Goal: Task Accomplishment & Management: Use online tool/utility

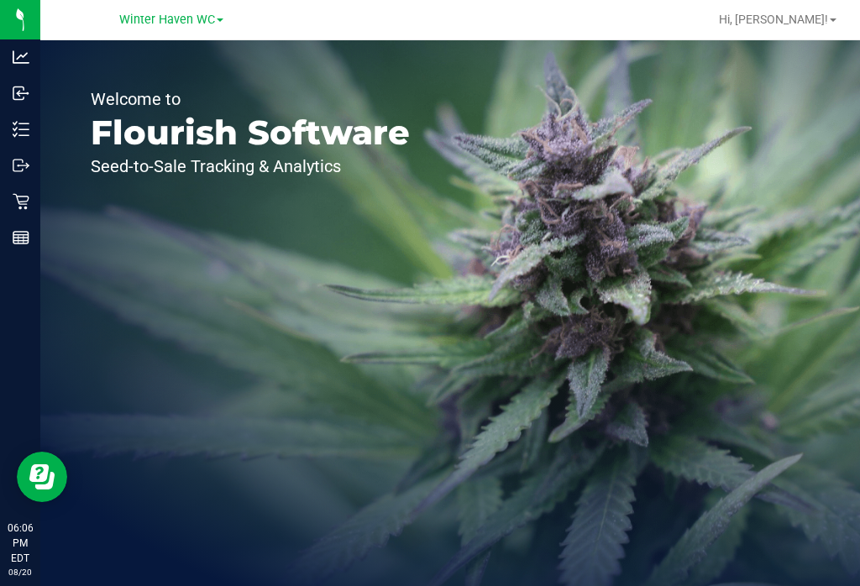
click at [23, 123] on line at bounding box center [23, 123] width 9 height 0
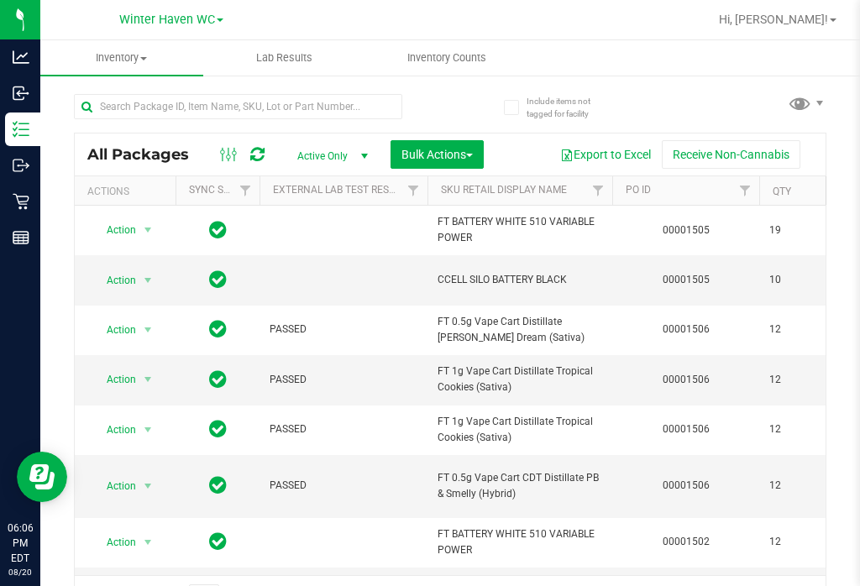
type input "[DATE]"
click at [462, 43] on uib-tab-heading "Inventory Counts" at bounding box center [446, 58] width 161 height 34
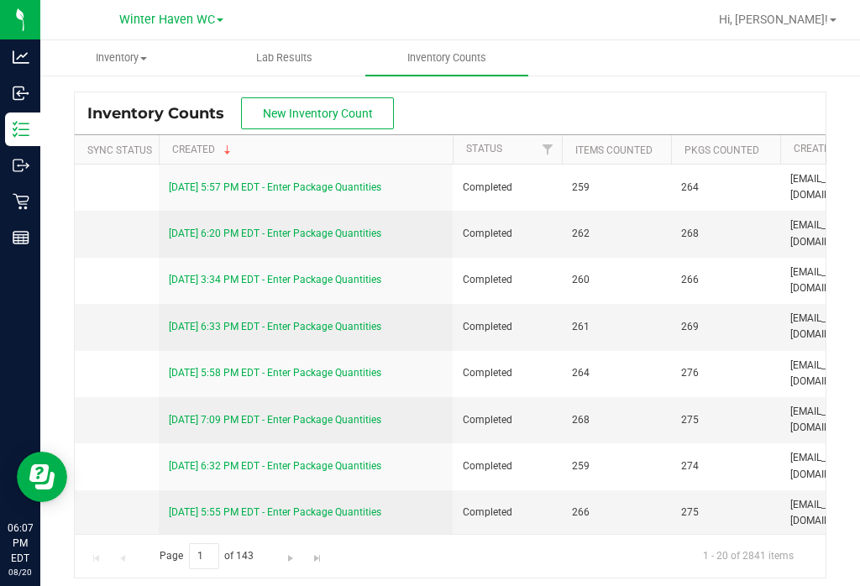
click at [363, 98] on button "New Inventory Count" at bounding box center [317, 113] width 153 height 32
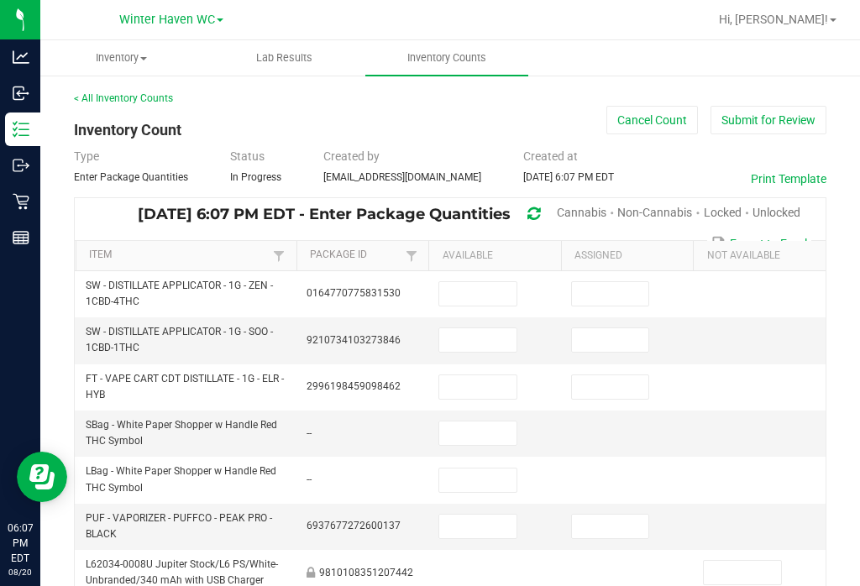
click at [777, 212] on span "Unlocked" at bounding box center [776, 212] width 48 height 13
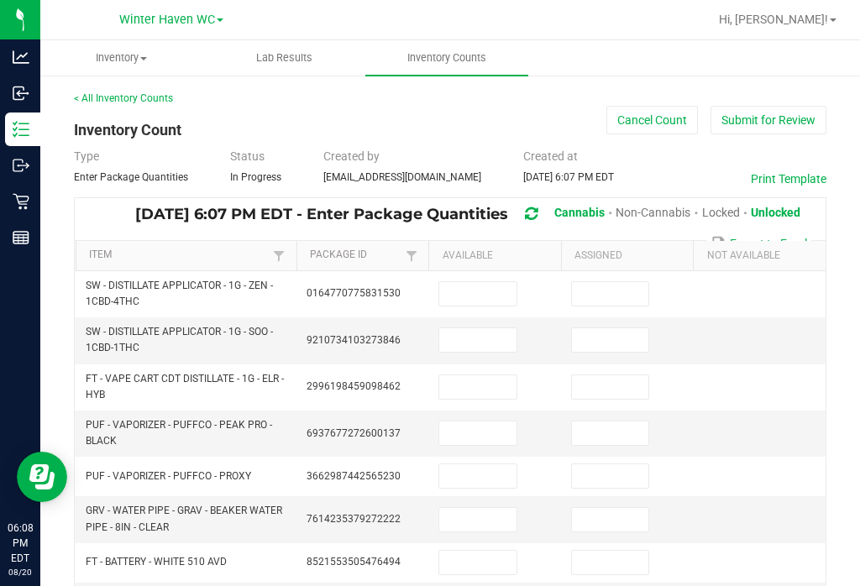
click at [484, 292] on input at bounding box center [477, 294] width 77 height 24
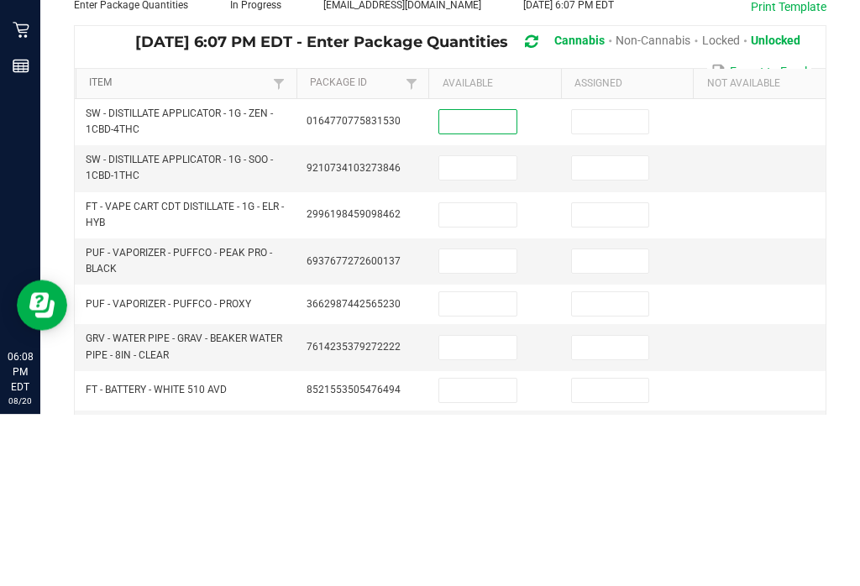
click at [165, 249] on link "Item" at bounding box center [179, 255] width 180 height 13
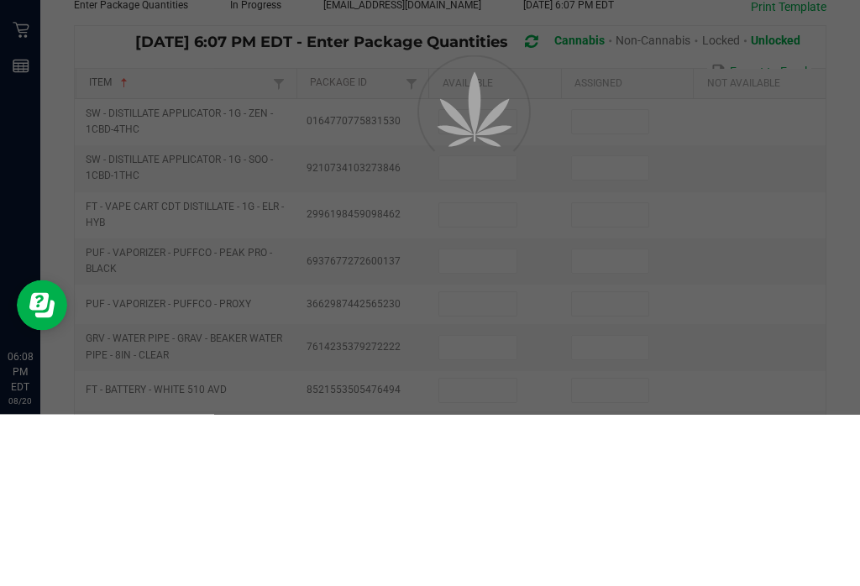
scroll to position [26, 0]
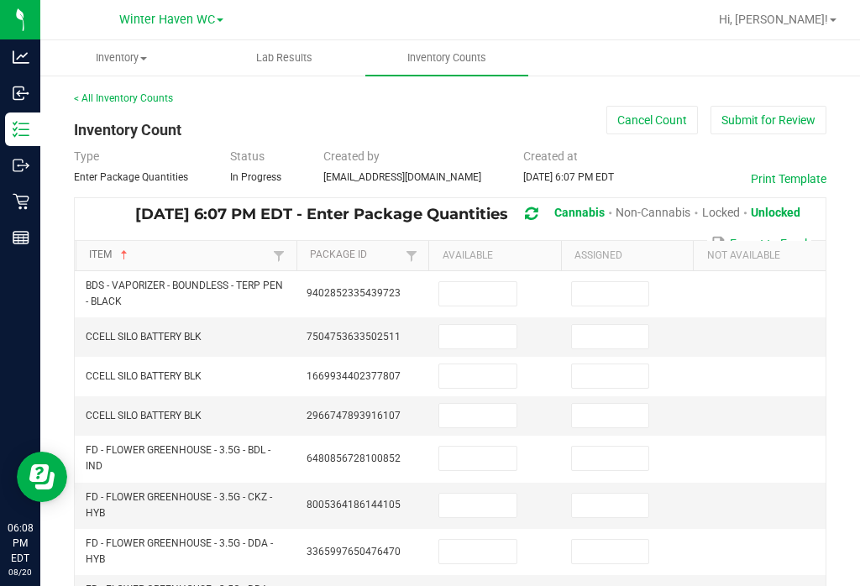
click at [204, 254] on link "Item" at bounding box center [179, 255] width 180 height 13
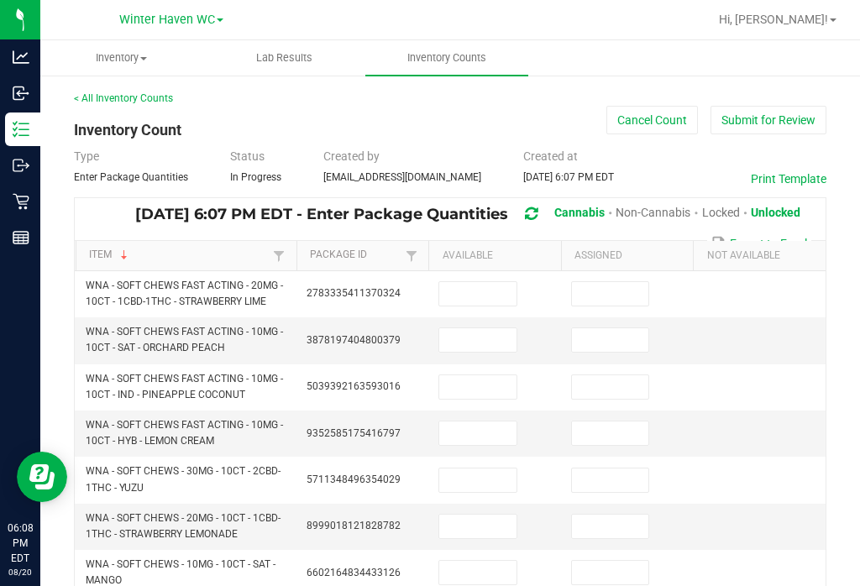
click at [459, 290] on input at bounding box center [477, 294] width 77 height 24
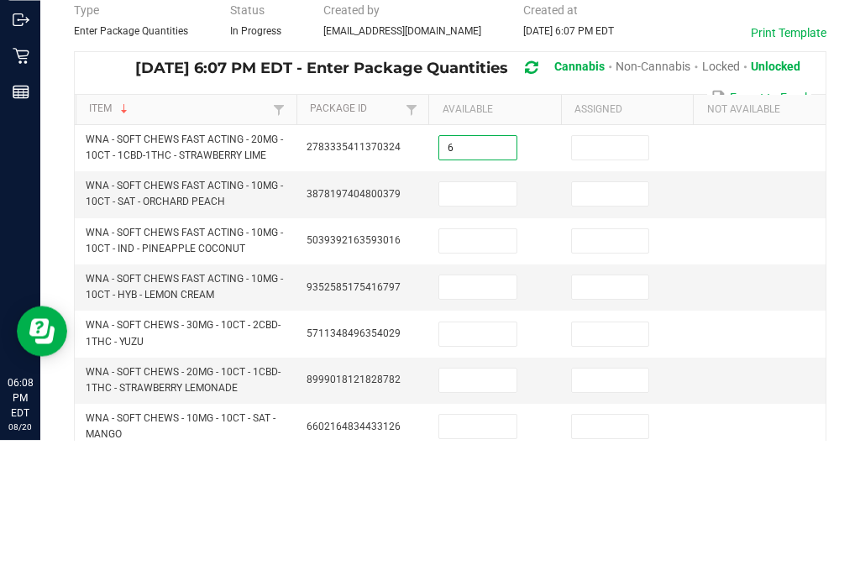
type input "6"
click at [610, 282] on input at bounding box center [610, 294] width 77 height 24
type input "0"
click at [481, 328] on input at bounding box center [477, 340] width 77 height 24
type input "14"
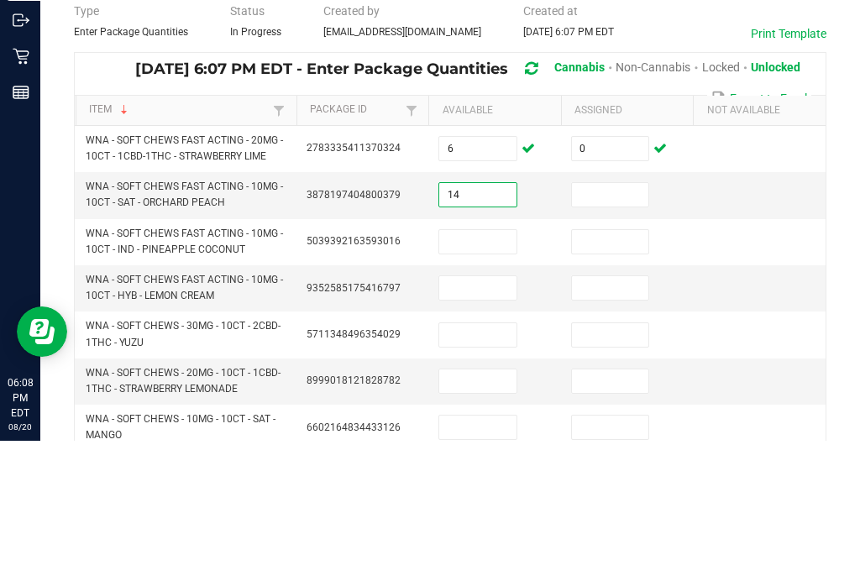
click at [605, 328] on input at bounding box center [610, 340] width 77 height 24
type input "0"
click at [469, 375] on input at bounding box center [477, 387] width 77 height 24
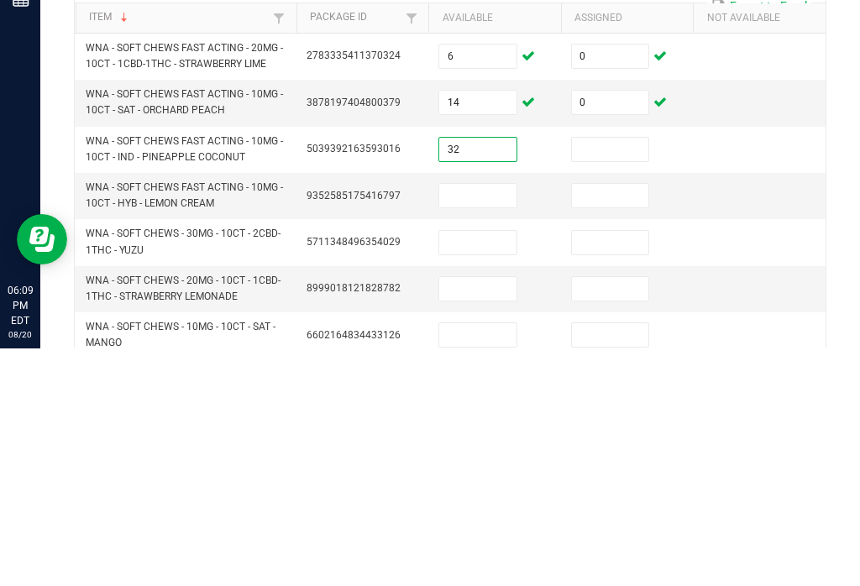
type input "32"
click at [637, 375] on input at bounding box center [610, 387] width 77 height 24
type input "0"
click at [488, 421] on input at bounding box center [477, 433] width 77 height 24
type input "29"
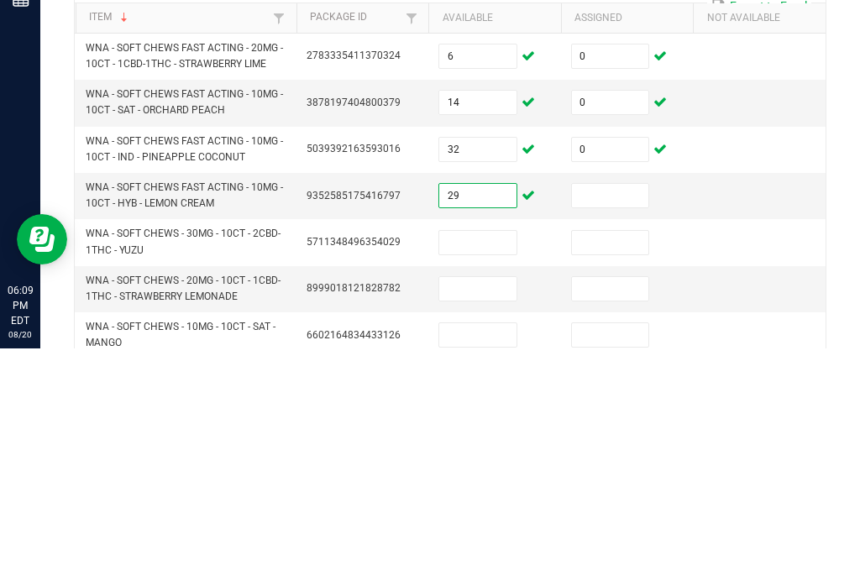
click at [620, 411] on td at bounding box center [627, 434] width 133 height 46
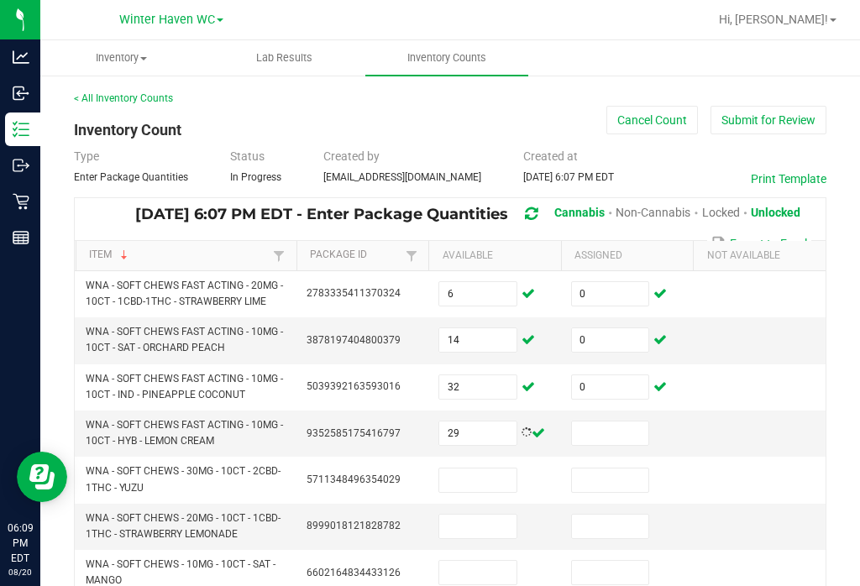
click at [607, 421] on input at bounding box center [610, 433] width 77 height 24
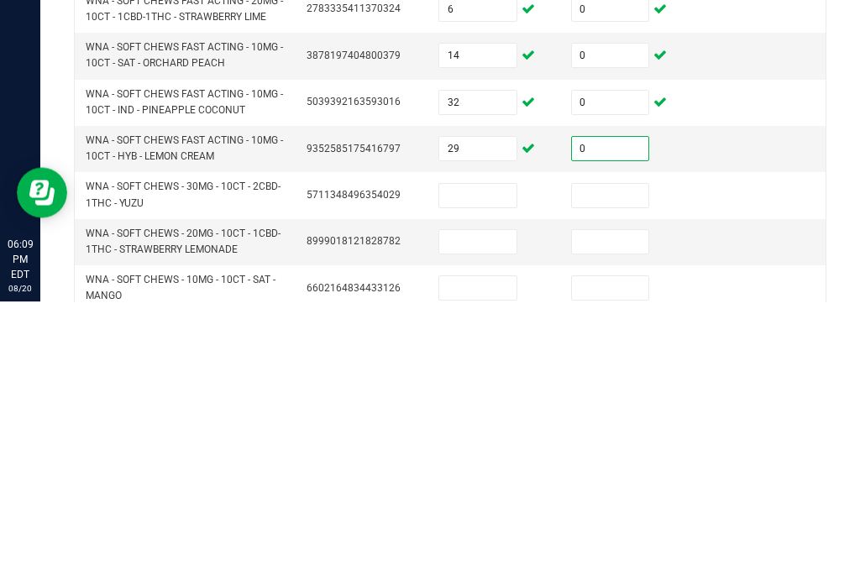
type input "0"
click at [478, 468] on input at bounding box center [477, 480] width 77 height 24
type input "33"
click at [602, 468] on input at bounding box center [610, 480] width 77 height 24
type input "0"
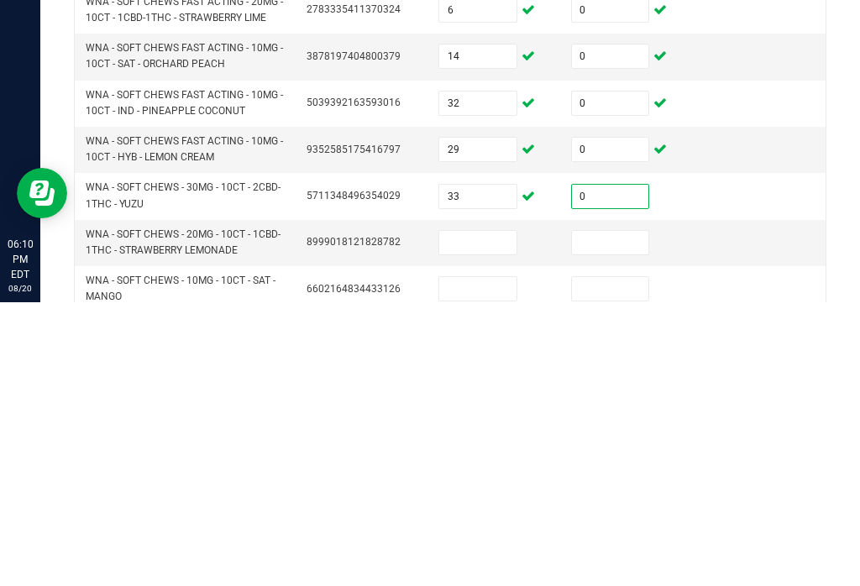
click at [479, 515] on input at bounding box center [477, 527] width 77 height 24
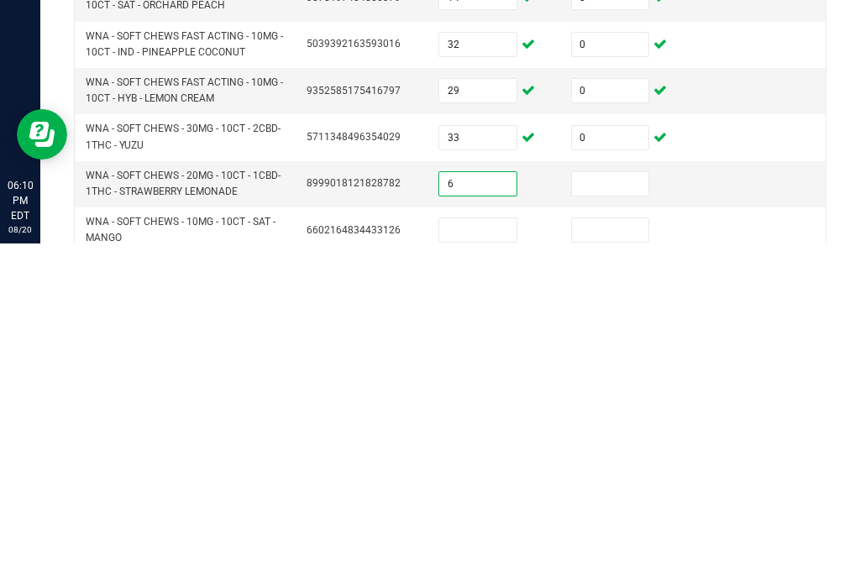
type input "6"
click at [599, 515] on input at bounding box center [610, 527] width 77 height 24
type input "0"
click at [473, 561] on input at bounding box center [477, 573] width 77 height 24
type input "20"
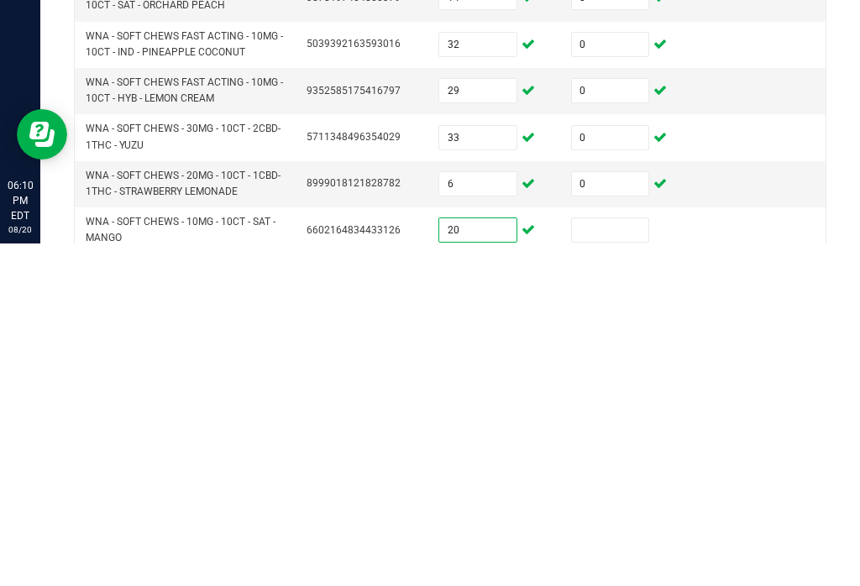
click at [636, 561] on input at bounding box center [610, 573] width 77 height 24
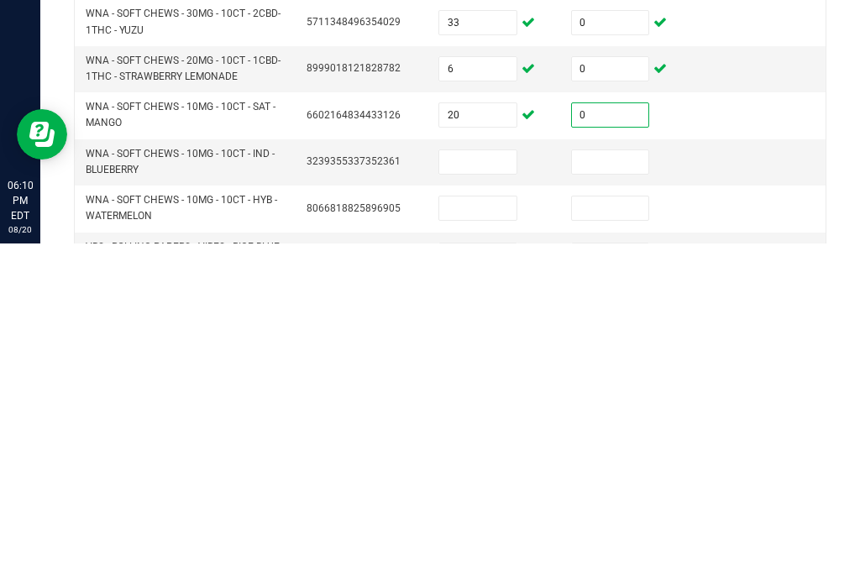
scroll to position [117, 0]
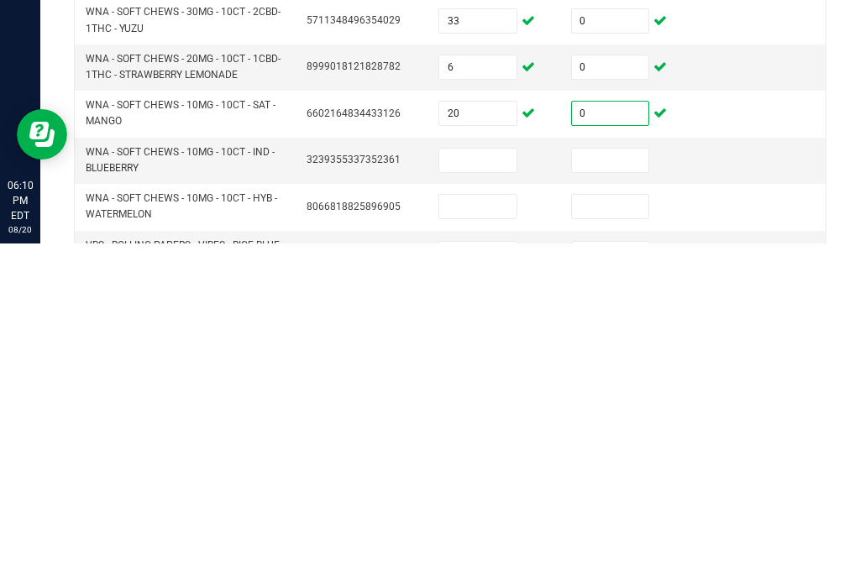
type input "0"
click at [481, 491] on input at bounding box center [477, 503] width 77 height 24
type input "30"
click at [614, 491] on input at bounding box center [610, 503] width 77 height 24
type input "0"
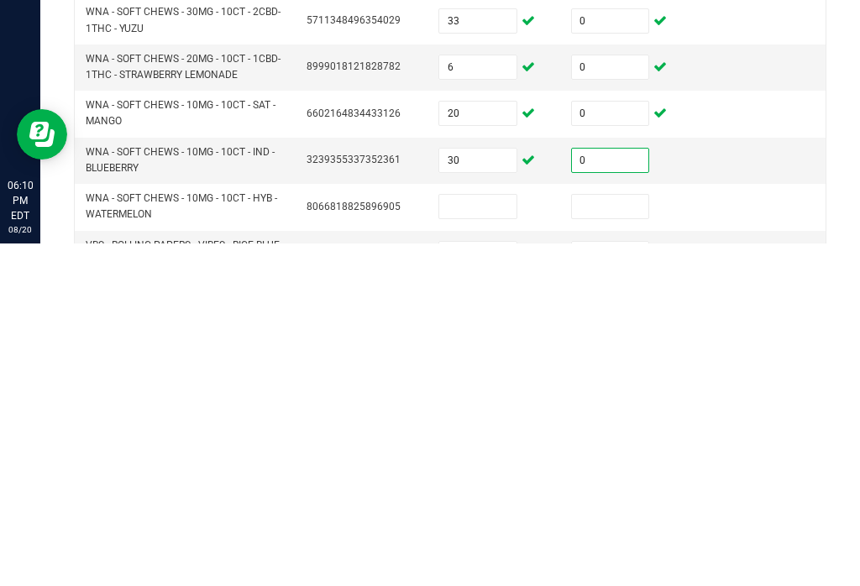
click at [464, 537] on input at bounding box center [477, 549] width 77 height 24
type input "17"
click at [590, 526] on td at bounding box center [627, 549] width 133 height 46
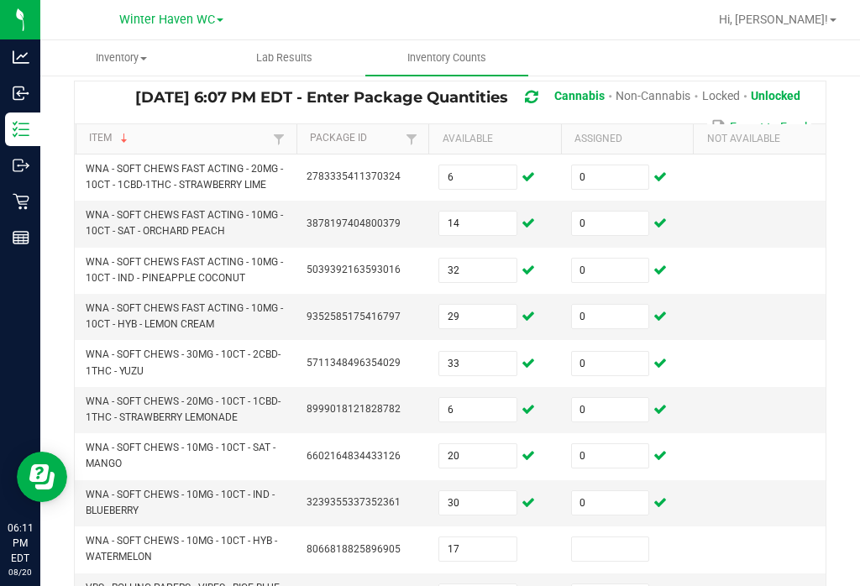
click at [620, 537] on input at bounding box center [610, 549] width 77 height 24
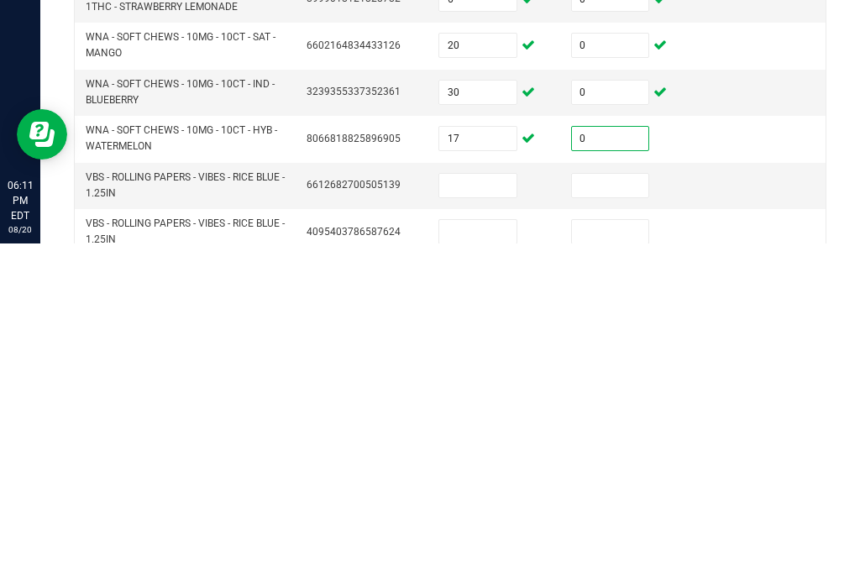
scroll to position [184, 0]
type input "0"
click at [476, 517] on input at bounding box center [477, 529] width 77 height 24
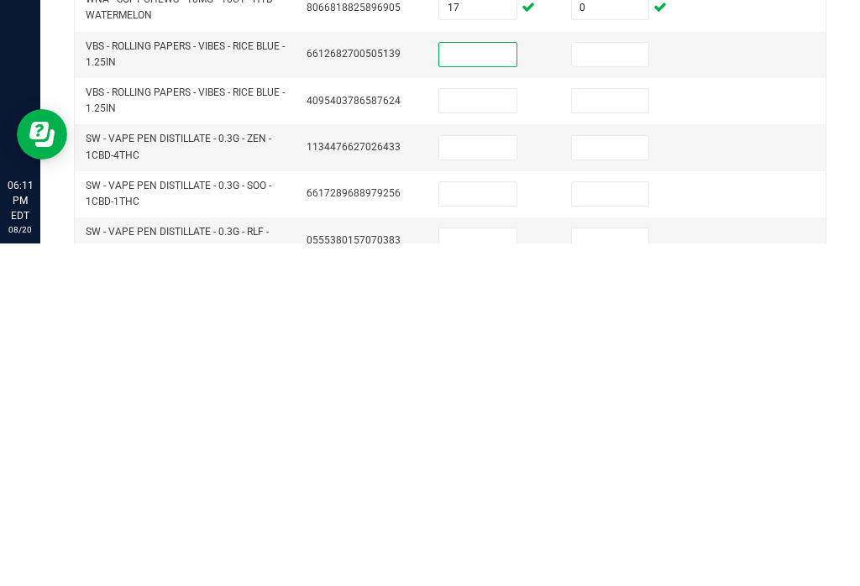
scroll to position [324, 0]
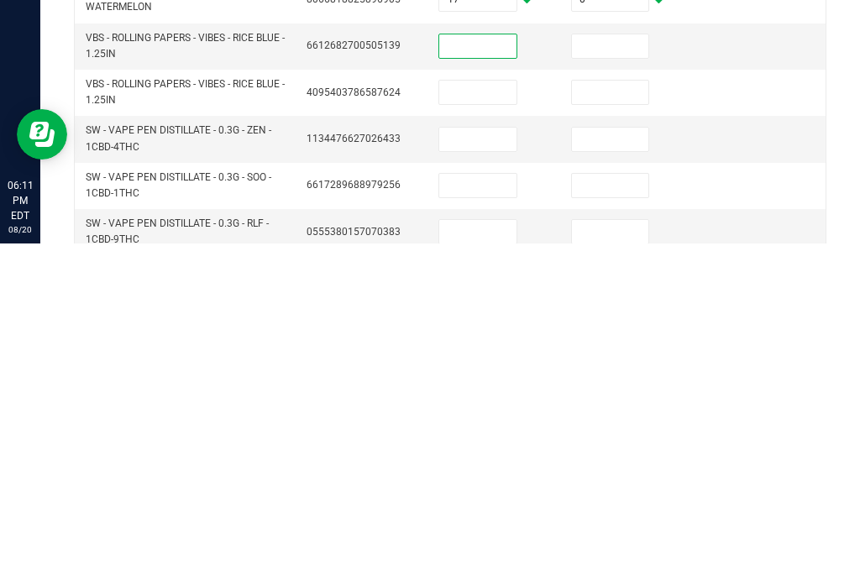
click at [481, 470] on input at bounding box center [477, 482] width 77 height 24
type input "16"
click at [628, 470] on input at bounding box center [610, 482] width 77 height 24
type input "0"
click at [494, 516] on input at bounding box center [477, 528] width 77 height 24
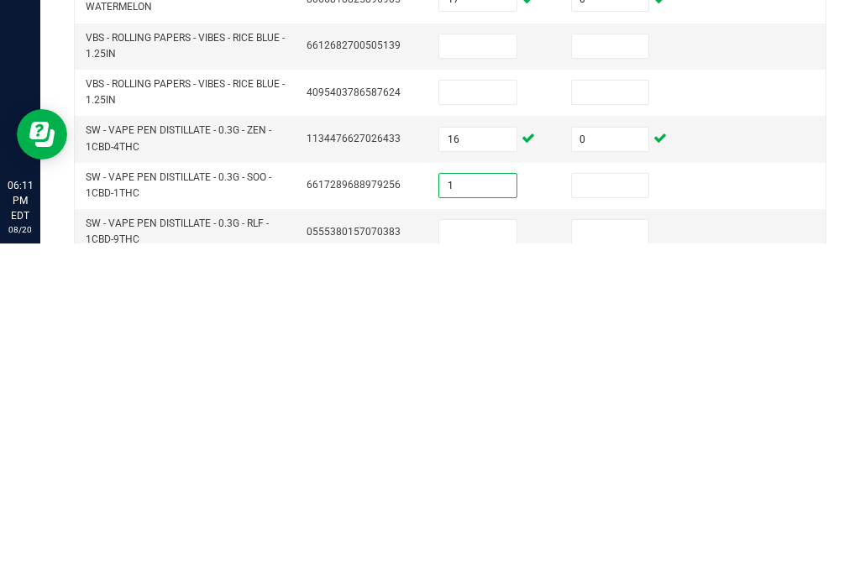
type input "1"
click at [631, 516] on input at bounding box center [610, 528] width 77 height 24
type input "0"
click at [484, 563] on input at bounding box center [477, 575] width 77 height 24
type input "4"
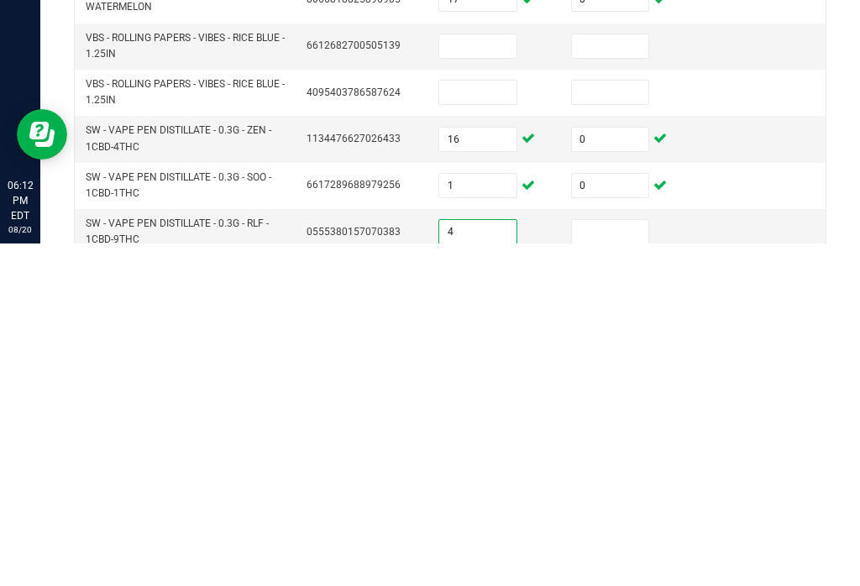
click at [610, 563] on input at bounding box center [610, 575] width 77 height 24
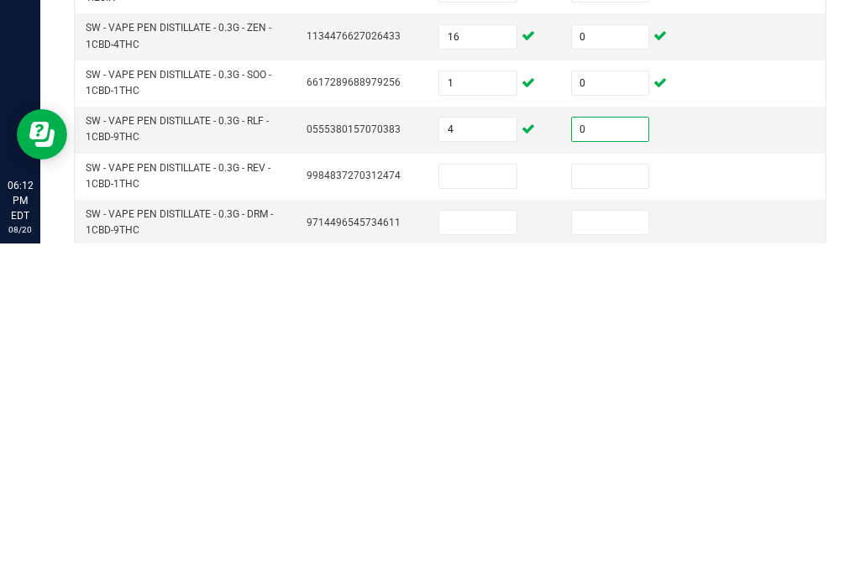
scroll to position [426, 0]
type input "0"
click at [489, 508] on input at bounding box center [477, 520] width 77 height 24
type input "20"
click at [627, 508] on input at bounding box center [610, 520] width 77 height 24
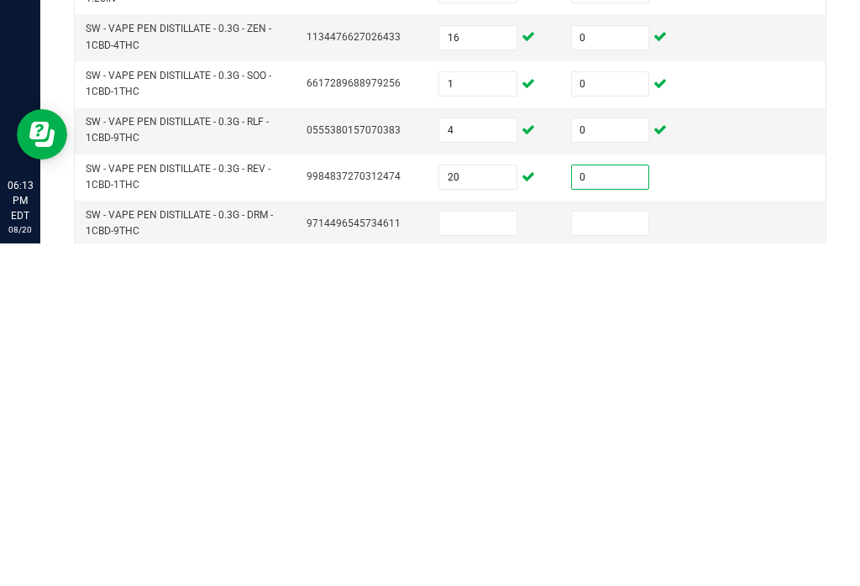
type input "0"
click at [494, 554] on input at bounding box center [477, 566] width 77 height 24
type input "18"
click at [625, 554] on input at bounding box center [610, 566] width 77 height 24
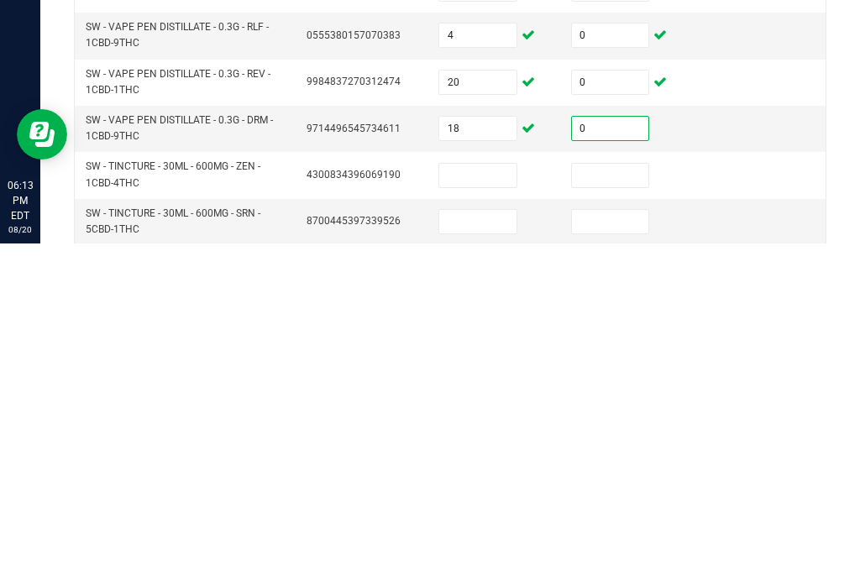
scroll to position [521, 0]
type input "0"
click at [491, 506] on input at bounding box center [477, 518] width 77 height 24
type input "11"
click at [614, 506] on input at bounding box center [610, 518] width 77 height 24
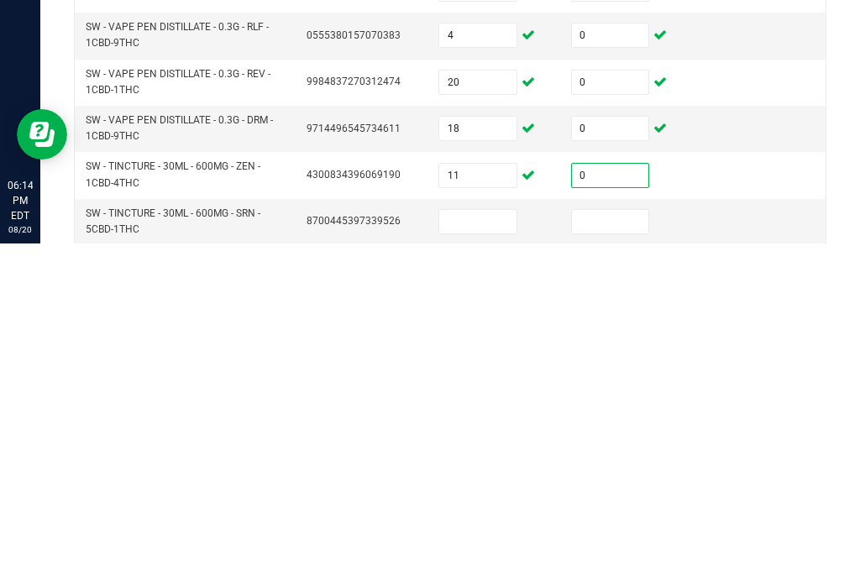
type input "0"
click at [476, 552] on input at bounding box center [477, 564] width 77 height 24
type input "16"
click at [604, 552] on input at bounding box center [610, 564] width 77 height 24
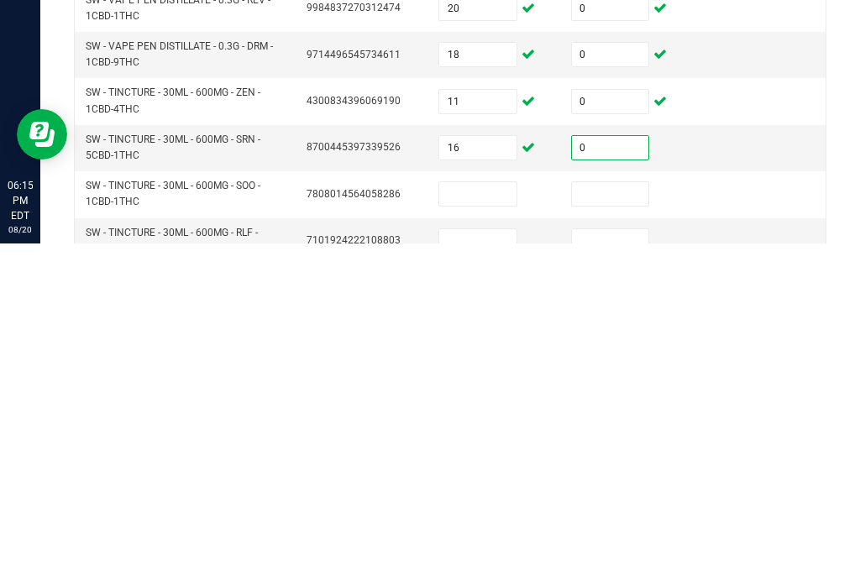
scroll to position [614, 0]
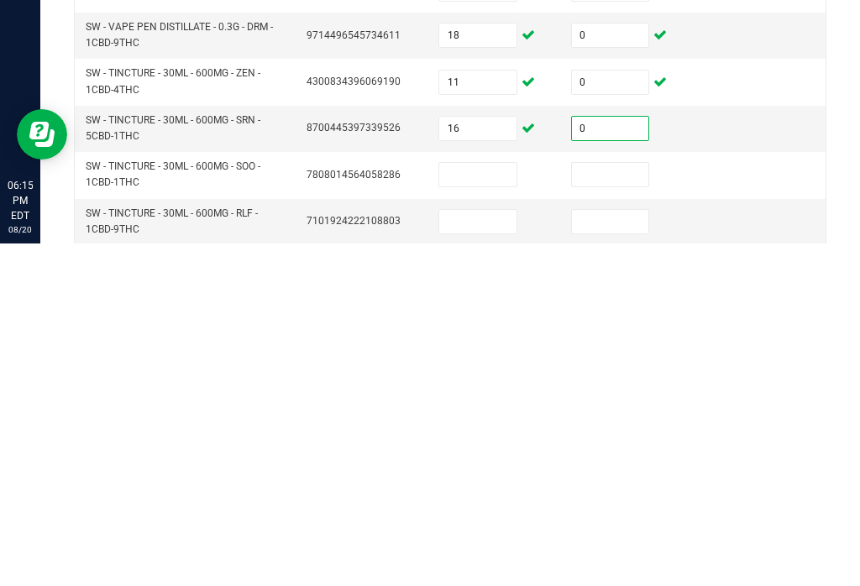
type input "0"
click at [478, 505] on input at bounding box center [477, 517] width 77 height 24
type input "12"
click at [607, 495] on td at bounding box center [627, 518] width 133 height 46
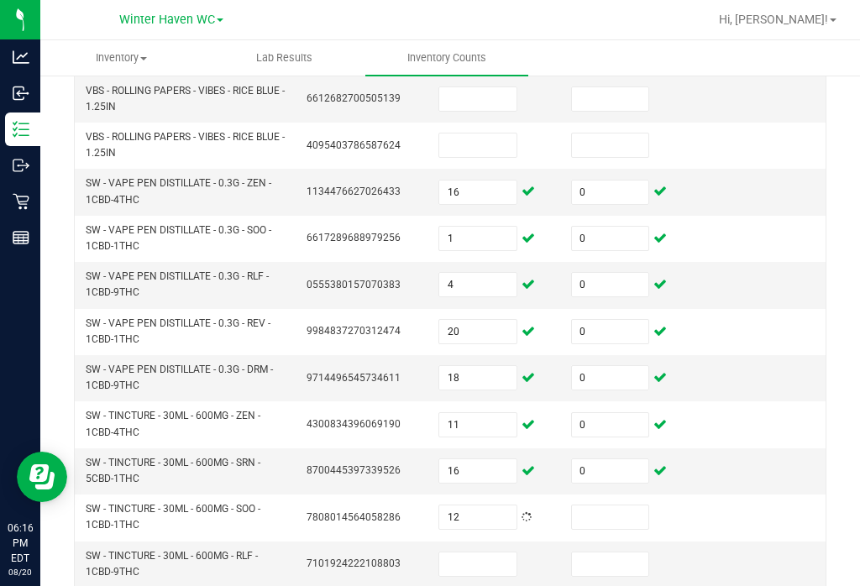
click at [598, 505] on input at bounding box center [610, 517] width 77 height 24
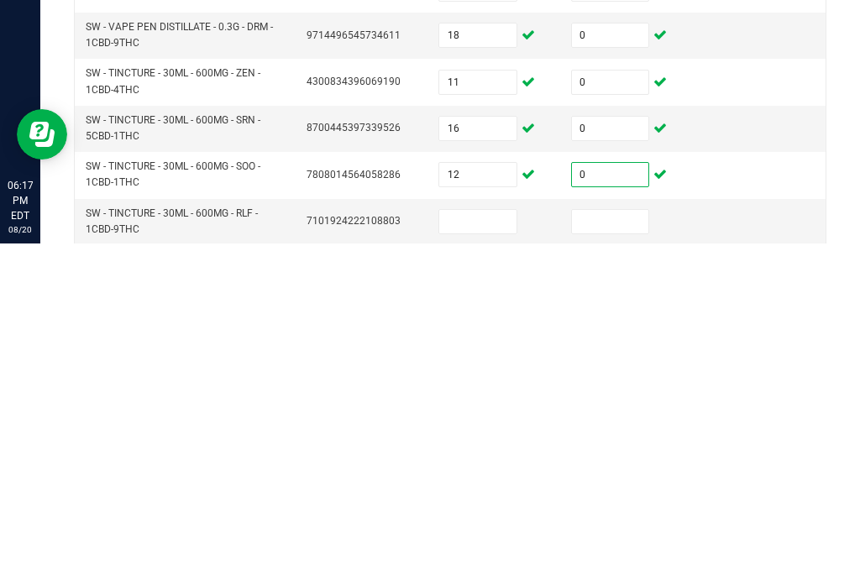
type input "0"
click at [501, 552] on input at bounding box center [477, 564] width 77 height 24
type input "17"
click at [611, 552] on input at bounding box center [610, 564] width 77 height 24
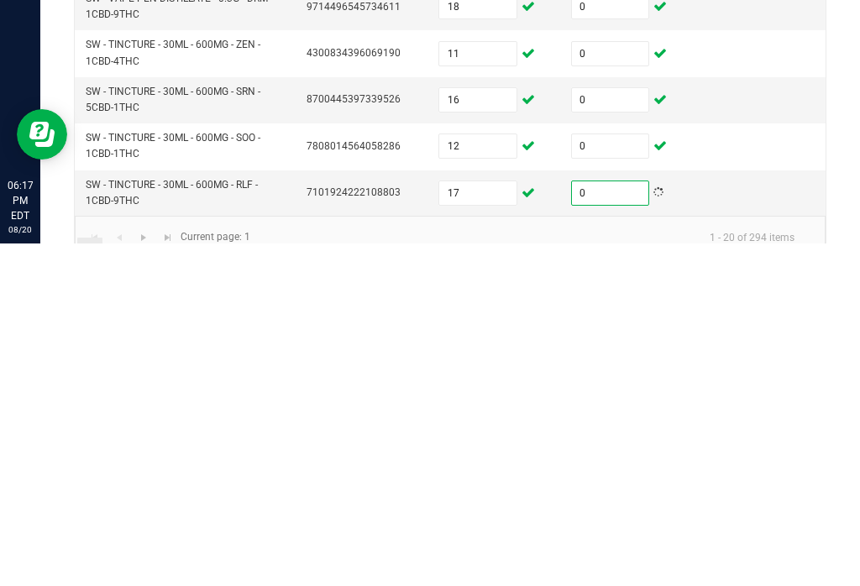
type input "0"
click at [122, 580] on link "2" at bounding box center [114, 592] width 24 height 25
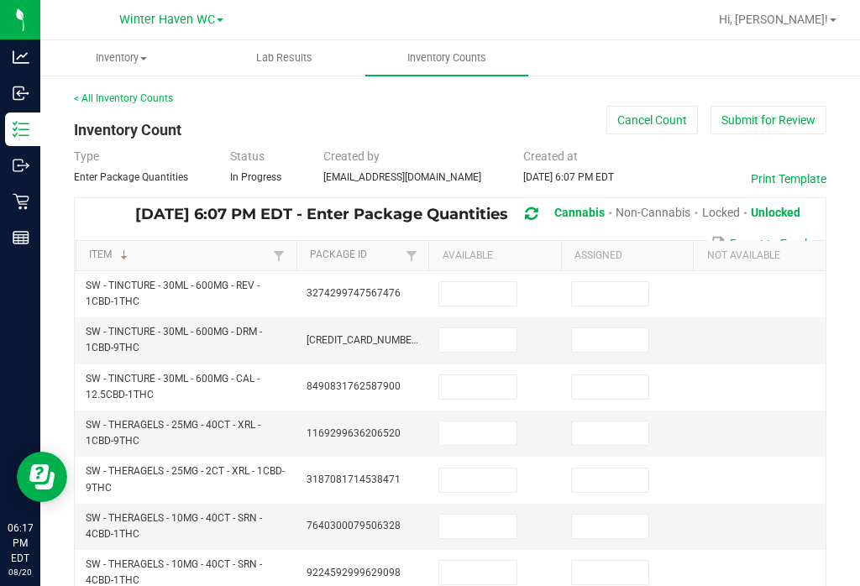
scroll to position [0, 0]
click at [457, 282] on input at bounding box center [477, 294] width 77 height 24
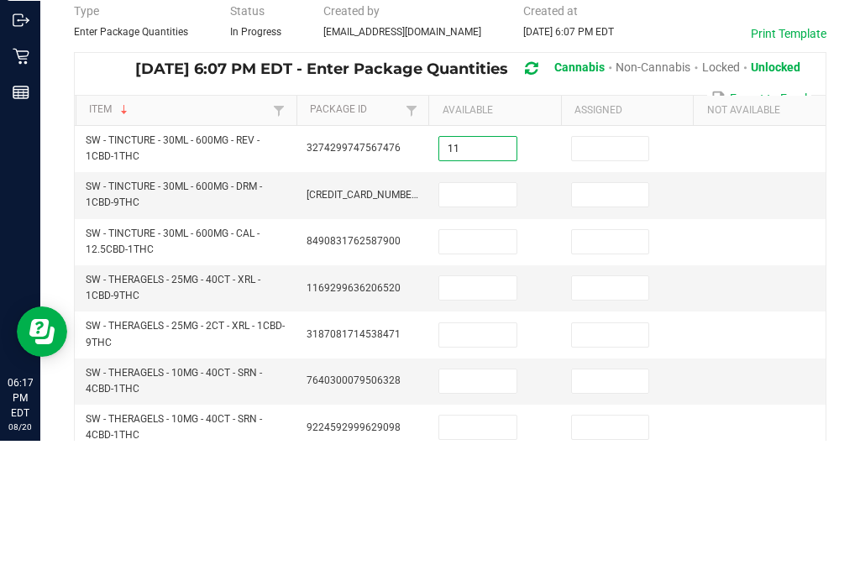
type input "11"
click at [621, 282] on input at bounding box center [610, 294] width 77 height 24
type input "0"
click at [474, 328] on input at bounding box center [477, 340] width 77 height 24
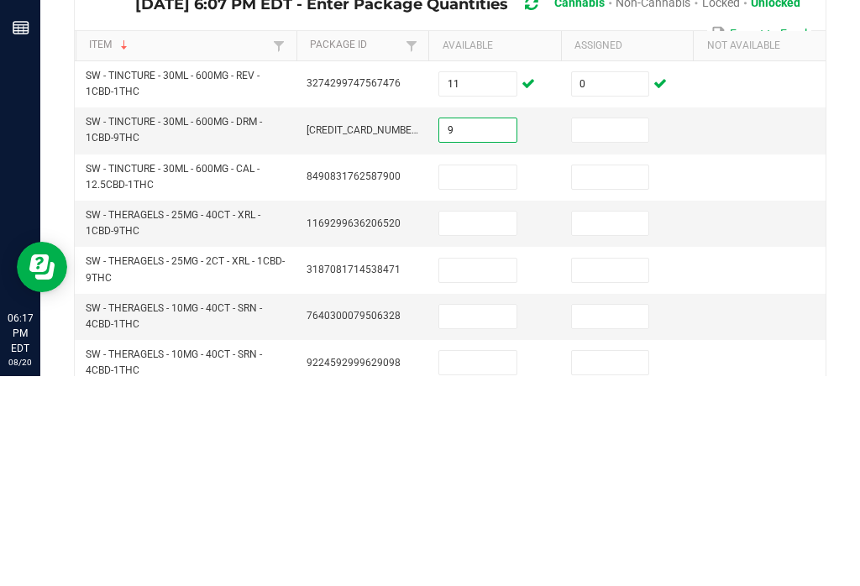
type input "9"
click at [590, 328] on input at bounding box center [610, 340] width 77 height 24
type input "0"
click at [489, 375] on input at bounding box center [477, 387] width 77 height 24
type input "333"
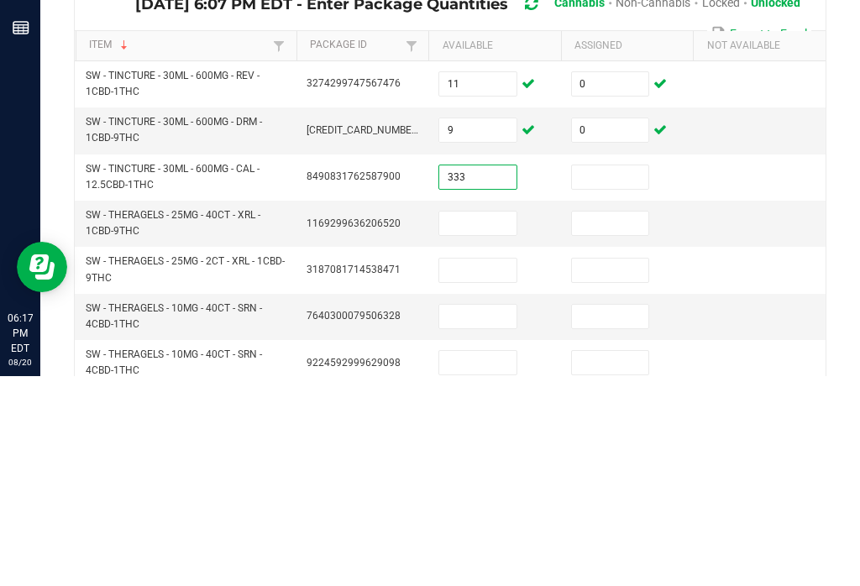
click at [599, 375] on input at bounding box center [610, 387] width 77 height 24
click at [487, 421] on input at bounding box center [477, 433] width 77 height 24
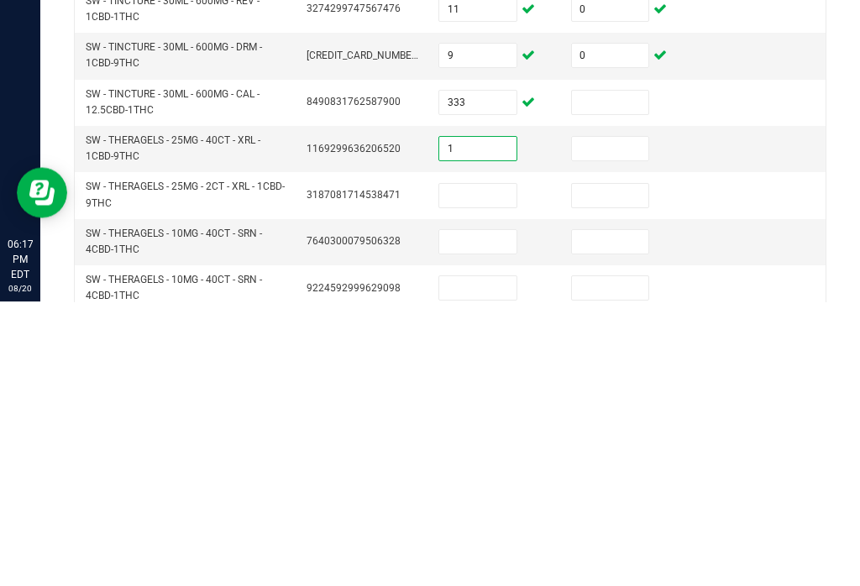
type input "1"
click at [617, 421] on input at bounding box center [610, 433] width 77 height 24
type input "0"
click at [466, 468] on input at bounding box center [477, 480] width 77 height 24
type input "12"
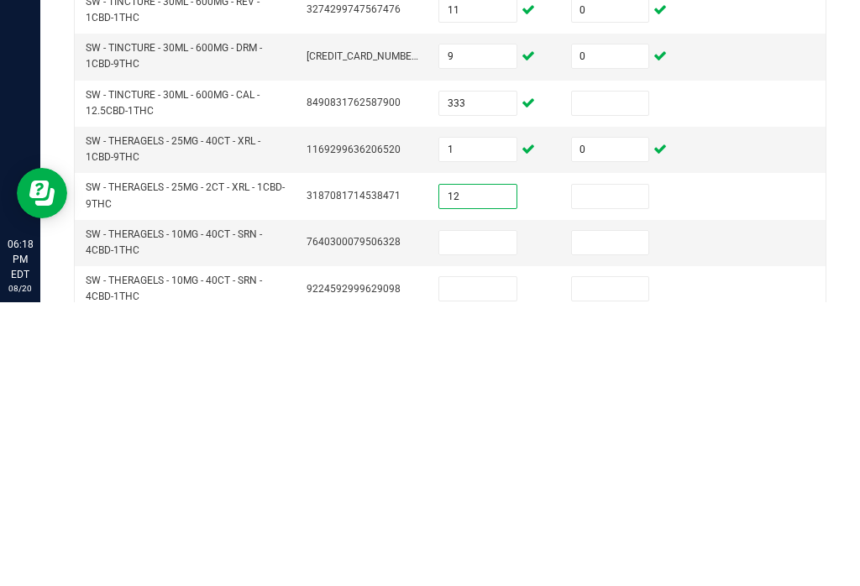
click at [602, 468] on input at bounding box center [610, 480] width 77 height 24
type input "0"
click at [492, 515] on input at bounding box center [477, 527] width 77 height 24
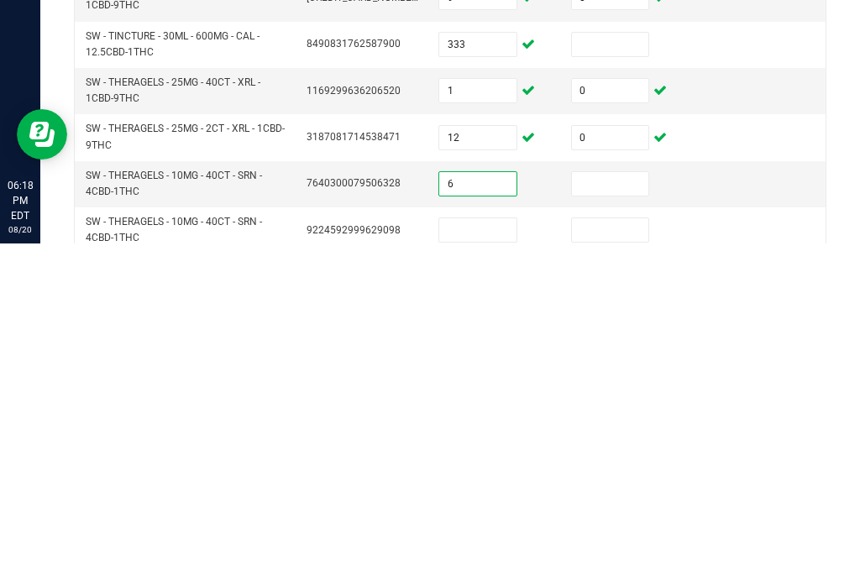
type input "6"
click at [591, 515] on input at bounding box center [610, 527] width 77 height 24
type input "0"
click at [468, 561] on input at bounding box center [477, 573] width 77 height 24
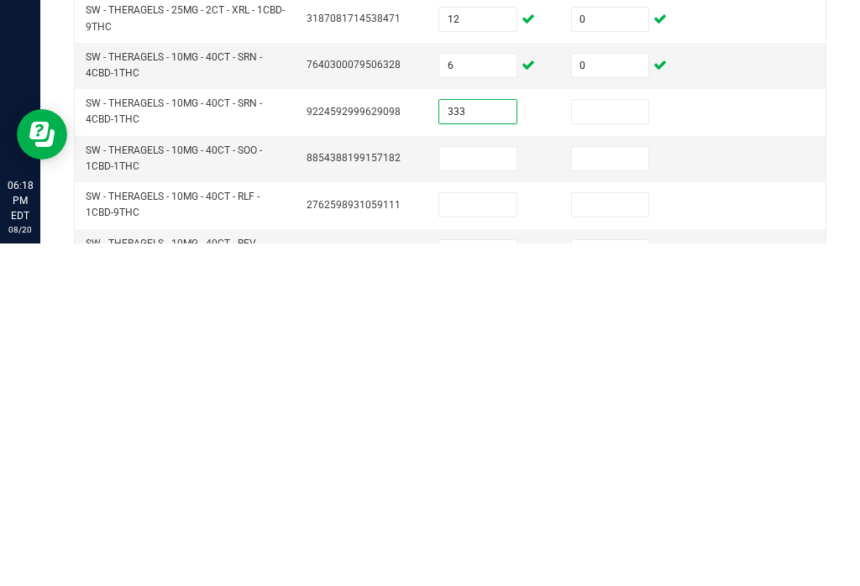
scroll to position [119, 0]
type input "333"
click at [441, 489] on input at bounding box center [477, 501] width 77 height 24
type input "3"
click at [604, 489] on input at bounding box center [610, 501] width 77 height 24
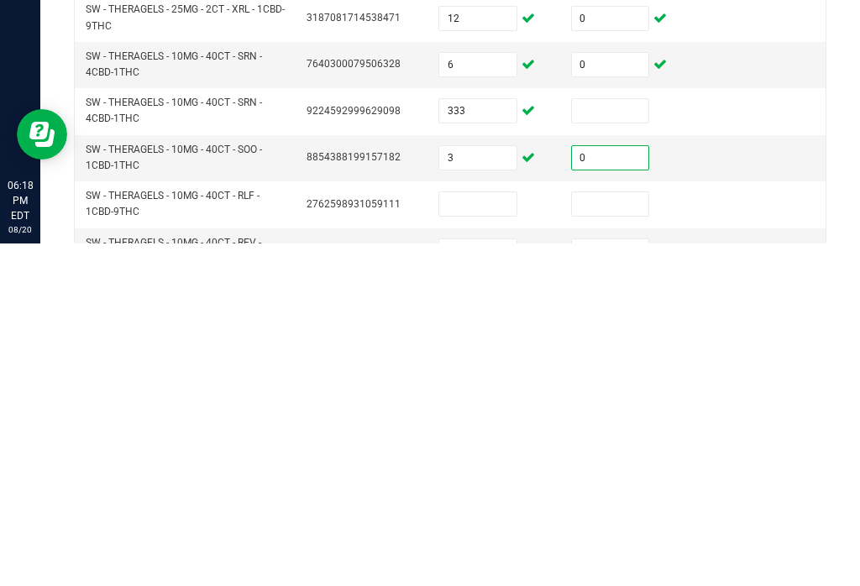
type input "0"
click at [461, 535] on input at bounding box center [477, 547] width 77 height 24
type input "5"
click at [604, 535] on input at bounding box center [610, 547] width 77 height 24
type input "0"
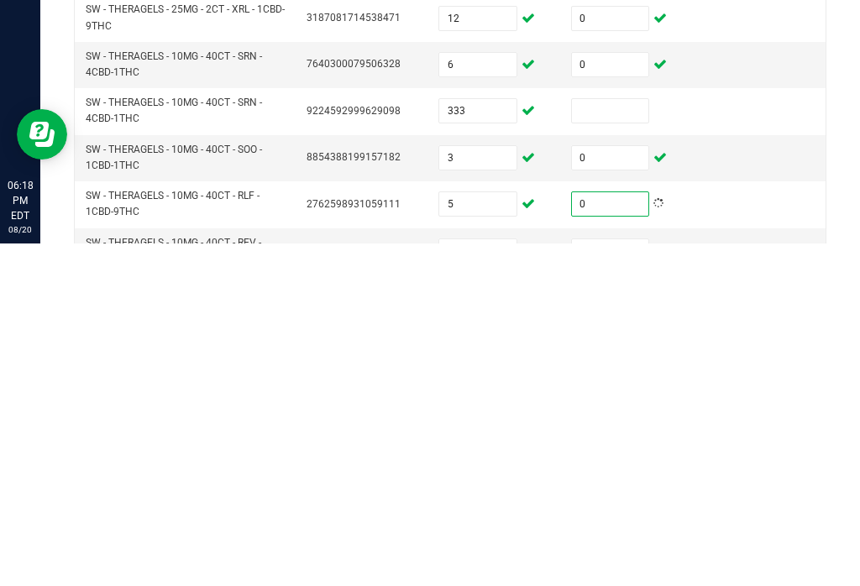
click at [474, 582] on input at bounding box center [477, 594] width 77 height 24
type input "2"
click at [602, 582] on input at bounding box center [610, 594] width 77 height 24
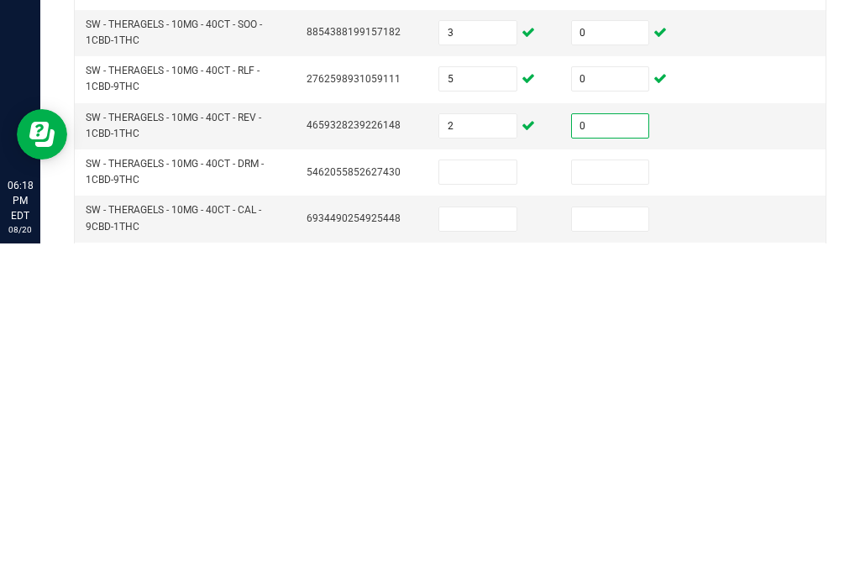
scroll to position [245, 0]
type input "0"
click at [458, 502] on input at bounding box center [477, 514] width 77 height 24
type input "6"
click at [593, 502] on input at bounding box center [610, 514] width 77 height 24
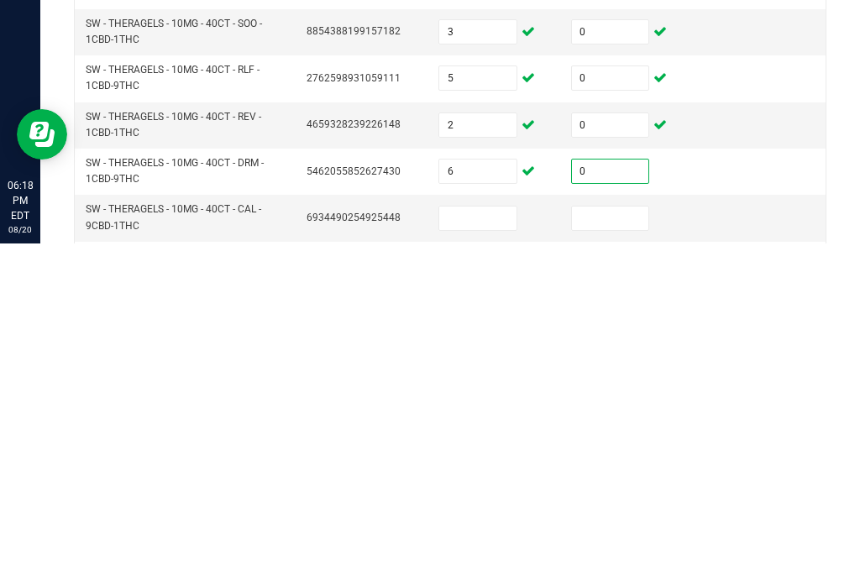
type input "0"
click at [456, 549] on input at bounding box center [477, 561] width 77 height 24
type input "5"
click at [595, 549] on input at bounding box center [610, 561] width 77 height 24
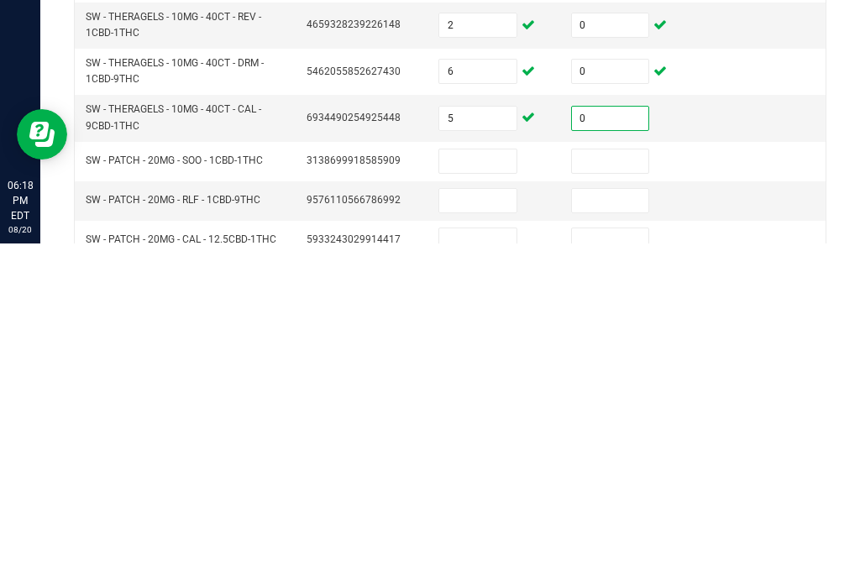
scroll to position [347, 0]
type input "0"
click at [474, 490] on input at bounding box center [477, 502] width 77 height 24
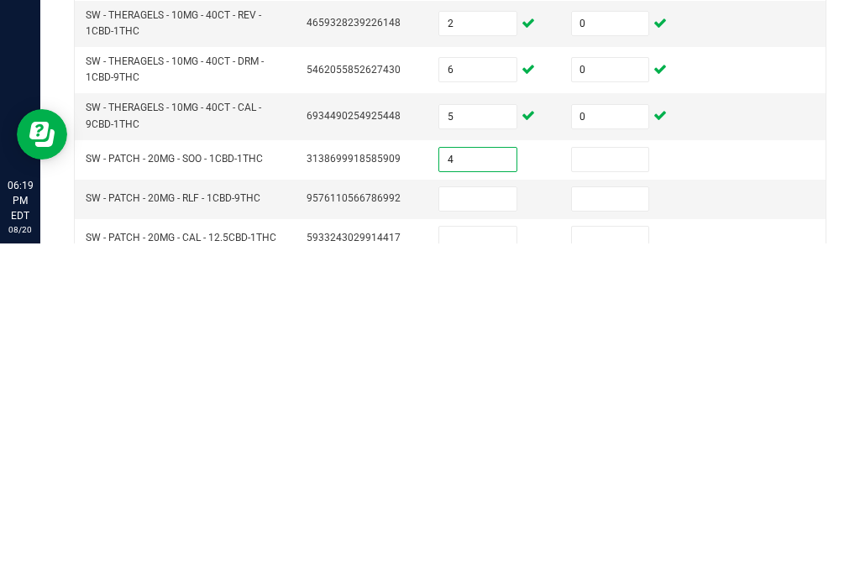
type input "4"
click at [608, 490] on input at bounding box center [610, 502] width 77 height 24
type input "0"
click at [491, 562] on td at bounding box center [494, 581] width 133 height 39
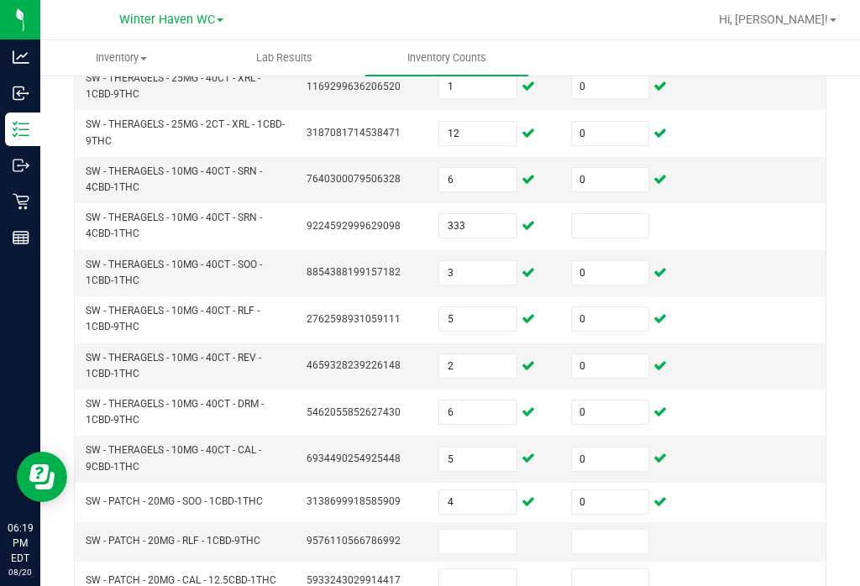
click at [464, 530] on input at bounding box center [477, 542] width 77 height 24
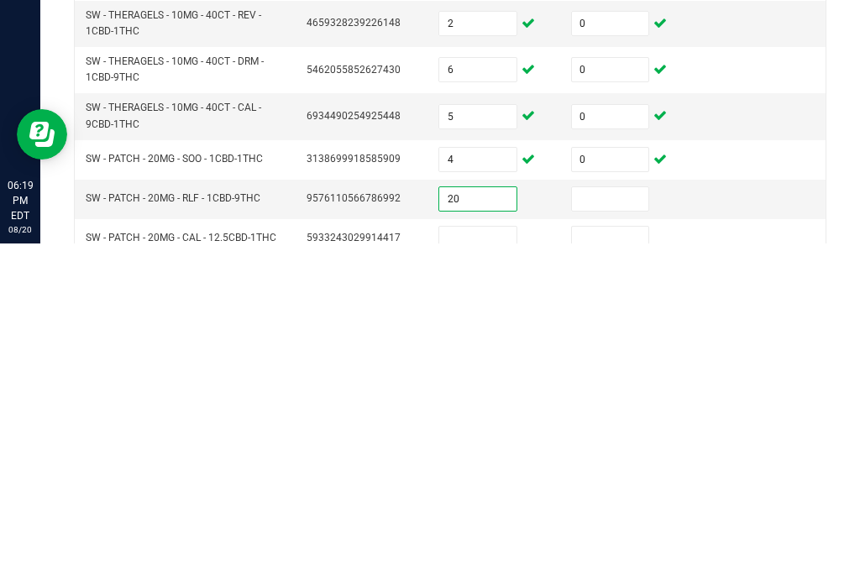
type input "20"
click at [629, 530] on input at bounding box center [610, 542] width 77 height 24
type input "0"
click at [484, 569] on input at bounding box center [477, 581] width 77 height 24
type input "14"
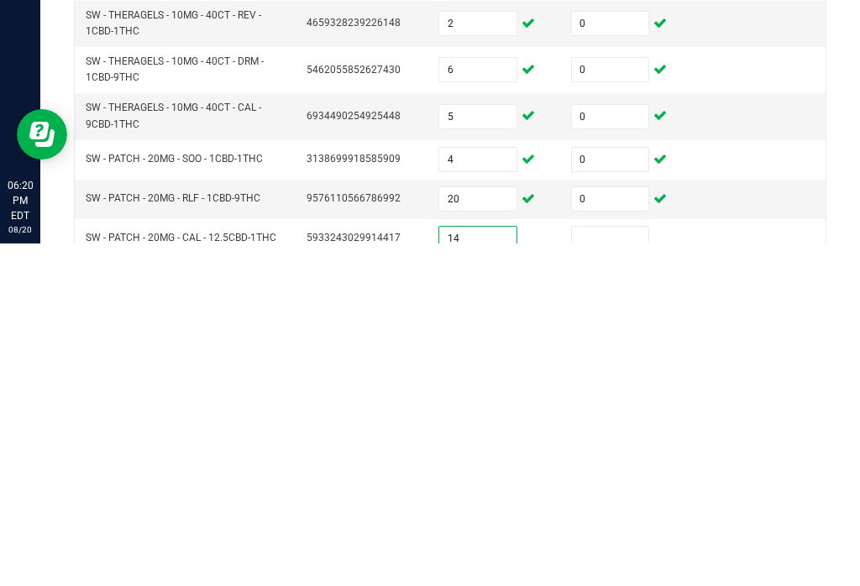
click at [599, 569] on input at bounding box center [610, 581] width 77 height 24
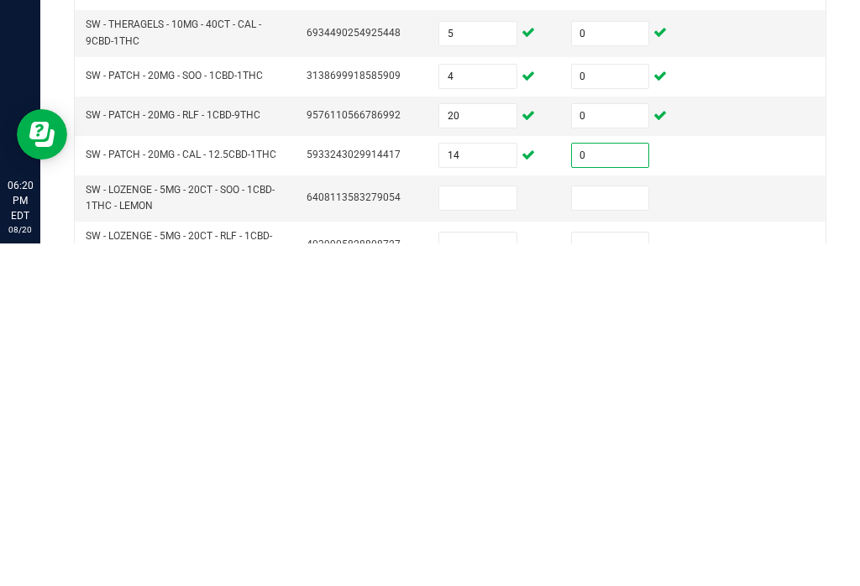
scroll to position [436, 0]
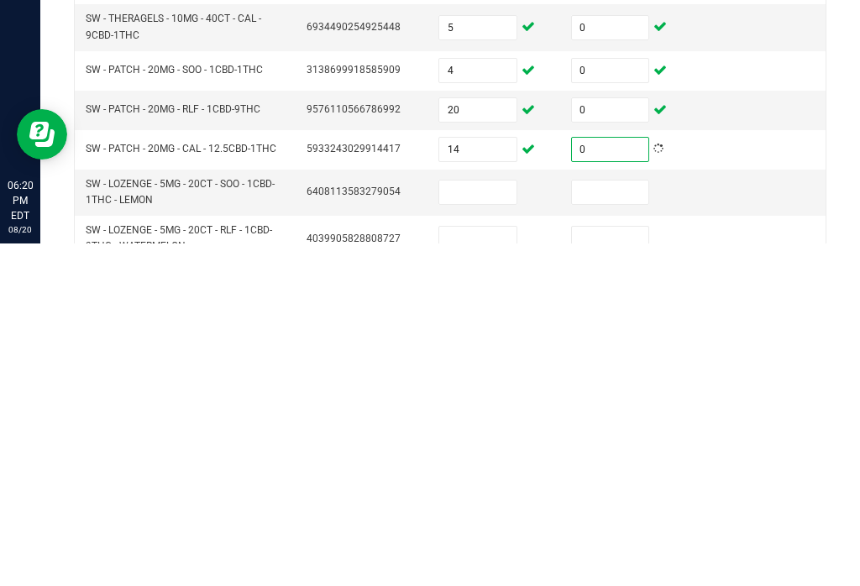
type input "0"
click at [463, 523] on input at bounding box center [477, 535] width 77 height 24
type input "16"
click at [624, 523] on input at bounding box center [610, 535] width 77 height 24
type input "0"
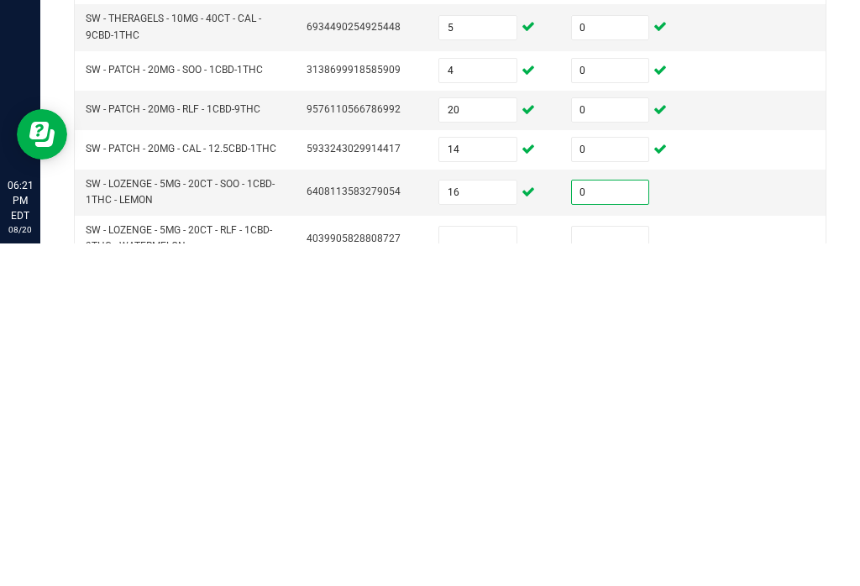
click at [486, 569] on input at bounding box center [477, 581] width 77 height 24
type input "10"
click at [625, 569] on input at bounding box center [610, 581] width 77 height 24
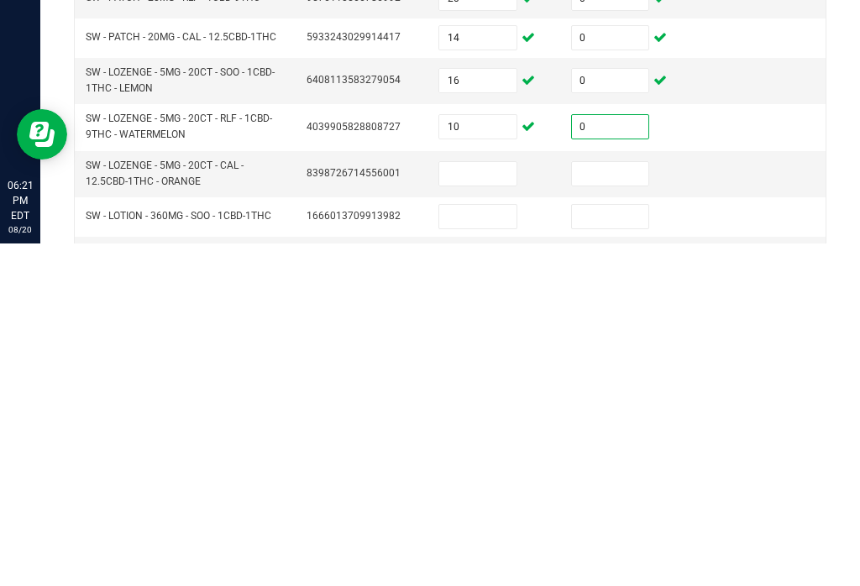
scroll to position [552, 0]
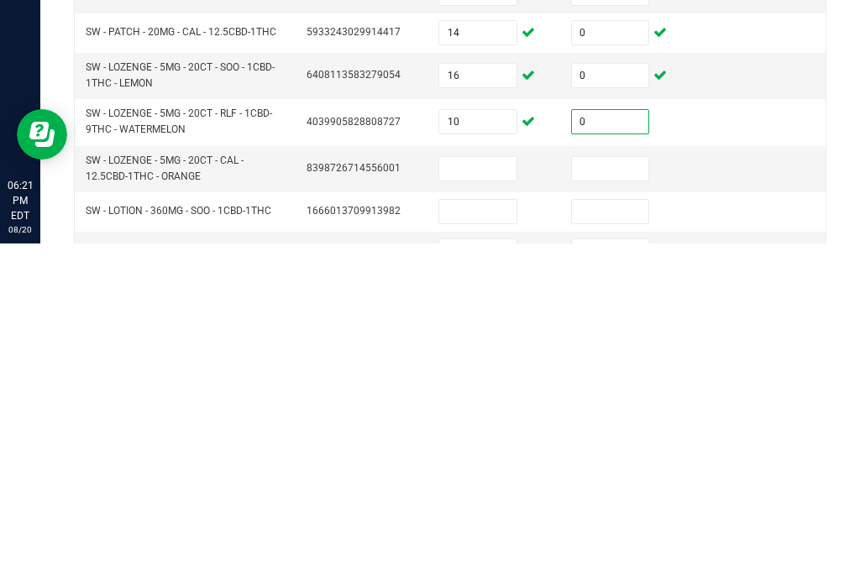
type input "0"
click at [489, 500] on input at bounding box center [477, 512] width 77 height 24
type input "10"
click at [617, 500] on input at bounding box center [610, 512] width 77 height 24
type input "0"
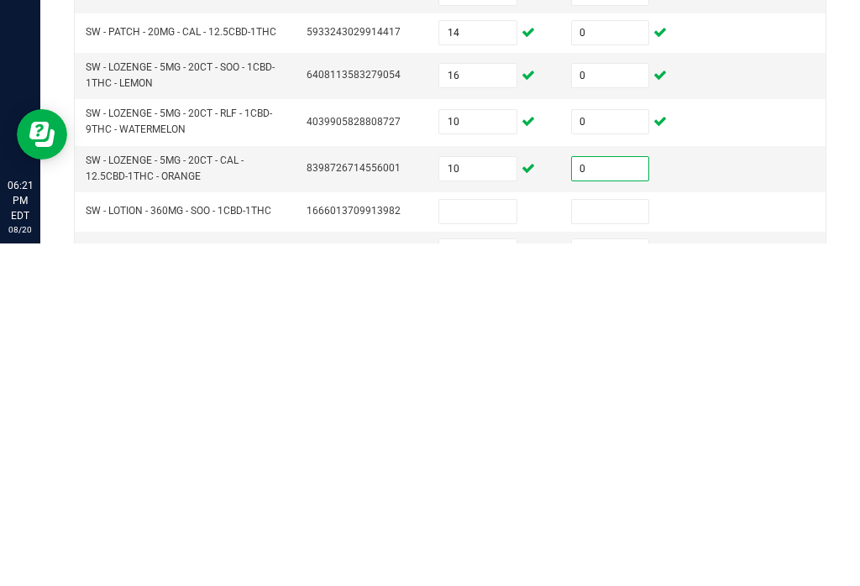
click at [473, 542] on input at bounding box center [477, 554] width 77 height 24
type input "3"
click at [604, 542] on input at bounding box center [610, 554] width 77 height 24
type input "0"
click at [467, 582] on input at bounding box center [477, 594] width 77 height 24
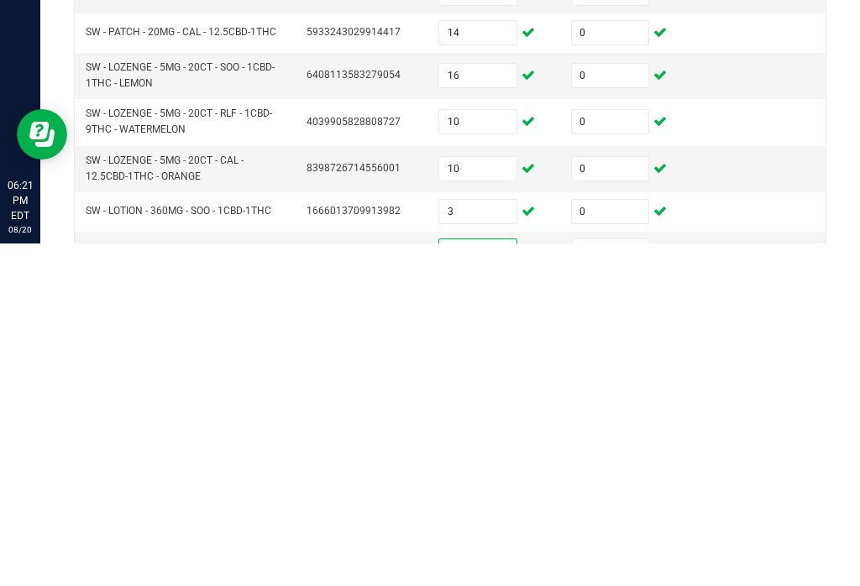
type input "4"
click at [594, 582] on input at bounding box center [610, 594] width 77 height 24
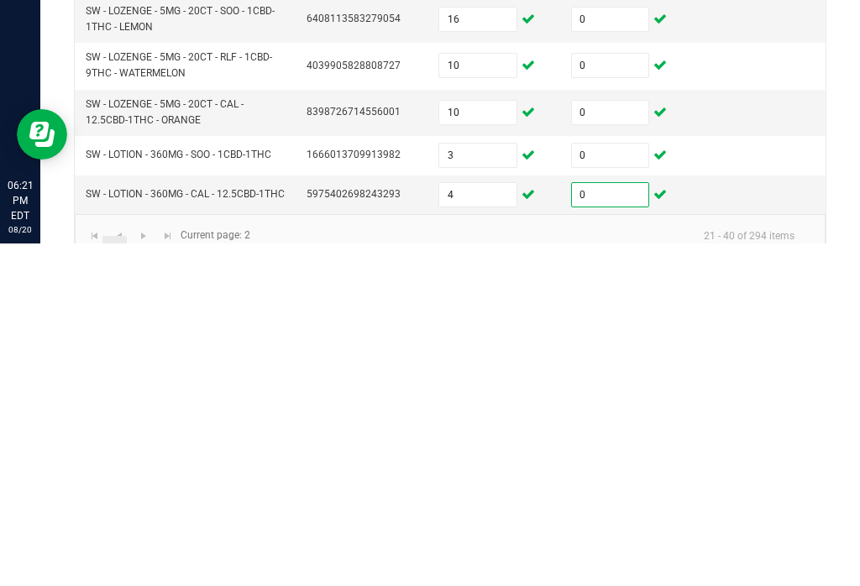
type input "0"
click at [138, 578] on link "3" at bounding box center [139, 590] width 24 height 25
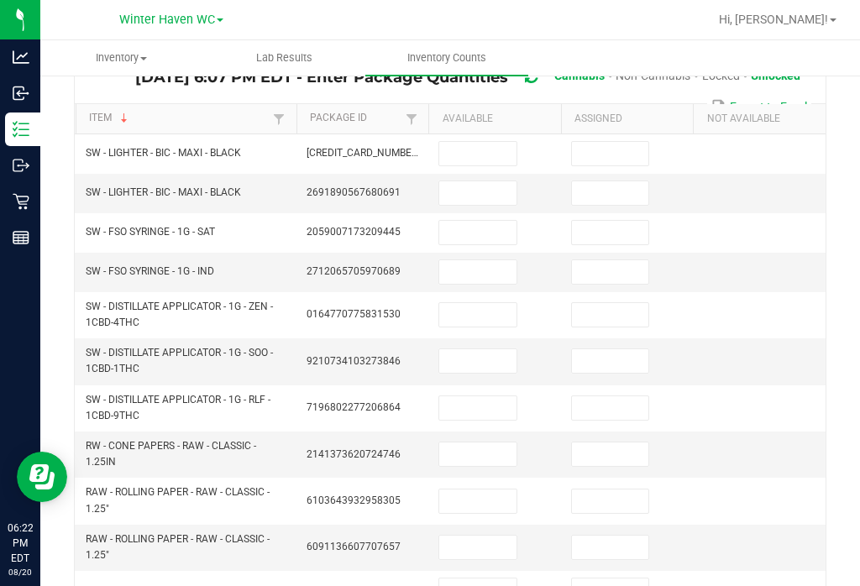
scroll to position [133, 0]
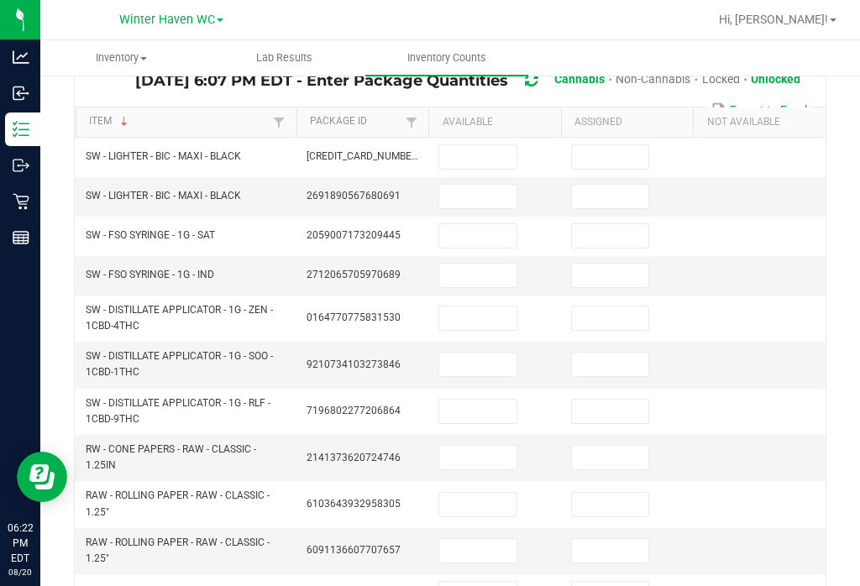
click at [456, 224] on input at bounding box center [477, 236] width 77 height 24
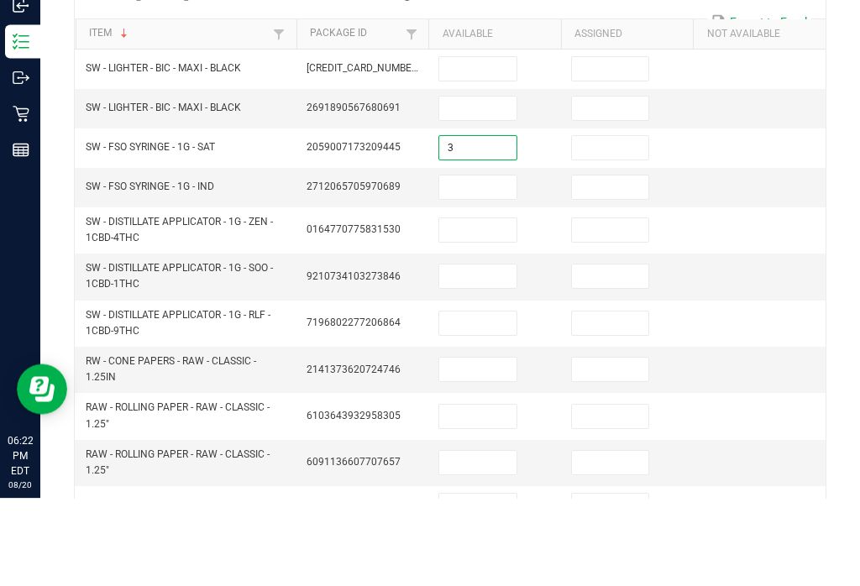
type input "3"
click at [584, 224] on input at bounding box center [610, 236] width 77 height 24
type input "0"
click at [441, 264] on input at bounding box center [477, 276] width 77 height 24
type input "3"
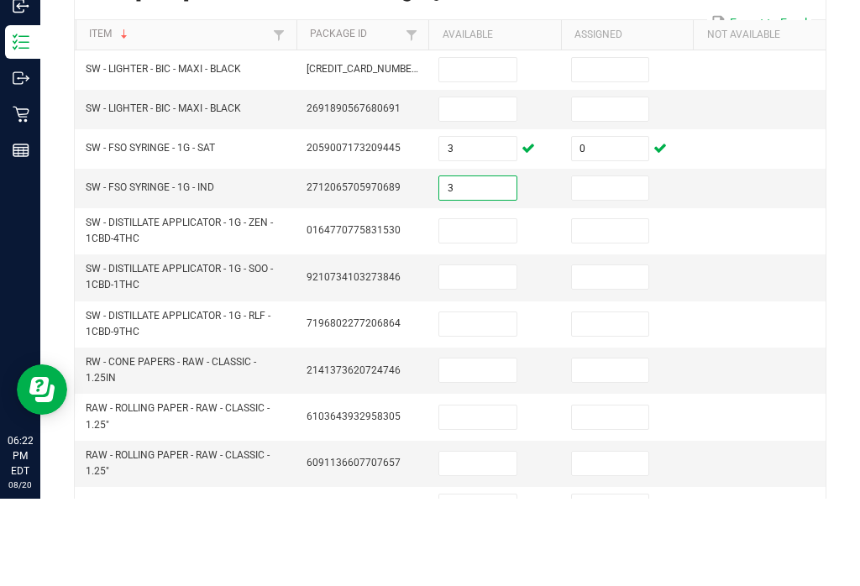
click at [610, 256] on td at bounding box center [627, 275] width 133 height 39
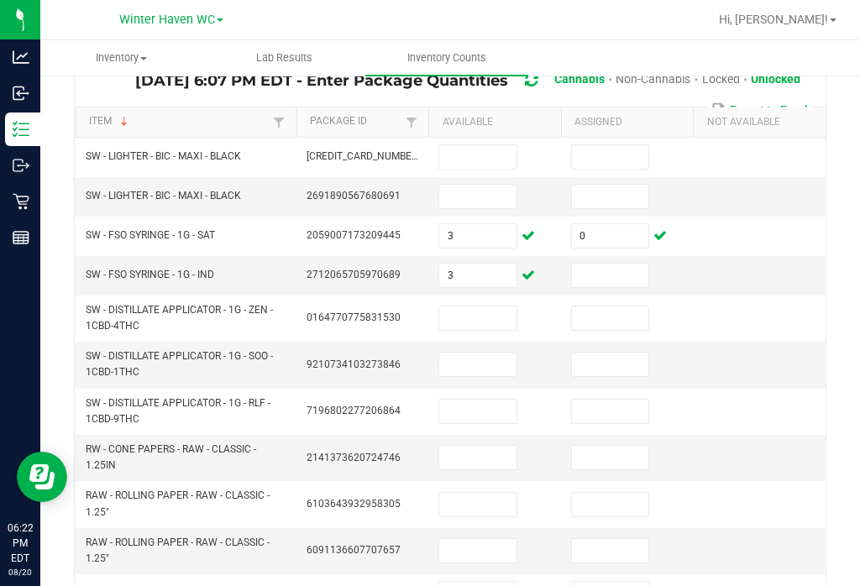
click at [621, 264] on input at bounding box center [610, 276] width 77 height 24
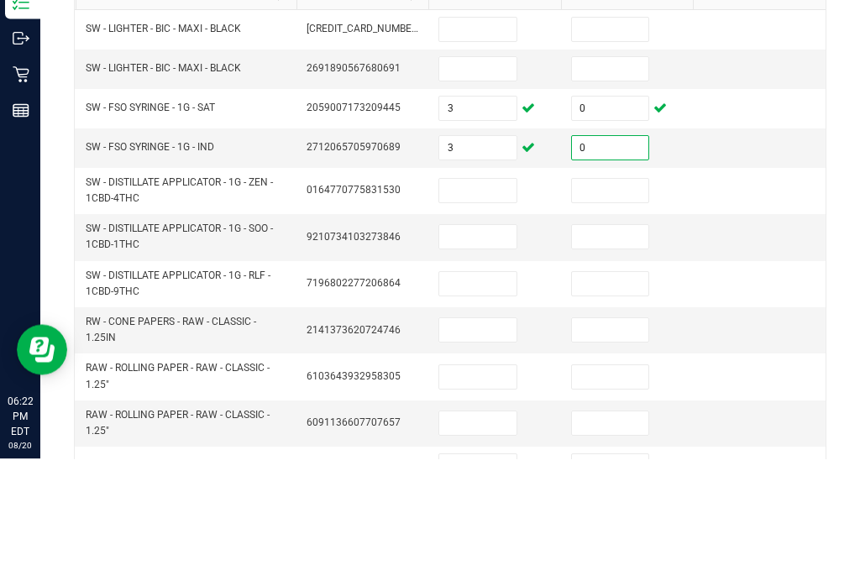
type input "0"
click at [470, 306] on input at bounding box center [477, 318] width 77 height 24
type input "6"
click at [603, 306] on input at bounding box center [610, 318] width 77 height 24
type input "0"
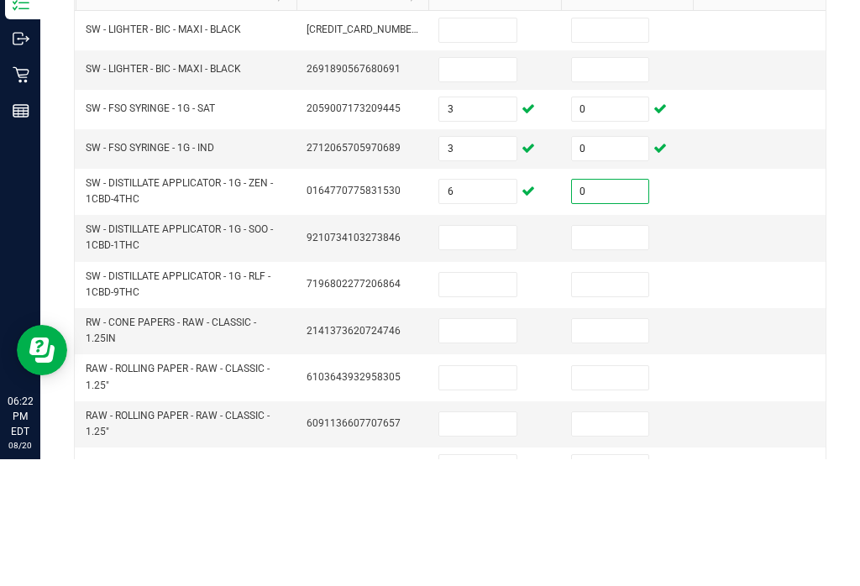
click at [507, 353] on input at bounding box center [477, 365] width 77 height 24
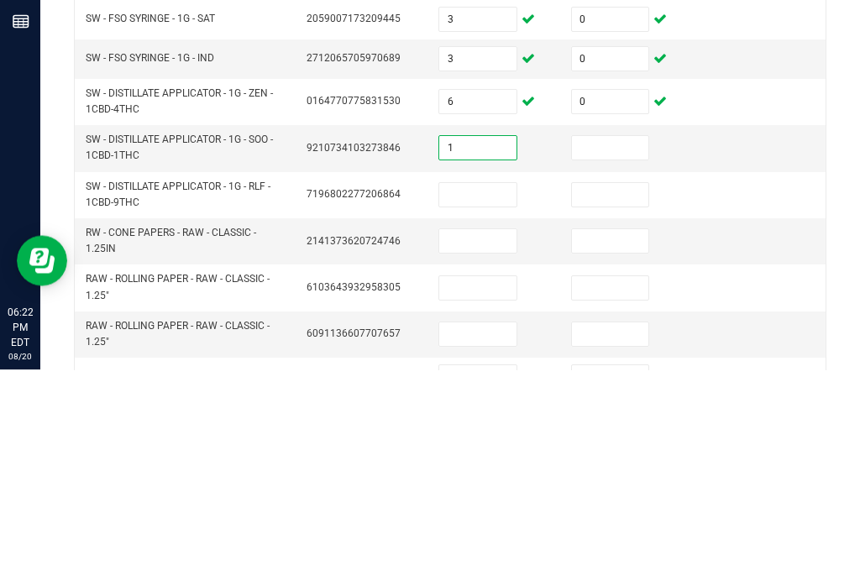
type input "1"
click at [604, 353] on input at bounding box center [610, 365] width 77 height 24
type input "0"
click at [507, 400] on input at bounding box center [477, 412] width 77 height 24
type input "9"
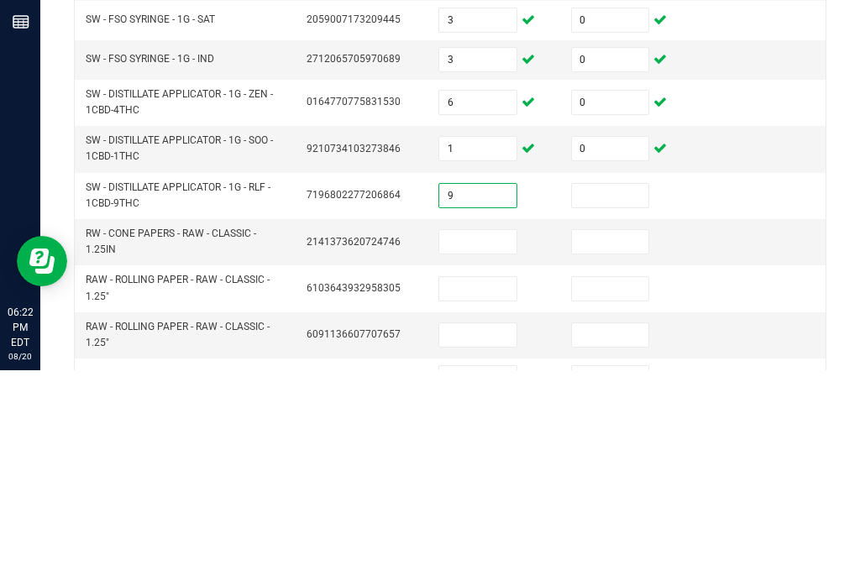
click at [638, 400] on input at bounding box center [610, 412] width 77 height 24
type input "0"
click at [492, 446] on input at bounding box center [477, 458] width 77 height 24
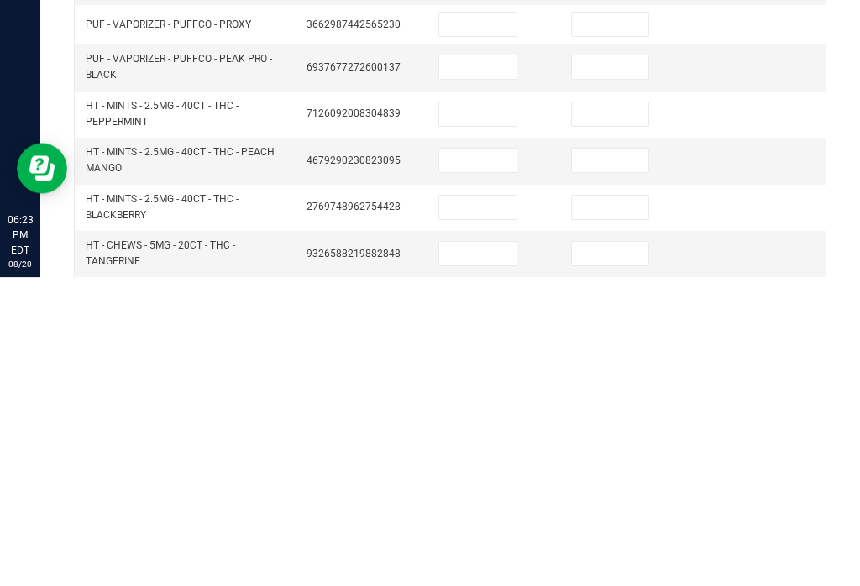
scroll to position [395, 0]
click at [480, 411] on input at bounding box center [477, 423] width 77 height 24
type input "4"
click at [637, 411] on input at bounding box center [610, 423] width 77 height 24
type input "0"
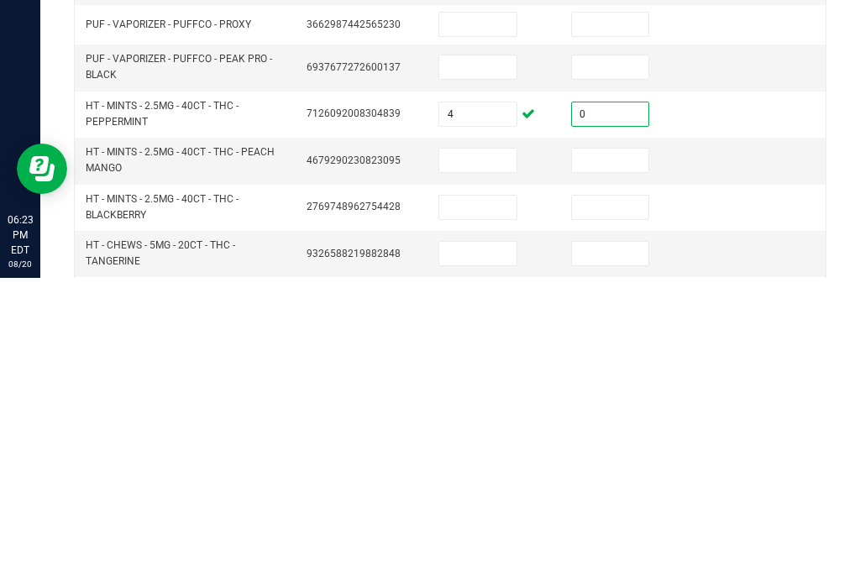
click at [502, 457] on input at bounding box center [477, 469] width 77 height 24
type input "6"
click at [653, 446] on td at bounding box center [627, 469] width 133 height 46
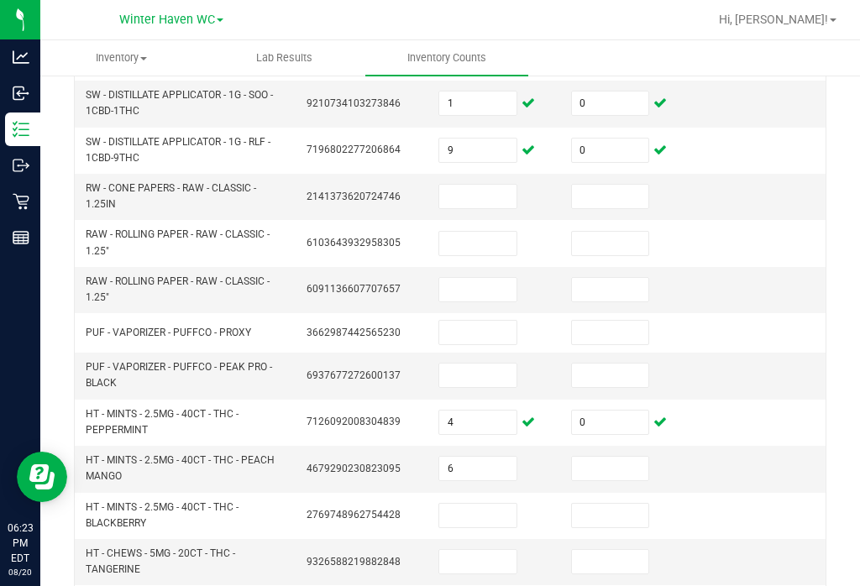
click at [613, 457] on input at bounding box center [610, 469] width 77 height 24
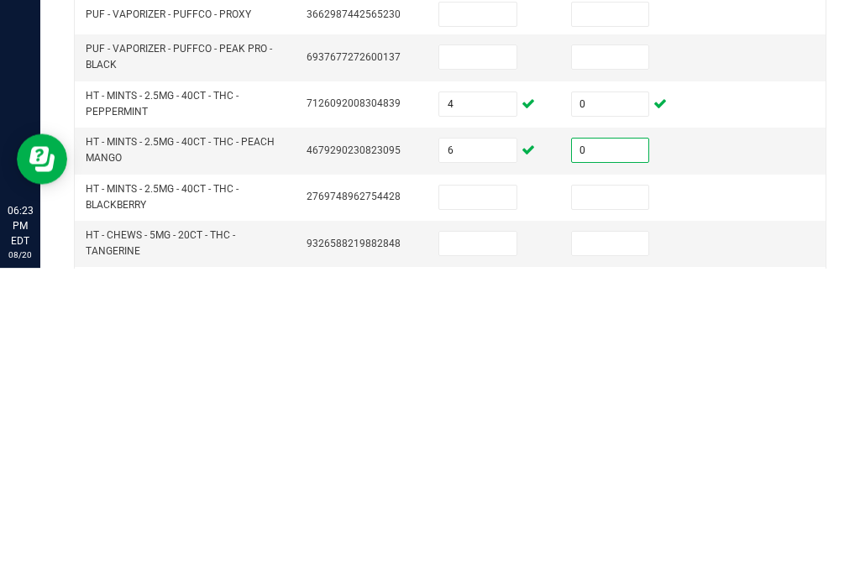
type input "0"
click at [493, 504] on input at bounding box center [477, 516] width 77 height 24
click at [490, 411] on input "4" at bounding box center [477, 423] width 77 height 24
click at [485, 504] on input at bounding box center [477, 516] width 77 height 24
type input "12"
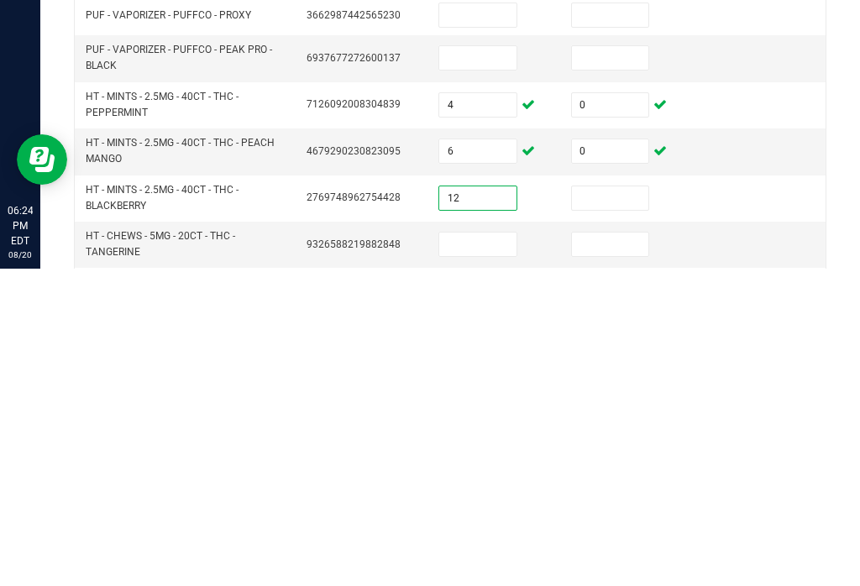
click at [621, 504] on input at bounding box center [610, 516] width 77 height 24
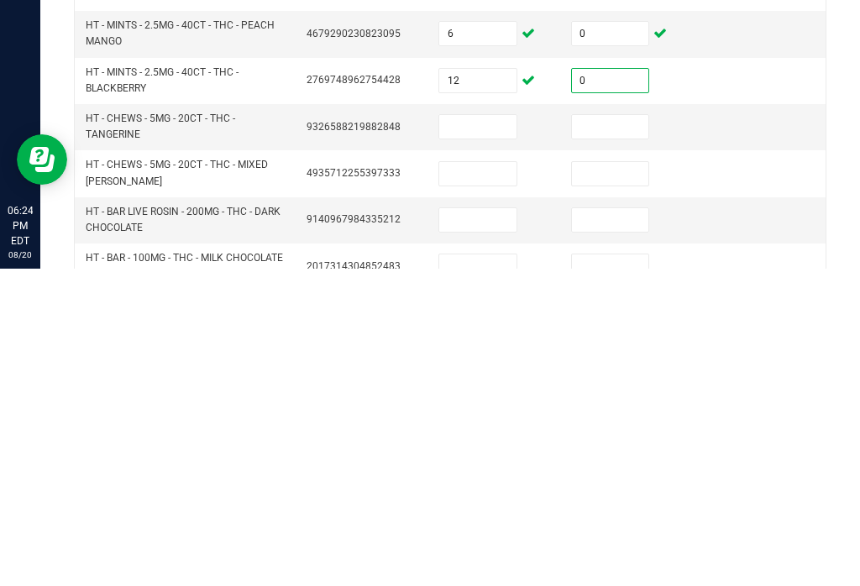
scroll to position [511, 0]
type input "0"
click at [486, 433] on input at bounding box center [477, 445] width 77 height 24
type input "9"
click at [605, 433] on input at bounding box center [610, 445] width 77 height 24
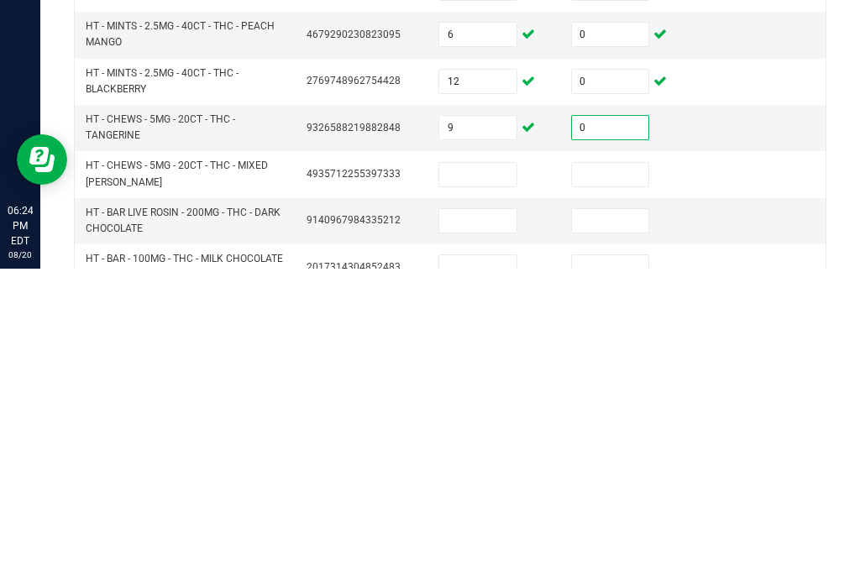
type input "0"
click at [484, 480] on input at bounding box center [477, 492] width 77 height 24
type input "6"
click at [637, 480] on input at bounding box center [610, 492] width 77 height 24
type input "0"
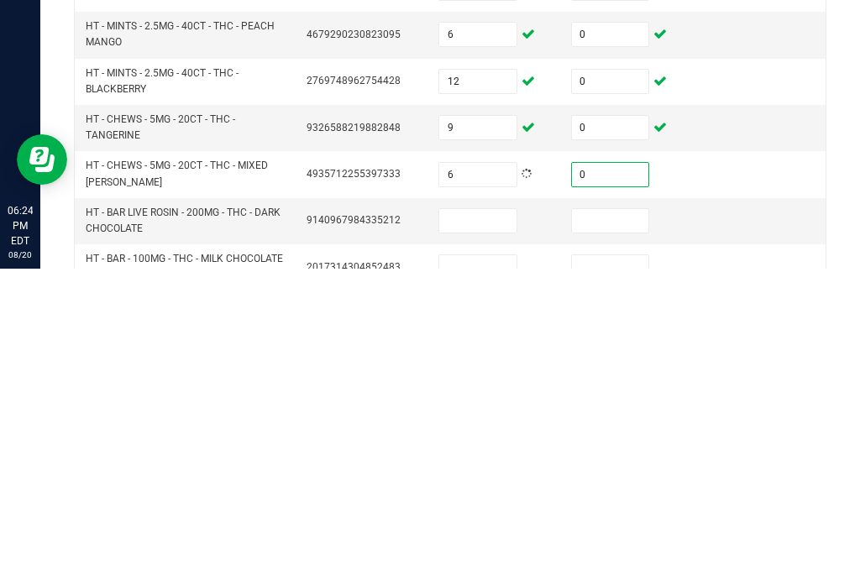
click at [485, 526] on input at bounding box center [477, 538] width 77 height 24
type input "49"
click at [599, 526] on input at bounding box center [610, 538] width 77 height 24
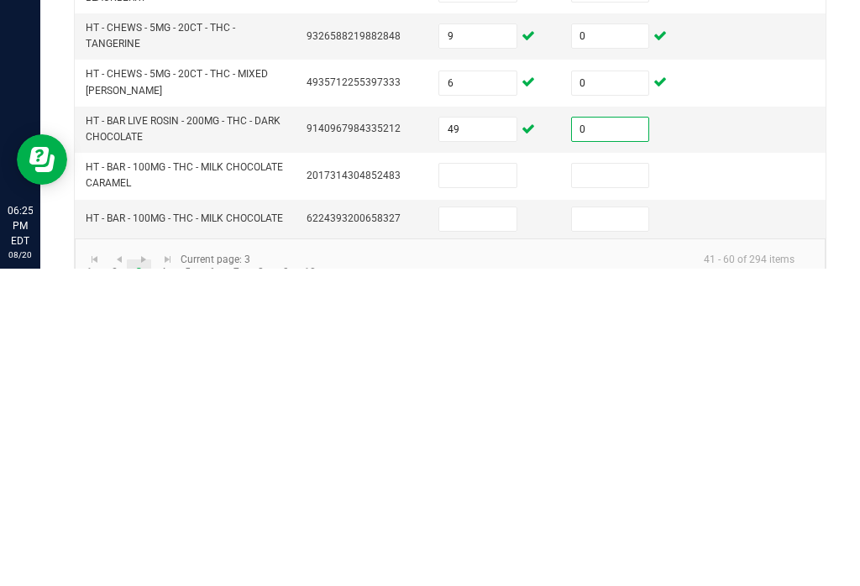
scroll to position [602, 0]
type input "0"
click at [474, 482] on input at bounding box center [477, 494] width 77 height 24
type input "4"
click at [615, 482] on input at bounding box center [610, 494] width 77 height 24
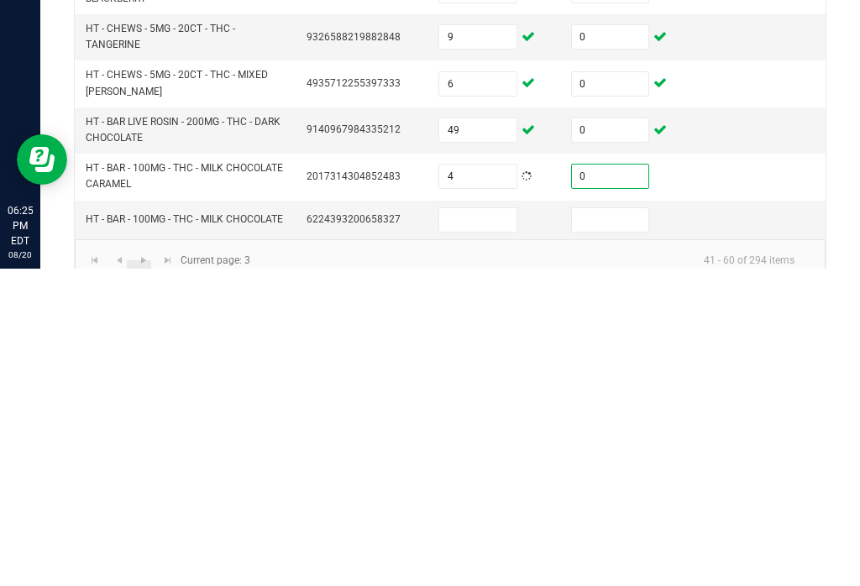
type input "0"
click at [474, 526] on input at bounding box center [477, 538] width 77 height 24
type input "5"
click at [636, 526] on input at bounding box center [610, 538] width 77 height 24
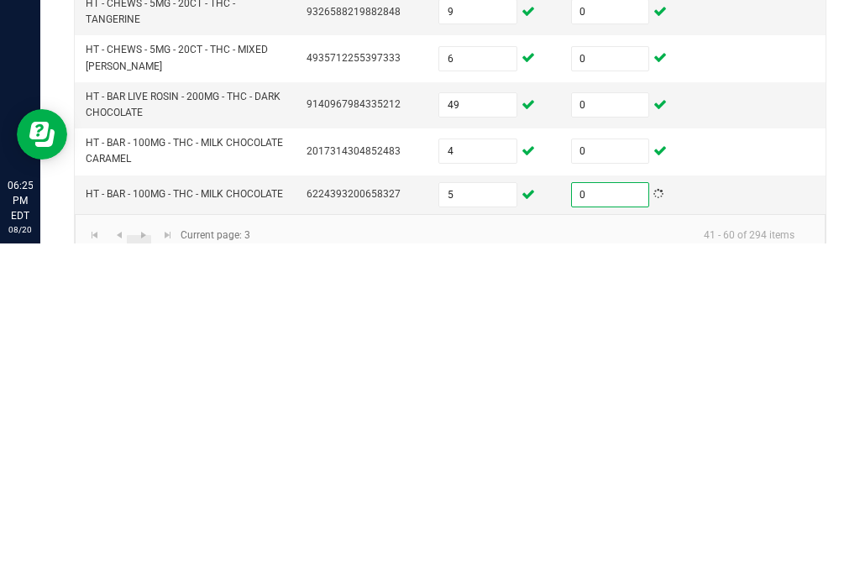
type input "0"
click at [159, 578] on link "4" at bounding box center [163, 590] width 24 height 25
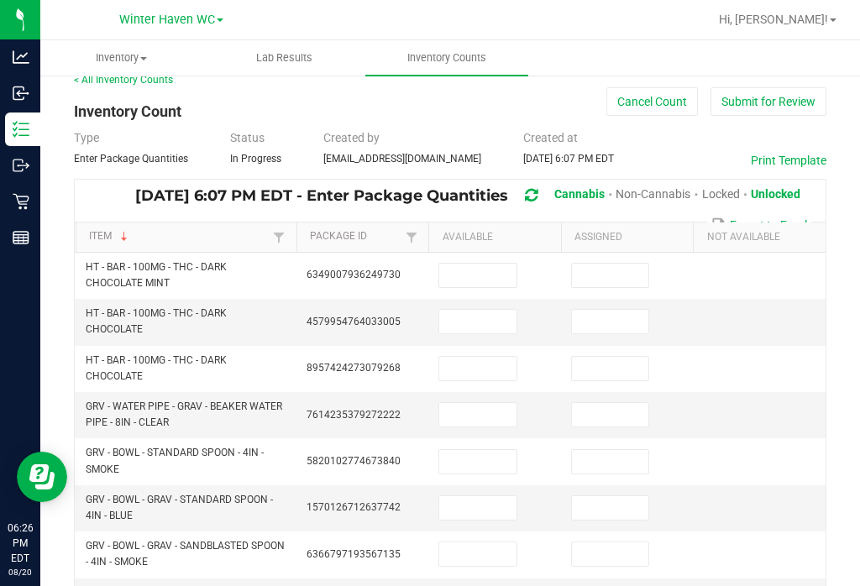
scroll to position [20, 0]
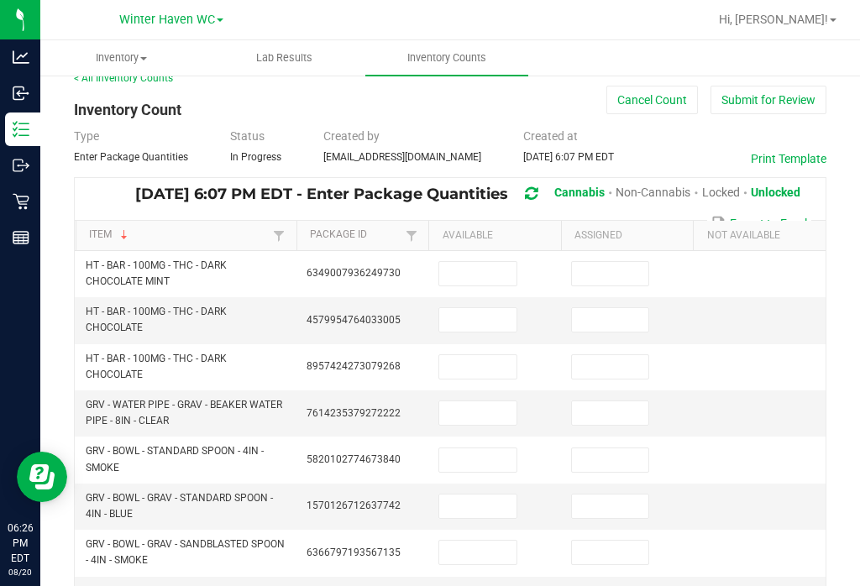
click at [472, 262] on input at bounding box center [477, 274] width 77 height 24
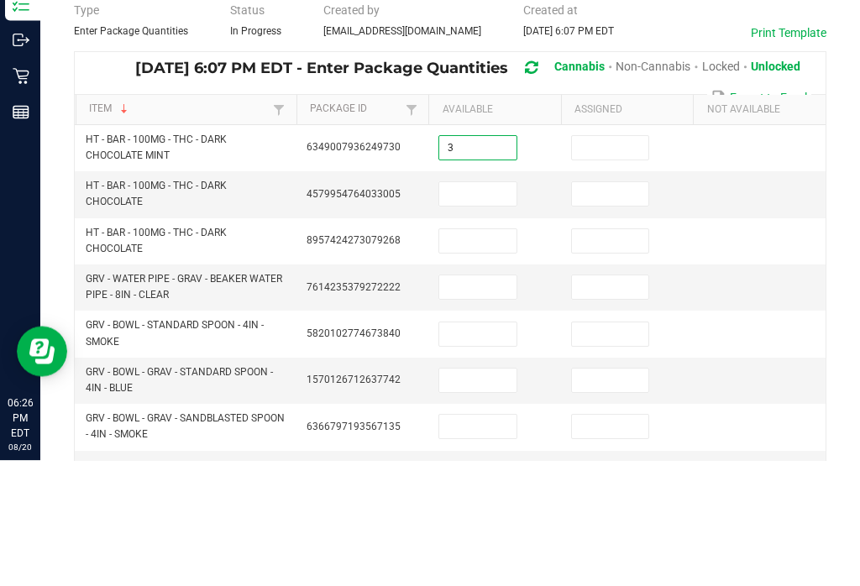
click at [622, 262] on input at bounding box center [610, 274] width 77 height 24
click at [486, 297] on td at bounding box center [494, 320] width 133 height 46
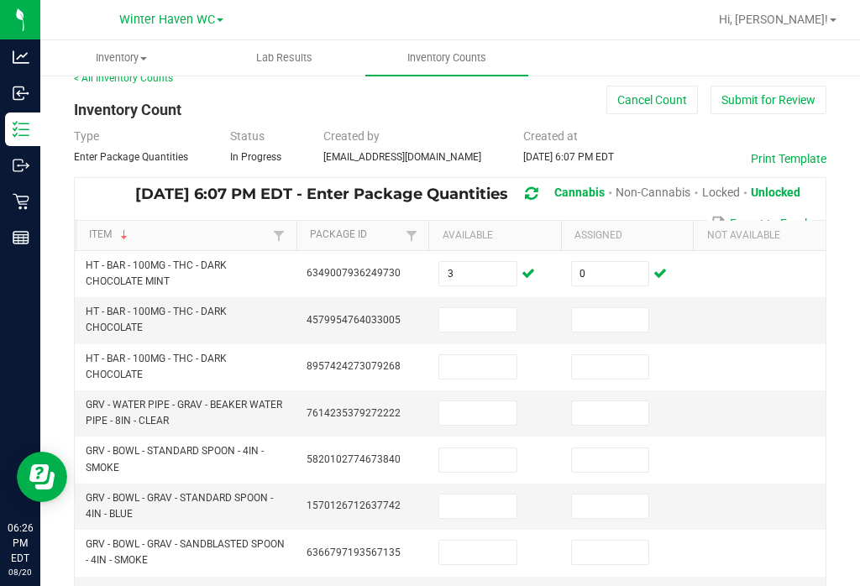
click at [492, 308] on input at bounding box center [477, 320] width 77 height 24
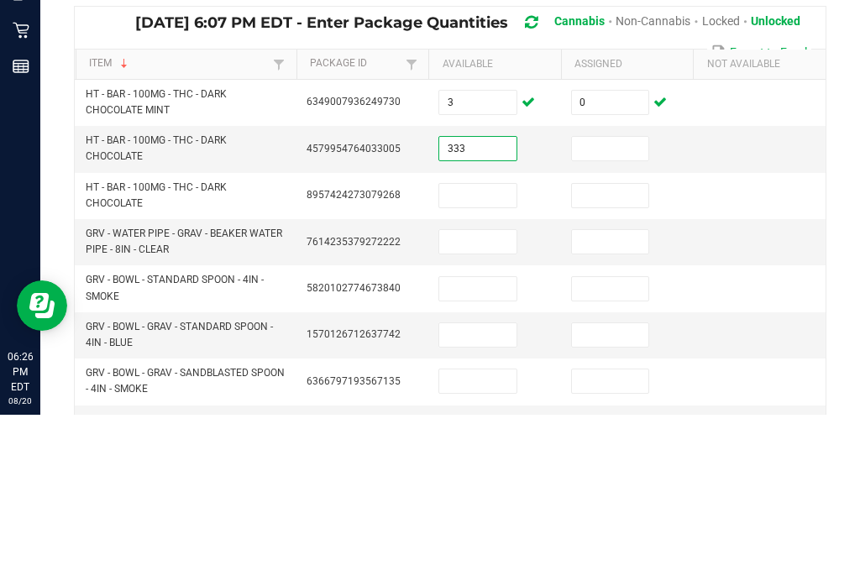
click at [608, 308] on input at bounding box center [610, 320] width 77 height 24
click at [488, 355] on input at bounding box center [477, 367] width 77 height 24
click at [627, 355] on input at bounding box center [610, 367] width 77 height 24
click at [459, 401] on input at bounding box center [477, 413] width 77 height 24
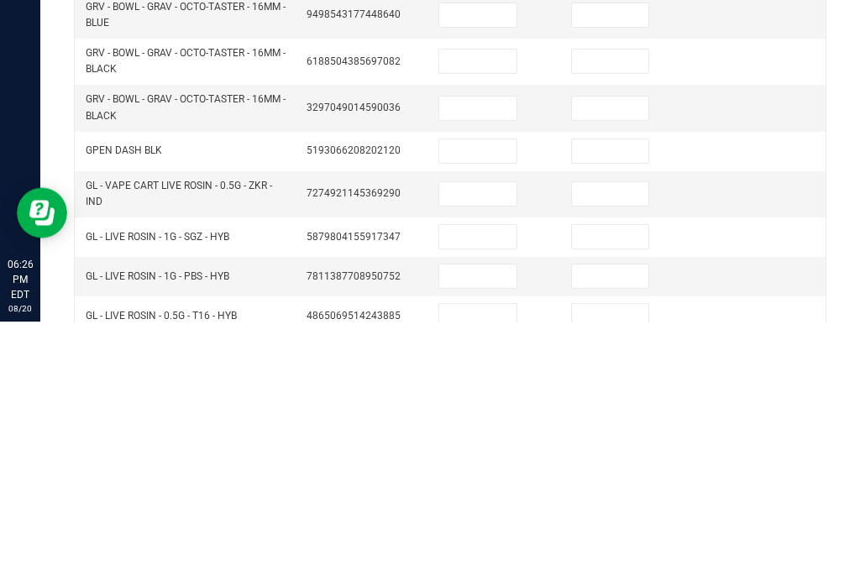
scroll to position [468, 0]
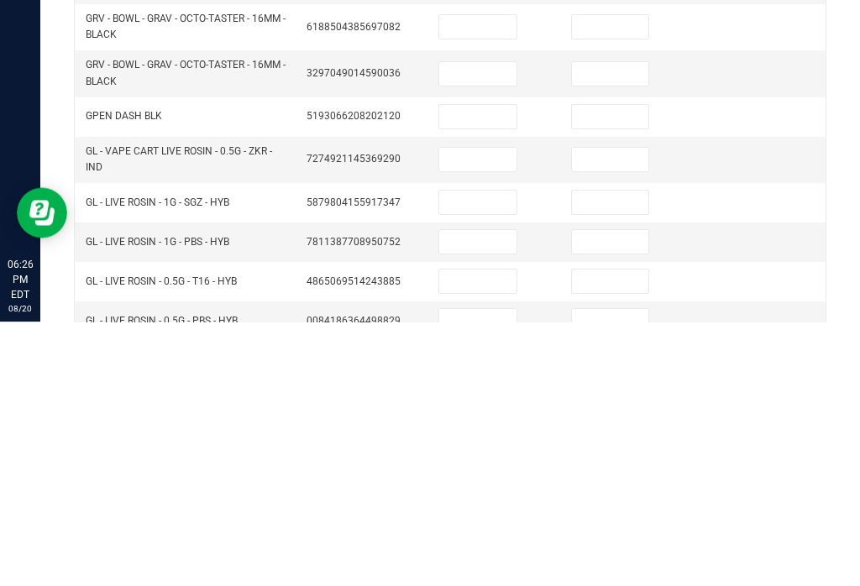
click at [496, 412] on input at bounding box center [477, 424] width 77 height 24
click at [589, 412] on input at bounding box center [610, 424] width 77 height 24
click at [479, 455] on input at bounding box center [477, 467] width 77 height 24
click at [612, 455] on input at bounding box center [610, 467] width 77 height 24
click at [484, 495] on input at bounding box center [477, 507] width 77 height 24
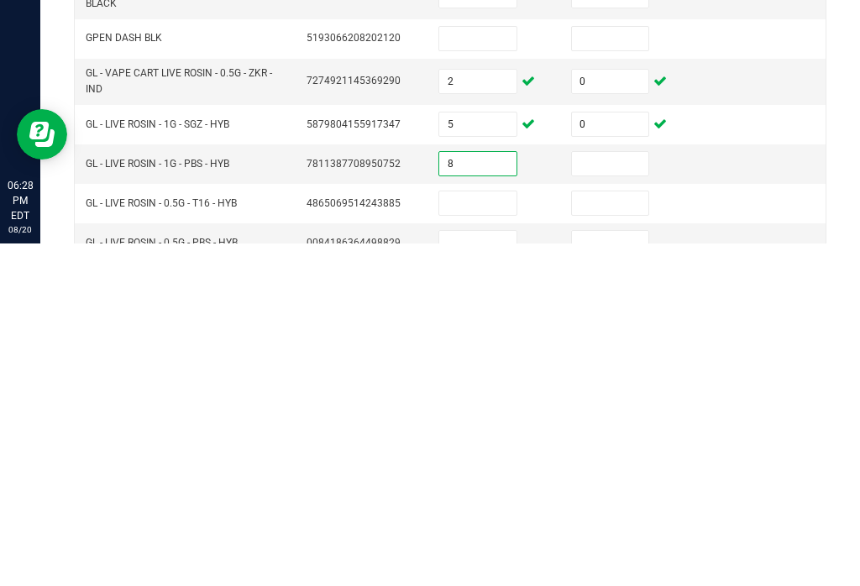
click at [610, 495] on input at bounding box center [610, 507] width 77 height 24
click at [494, 534] on input at bounding box center [477, 546] width 77 height 24
click at [611, 534] on input at bounding box center [610, 546] width 77 height 24
click at [474, 573] on input at bounding box center [477, 585] width 77 height 24
click at [636, 573] on input at bounding box center [610, 585] width 77 height 24
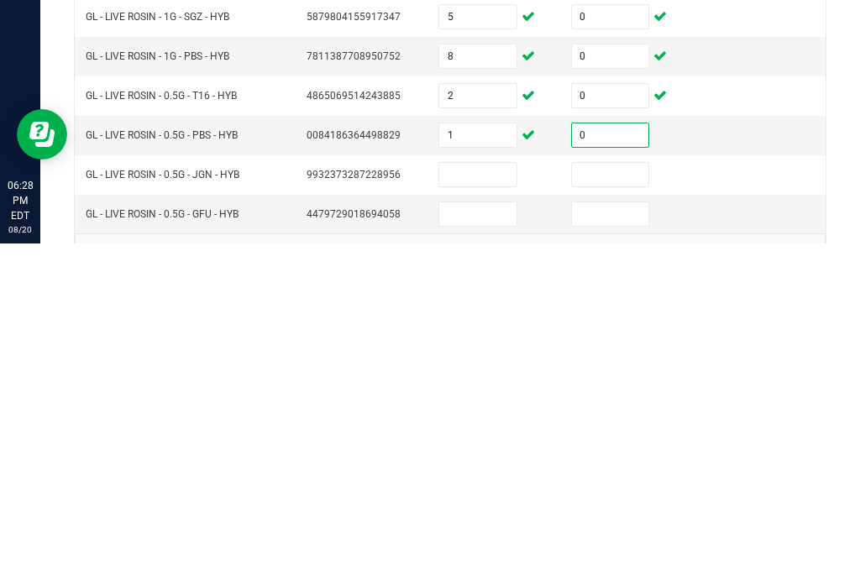
scroll to position [578, 0]
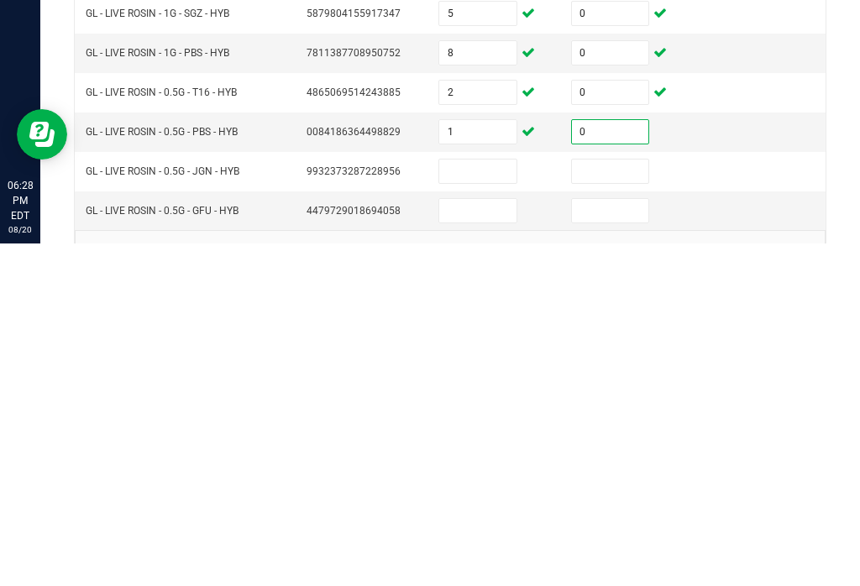
click at [481, 502] on input at bounding box center [477, 514] width 77 height 24
click at [630, 502] on input at bounding box center [610, 514] width 77 height 24
click at [487, 542] on input at bounding box center [477, 554] width 77 height 24
click at [631, 542] on input at bounding box center [610, 554] width 77 height 24
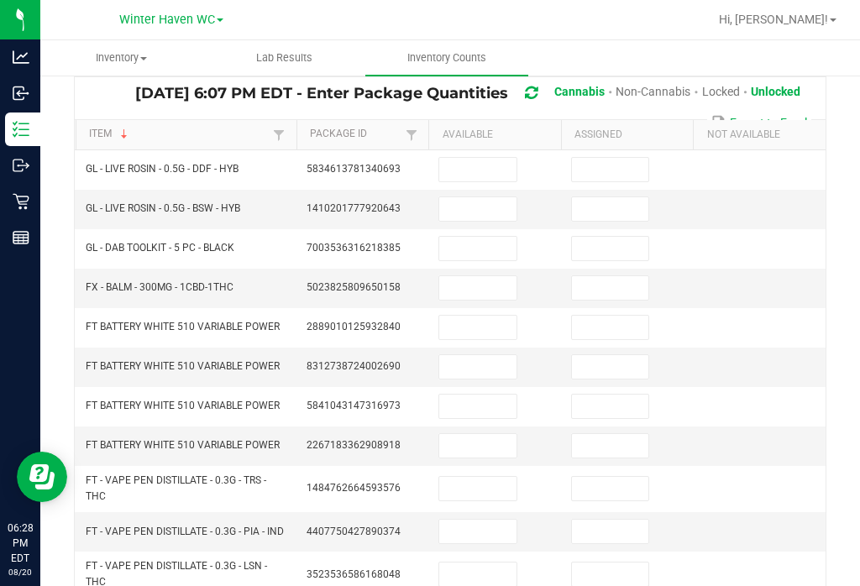
scroll to position [124, 0]
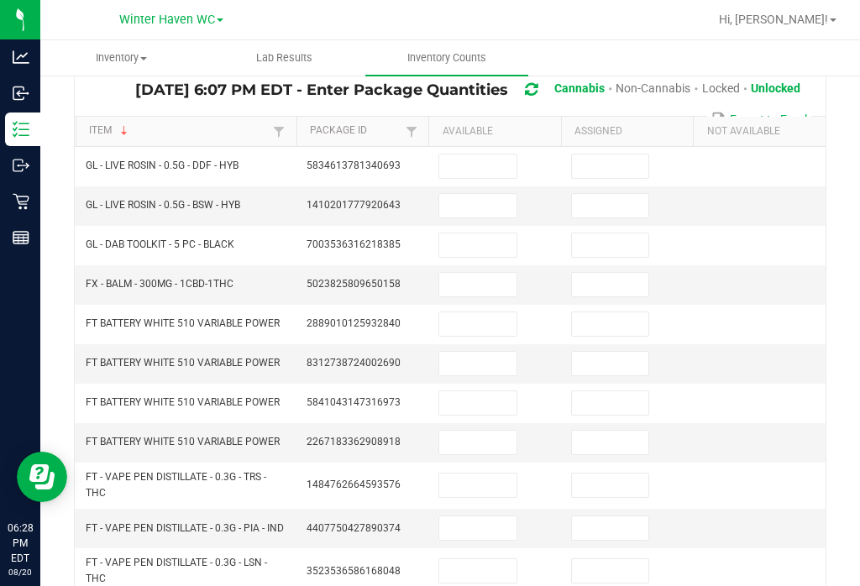
click at [494, 154] on input at bounding box center [477, 166] width 77 height 24
click at [606, 154] on input at bounding box center [610, 166] width 77 height 24
click at [465, 194] on input at bounding box center [477, 206] width 77 height 24
click at [610, 194] on input at bounding box center [610, 206] width 77 height 24
click at [482, 233] on input at bounding box center [477, 245] width 77 height 24
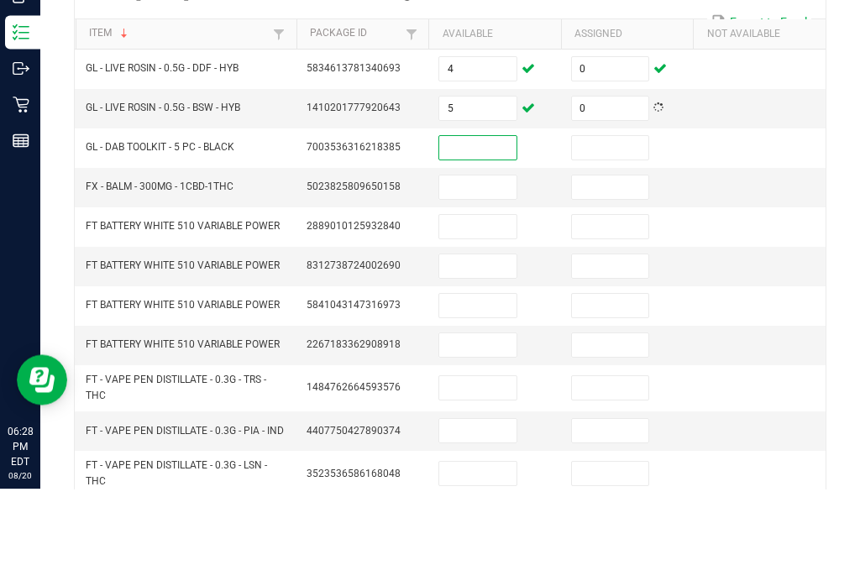
click at [471, 273] on input at bounding box center [477, 285] width 77 height 24
click at [588, 273] on input at bounding box center [610, 285] width 77 height 24
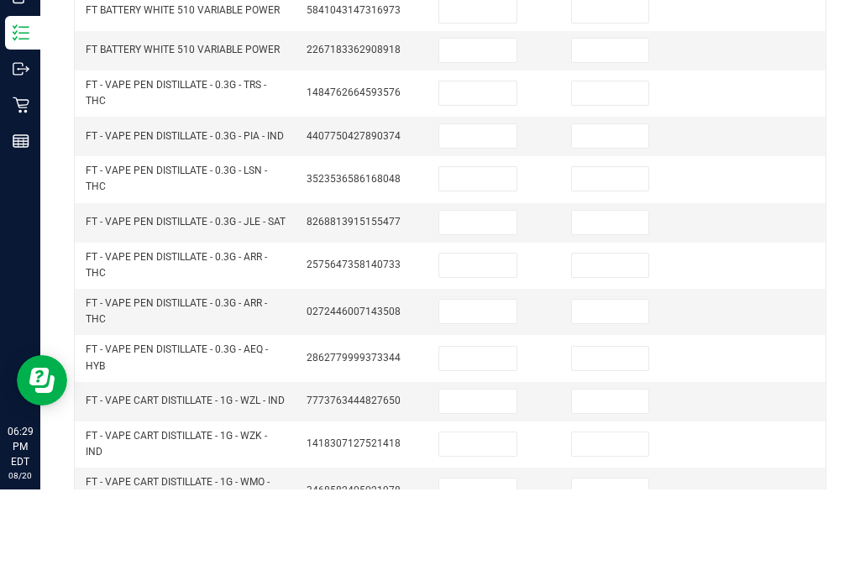
scroll to position [425, 0]
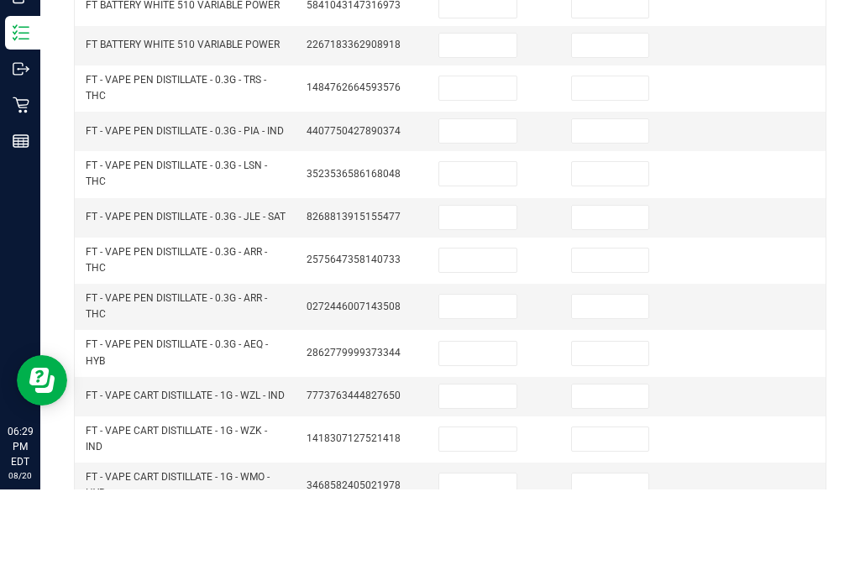
click at [479, 173] on input at bounding box center [477, 185] width 77 height 24
click at [618, 173] on input at bounding box center [610, 185] width 77 height 24
click at [493, 208] on td at bounding box center [494, 227] width 133 height 39
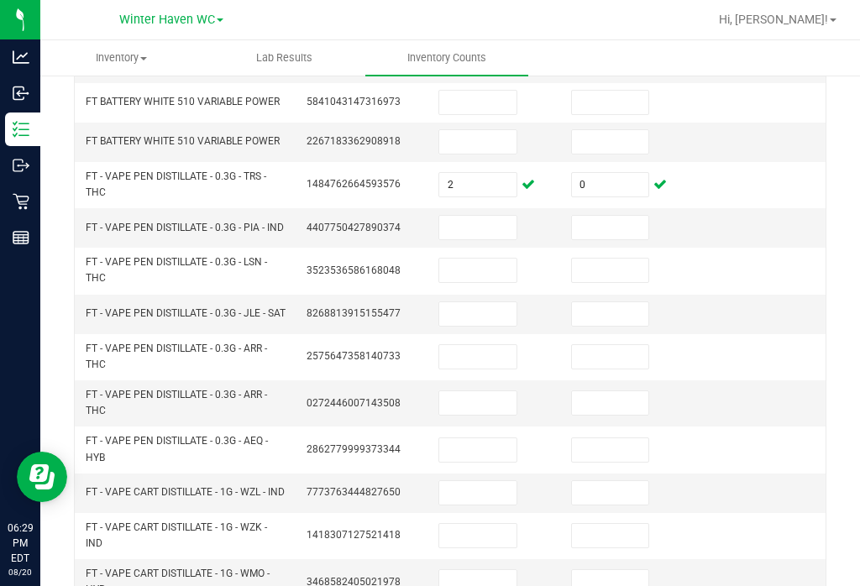
click at [483, 216] on input at bounding box center [477, 228] width 77 height 24
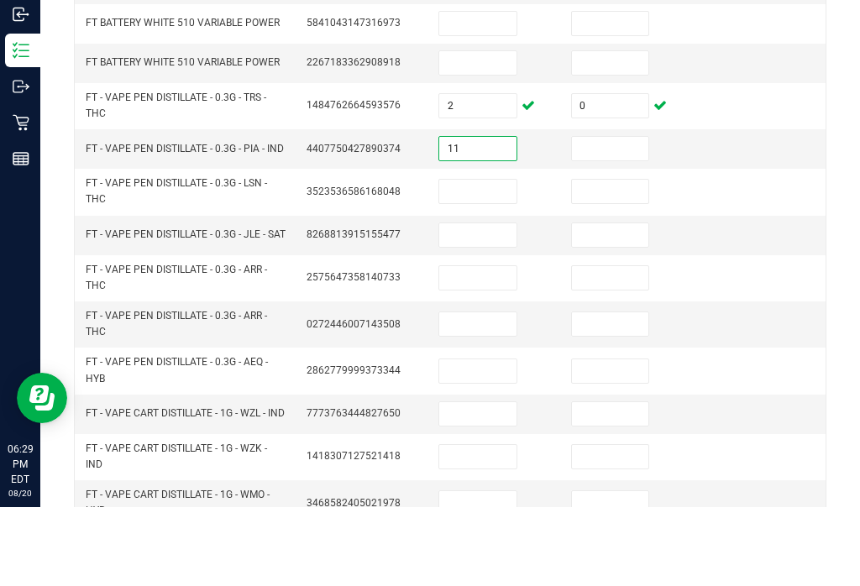
click at [632, 208] on td at bounding box center [627, 227] width 133 height 39
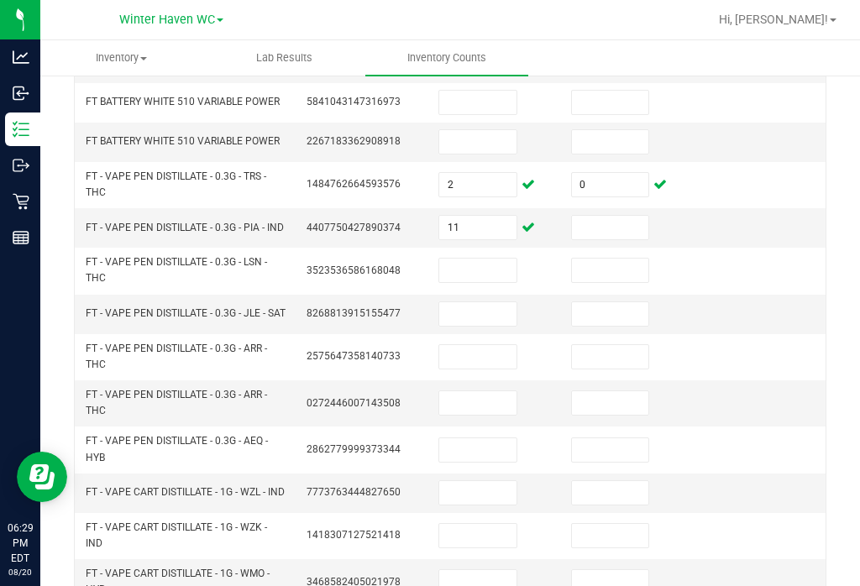
click at [623, 216] on input at bounding box center [610, 228] width 77 height 24
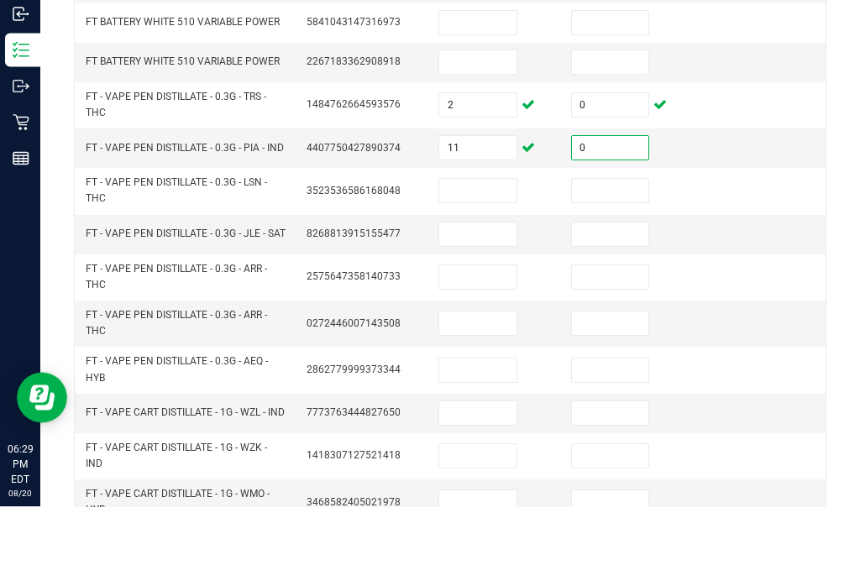
click at [494, 259] on input at bounding box center [477, 271] width 77 height 24
click at [630, 259] on input at bounding box center [610, 271] width 77 height 24
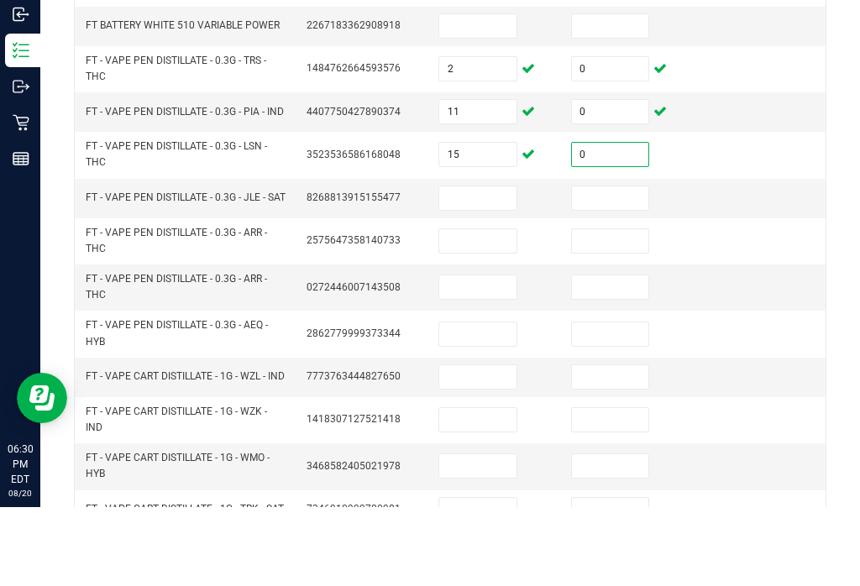
scroll to position [510, 0]
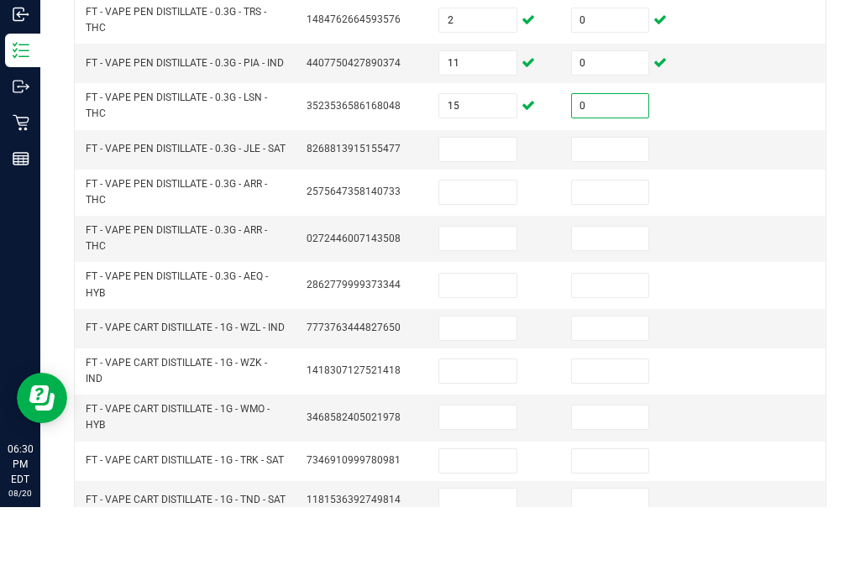
click at [502, 217] on input at bounding box center [477, 229] width 77 height 24
click at [627, 217] on input at bounding box center [610, 229] width 77 height 24
click at [481, 259] on input at bounding box center [477, 271] width 77 height 24
click at [634, 259] on input at bounding box center [610, 271] width 77 height 24
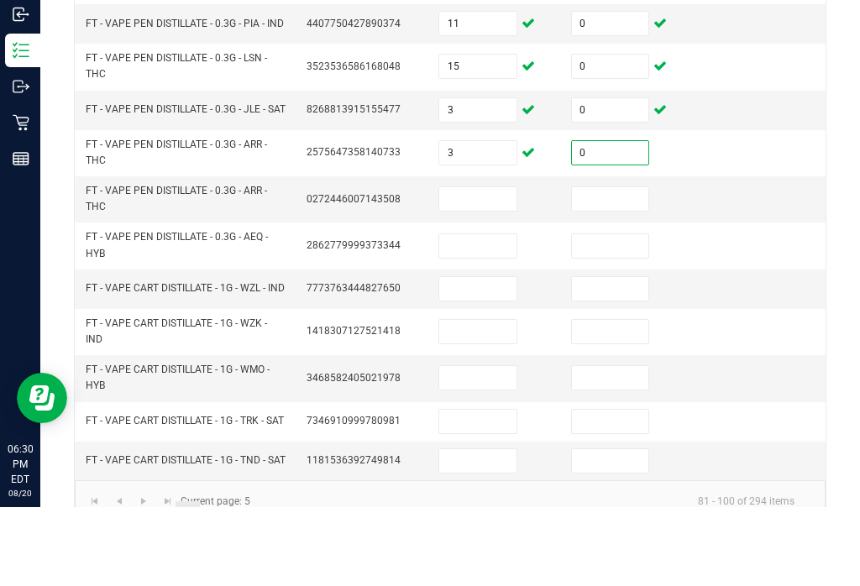
scroll to position [548, 0]
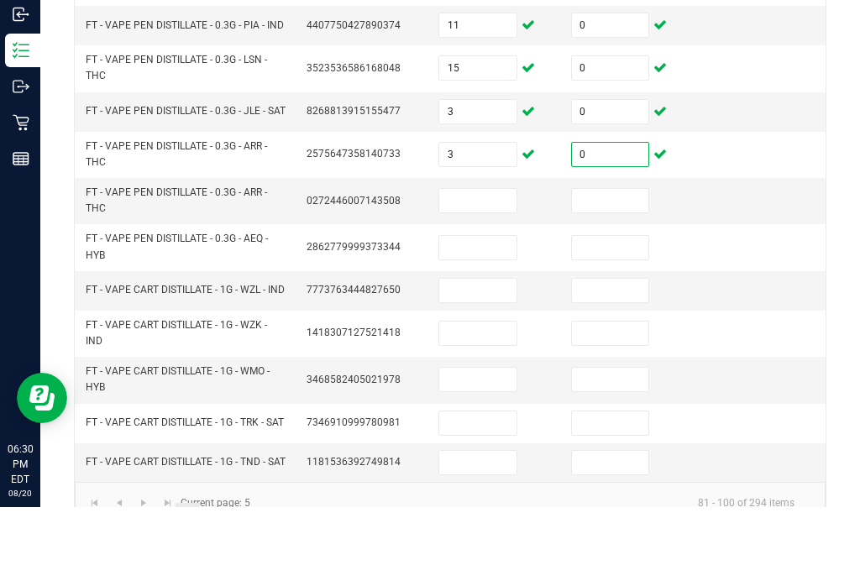
click at [488, 268] on input at bounding box center [477, 280] width 77 height 24
click at [643, 268] on input at bounding box center [610, 280] width 77 height 24
click at [495, 315] on input at bounding box center [477, 327] width 77 height 24
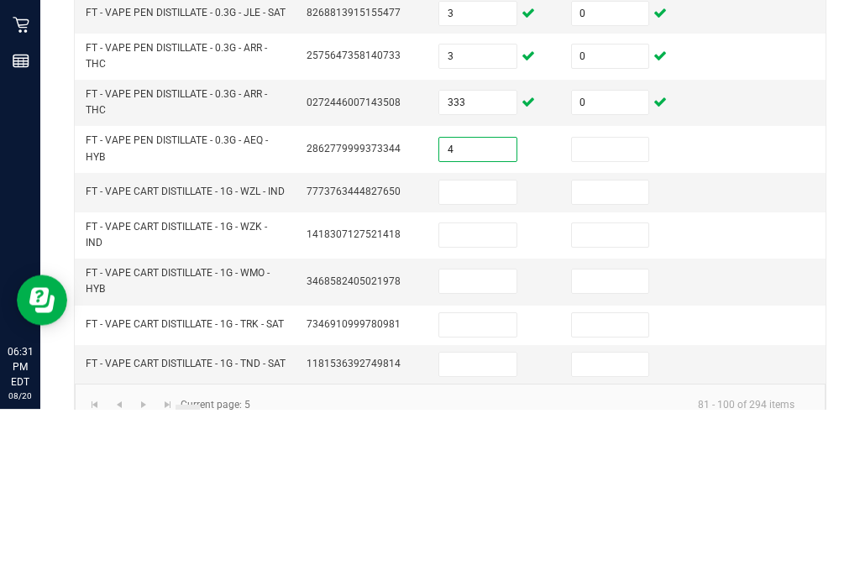
click at [588, 315] on input at bounding box center [610, 327] width 77 height 24
click at [484, 358] on input at bounding box center [477, 370] width 77 height 24
click at [620, 358] on input at bounding box center [610, 370] width 77 height 24
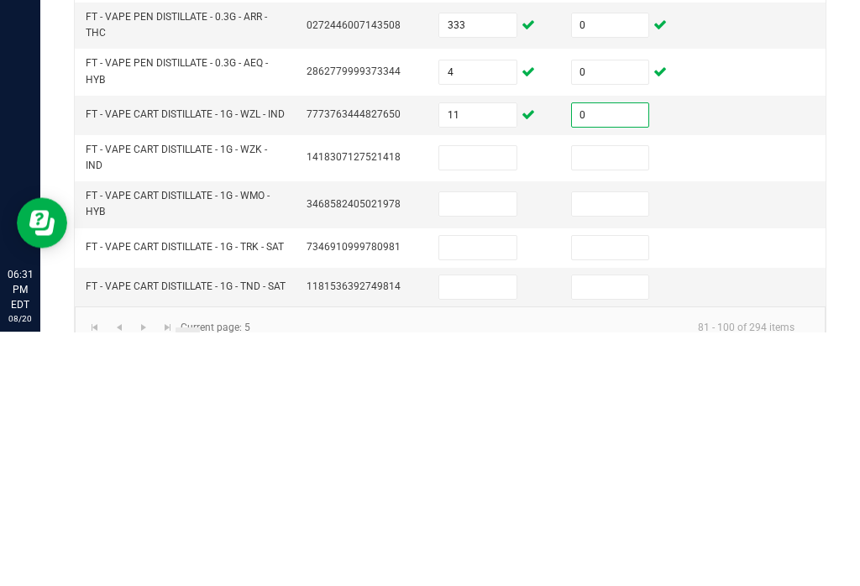
click at [492, 400] on input at bounding box center [477, 412] width 77 height 24
click at [618, 400] on input at bounding box center [610, 412] width 77 height 24
click at [490, 447] on input at bounding box center [477, 459] width 77 height 24
click at [623, 447] on input at bounding box center [610, 459] width 77 height 24
click at [486, 490] on input at bounding box center [477, 502] width 77 height 24
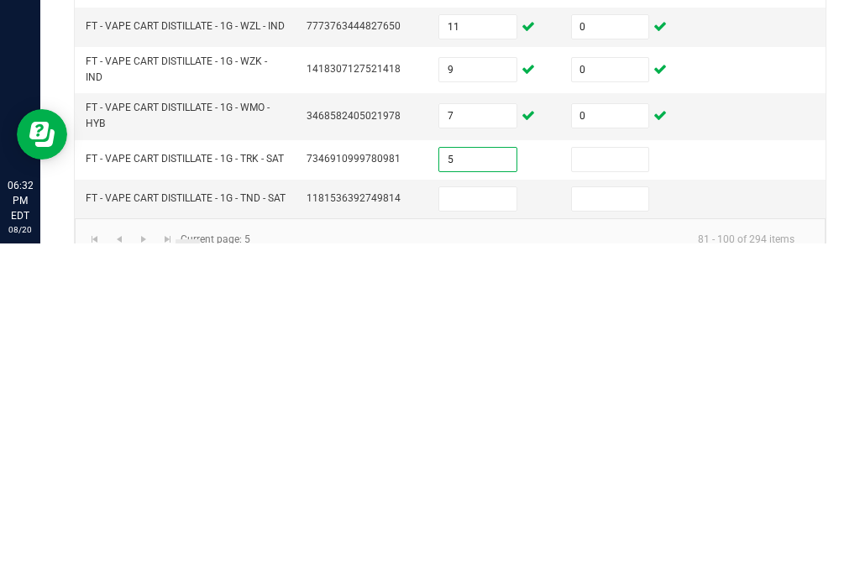
click at [615, 490] on input at bounding box center [610, 502] width 77 height 24
click at [481, 530] on input at bounding box center [477, 542] width 77 height 24
click at [621, 530] on input at bounding box center [610, 542] width 77 height 24
click at [217, 582] on link "6" at bounding box center [212, 594] width 24 height 25
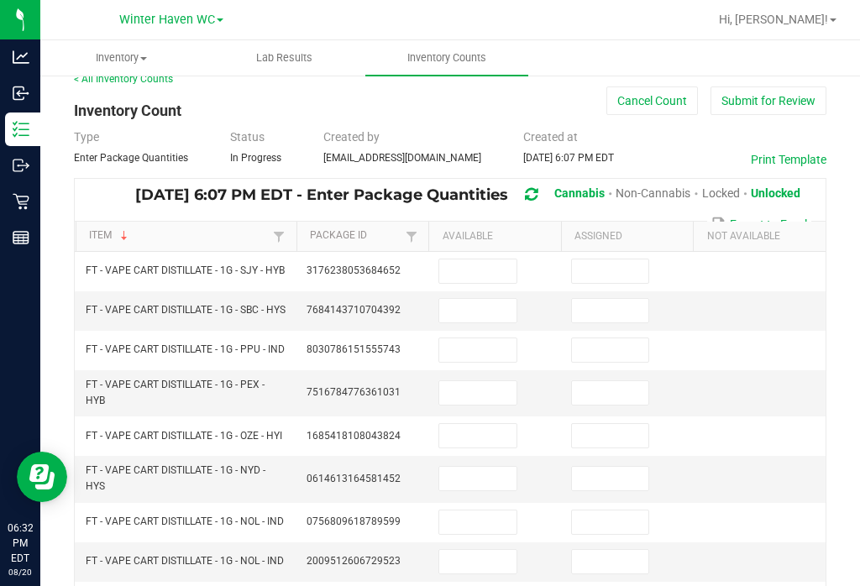
scroll to position [22, 0]
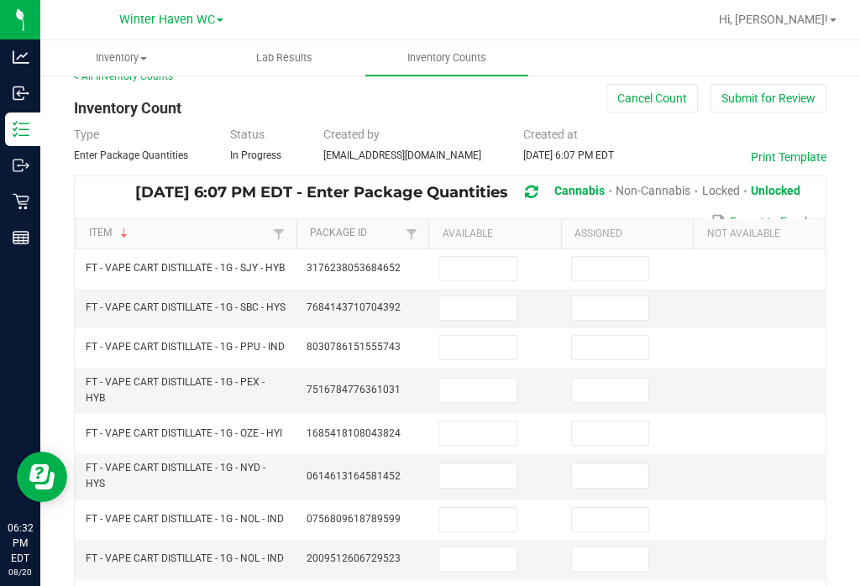
click at [507, 257] on input at bounding box center [477, 269] width 77 height 24
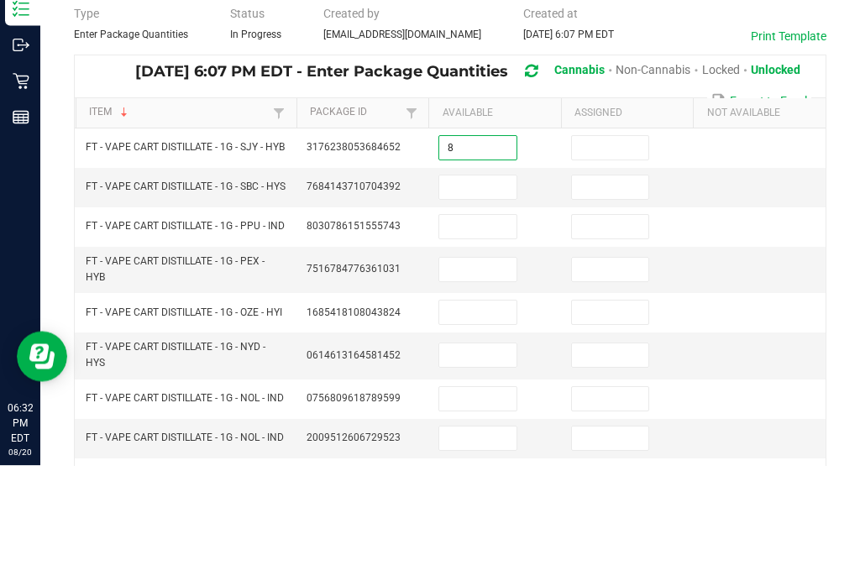
click at [618, 257] on input at bounding box center [610, 269] width 77 height 24
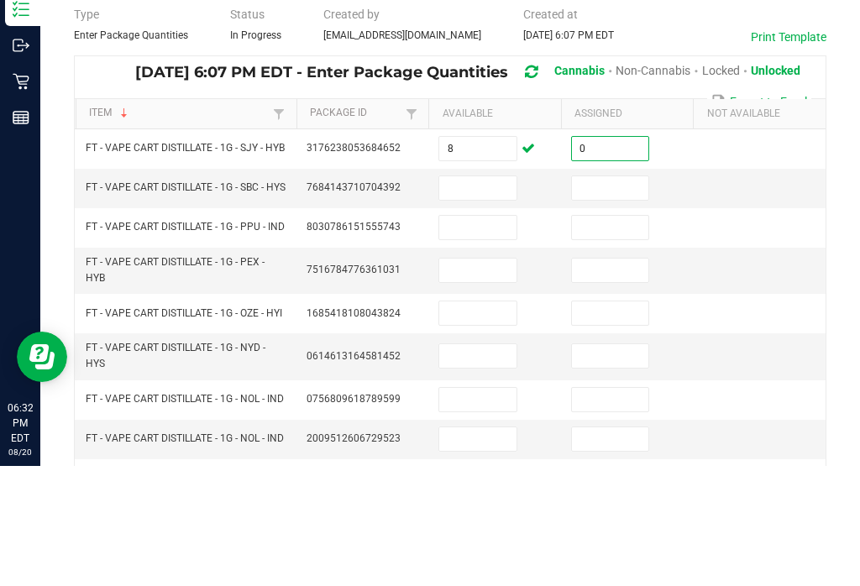
click at [496, 296] on input at bounding box center [477, 308] width 77 height 24
click at [596, 296] on input at bounding box center [610, 308] width 77 height 24
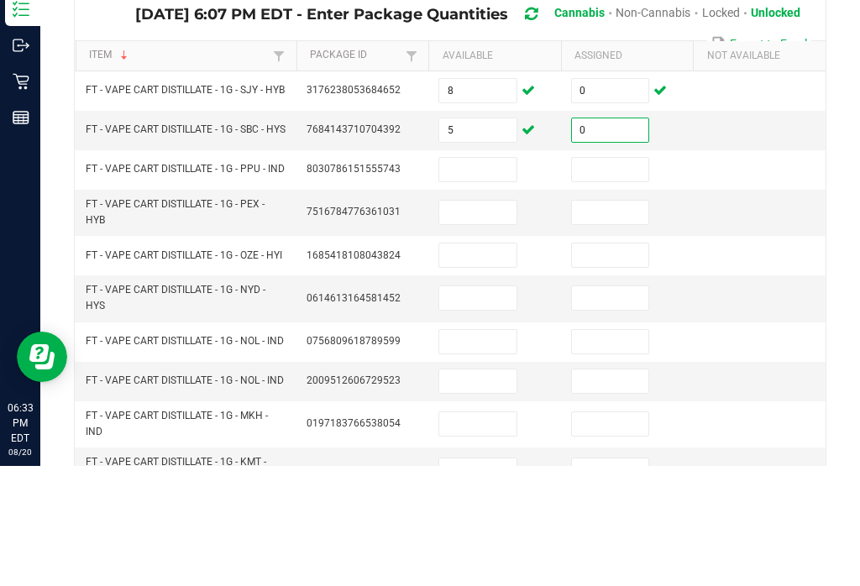
scroll to position [82, 0]
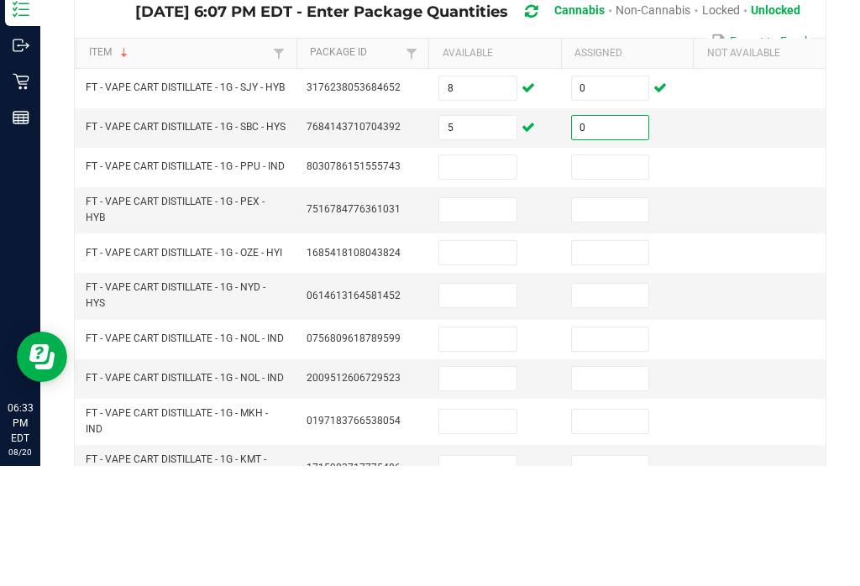
click at [474, 275] on input at bounding box center [477, 287] width 77 height 24
click at [618, 275] on input at bounding box center [610, 287] width 77 height 24
click at [492, 318] on input at bounding box center [477, 330] width 77 height 24
click at [620, 318] on input at bounding box center [610, 330] width 77 height 24
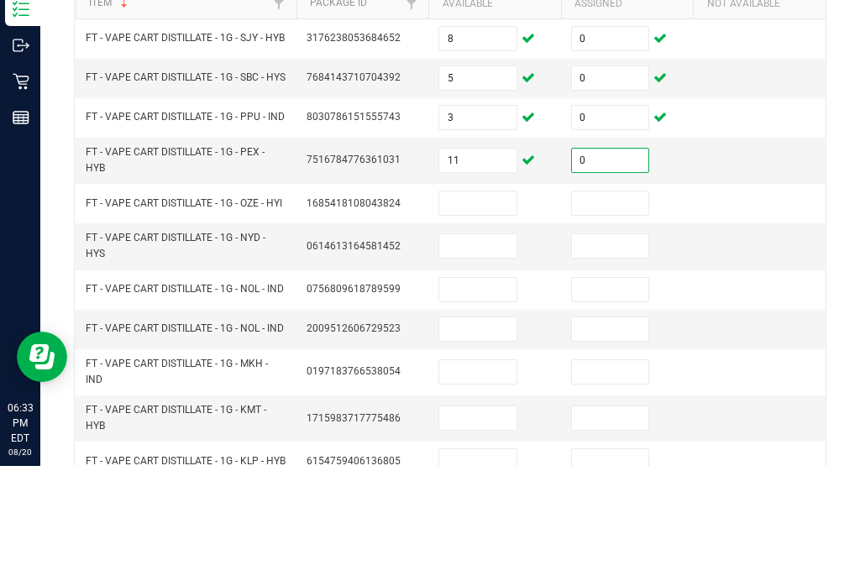
scroll to position [165, 0]
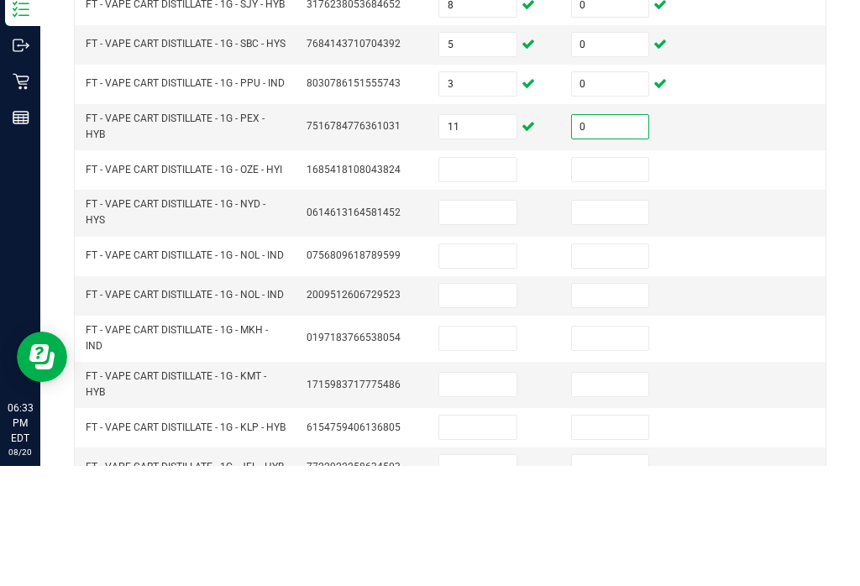
click at [497, 278] on input at bounding box center [477, 290] width 77 height 24
click at [615, 278] on input at bounding box center [610, 290] width 77 height 24
click at [489, 321] on input at bounding box center [477, 333] width 77 height 24
click at [620, 321] on input at bounding box center [610, 333] width 77 height 24
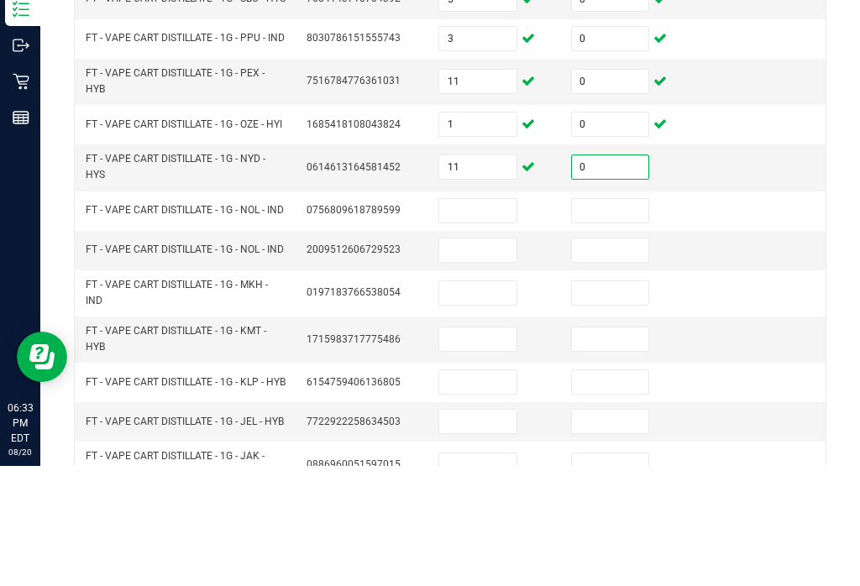
scroll to position [234, 0]
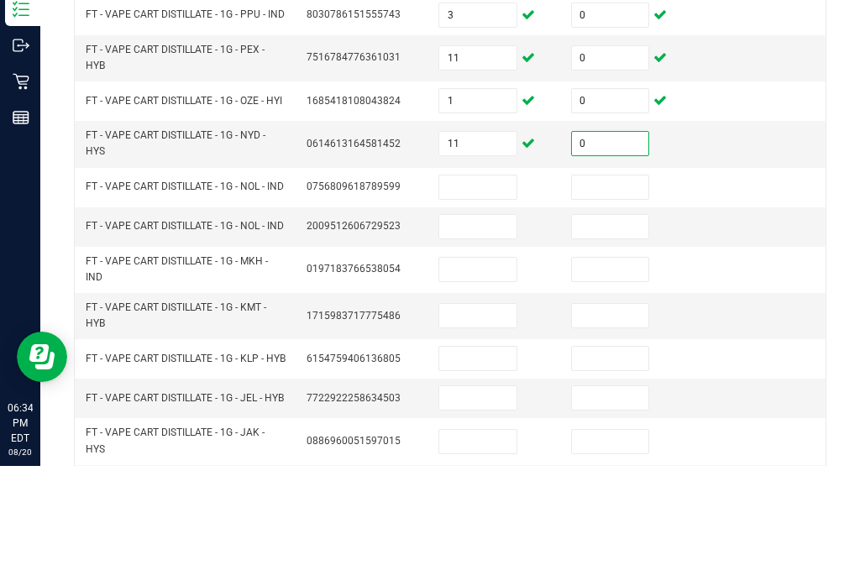
click at [489, 296] on input at bounding box center [477, 308] width 77 height 24
click at [613, 296] on input at bounding box center [610, 308] width 77 height 24
click at [489, 335] on input at bounding box center [477, 347] width 77 height 24
click at [625, 335] on input at bounding box center [610, 347] width 77 height 24
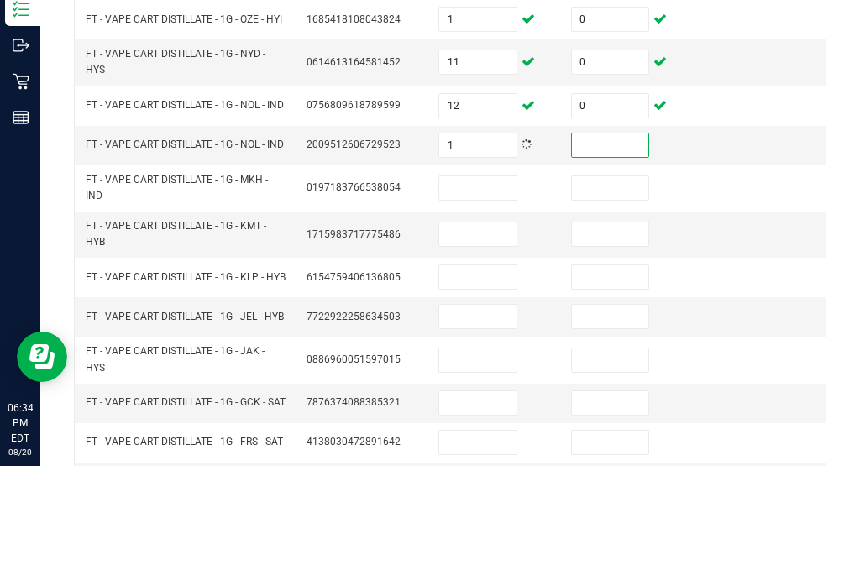
scroll to position [319, 0]
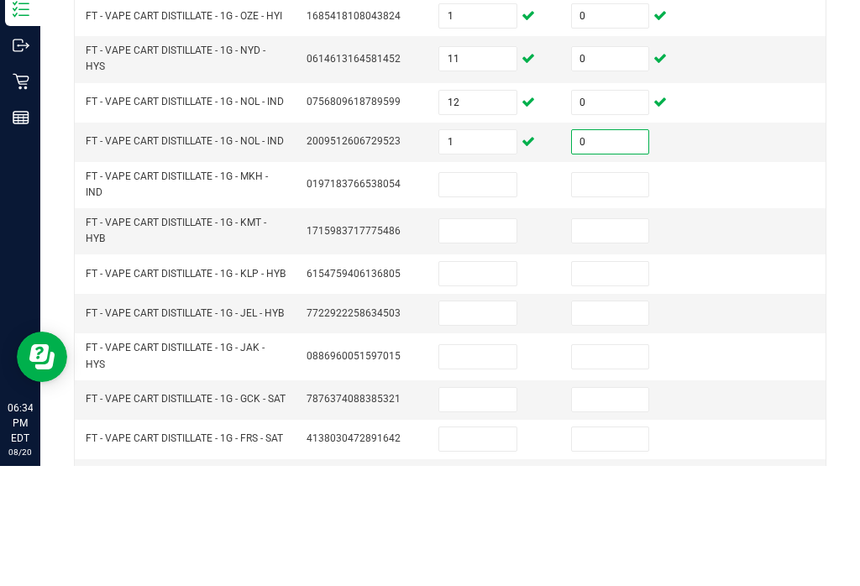
click at [500, 293] on input at bounding box center [477, 305] width 77 height 24
click at [626, 293] on input at bounding box center [610, 305] width 77 height 24
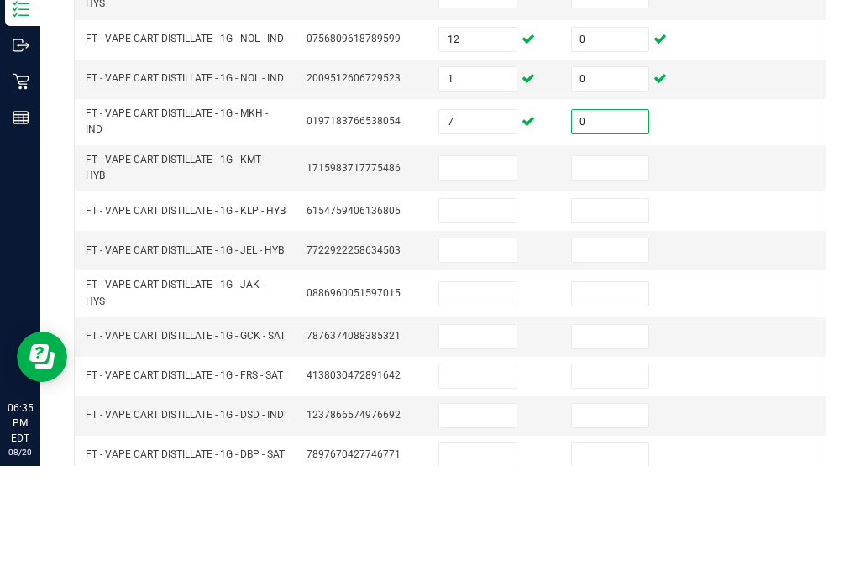
scroll to position [395, 0]
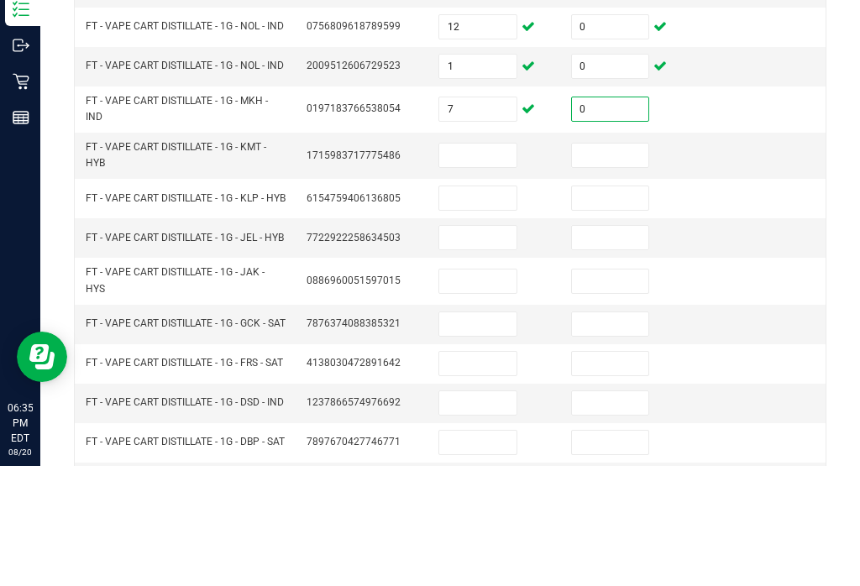
click at [487, 264] on input at bounding box center [477, 276] width 77 height 24
click at [613, 264] on input at bounding box center [610, 276] width 77 height 24
click at [468, 306] on input at bounding box center [477, 318] width 77 height 24
click at [603, 306] on input at bounding box center [610, 318] width 77 height 24
click at [484, 346] on input at bounding box center [477, 358] width 77 height 24
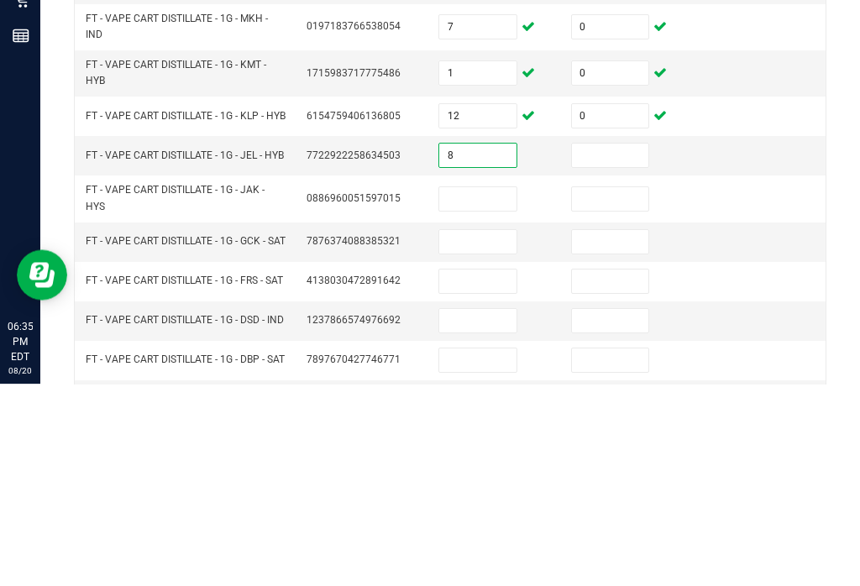
click at [624, 346] on input at bounding box center [610, 358] width 77 height 24
click at [468, 390] on input at bounding box center [477, 402] width 77 height 24
click at [630, 390] on input at bounding box center [610, 402] width 77 height 24
click at [485, 432] on input at bounding box center [477, 444] width 77 height 24
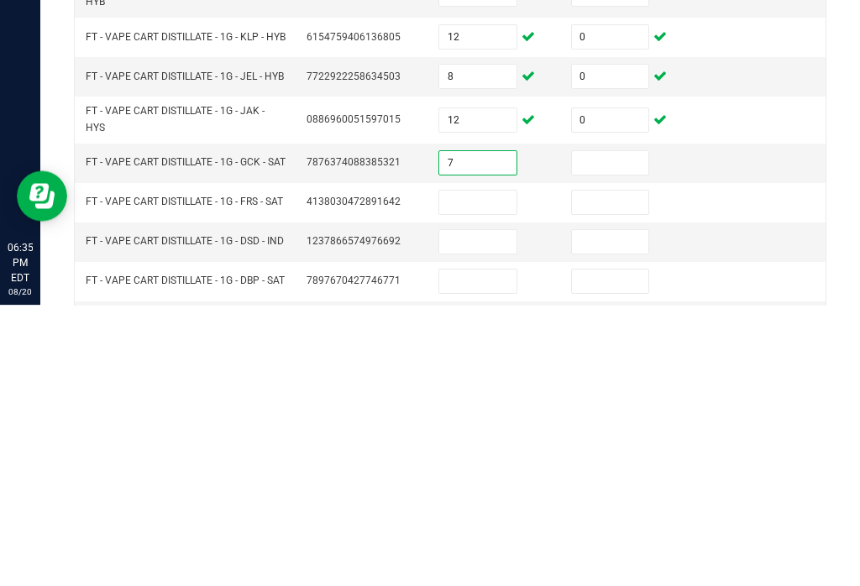
click at [646, 432] on input at bounding box center [610, 444] width 77 height 24
click at [499, 472] on input at bounding box center [477, 484] width 77 height 24
click at [626, 472] on input at bounding box center [610, 484] width 77 height 24
click at [496, 511] on input at bounding box center [477, 523] width 77 height 24
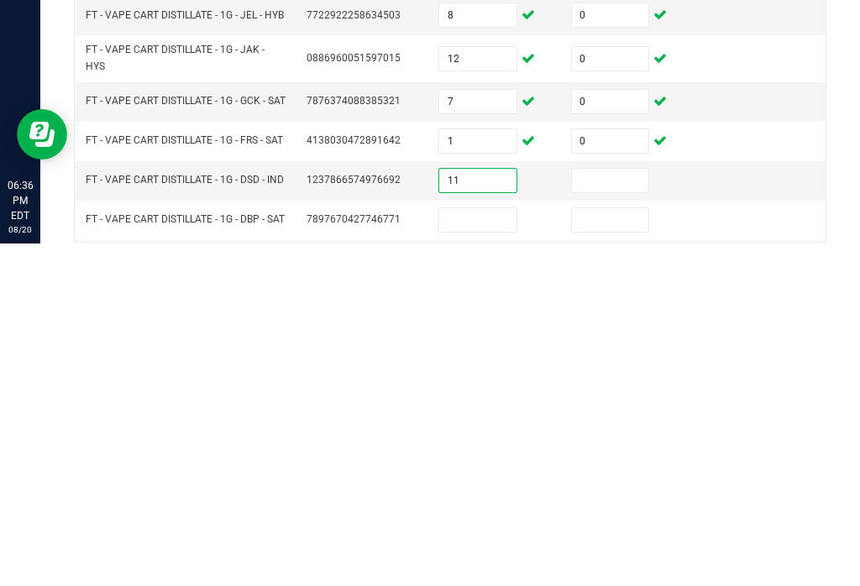
click at [635, 511] on input at bounding box center [610, 523] width 77 height 24
click at [509, 551] on input at bounding box center [477, 563] width 77 height 24
click at [620, 551] on input at bounding box center [610, 563] width 77 height 24
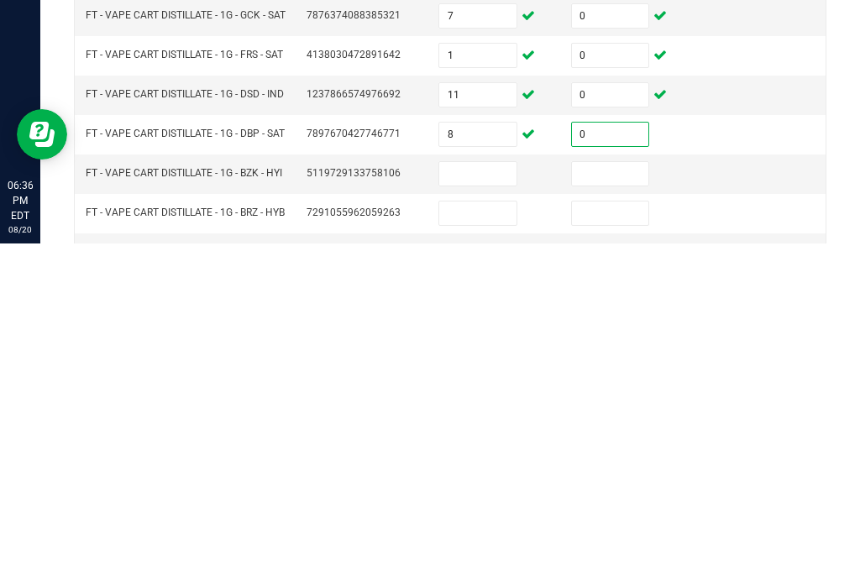
scroll to position [486, 0]
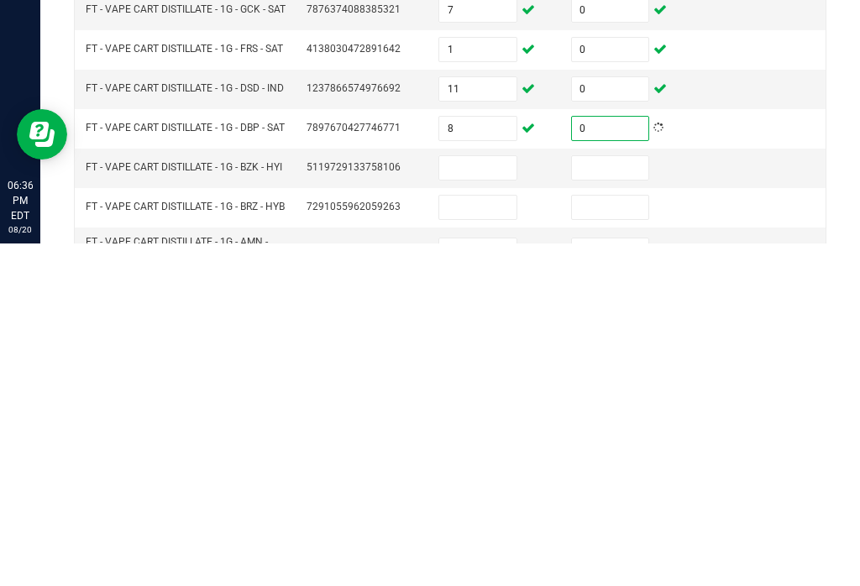
click at [491, 499] on input at bounding box center [477, 511] width 77 height 24
click at [631, 499] on input at bounding box center [610, 511] width 77 height 24
click at [484, 538] on input at bounding box center [477, 550] width 77 height 24
click at [595, 538] on input at bounding box center [610, 550] width 77 height 24
click at [488, 581] on input at bounding box center [477, 593] width 77 height 24
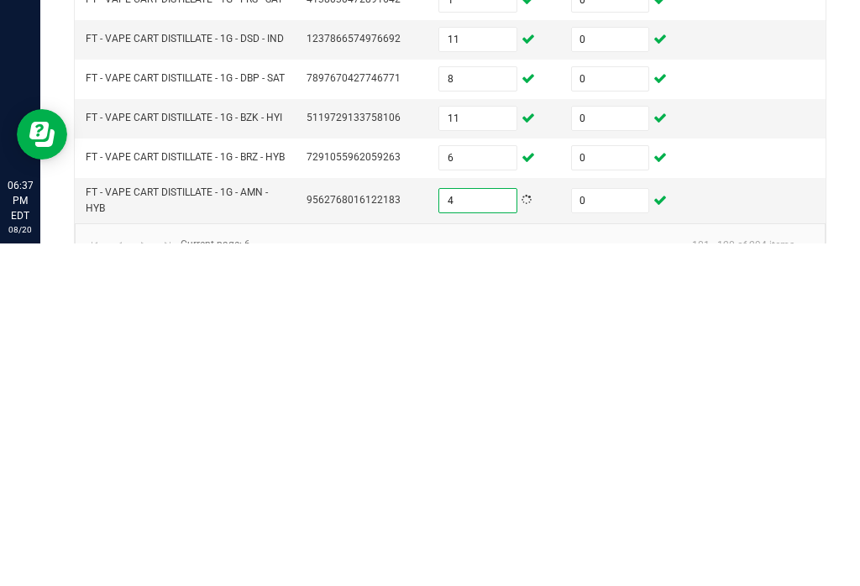
scroll to position [535, 0]
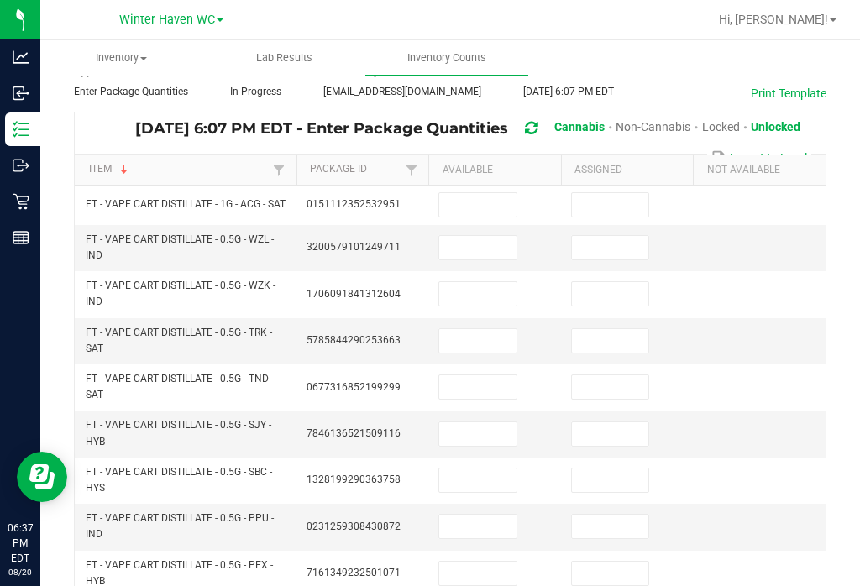
scroll to position [107, 0]
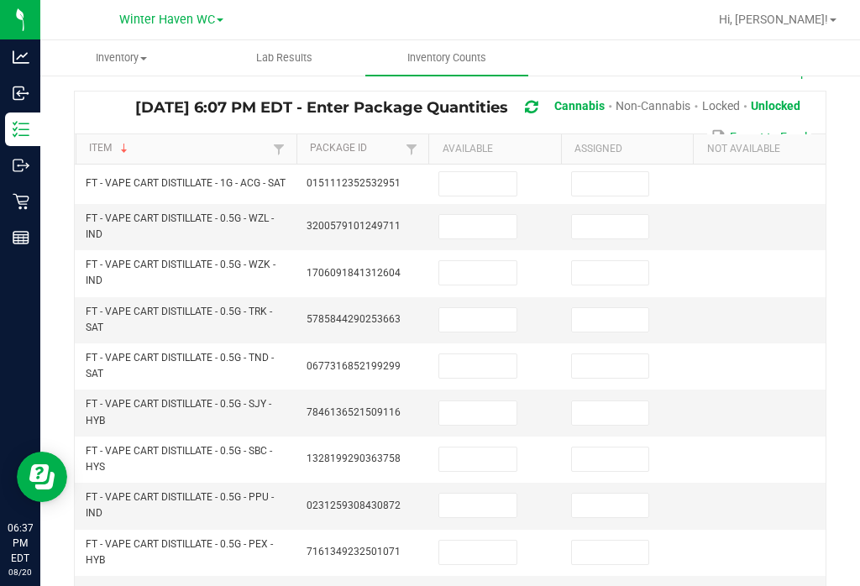
click at [459, 172] on input at bounding box center [477, 184] width 77 height 24
click at [598, 172] on input at bounding box center [610, 184] width 77 height 24
click at [443, 204] on td at bounding box center [494, 227] width 133 height 46
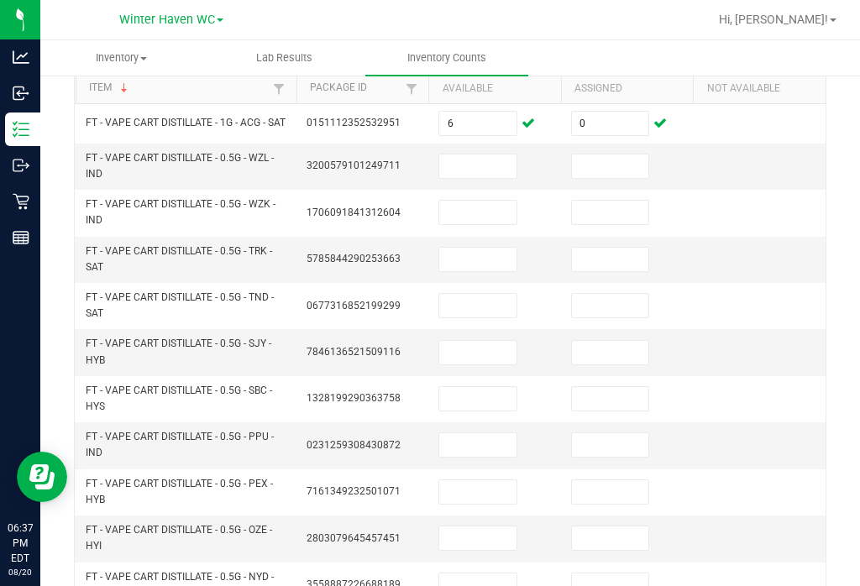
scroll to position [141, 0]
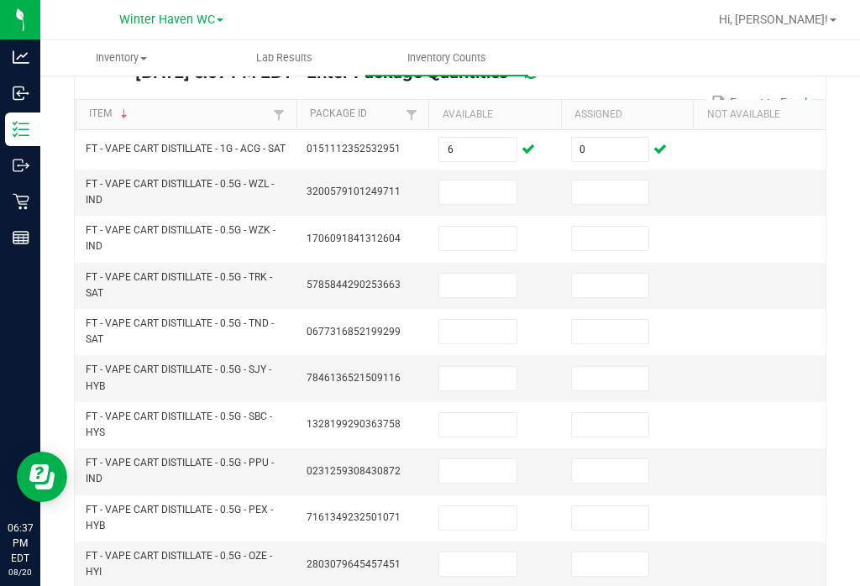
click at [492, 181] on input at bounding box center [477, 193] width 77 height 24
click at [471, 227] on input at bounding box center [477, 239] width 77 height 24
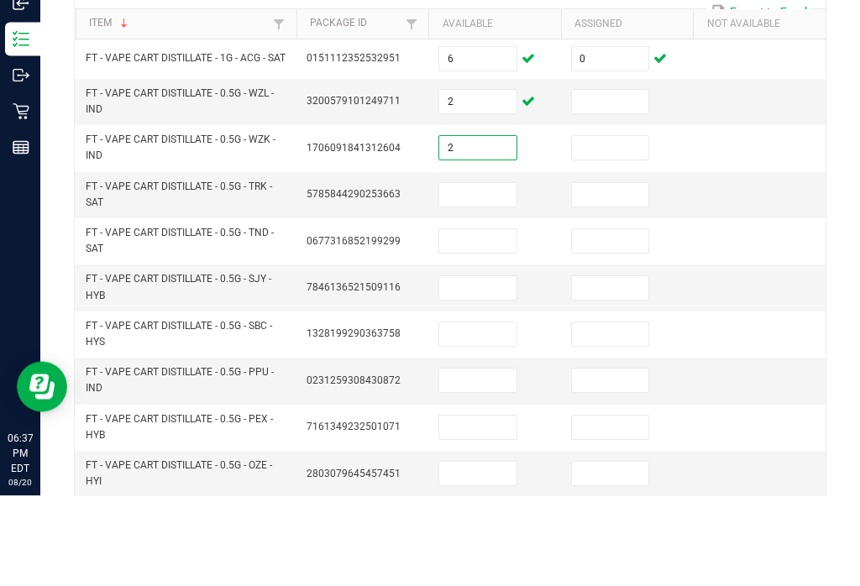
click at [624, 227] on input at bounding box center [610, 239] width 77 height 24
click at [630, 181] on input at bounding box center [610, 193] width 77 height 24
click at [478, 274] on input at bounding box center [477, 286] width 77 height 24
click at [624, 274] on input at bounding box center [610, 286] width 77 height 24
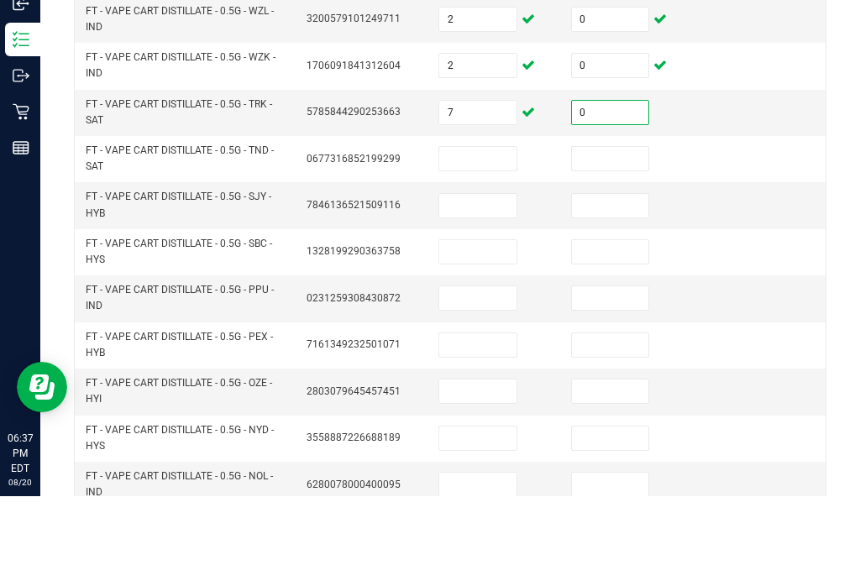
scroll to position [237, 0]
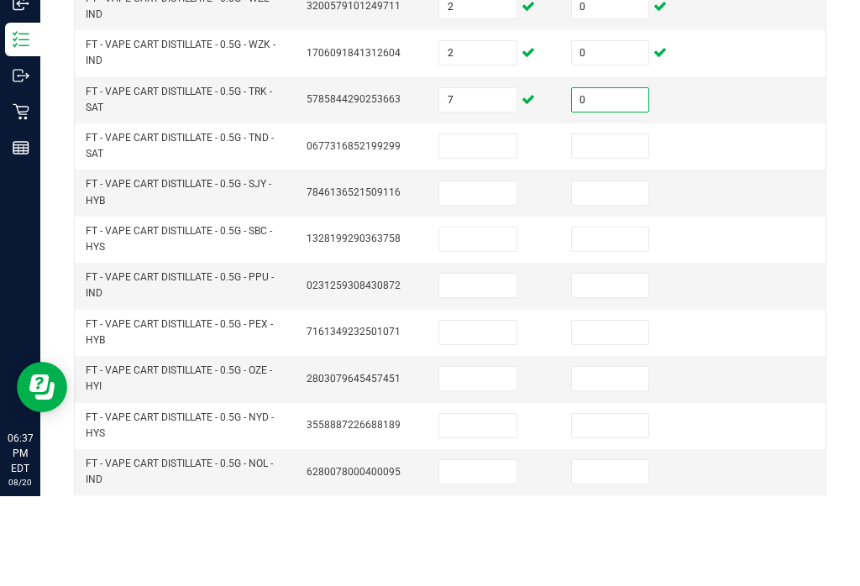
click at [486, 224] on input at bounding box center [477, 236] width 77 height 24
click at [622, 224] on input at bounding box center [610, 236] width 77 height 24
click at [471, 271] on input at bounding box center [477, 283] width 77 height 24
click at [628, 271] on input at bounding box center [610, 283] width 77 height 24
click at [495, 317] on input at bounding box center [477, 329] width 77 height 24
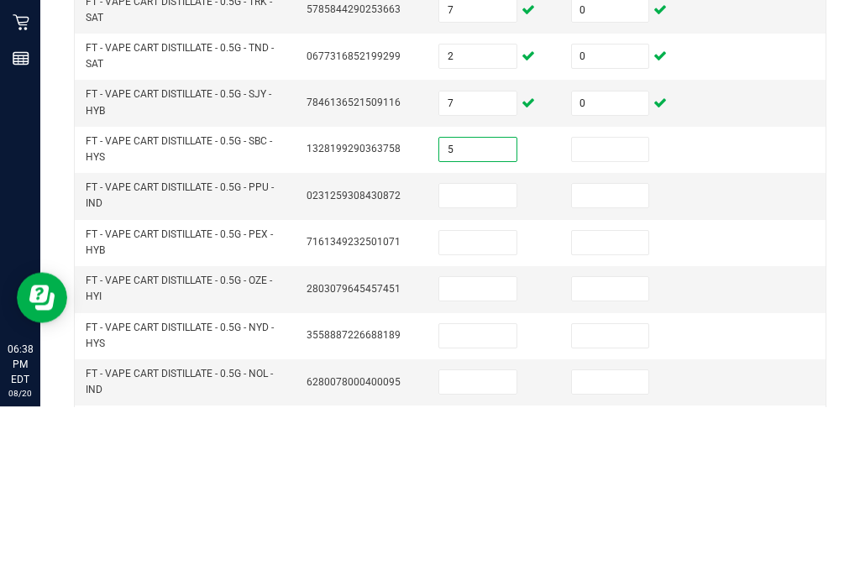
click at [603, 317] on input at bounding box center [610, 329] width 77 height 24
click at [478, 364] on input at bounding box center [477, 376] width 77 height 24
click at [637, 364] on input at bounding box center [610, 376] width 77 height 24
click at [462, 411] on input at bounding box center [477, 423] width 77 height 24
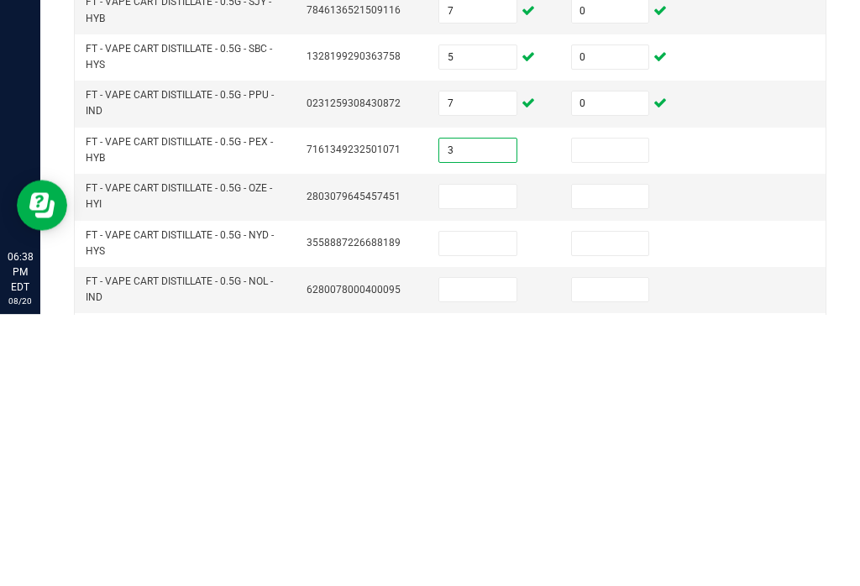
click at [620, 411] on input at bounding box center [610, 423] width 77 height 24
click at [494, 457] on input at bounding box center [477, 469] width 77 height 24
click at [608, 457] on input at bounding box center [610, 469] width 77 height 24
click at [479, 504] on input at bounding box center [477, 516] width 77 height 24
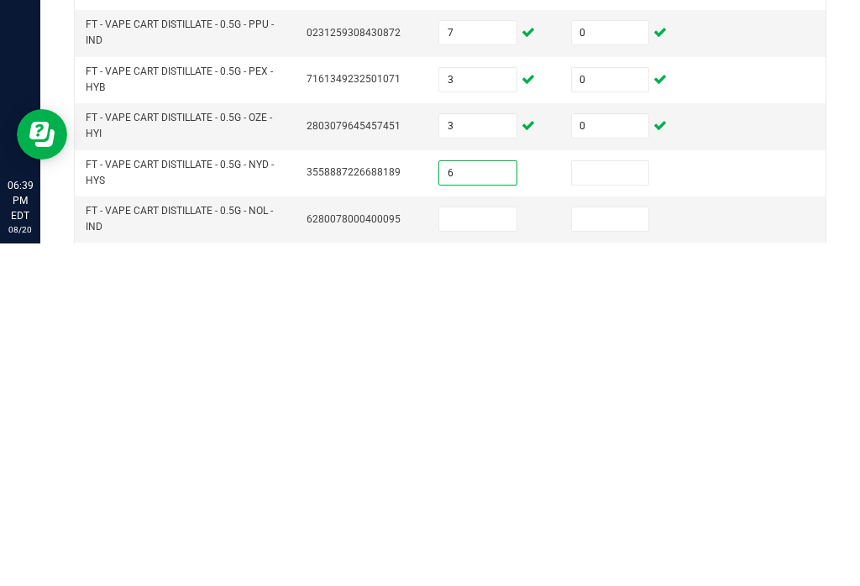
click at [614, 504] on input at bounding box center [610, 516] width 77 height 24
click at [469, 550] on input at bounding box center [477, 562] width 77 height 24
click at [632, 550] on input at bounding box center [610, 562] width 77 height 24
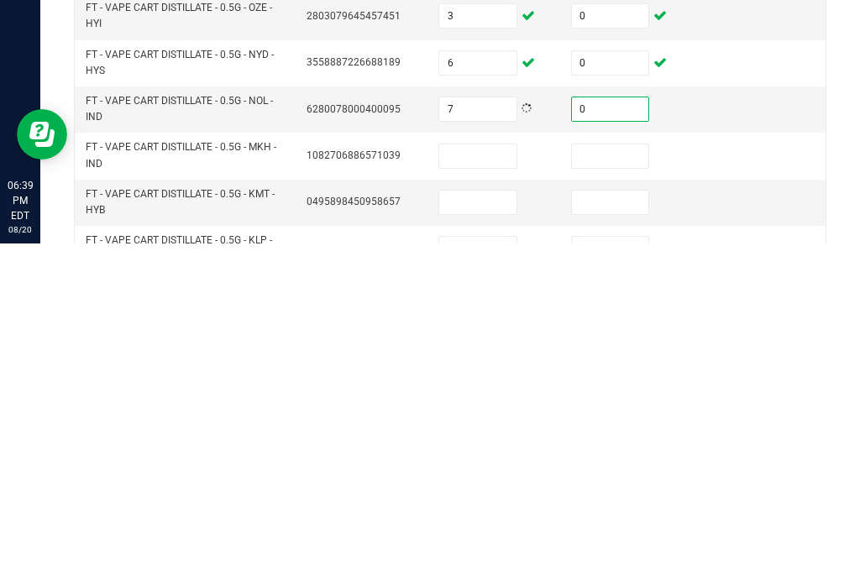
scroll to position [346, 0]
click at [478, 488] on input at bounding box center [477, 500] width 77 height 24
click at [615, 488] on input at bounding box center [610, 500] width 77 height 24
click at [461, 534] on input at bounding box center [477, 546] width 77 height 24
click at [598, 534] on input at bounding box center [610, 546] width 77 height 24
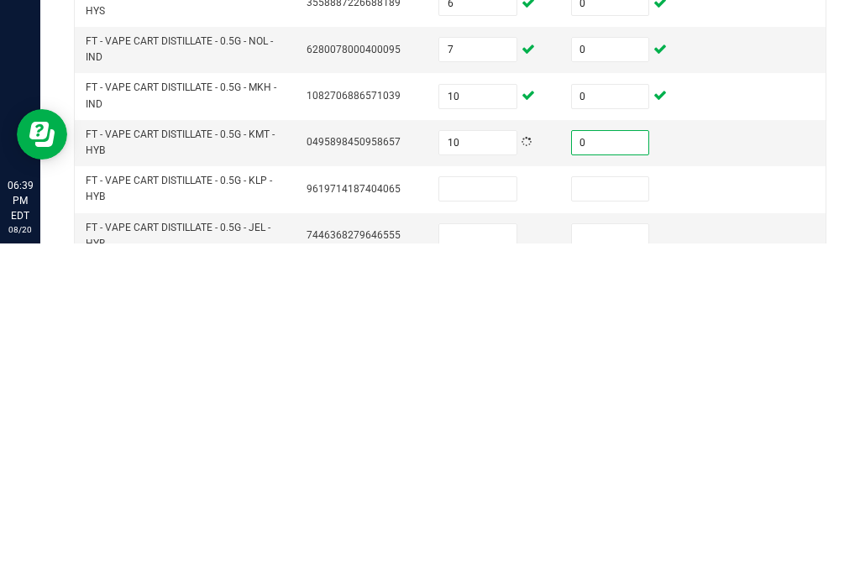
scroll to position [426, 0]
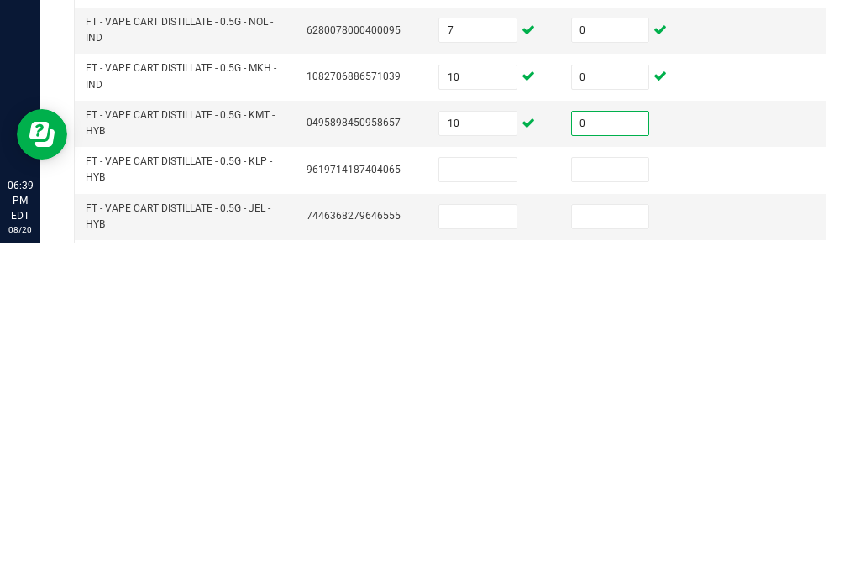
click at [481, 500] on input at bounding box center [477, 512] width 77 height 24
click at [619, 500] on input at bounding box center [610, 512] width 77 height 24
click at [481, 547] on input at bounding box center [477, 559] width 77 height 24
click at [627, 547] on input at bounding box center [610, 559] width 77 height 24
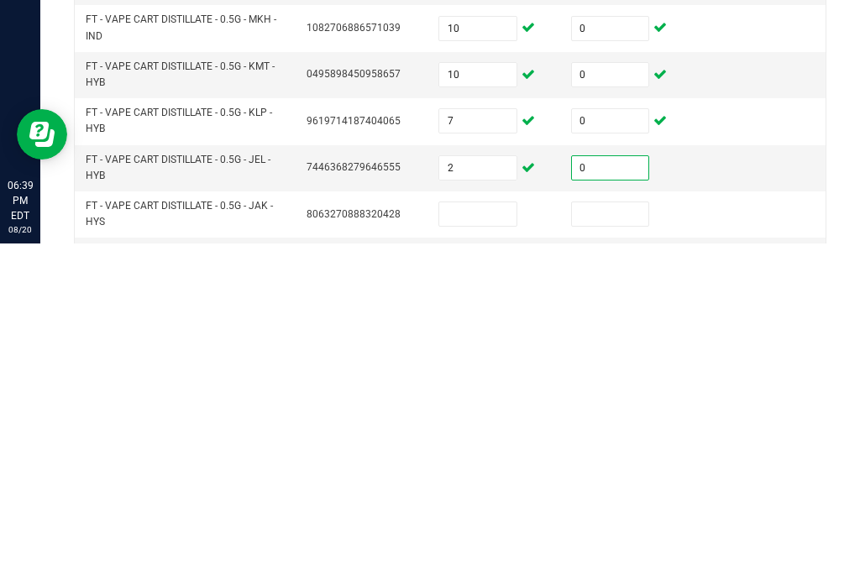
scroll to position [520, 0]
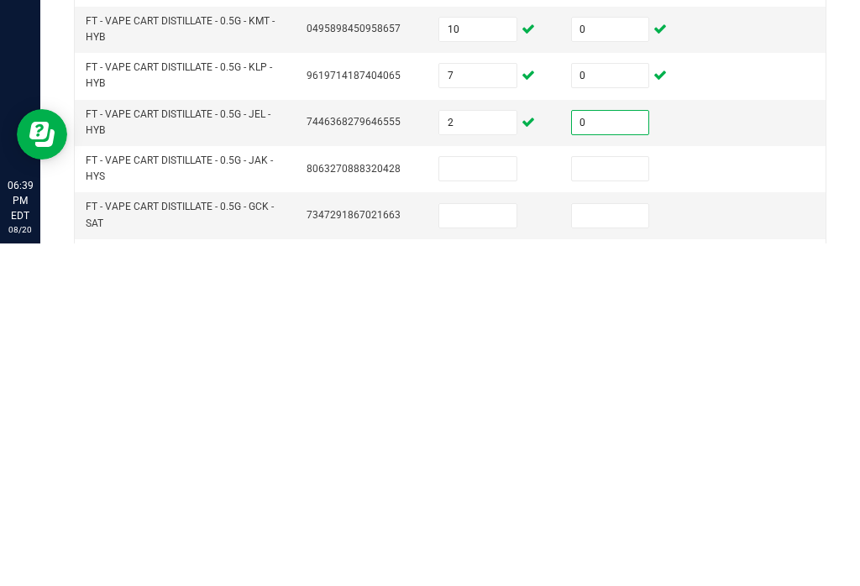
click at [489, 500] on input at bounding box center [477, 512] width 77 height 24
click at [605, 500] on input at bounding box center [610, 512] width 77 height 24
click at [476, 547] on input at bounding box center [477, 559] width 77 height 24
click at [611, 547] on input at bounding box center [610, 559] width 77 height 24
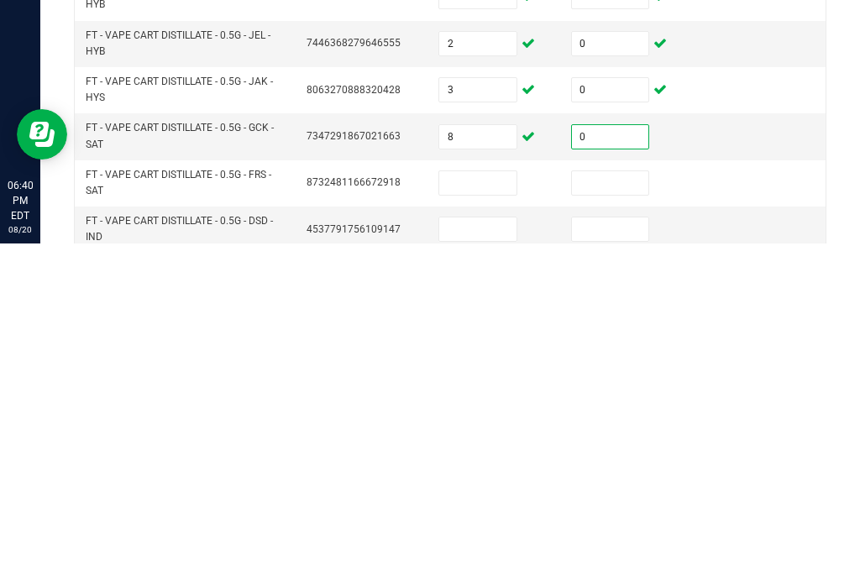
click at [501, 514] on input at bounding box center [477, 526] width 77 height 24
click at [628, 514] on input at bounding box center [610, 526] width 77 height 24
click at [506, 560] on input at bounding box center [477, 572] width 77 height 24
click at [629, 560] on input at bounding box center [610, 572] width 77 height 24
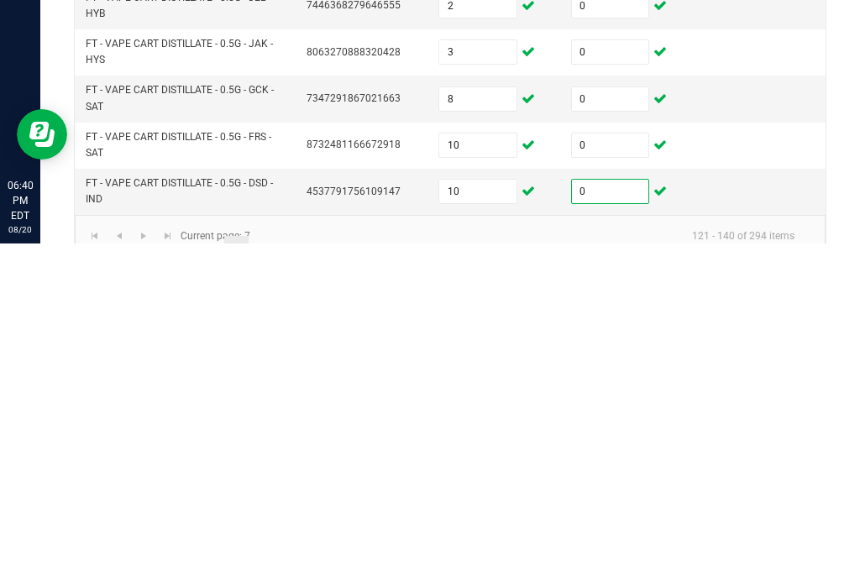
scroll to position [636, 0]
click at [261, 579] on link "8" at bounding box center [261, 591] width 24 height 25
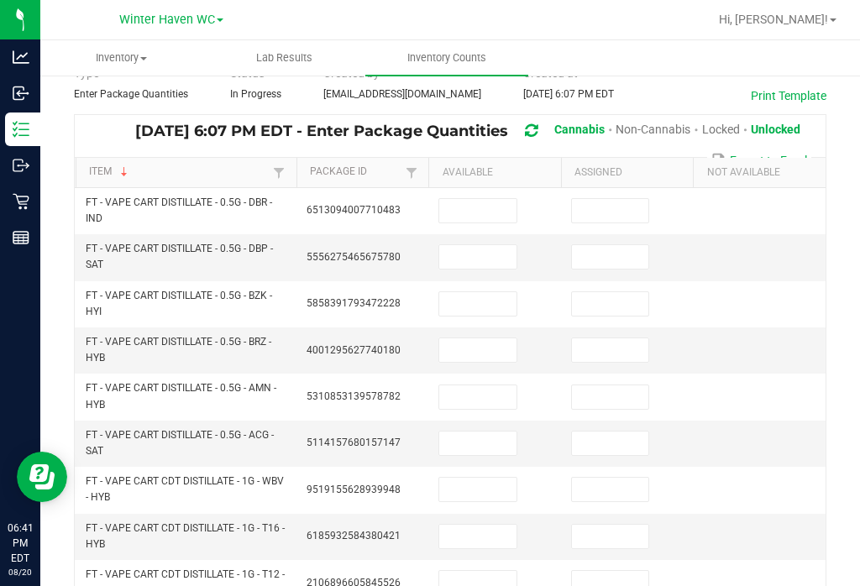
scroll to position [83, 0]
click at [492, 199] on input at bounding box center [477, 211] width 77 height 24
click at [619, 199] on input at bounding box center [610, 211] width 77 height 24
click at [458, 245] on input at bounding box center [477, 257] width 77 height 24
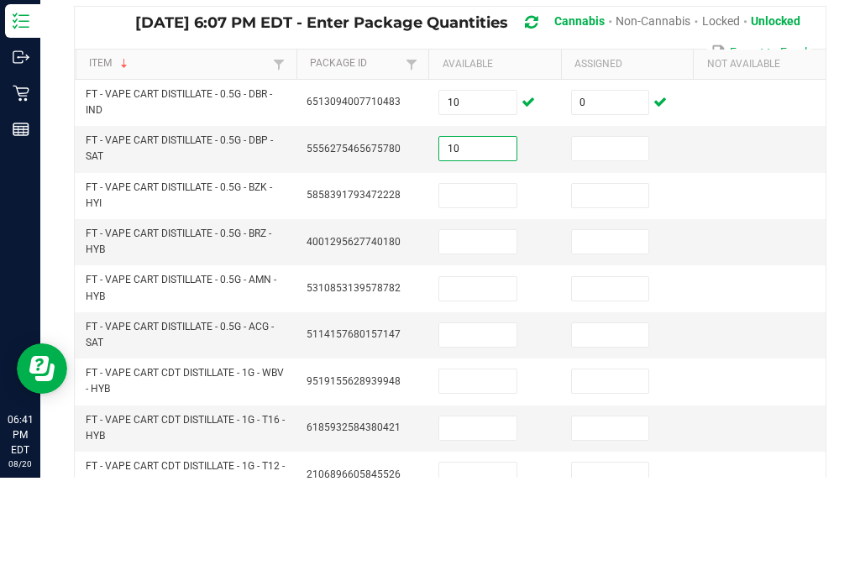
click at [619, 245] on input at bounding box center [610, 257] width 77 height 24
click at [474, 292] on input at bounding box center [477, 304] width 77 height 24
click at [619, 292] on input at bounding box center [610, 304] width 77 height 24
click at [487, 338] on input at bounding box center [477, 350] width 77 height 24
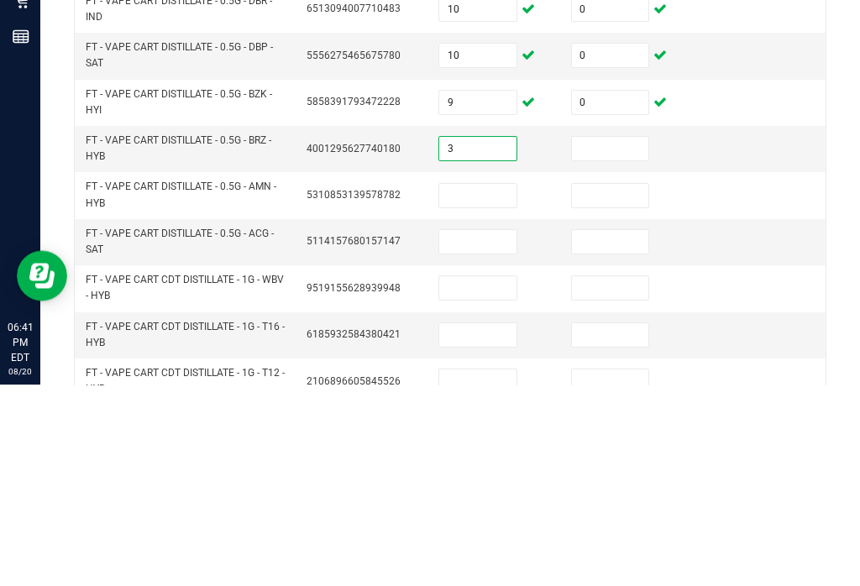
click at [620, 338] on input at bounding box center [610, 350] width 77 height 24
click at [484, 385] on input at bounding box center [477, 397] width 77 height 24
click at [622, 385] on input at bounding box center [610, 397] width 77 height 24
click at [468, 432] on input at bounding box center [477, 444] width 77 height 24
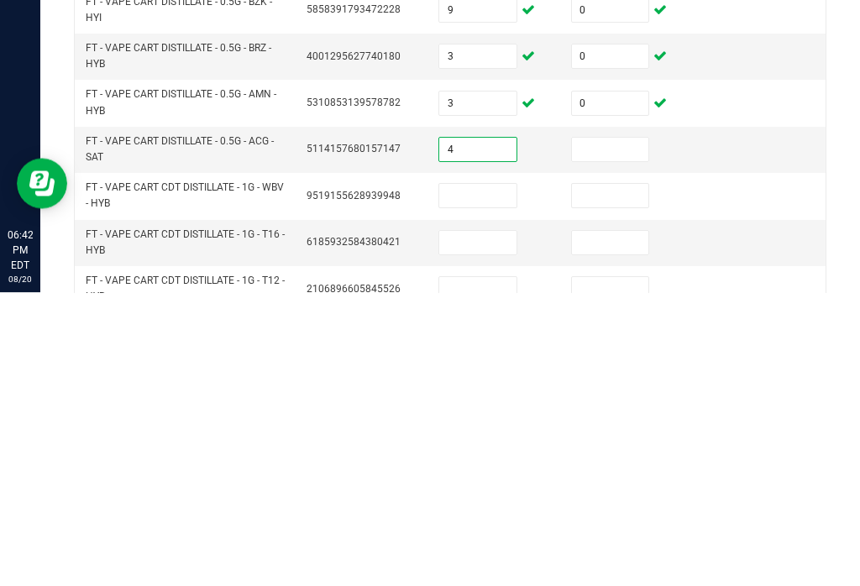
click at [598, 432] on input at bounding box center [610, 444] width 77 height 24
click at [479, 478] on input at bounding box center [477, 490] width 77 height 24
click at [625, 478] on input at bounding box center [610, 490] width 77 height 24
click at [494, 525] on input at bounding box center [477, 537] width 77 height 24
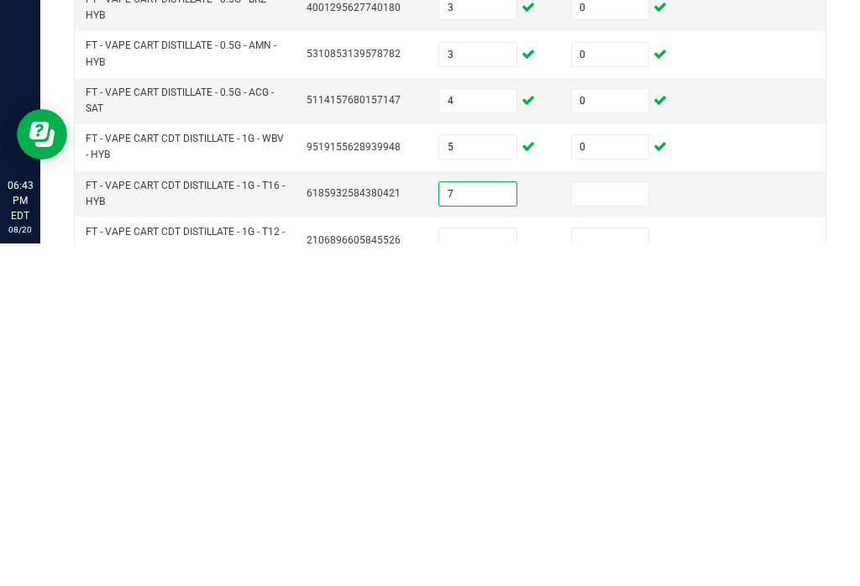
click at [625, 525] on input at bounding box center [610, 537] width 77 height 24
click at [452, 571] on input at bounding box center [477, 583] width 77 height 24
click at [640, 571] on input at bounding box center [610, 583] width 77 height 24
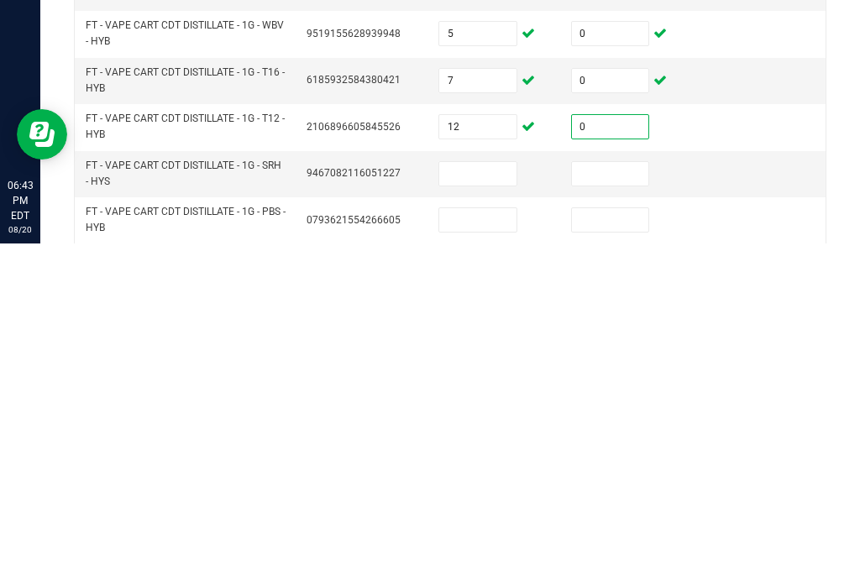
scroll to position [222, 0]
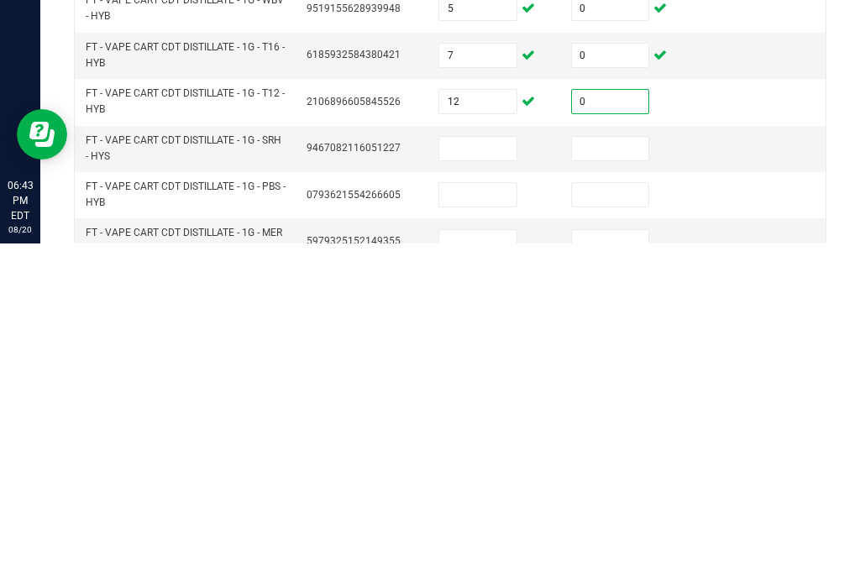
click at [492, 479] on input at bounding box center [477, 491] width 77 height 24
click at [618, 479] on input at bounding box center [610, 491] width 77 height 24
click at [467, 526] on input at bounding box center [477, 538] width 77 height 24
click at [611, 526] on input at bounding box center [610, 538] width 77 height 24
click at [463, 573] on input at bounding box center [477, 585] width 77 height 24
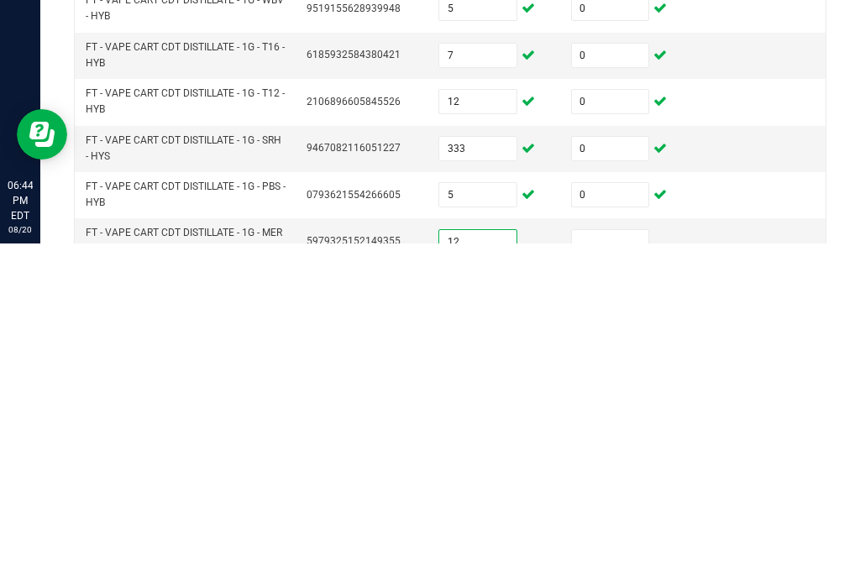
click at [647, 573] on input at bounding box center [610, 585] width 77 height 24
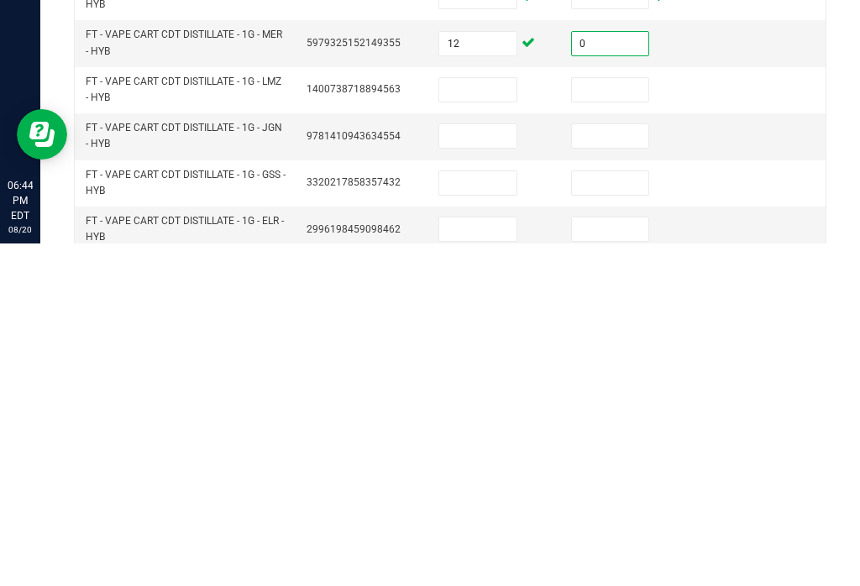
scroll to position [427, 0]
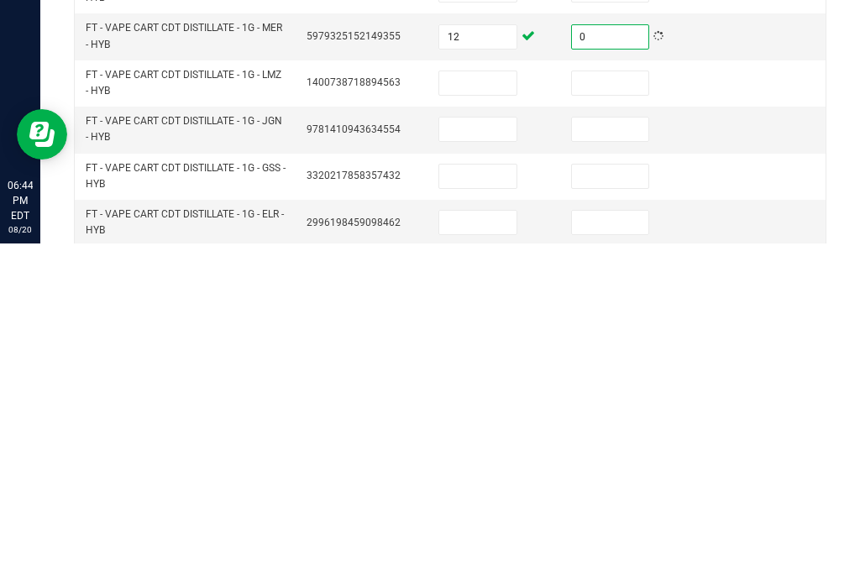
click at [506, 414] on input at bounding box center [477, 426] width 77 height 24
click at [639, 414] on input at bounding box center [610, 426] width 77 height 24
click at [500, 460] on input at bounding box center [477, 472] width 77 height 24
click at [616, 460] on input at bounding box center [610, 472] width 77 height 24
click at [492, 507] on input at bounding box center [477, 519] width 77 height 24
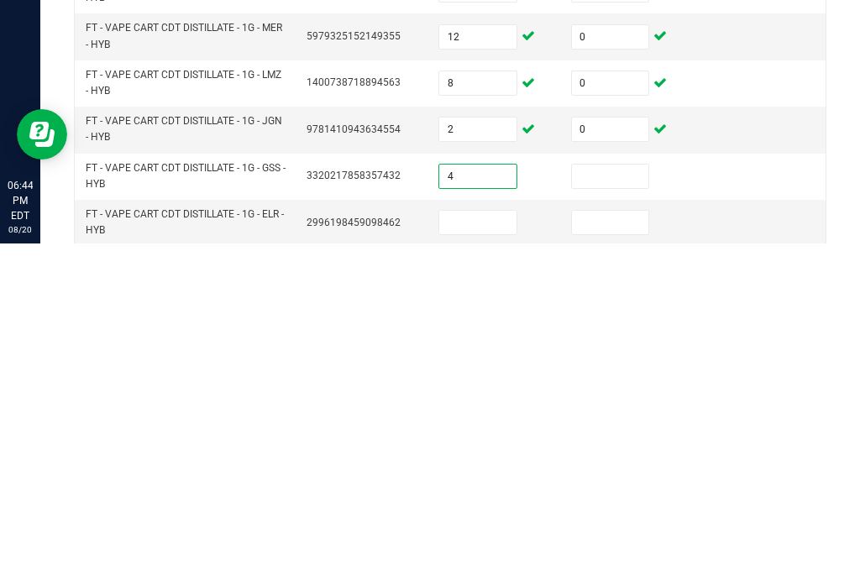
click at [604, 507] on input at bounding box center [610, 519] width 77 height 24
click at [478, 553] on input at bounding box center [477, 565] width 77 height 24
click at [606, 553] on input at bounding box center [610, 565] width 77 height 24
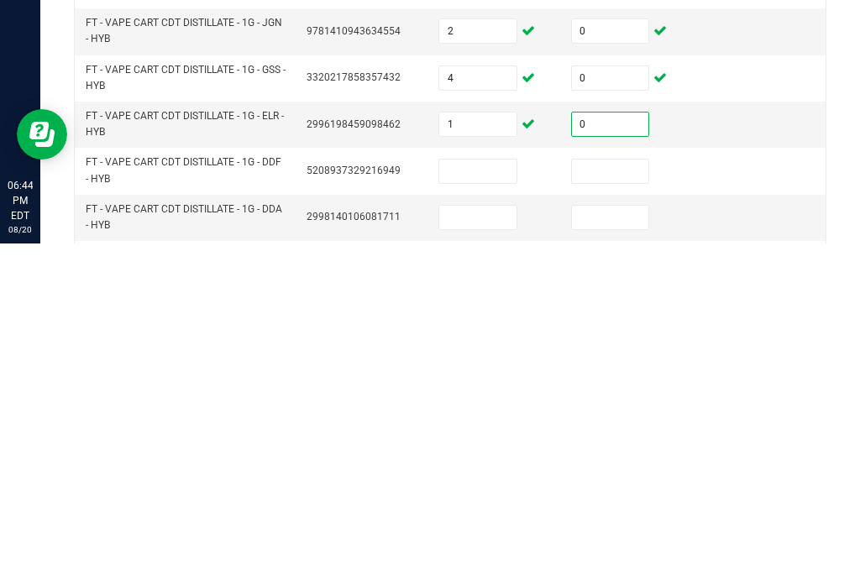
scroll to position [526, 0]
click at [487, 501] on input at bounding box center [477, 513] width 77 height 24
click at [617, 501] on input at bounding box center [610, 513] width 77 height 24
click at [475, 547] on input at bounding box center [477, 559] width 77 height 24
click at [636, 547] on input at bounding box center [610, 559] width 77 height 24
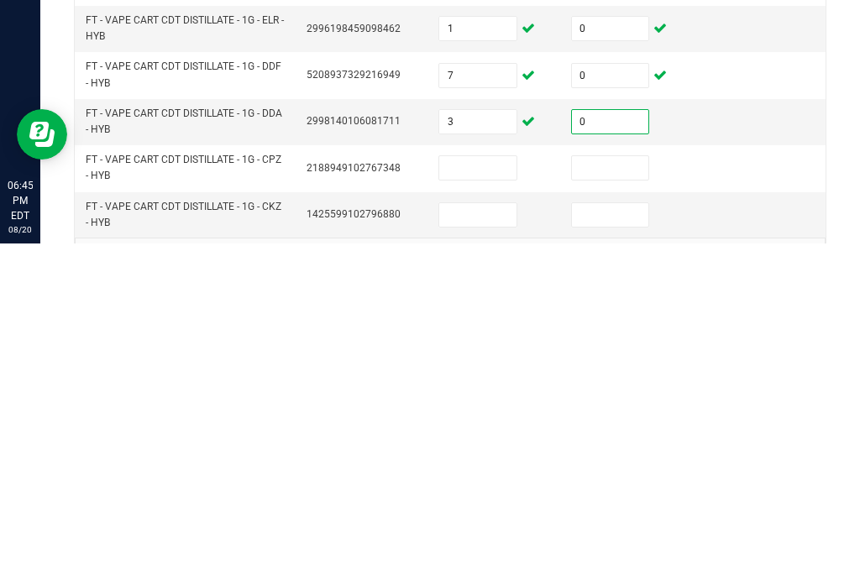
scroll to position [620, 0]
click at [483, 499] on input at bounding box center [477, 511] width 77 height 24
click at [620, 499] on input at bounding box center [610, 511] width 77 height 24
click at [481, 546] on input at bounding box center [477, 558] width 77 height 24
click at [626, 546] on input at bounding box center [610, 558] width 77 height 24
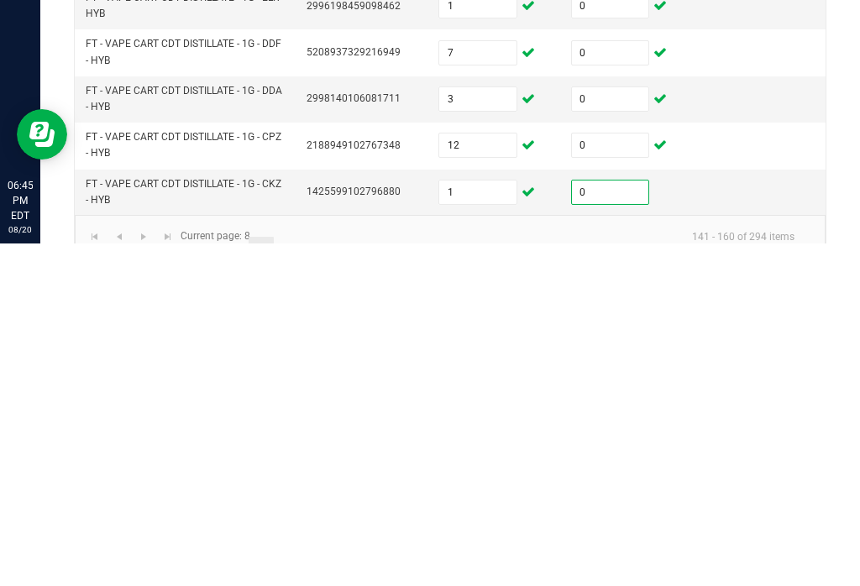
scroll to position [642, 0]
click at [290, 580] on link "9" at bounding box center [286, 592] width 24 height 25
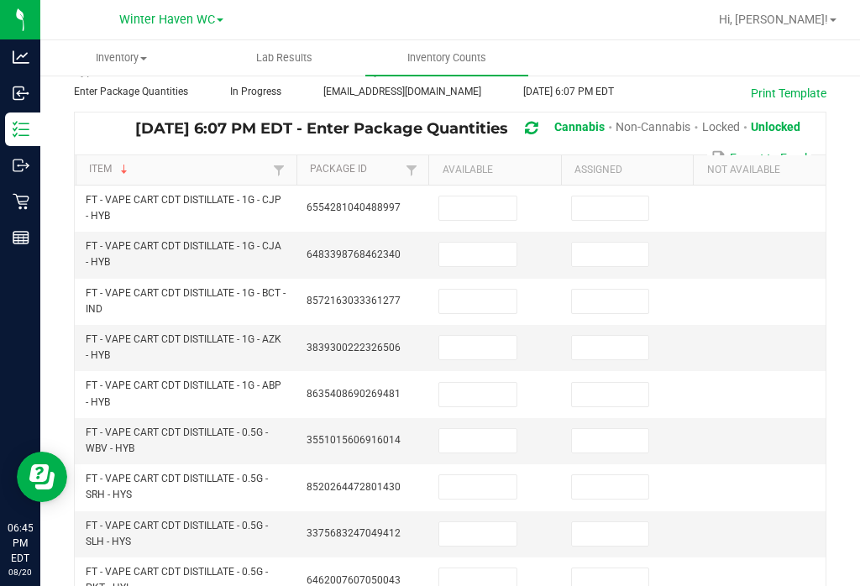
scroll to position [85, 0]
click at [499, 197] on input at bounding box center [477, 209] width 77 height 24
click at [630, 197] on input at bounding box center [610, 209] width 77 height 24
click at [487, 243] on input at bounding box center [477, 255] width 77 height 24
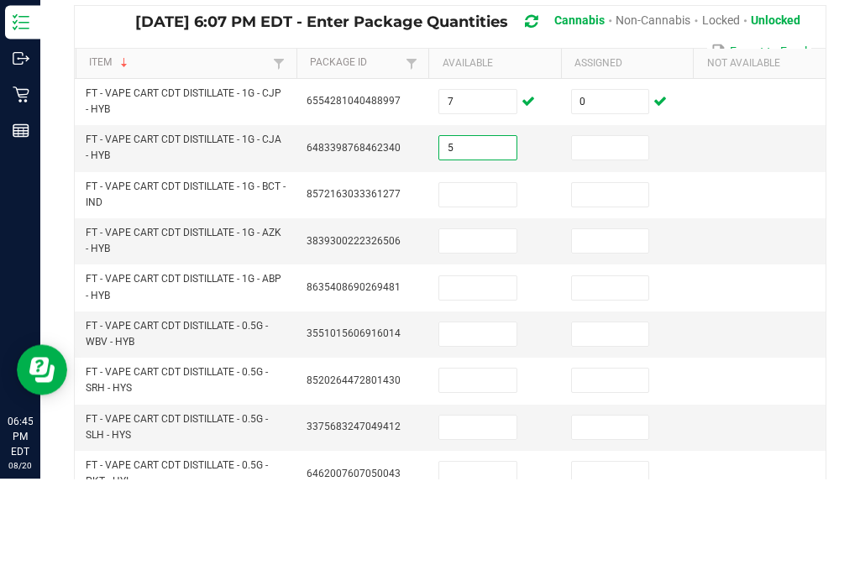
click at [618, 243] on input at bounding box center [610, 255] width 77 height 24
click at [485, 290] on input at bounding box center [477, 302] width 77 height 24
click at [620, 280] on td at bounding box center [627, 303] width 133 height 46
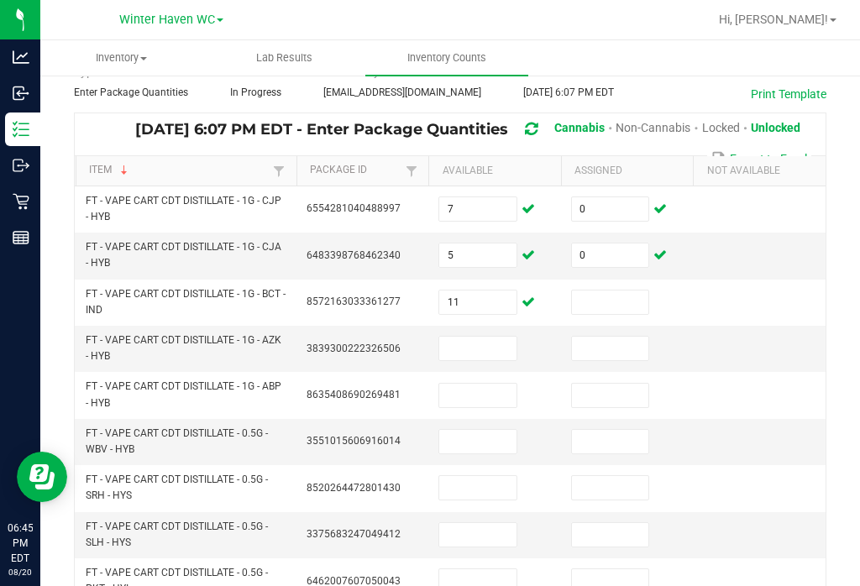
click at [615, 290] on input at bounding box center [610, 302] width 77 height 24
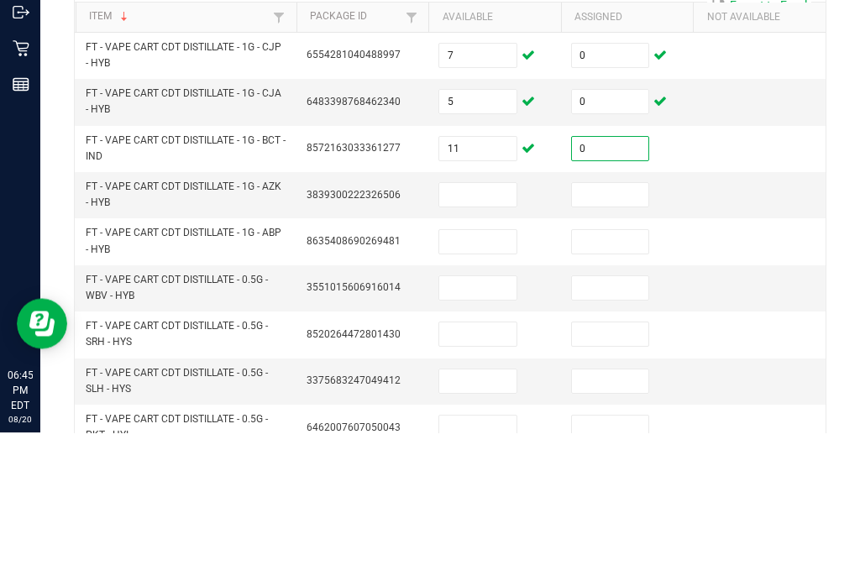
click at [482, 337] on input at bounding box center [477, 349] width 77 height 24
click at [636, 337] on input at bounding box center [610, 349] width 77 height 24
click at [468, 384] on input at bounding box center [477, 396] width 77 height 24
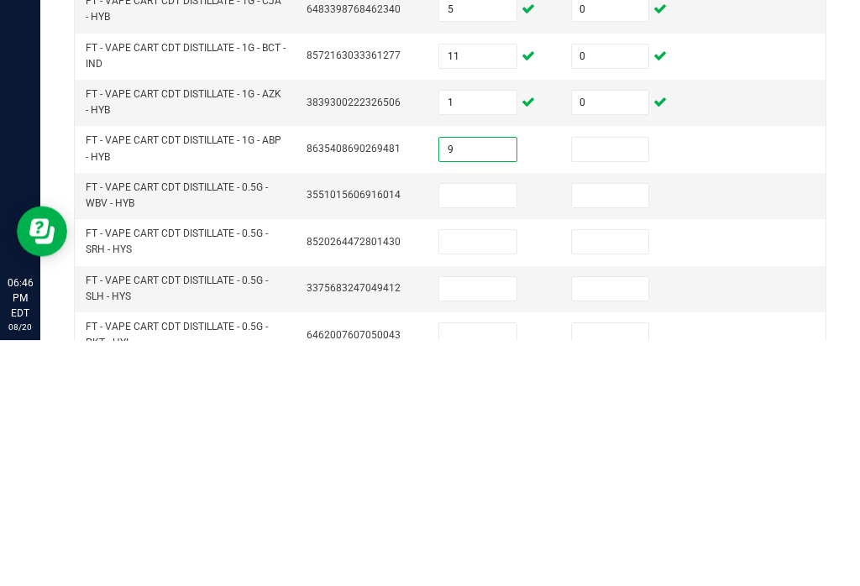
click at [613, 384] on input at bounding box center [610, 396] width 77 height 24
click at [474, 430] on input at bounding box center [477, 442] width 77 height 24
click at [589, 430] on input at bounding box center [610, 442] width 77 height 24
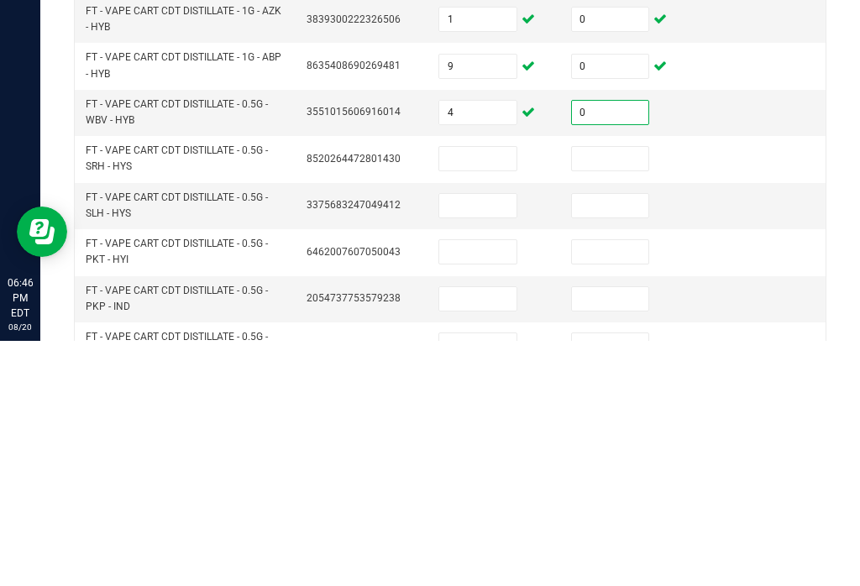
scroll to position [170, 0]
click at [482, 391] on input at bounding box center [477, 403] width 77 height 24
click at [631, 391] on input at bounding box center [610, 403] width 77 height 24
click at [488, 438] on input at bounding box center [477, 450] width 77 height 24
click at [600, 438] on input at bounding box center [610, 450] width 77 height 24
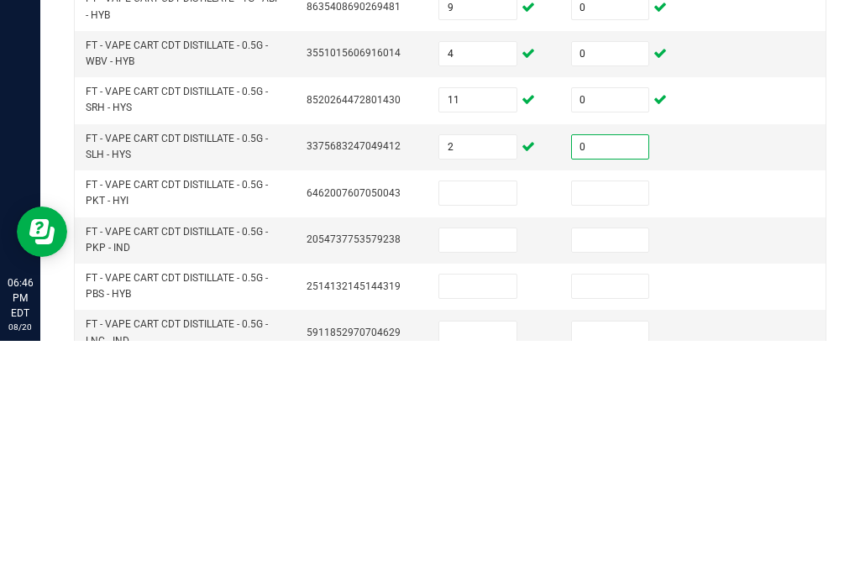
scroll to position [229, 0]
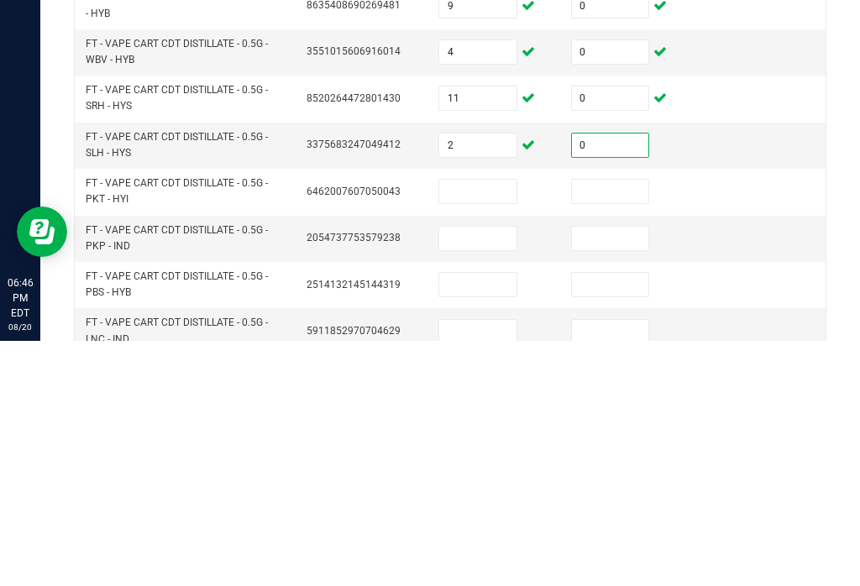
click at [480, 425] on input at bounding box center [477, 437] width 77 height 24
click at [611, 425] on input at bounding box center [610, 437] width 77 height 24
click at [478, 472] on input at bounding box center [477, 484] width 77 height 24
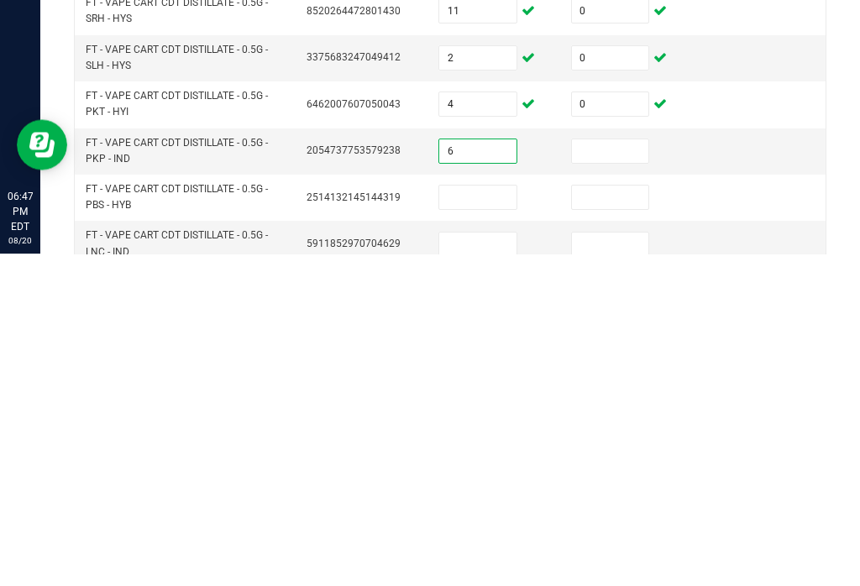
click at [618, 472] on input at bounding box center [610, 484] width 77 height 24
click at [624, 518] on input at bounding box center [610, 530] width 77 height 24
click at [457, 518] on input at bounding box center [477, 530] width 77 height 24
click at [622, 518] on input at bounding box center [610, 530] width 77 height 24
click at [467, 565] on input at bounding box center [477, 577] width 77 height 24
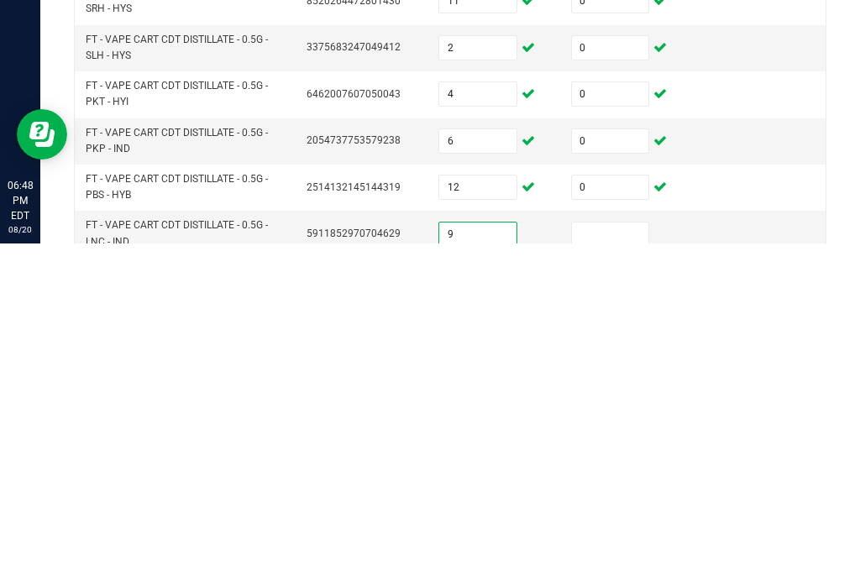
click at [622, 565] on input at bounding box center [610, 577] width 77 height 24
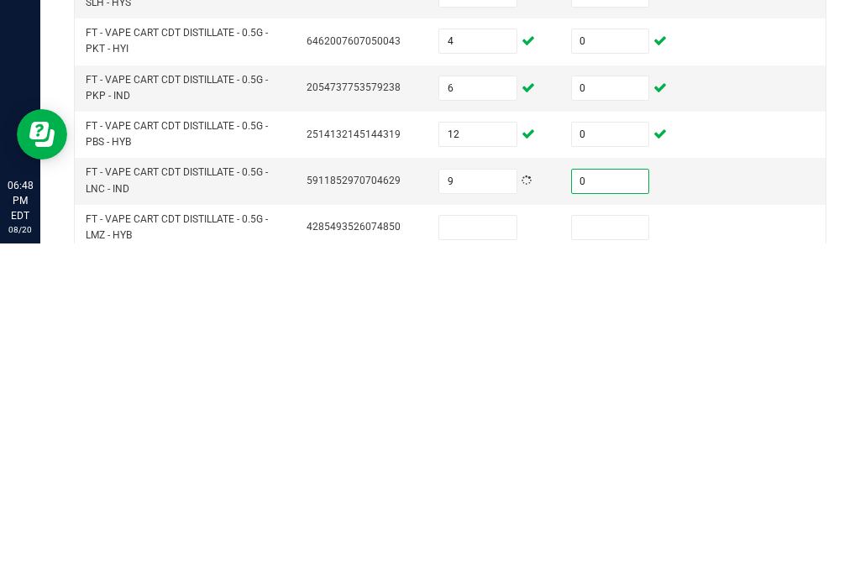
scroll to position [311, 0]
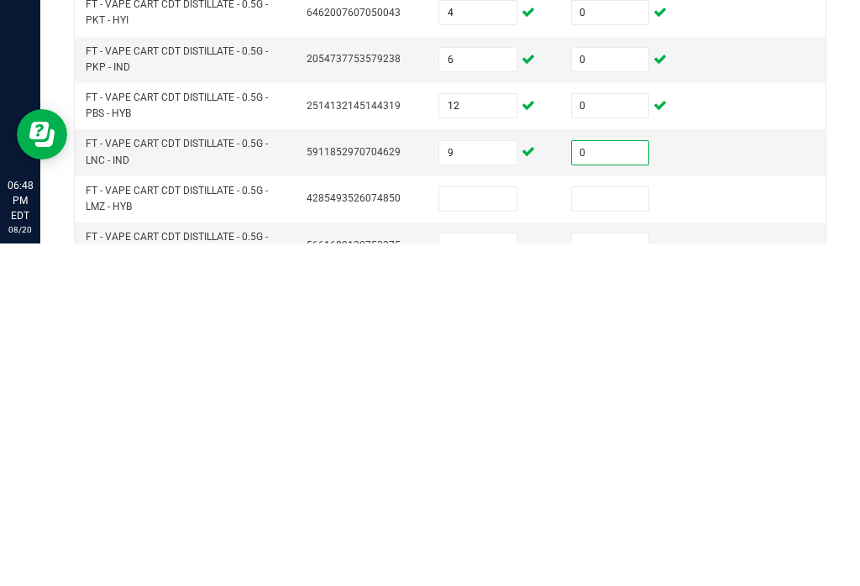
click at [479, 530] on input at bounding box center [477, 542] width 77 height 24
click at [610, 530] on input at bounding box center [610, 542] width 77 height 24
click at [475, 576] on input at bounding box center [477, 588] width 77 height 24
click at [630, 576] on input at bounding box center [610, 588] width 77 height 24
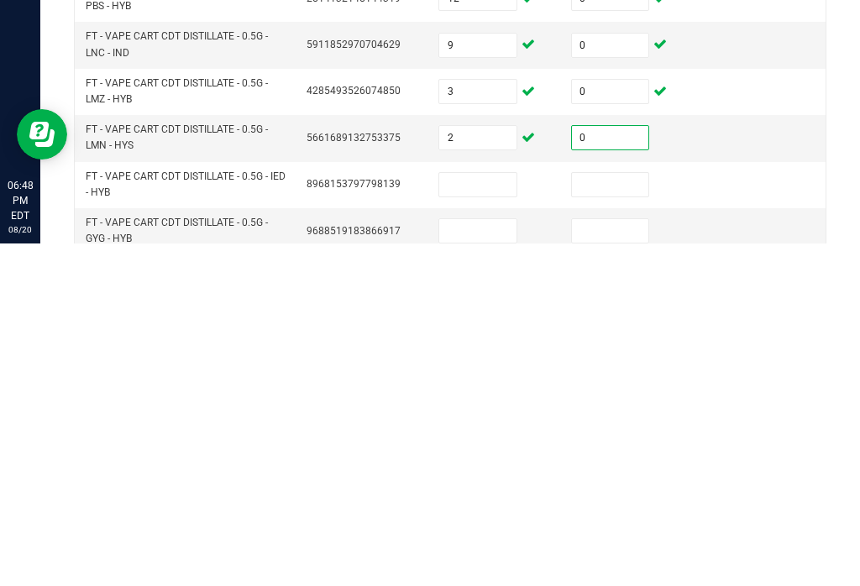
scroll to position [426, 0]
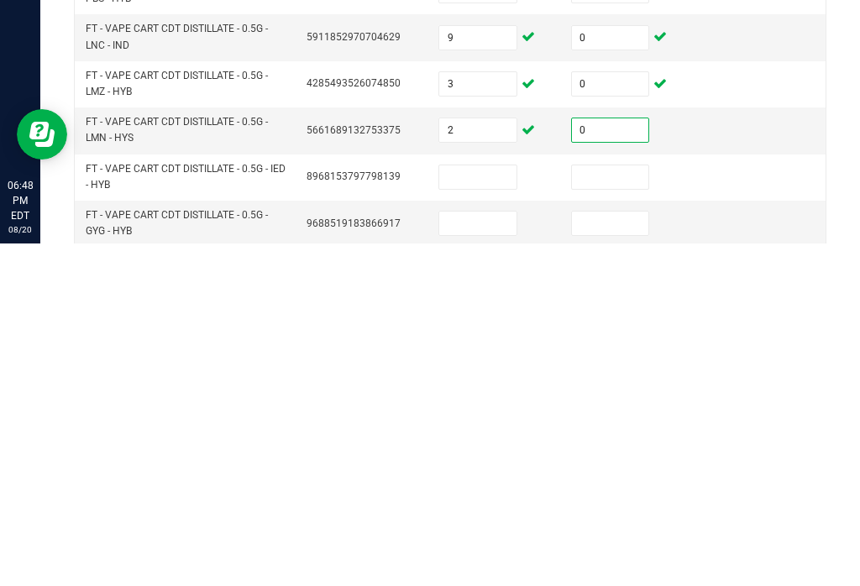
click at [482, 508] on input at bounding box center [477, 520] width 77 height 24
click at [604, 508] on input at bounding box center [610, 520] width 77 height 24
click at [473, 554] on input at bounding box center [477, 566] width 77 height 24
click at [630, 554] on input at bounding box center [610, 566] width 77 height 24
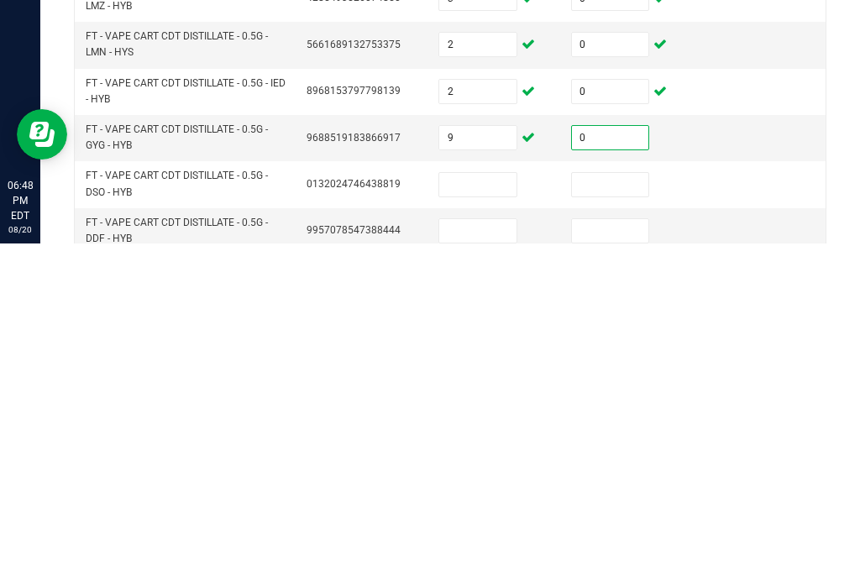
scroll to position [515, 0]
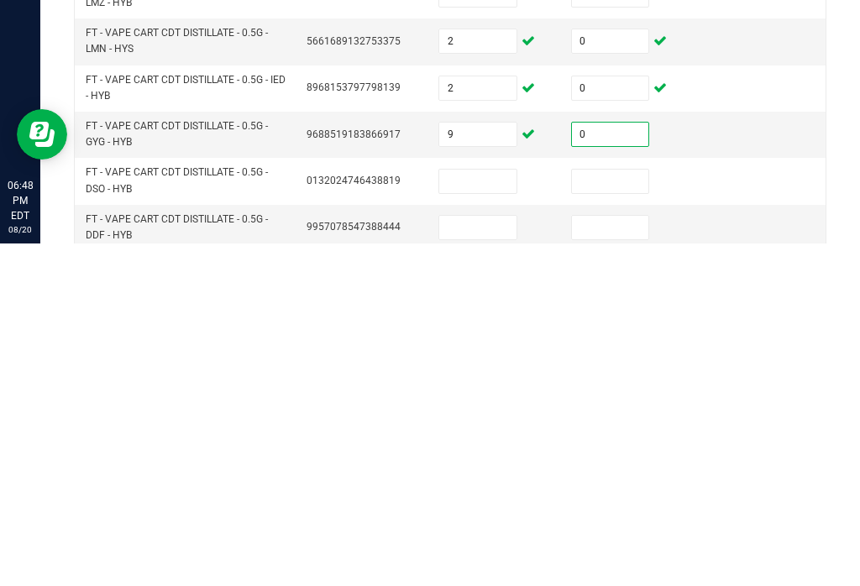
click at [495, 512] on input at bounding box center [477, 524] width 77 height 24
click at [640, 512] on input at bounding box center [610, 524] width 77 height 24
click at [506, 558] on input at bounding box center [477, 570] width 77 height 24
click at [617, 558] on input at bounding box center [610, 570] width 77 height 24
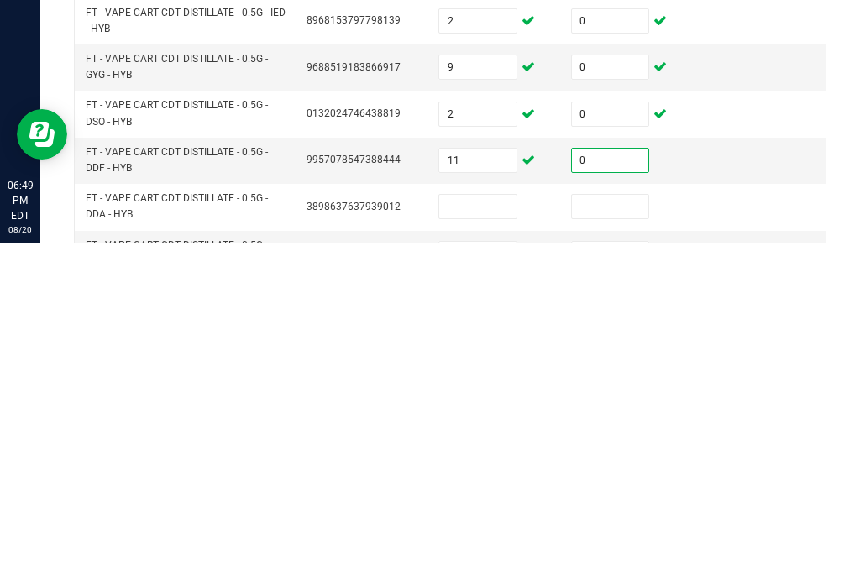
scroll to position [618, 0]
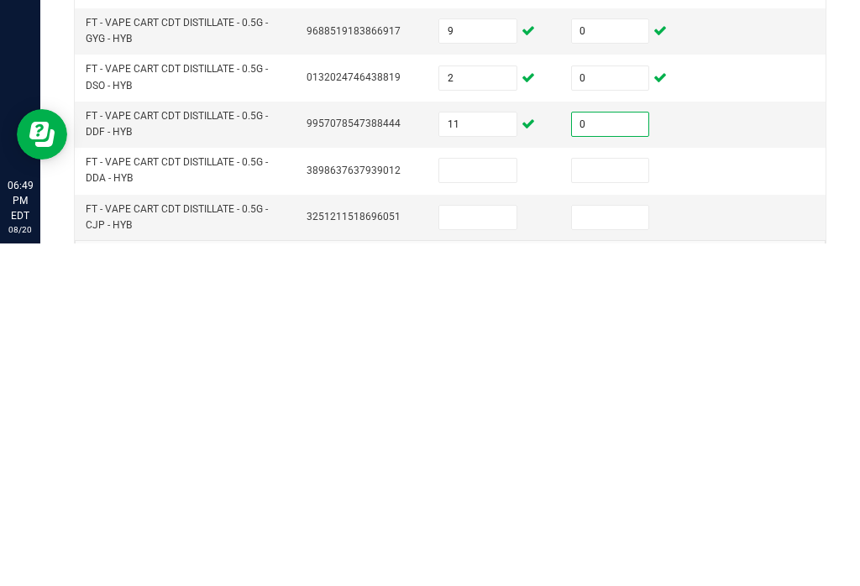
click at [481, 501] on input at bounding box center [477, 513] width 77 height 24
click at [627, 501] on input at bounding box center [610, 513] width 77 height 24
click at [475, 548] on input at bounding box center [477, 560] width 77 height 24
click at [611, 548] on input at bounding box center [610, 560] width 77 height 24
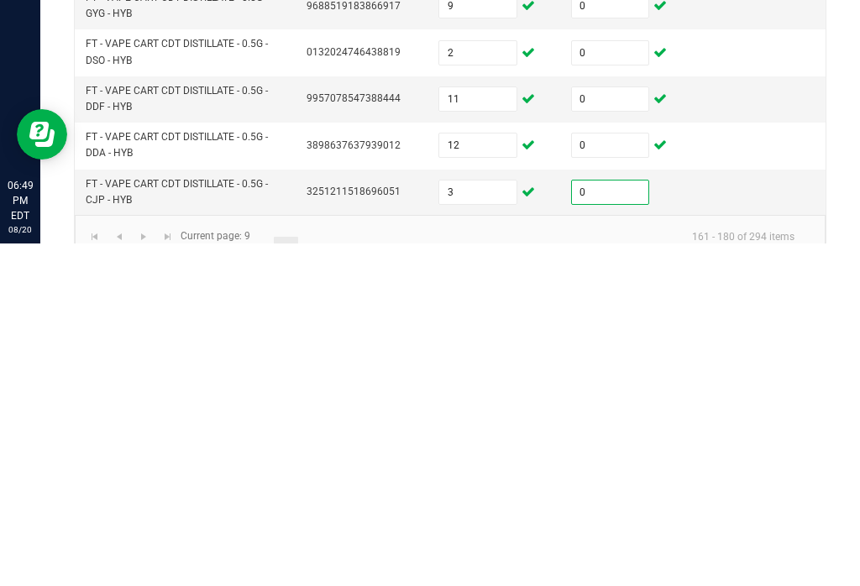
scroll to position [642, 0]
click at [319, 580] on link "10" at bounding box center [310, 592] width 24 height 25
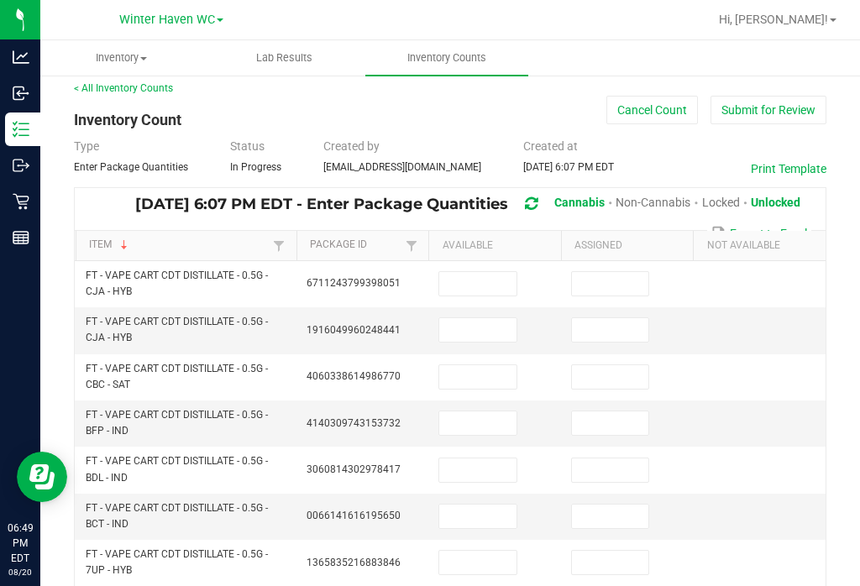
scroll to position [13, 0]
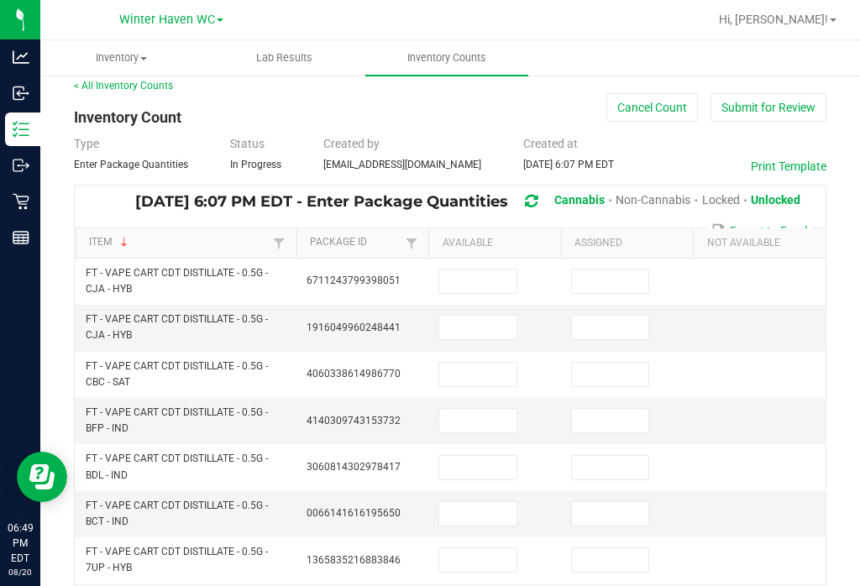
click at [495, 270] on input at bounding box center [477, 282] width 77 height 24
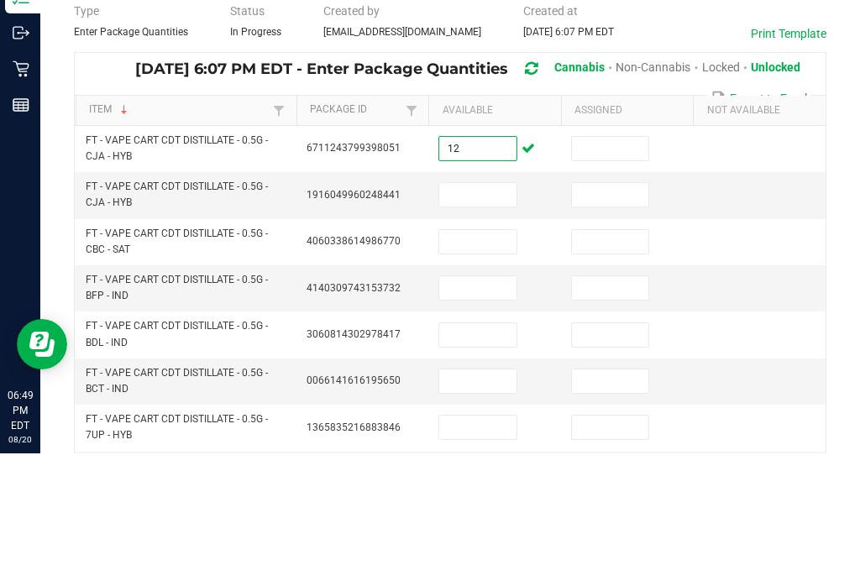
click at [627, 270] on input at bounding box center [610, 282] width 77 height 24
click at [487, 316] on input at bounding box center [477, 328] width 77 height 24
click at [479, 270] on input "12" at bounding box center [477, 282] width 77 height 24
click at [490, 305] on td at bounding box center [494, 328] width 133 height 46
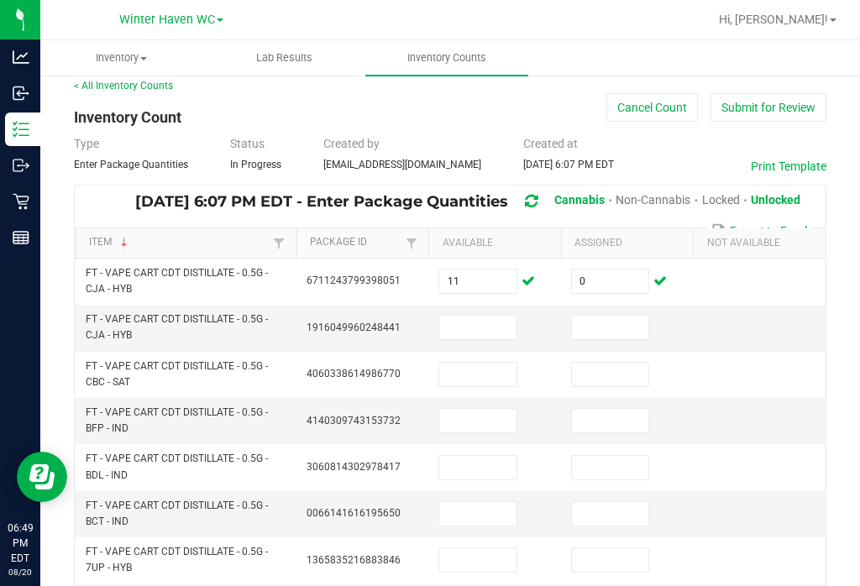
click at [489, 316] on input at bounding box center [477, 328] width 77 height 24
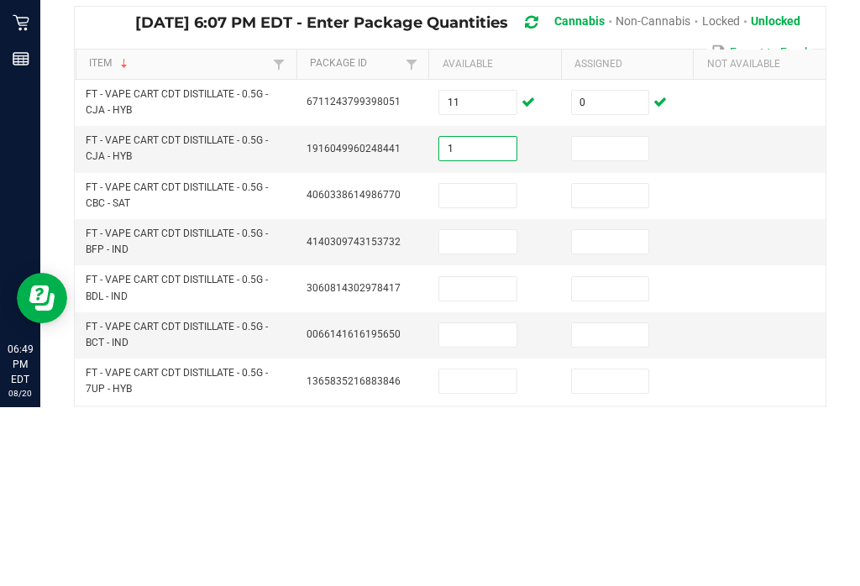
click at [620, 316] on input at bounding box center [610, 328] width 77 height 24
click at [486, 363] on input at bounding box center [477, 375] width 77 height 24
click at [589, 363] on input at bounding box center [610, 375] width 77 height 24
click at [461, 409] on input at bounding box center [477, 421] width 77 height 24
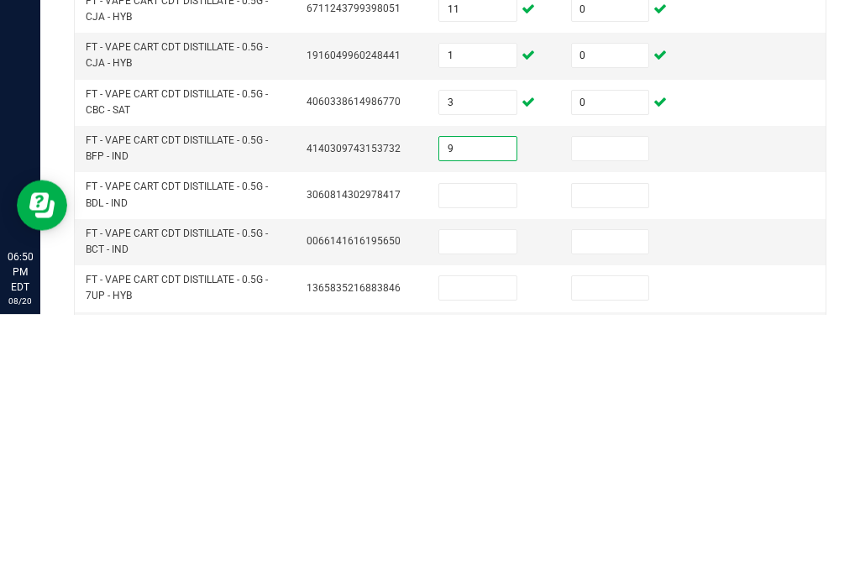
click at [633, 409] on input at bounding box center [610, 421] width 77 height 24
click at [476, 456] on input at bounding box center [477, 468] width 77 height 24
click at [618, 456] on input at bounding box center [610, 468] width 77 height 24
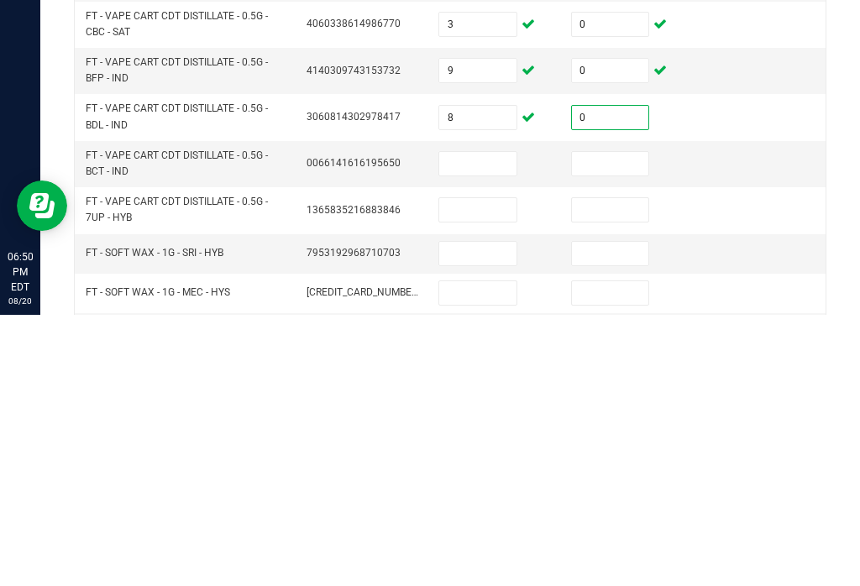
scroll to position [92, 0]
click at [493, 422] on input at bounding box center [477, 434] width 77 height 24
click at [633, 422] on input at bounding box center [610, 434] width 77 height 24
click at [503, 468] on input at bounding box center [477, 480] width 77 height 24
click at [604, 468] on input at bounding box center [610, 480] width 77 height 24
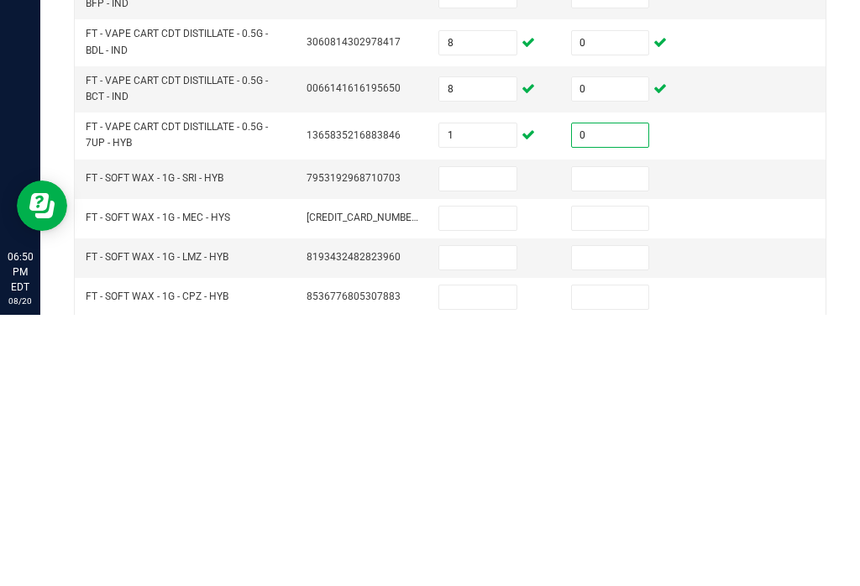
scroll to position [181, 0]
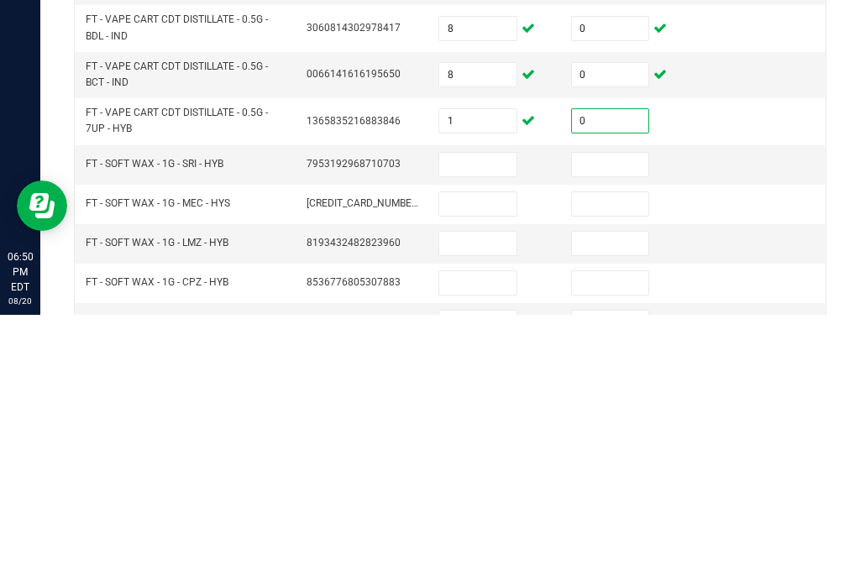
click at [473, 424] on input at bounding box center [477, 436] width 77 height 24
click at [625, 424] on input at bounding box center [610, 436] width 77 height 24
click at [476, 463] on input at bounding box center [477, 475] width 77 height 24
click at [628, 463] on input at bounding box center [610, 475] width 77 height 24
click at [458, 503] on input at bounding box center [477, 515] width 77 height 24
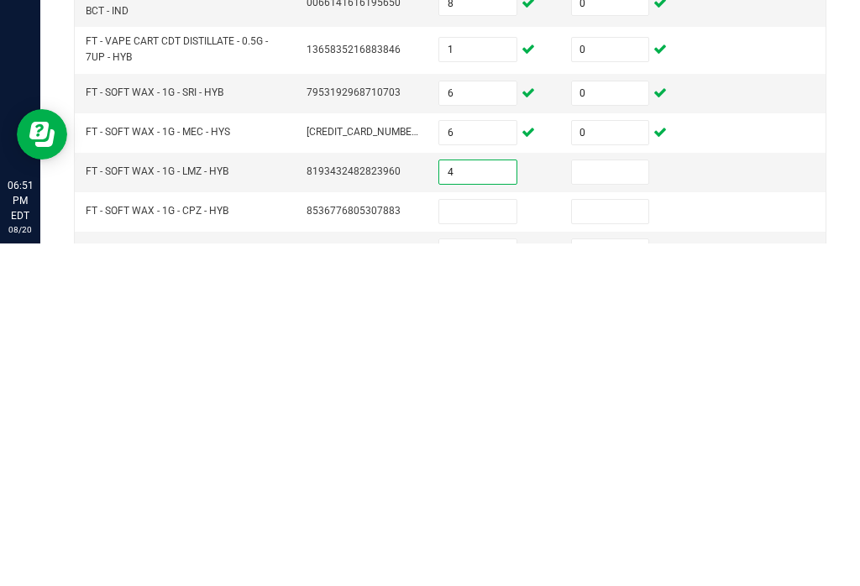
click at [630, 503] on input at bounding box center [610, 515] width 77 height 24
click at [474, 542] on input at bounding box center [477, 554] width 77 height 24
click at [606, 542] on input at bounding box center [610, 554] width 77 height 24
click at [475, 582] on input at bounding box center [477, 594] width 77 height 24
click at [646, 582] on input at bounding box center [610, 594] width 77 height 24
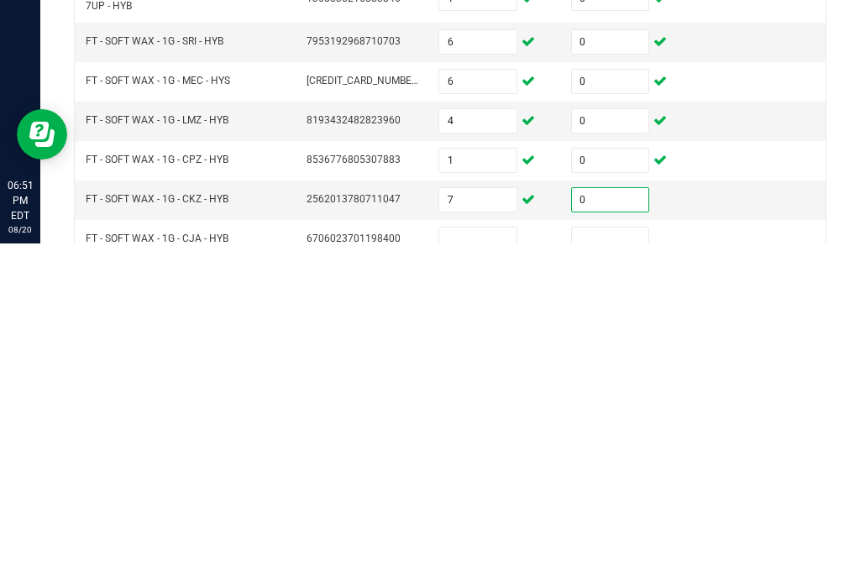
scroll to position [276, 0]
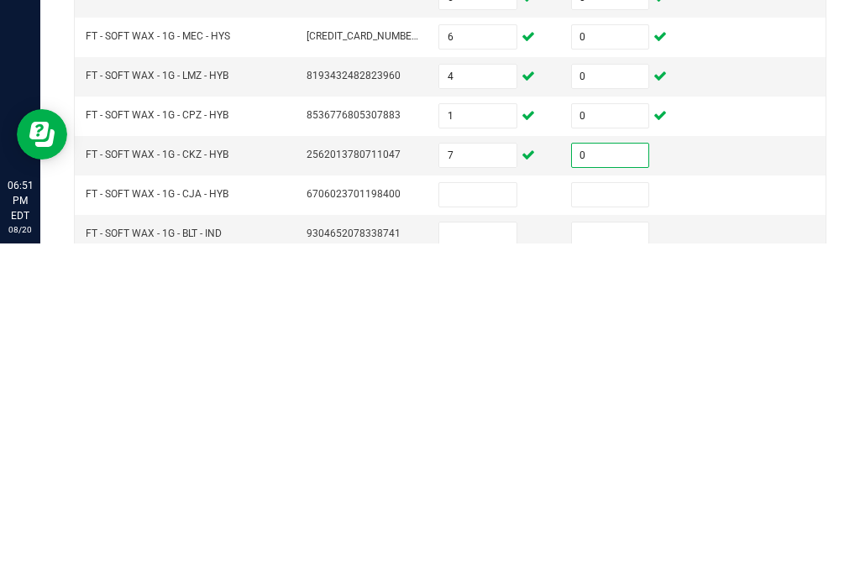
click at [500, 526] on input at bounding box center [477, 538] width 77 height 24
click at [633, 526] on input at bounding box center [610, 538] width 77 height 24
click at [482, 565] on input at bounding box center [477, 577] width 77 height 24
click at [608, 565] on input at bounding box center [610, 577] width 77 height 24
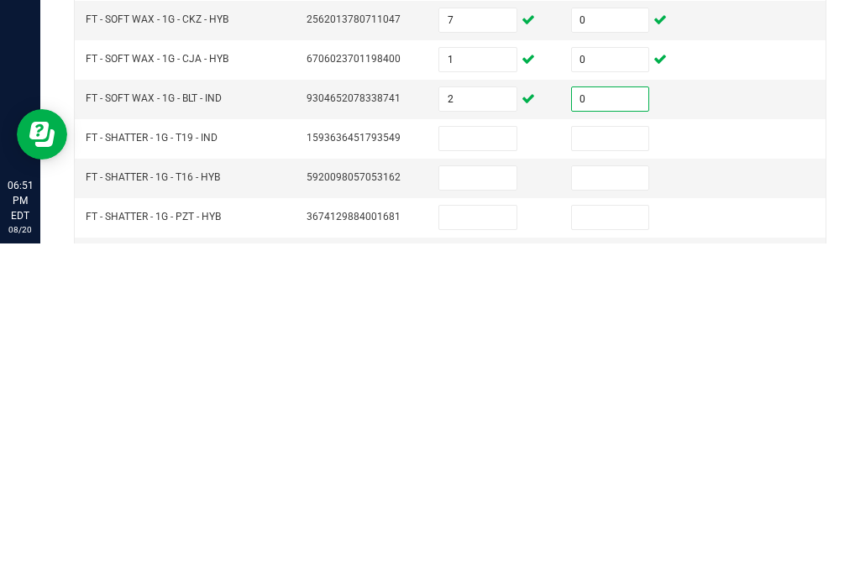
scroll to position [416, 0]
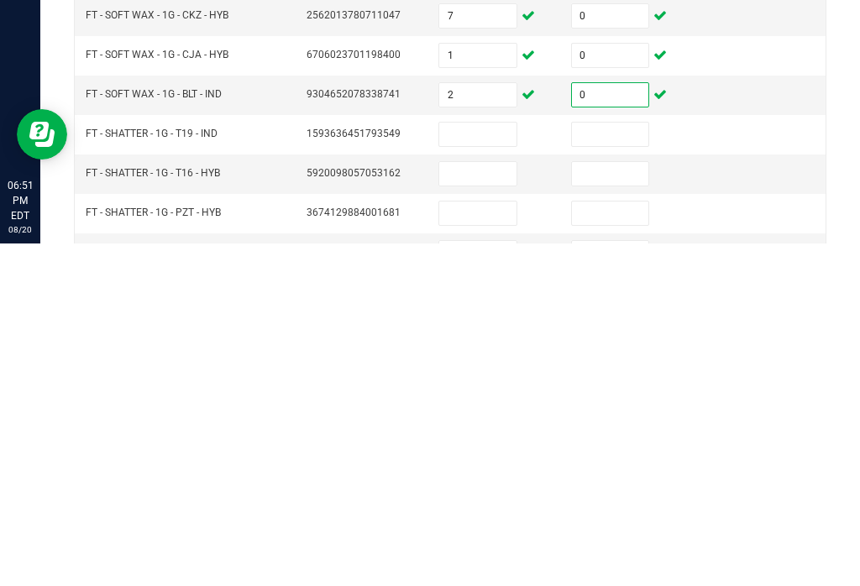
click at [467, 465] on input at bounding box center [477, 477] width 77 height 24
click at [629, 465] on input at bounding box center [610, 477] width 77 height 24
click at [489, 505] on input at bounding box center [477, 517] width 77 height 24
click at [631, 505] on input at bounding box center [610, 517] width 77 height 24
click at [488, 544] on input at bounding box center [477, 556] width 77 height 24
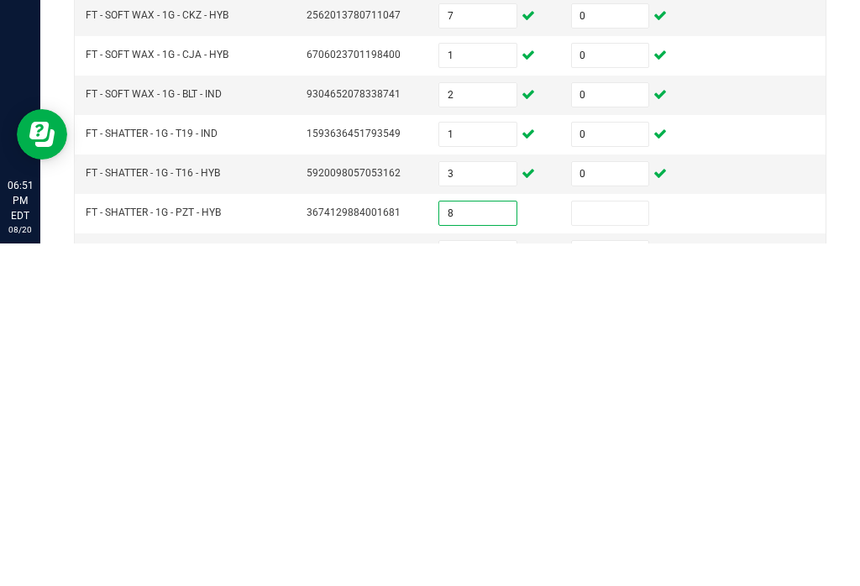
click at [598, 544] on input at bounding box center [610, 556] width 77 height 24
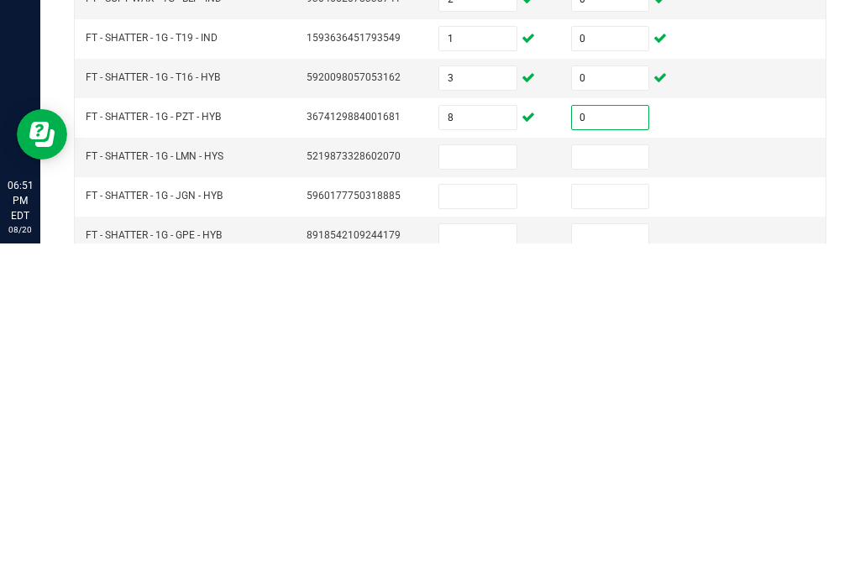
scroll to position [518, 0]
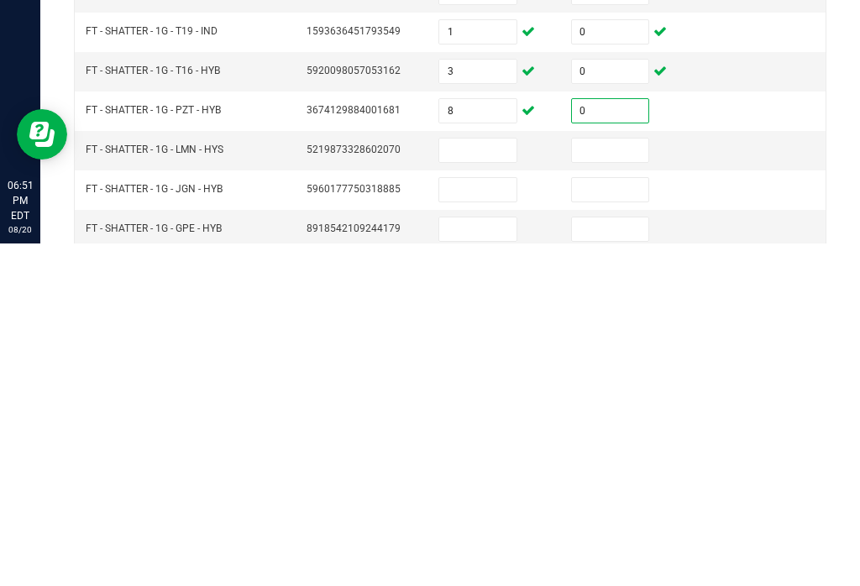
click at [500, 481] on input at bounding box center [477, 493] width 77 height 24
click at [622, 481] on input at bounding box center [610, 493] width 77 height 24
click at [490, 521] on input at bounding box center [477, 533] width 77 height 24
click at [626, 521] on input at bounding box center [610, 533] width 77 height 24
click at [500, 560] on input at bounding box center [477, 572] width 77 height 24
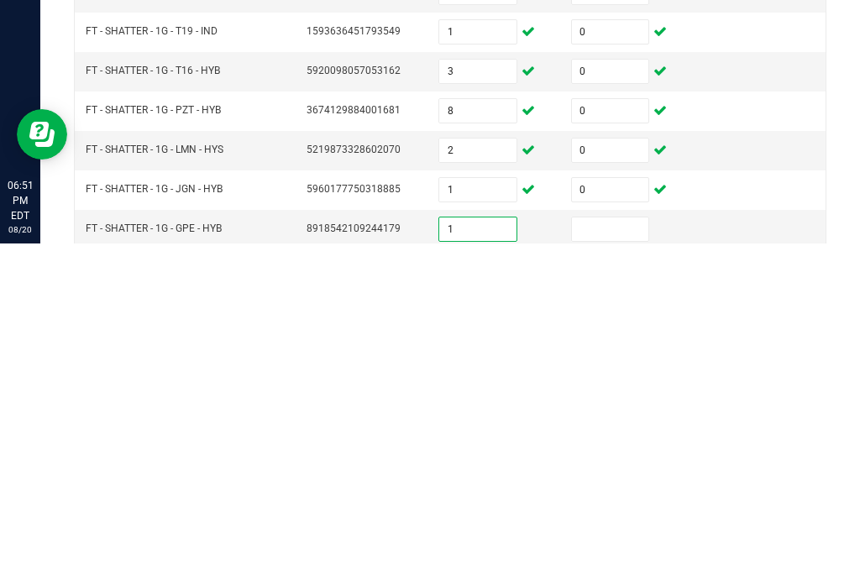
click at [619, 560] on input at bounding box center [610, 572] width 77 height 24
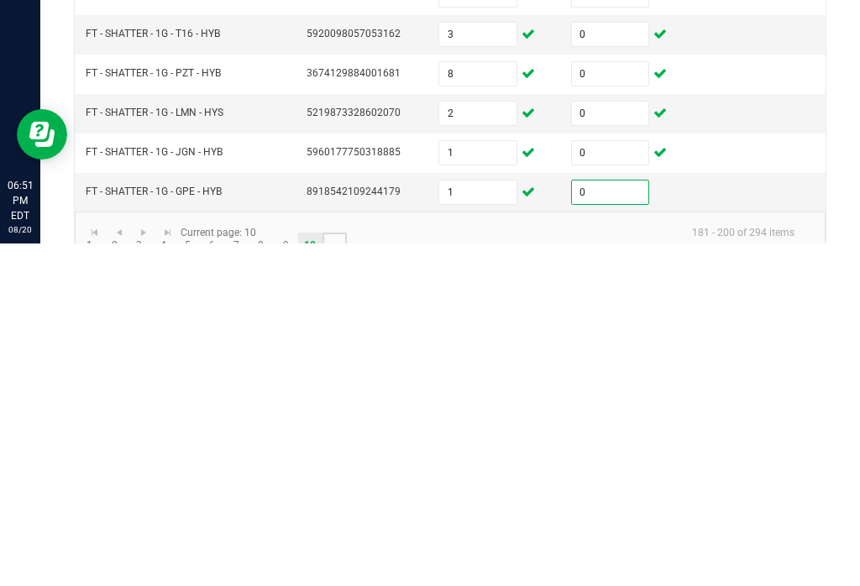
click at [331, 575] on link "..." at bounding box center [334, 587] width 24 height 25
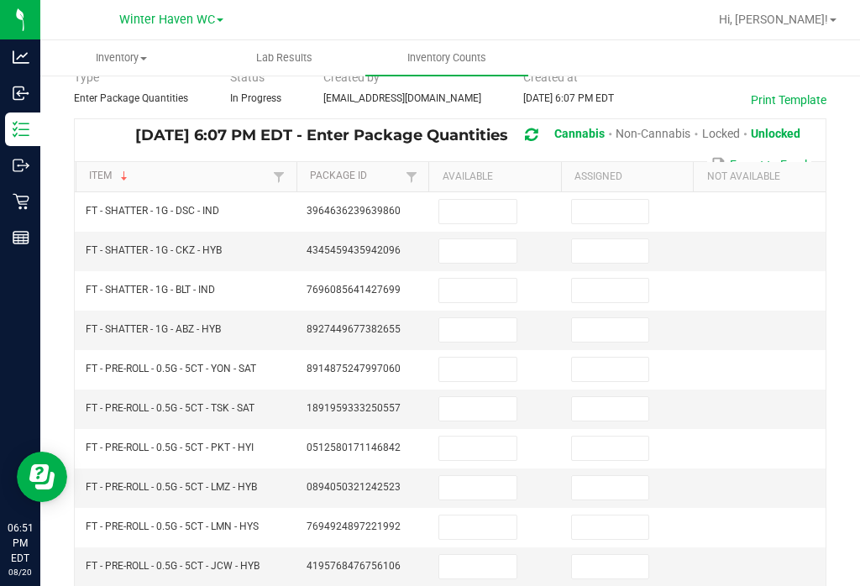
scroll to position [78, 0]
click at [484, 201] on input at bounding box center [477, 213] width 77 height 24
click at [641, 201] on input at bounding box center [610, 213] width 77 height 24
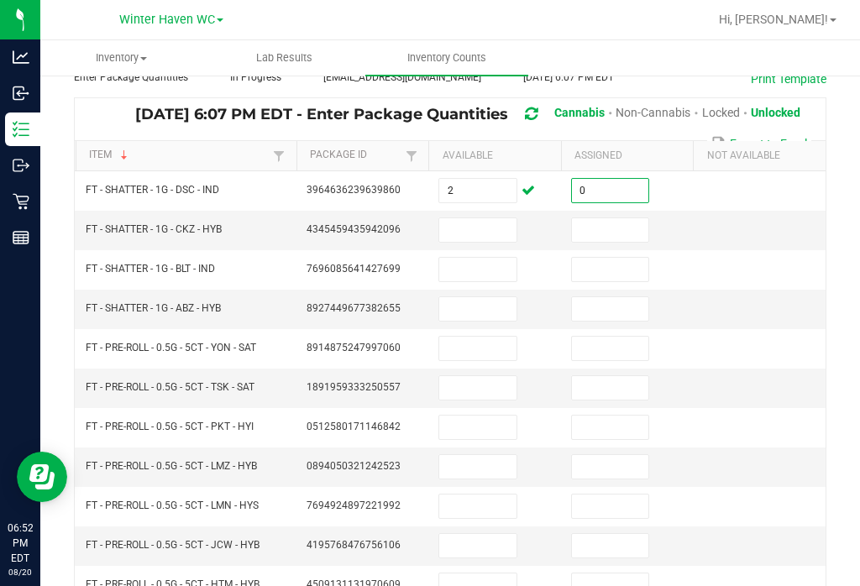
scroll to position [135, 0]
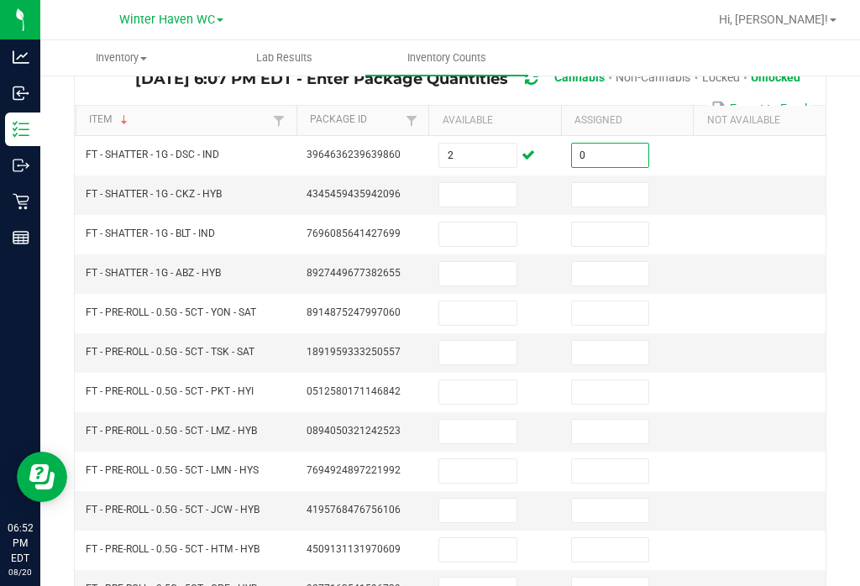
click at [495, 183] on input at bounding box center [477, 195] width 77 height 24
click at [639, 183] on input at bounding box center [610, 195] width 77 height 24
click at [484, 222] on input at bounding box center [477, 234] width 77 height 24
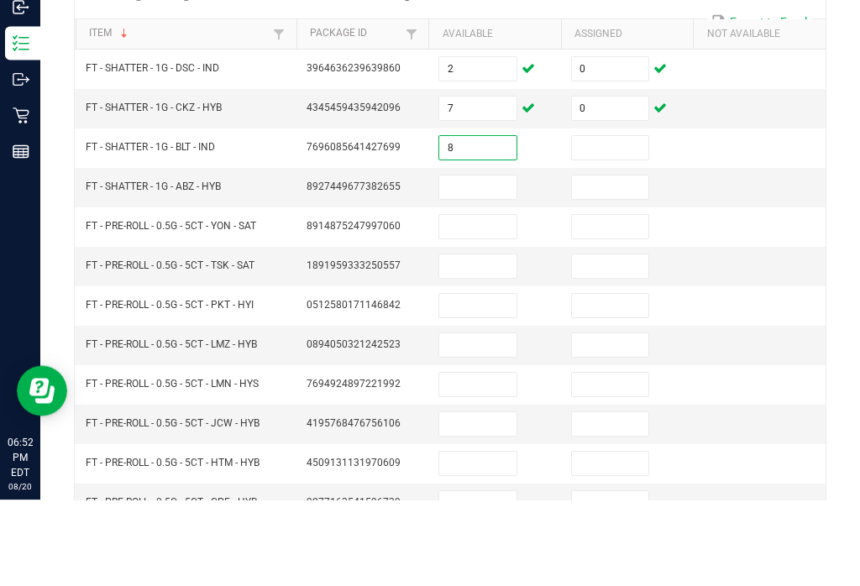
click at [635, 222] on input at bounding box center [610, 234] width 77 height 24
click at [478, 262] on input at bounding box center [477, 274] width 77 height 24
click at [636, 262] on input at bounding box center [610, 274] width 77 height 24
click at [481, 301] on input at bounding box center [477, 313] width 77 height 24
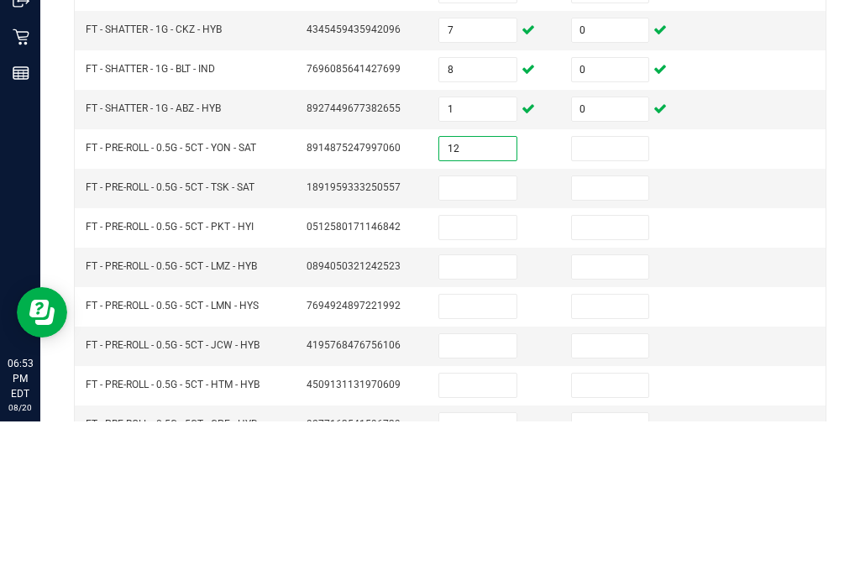
click at [618, 301] on input at bounding box center [610, 313] width 77 height 24
click at [471, 341] on input at bounding box center [477, 353] width 77 height 24
click at [615, 341] on input at bounding box center [610, 353] width 77 height 24
click at [512, 380] on input at bounding box center [477, 392] width 77 height 24
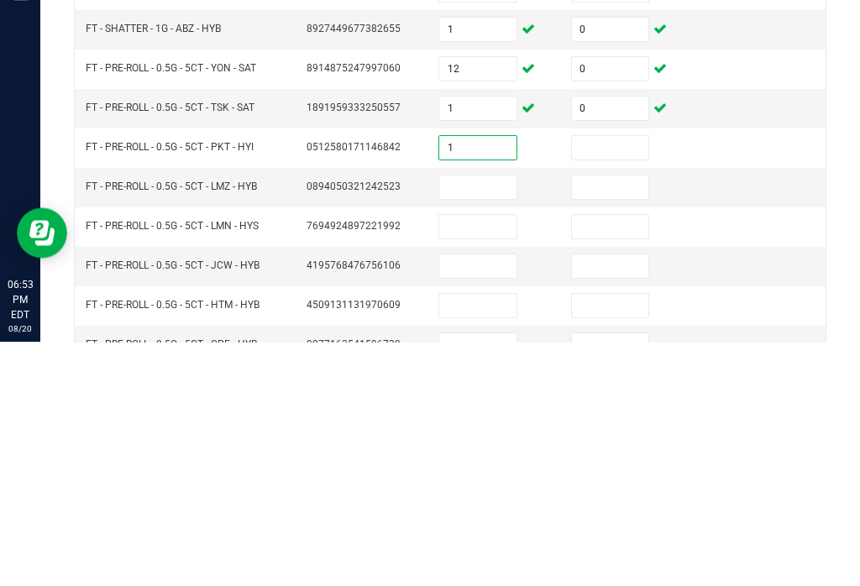
click at [604, 380] on input at bounding box center [610, 392] width 77 height 24
click at [501, 420] on input at bounding box center [477, 432] width 77 height 24
click at [613, 420] on input at bounding box center [610, 432] width 77 height 24
click at [455, 459] on input at bounding box center [477, 471] width 77 height 24
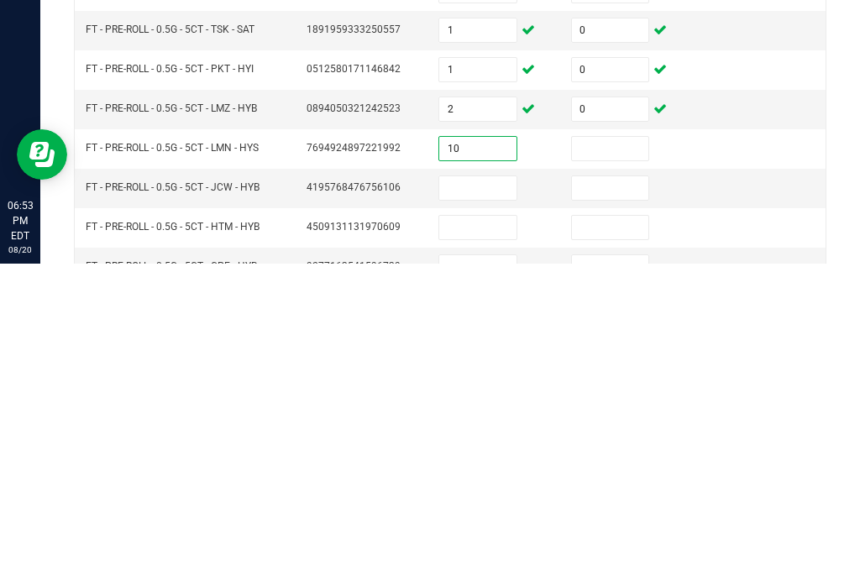
click at [616, 459] on input at bounding box center [610, 471] width 77 height 24
click at [479, 499] on input at bounding box center [477, 511] width 77 height 24
click at [595, 499] on input at bounding box center [610, 511] width 77 height 24
click at [482, 538] on input at bounding box center [477, 550] width 77 height 24
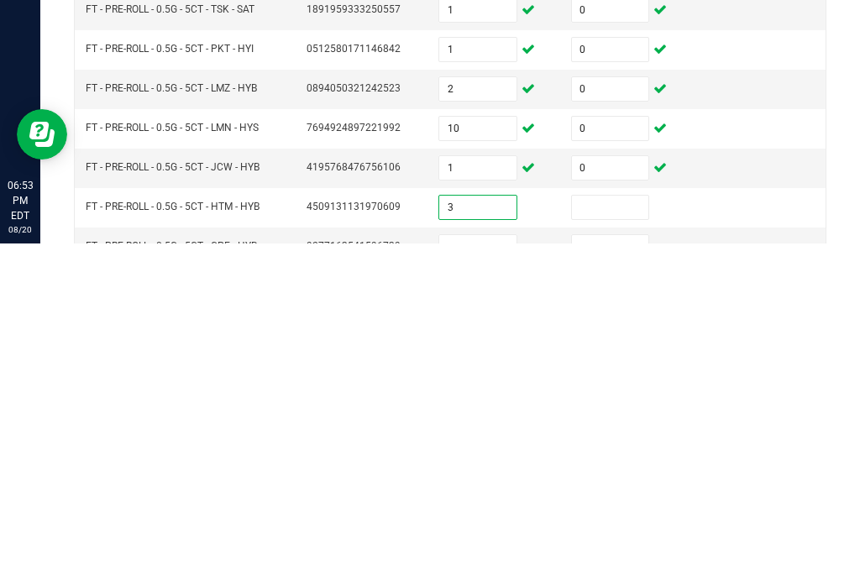
click at [606, 538] on input at bounding box center [610, 550] width 77 height 24
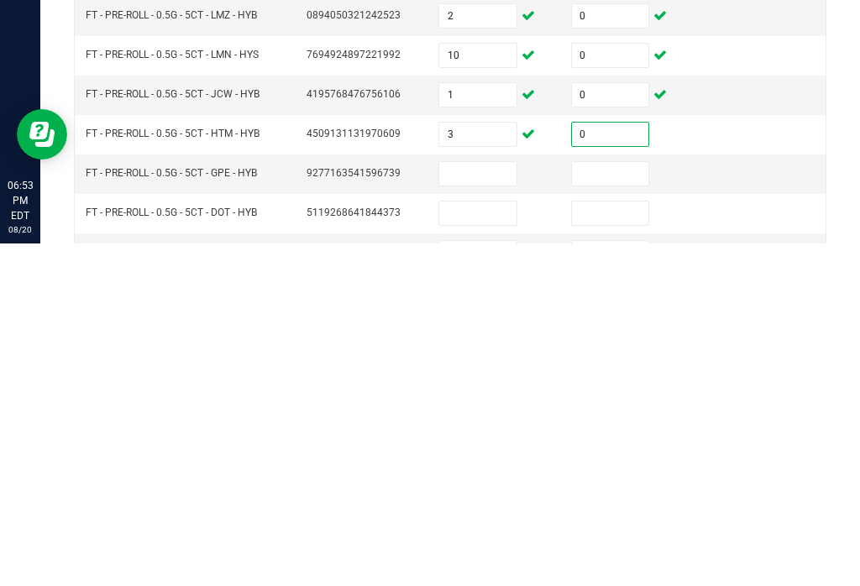
scroll to position [230, 0]
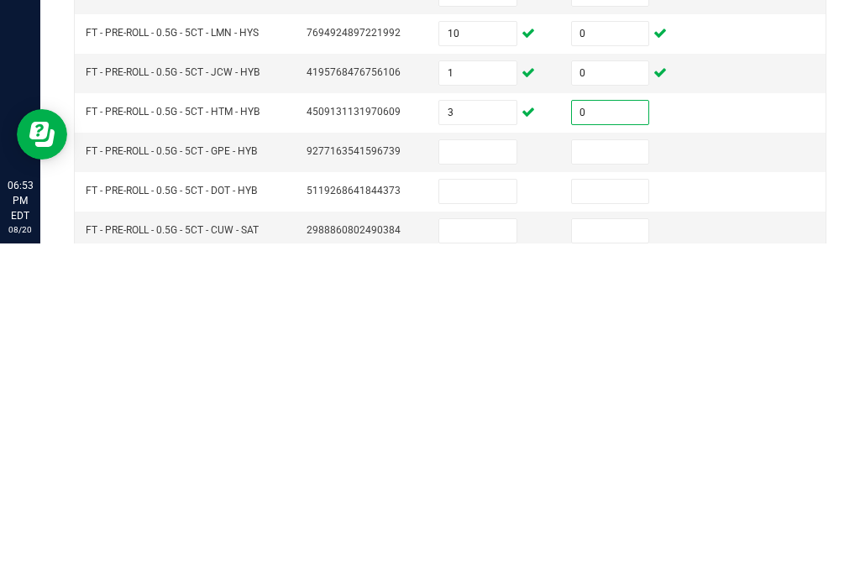
click at [482, 483] on input at bounding box center [477, 495] width 77 height 24
click at [612, 483] on input at bounding box center [610, 495] width 77 height 24
click at [505, 522] on input at bounding box center [477, 534] width 77 height 24
click at [613, 522] on input at bounding box center [610, 534] width 77 height 24
click at [478, 562] on input at bounding box center [477, 574] width 77 height 24
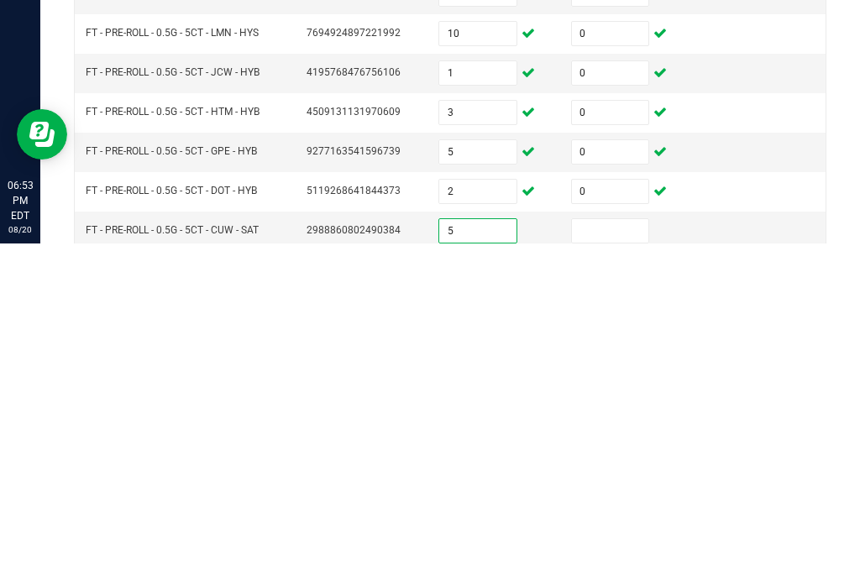
click at [608, 562] on input at bounding box center [610, 574] width 77 height 24
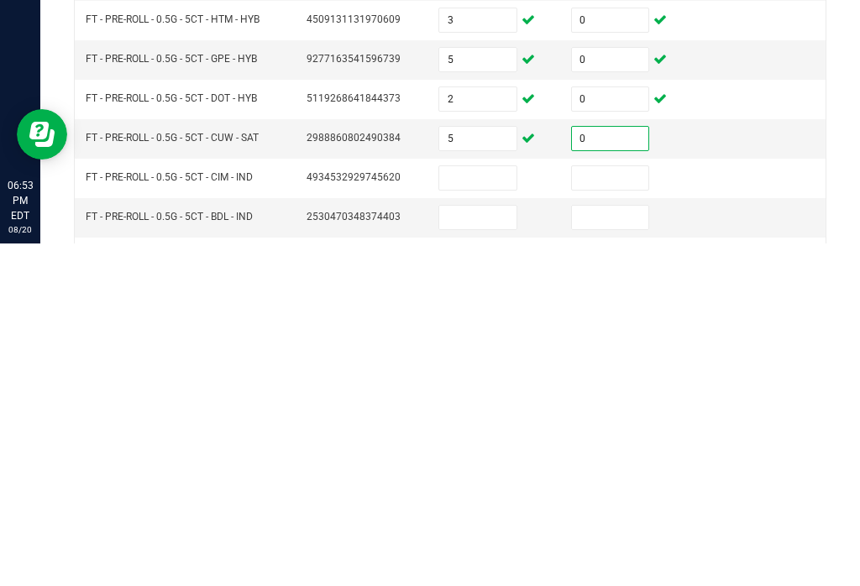
scroll to position [343, 0]
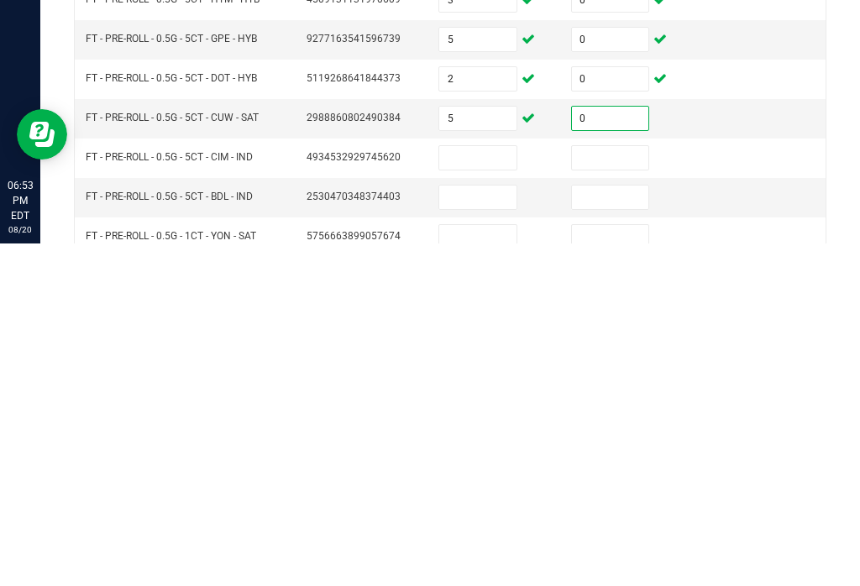
click at [499, 489] on input at bounding box center [477, 501] width 77 height 24
click at [598, 489] on input at bounding box center [610, 501] width 77 height 24
click at [485, 528] on input at bounding box center [477, 540] width 77 height 24
click at [608, 528] on input at bounding box center [610, 540] width 77 height 24
click at [465, 568] on input at bounding box center [477, 580] width 77 height 24
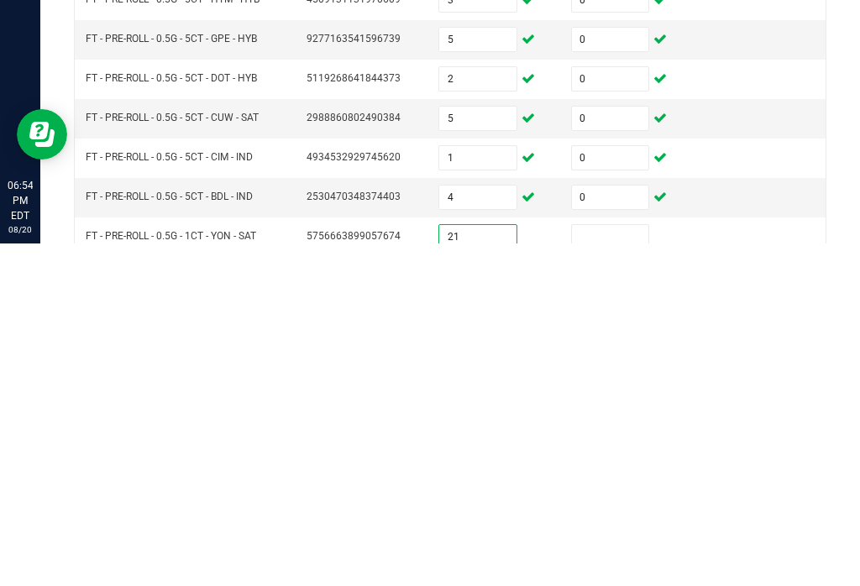
click at [617, 568] on input at bounding box center [610, 580] width 77 height 24
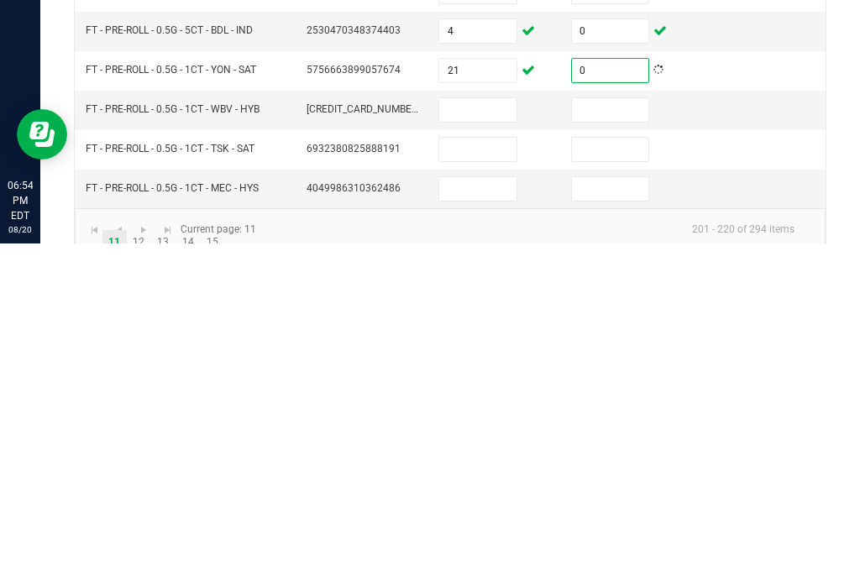
scroll to position [508, 0]
click at [473, 434] on td at bounding box center [494, 453] width 133 height 39
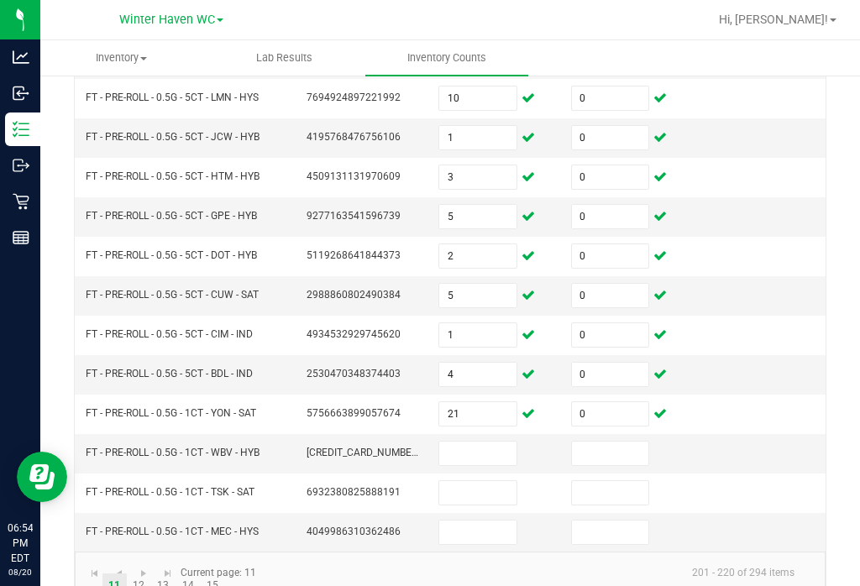
click at [488, 442] on input at bounding box center [477, 454] width 77 height 24
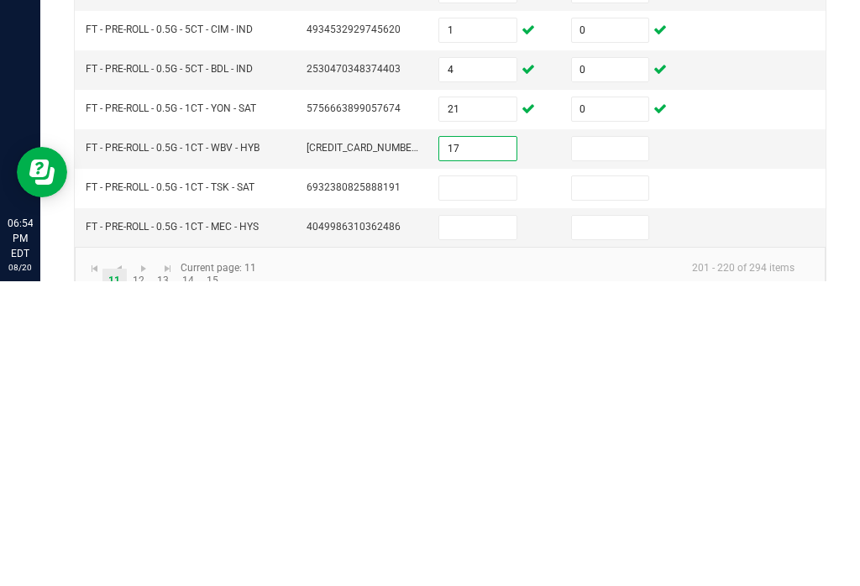
click at [623, 442] on input at bounding box center [610, 454] width 77 height 24
click at [475, 481] on input at bounding box center [477, 493] width 77 height 24
click at [607, 481] on input at bounding box center [610, 493] width 77 height 24
click at [505, 521] on input at bounding box center [477, 533] width 77 height 24
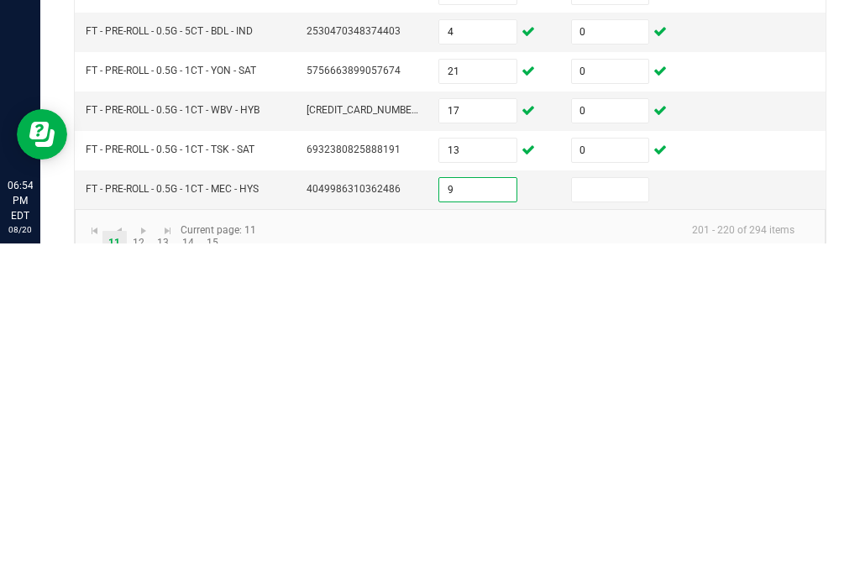
click at [630, 521] on input at bounding box center [610, 533] width 77 height 24
click at [141, 561] on link at bounding box center [143, 573] width 24 height 25
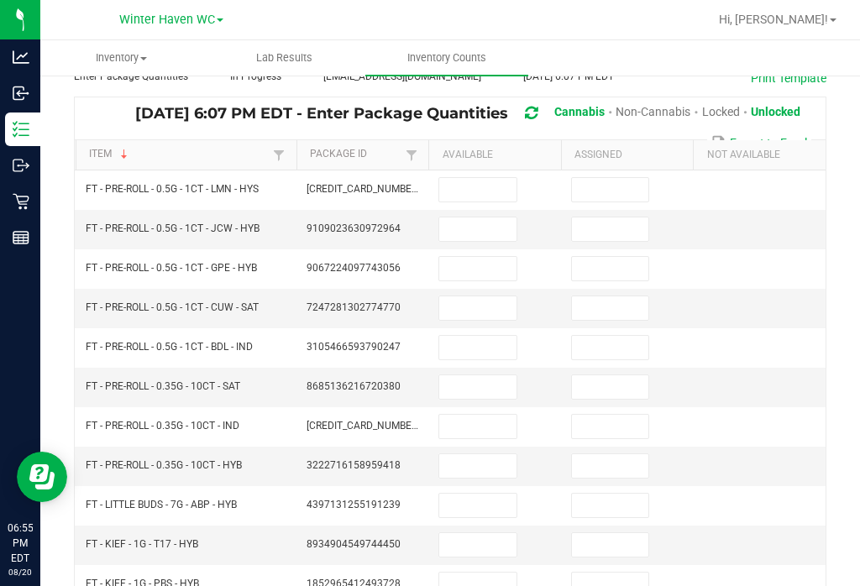
scroll to position [98, 0]
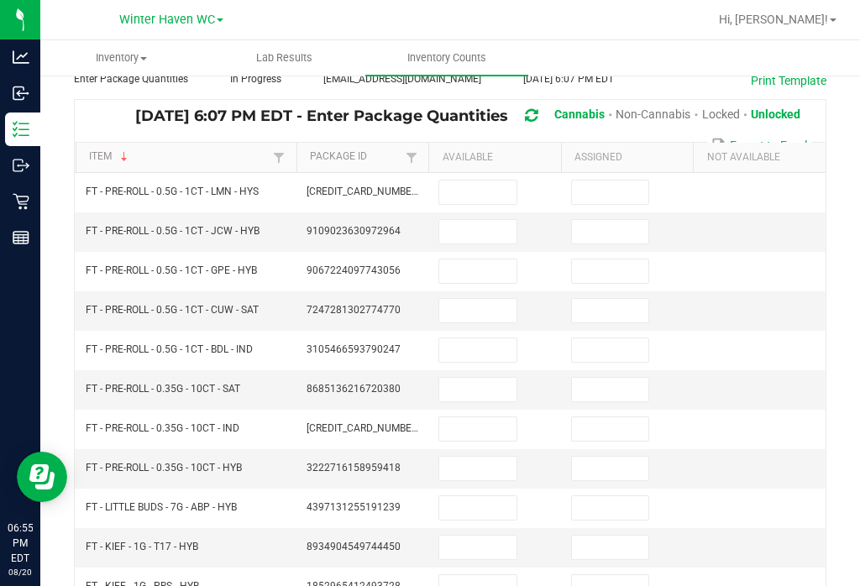
click at [479, 181] on input at bounding box center [477, 193] width 77 height 24
click at [633, 181] on input at bounding box center [610, 193] width 77 height 24
click at [481, 220] on input at bounding box center [477, 232] width 77 height 24
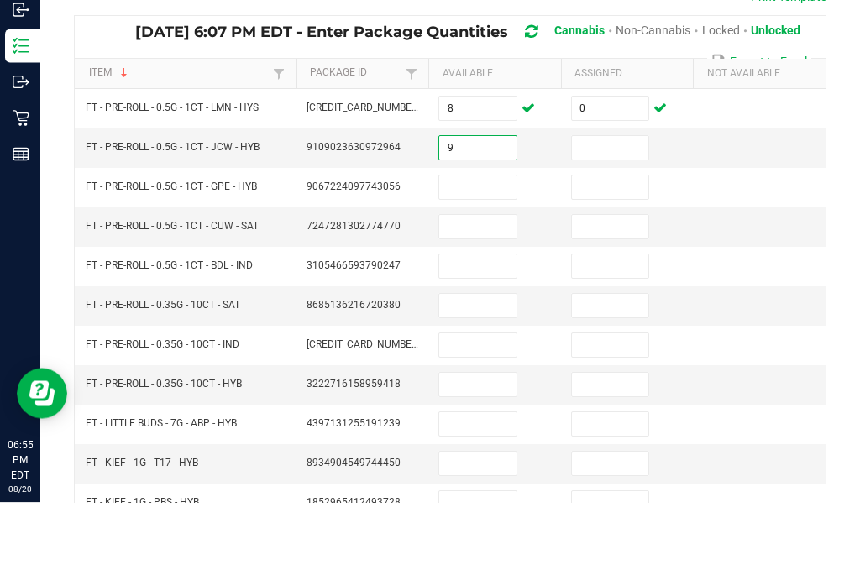
click at [600, 220] on input at bounding box center [610, 232] width 77 height 24
click at [484, 259] on input at bounding box center [477, 271] width 77 height 24
click at [625, 259] on input at bounding box center [610, 271] width 77 height 24
click at [473, 299] on input at bounding box center [477, 311] width 77 height 24
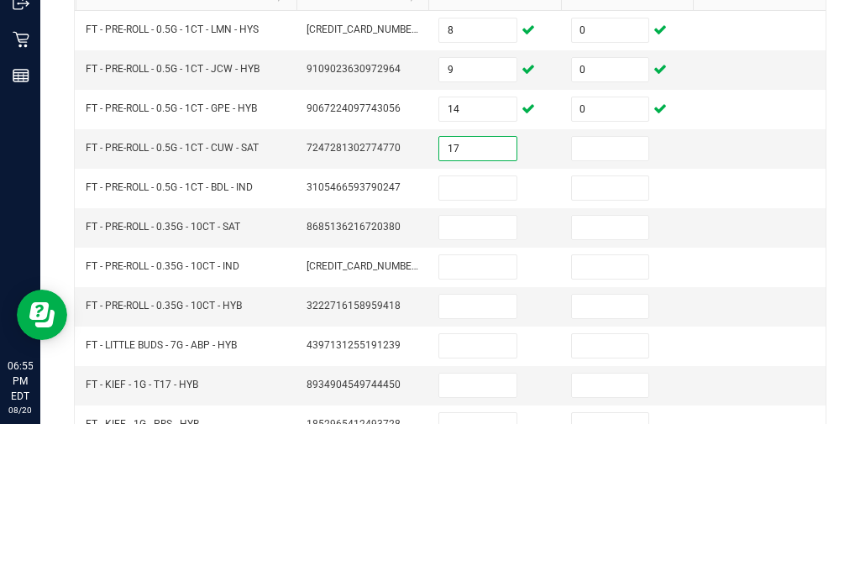
click at [642, 299] on input at bounding box center [610, 311] width 77 height 24
click at [464, 338] on input at bounding box center [477, 350] width 77 height 24
click at [607, 338] on input at bounding box center [610, 350] width 77 height 24
click at [480, 378] on input at bounding box center [477, 390] width 77 height 24
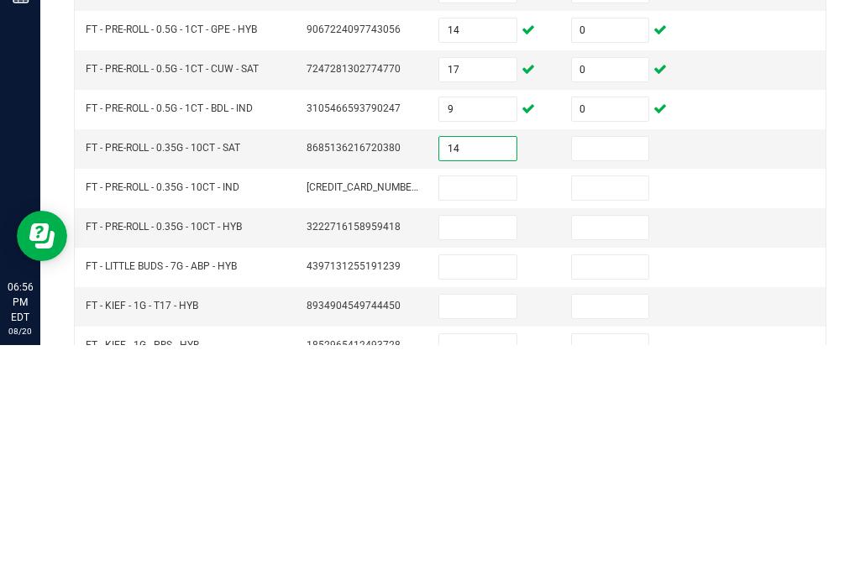
click at [614, 378] on input at bounding box center [610, 390] width 77 height 24
click at [450, 417] on input at bounding box center [477, 429] width 77 height 24
click at [606, 417] on input at bounding box center [610, 429] width 77 height 24
click at [474, 457] on input at bounding box center [477, 469] width 77 height 24
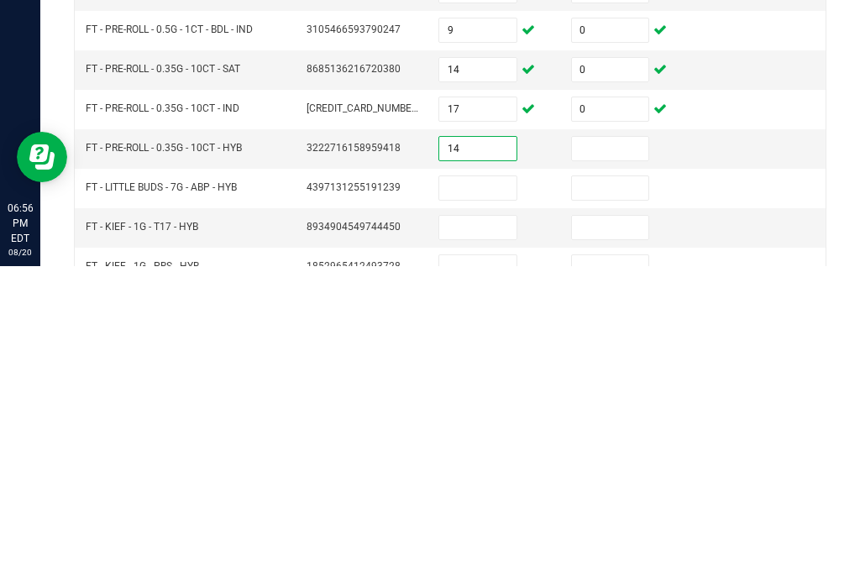
click at [589, 457] on input at bounding box center [610, 469] width 77 height 24
click at [484, 496] on input at bounding box center [477, 508] width 77 height 24
click at [615, 496] on input at bounding box center [610, 508] width 77 height 24
click at [467, 536] on input at bounding box center [477, 548] width 77 height 24
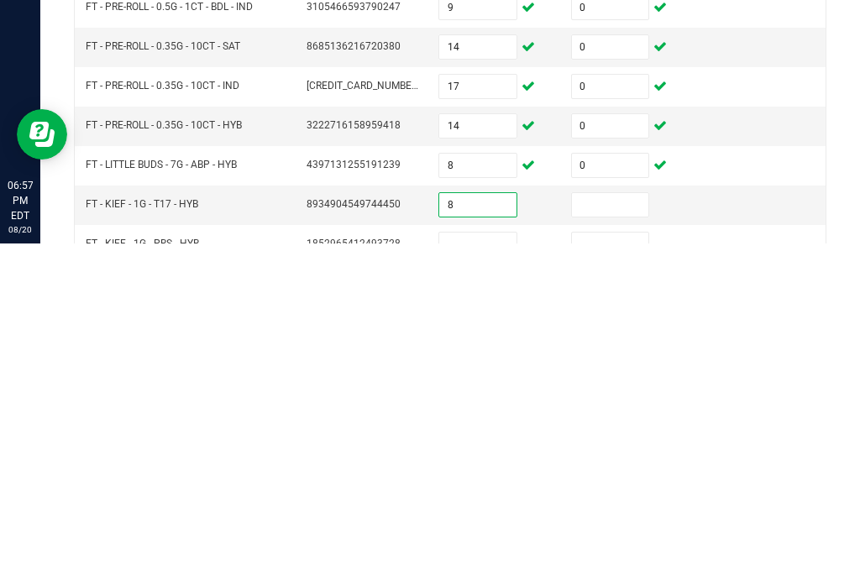
click at [625, 536] on input at bounding box center [610, 548] width 77 height 24
click at [469, 575] on input at bounding box center [477, 587] width 77 height 24
click at [622, 568] on td at bounding box center [627, 587] width 133 height 39
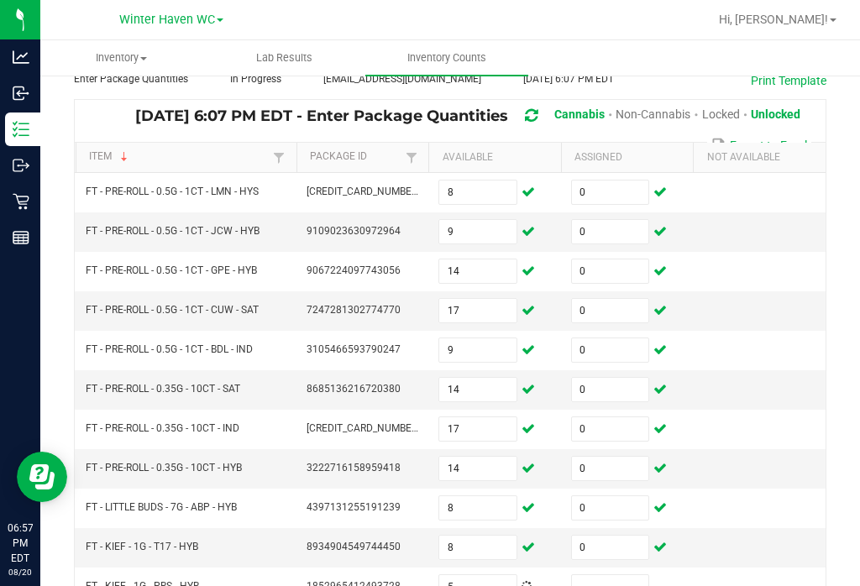
click at [620, 575] on input at bounding box center [610, 587] width 77 height 24
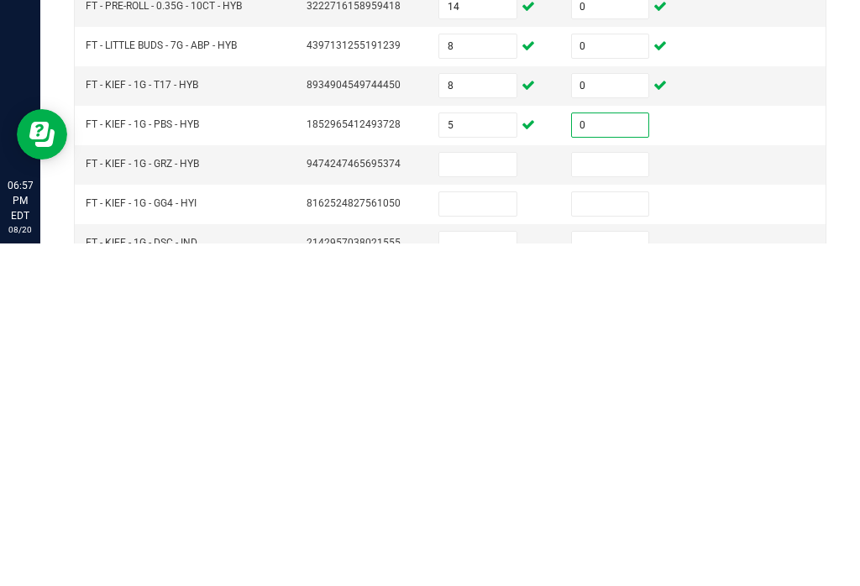
scroll to position [228, 0]
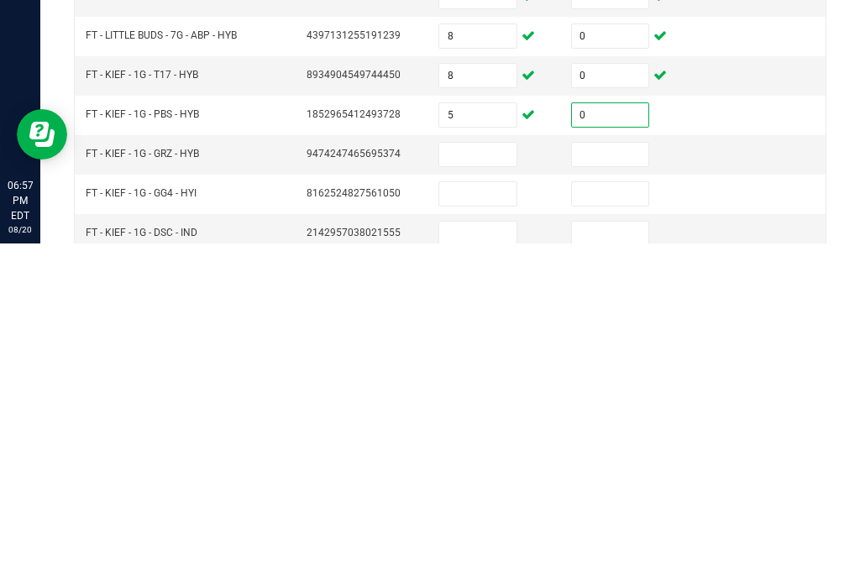
click at [489, 485] on input at bounding box center [477, 497] width 77 height 24
click at [620, 485] on input at bounding box center [610, 497] width 77 height 24
click at [474, 525] on input at bounding box center [477, 537] width 77 height 24
click at [605, 525] on input at bounding box center [610, 537] width 77 height 24
click at [474, 564] on input at bounding box center [477, 576] width 77 height 24
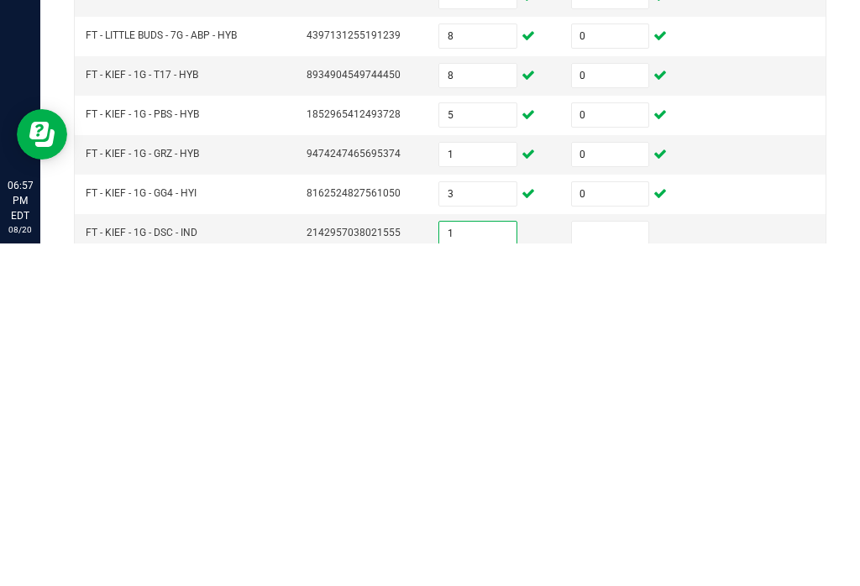
click at [572, 564] on input at bounding box center [610, 576] width 77 height 24
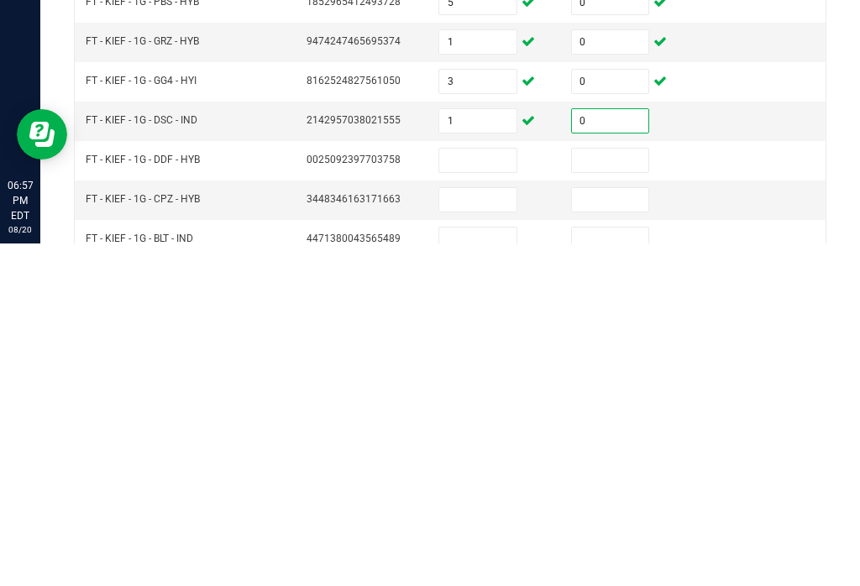
scroll to position [343, 0]
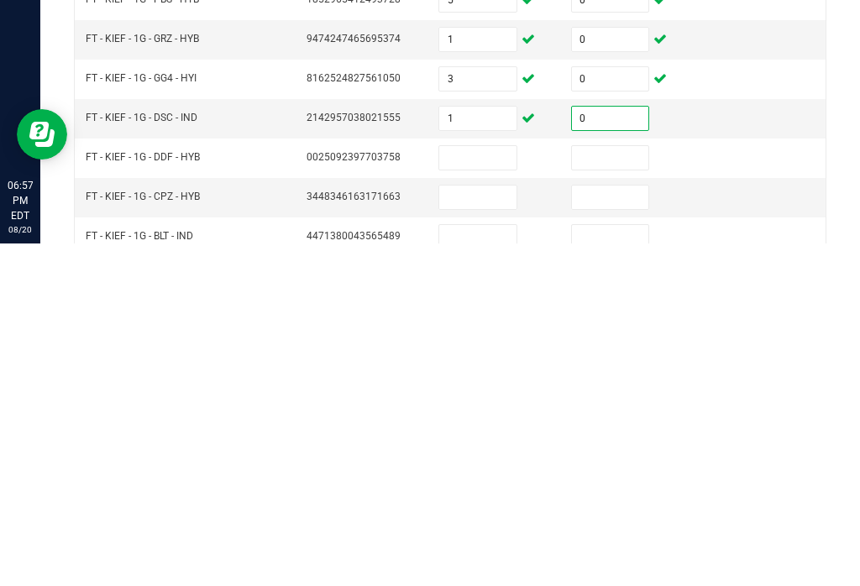
click at [486, 489] on input at bounding box center [477, 501] width 77 height 24
click at [636, 489] on input at bounding box center [610, 501] width 77 height 24
click at [478, 528] on input at bounding box center [477, 540] width 77 height 24
click at [623, 528] on input at bounding box center [610, 540] width 77 height 24
click at [455, 568] on input at bounding box center [477, 580] width 77 height 24
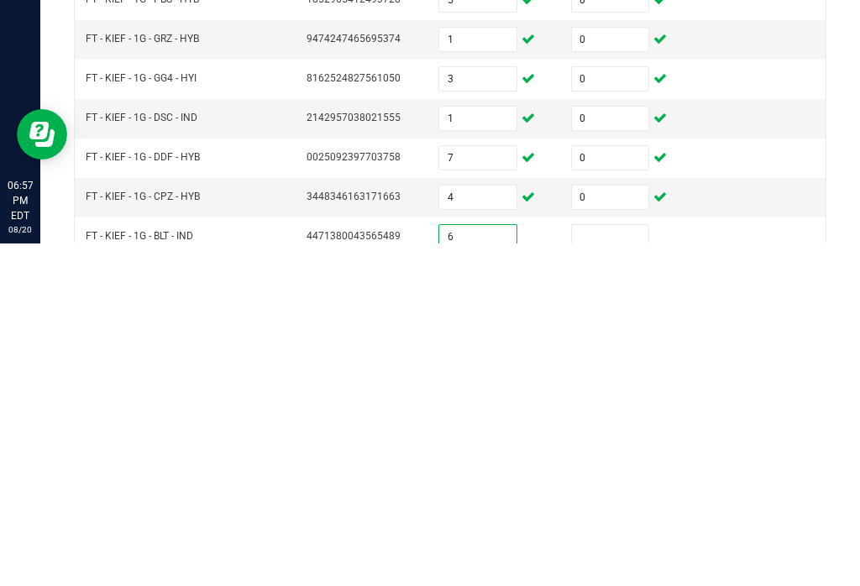
click at [638, 568] on input at bounding box center [610, 580] width 77 height 24
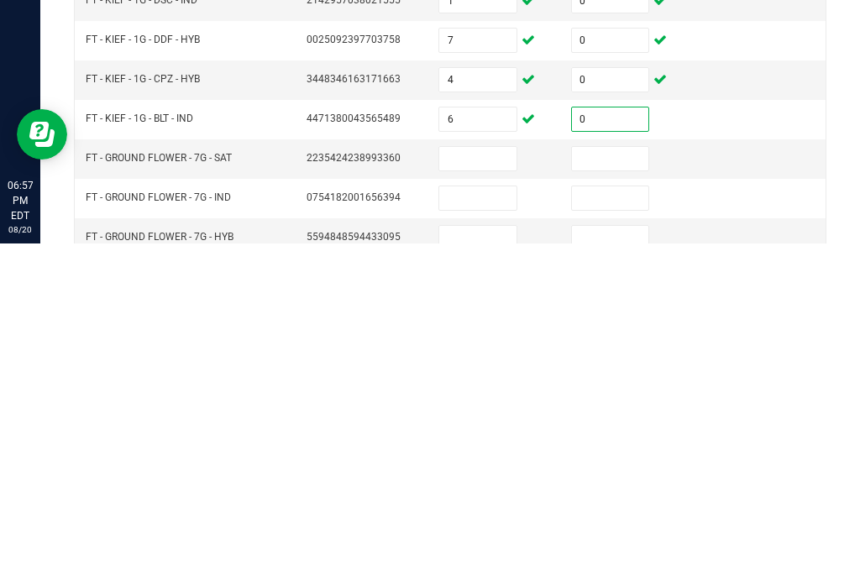
scroll to position [468, 0]
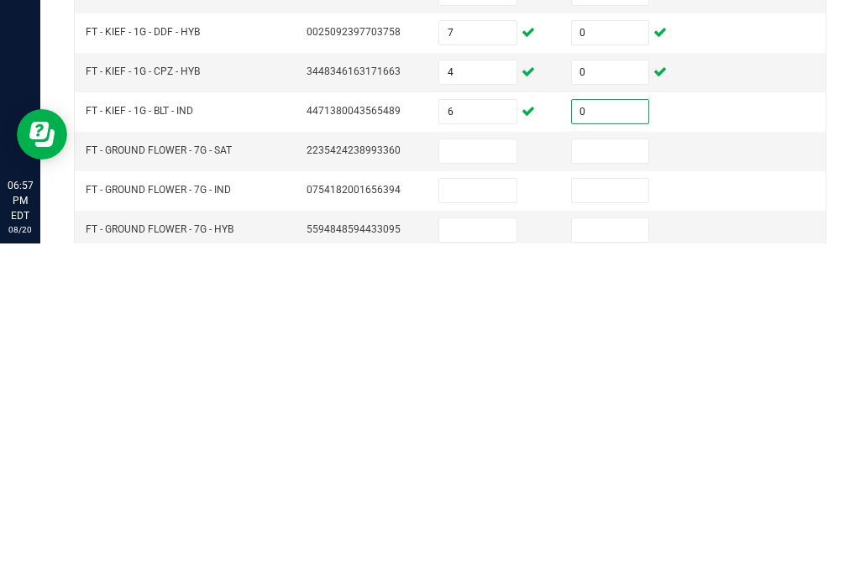
click at [477, 482] on input at bounding box center [477, 494] width 77 height 24
click at [641, 482] on input at bounding box center [610, 494] width 77 height 24
click at [476, 521] on input at bounding box center [477, 533] width 77 height 24
click at [609, 521] on input at bounding box center [610, 533] width 77 height 24
click at [470, 561] on input at bounding box center [477, 573] width 77 height 24
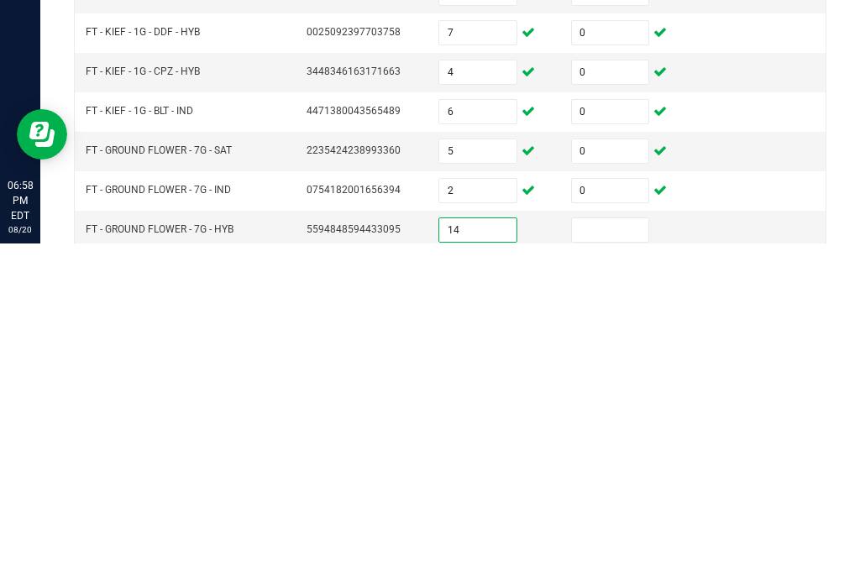
click at [613, 561] on input at bounding box center [610, 573] width 77 height 24
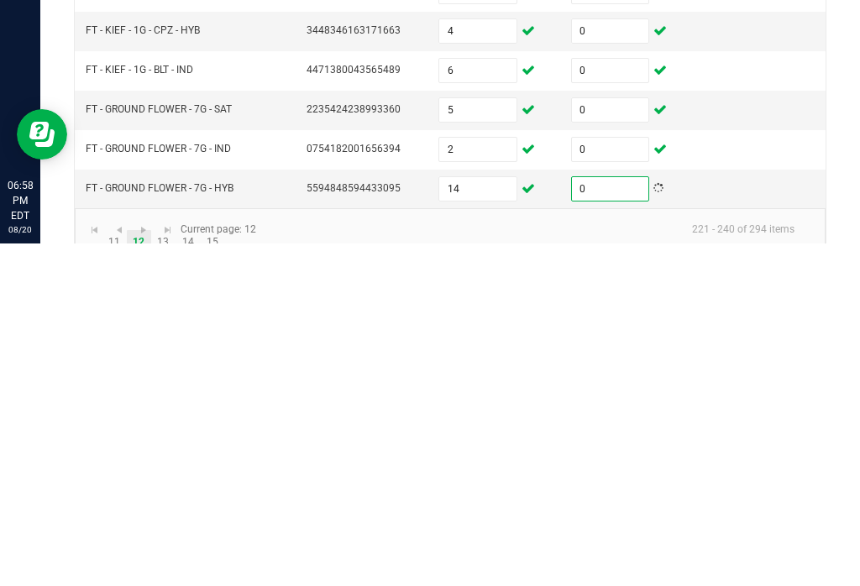
scroll to position [508, 0]
click at [160, 573] on link "13" at bounding box center [163, 585] width 24 height 25
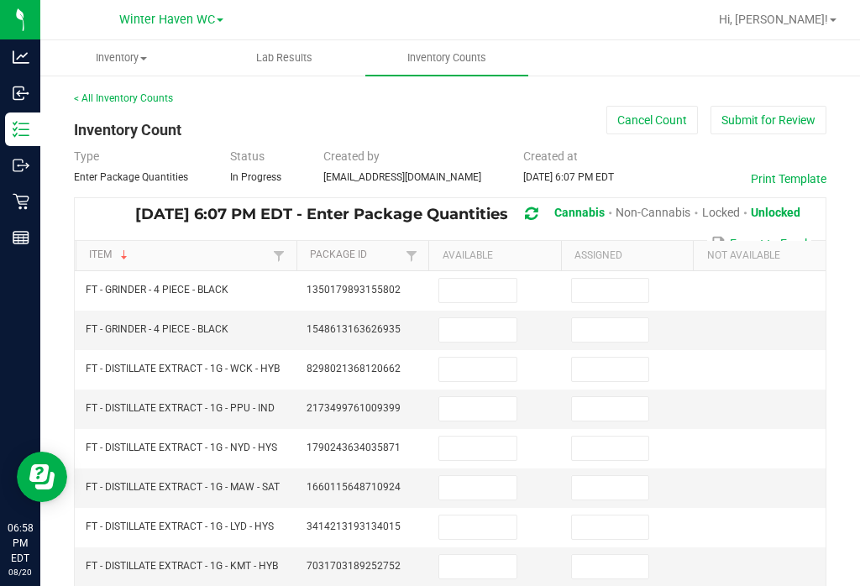
scroll to position [0, 0]
click at [493, 358] on input at bounding box center [477, 370] width 77 height 24
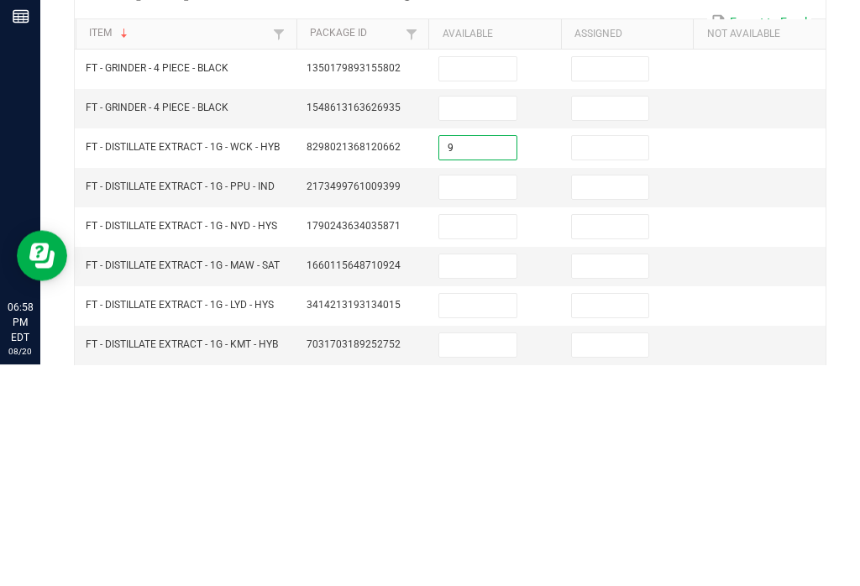
click at [639, 358] on input at bounding box center [610, 370] width 77 height 24
click at [480, 397] on input at bounding box center [477, 409] width 77 height 24
click at [598, 397] on input at bounding box center [610, 409] width 77 height 24
click at [465, 437] on input at bounding box center [477, 449] width 77 height 24
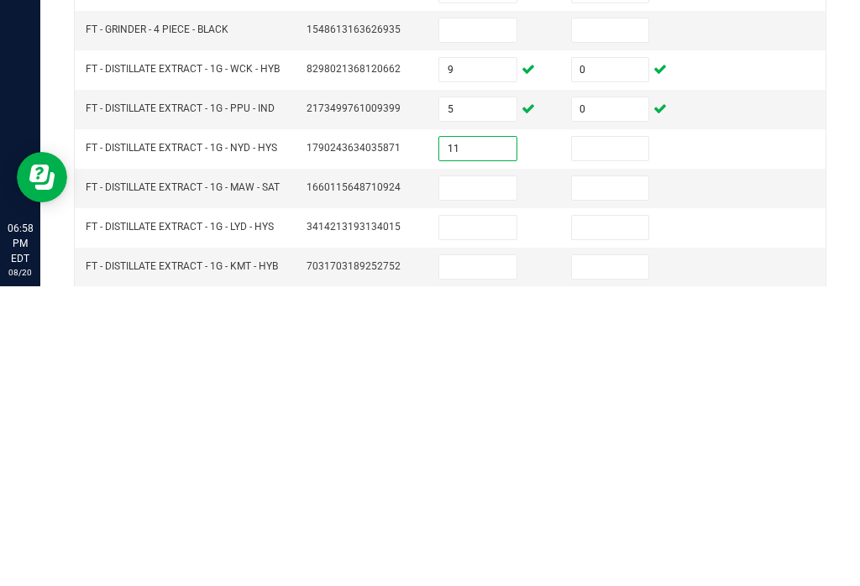
click at [589, 437] on input at bounding box center [610, 449] width 77 height 24
click at [484, 476] on input at bounding box center [477, 488] width 77 height 24
click at [648, 476] on input at bounding box center [610, 488] width 77 height 24
click at [489, 515] on input at bounding box center [477, 527] width 77 height 24
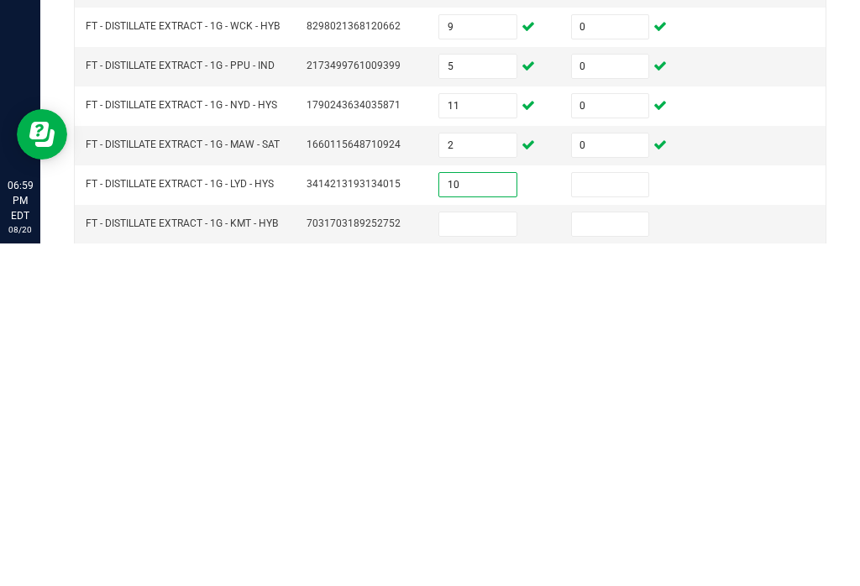
click at [610, 515] on input at bounding box center [610, 527] width 77 height 24
click at [492, 555] on input at bounding box center [477, 567] width 77 height 24
click at [613, 555] on input at bounding box center [610, 567] width 77 height 24
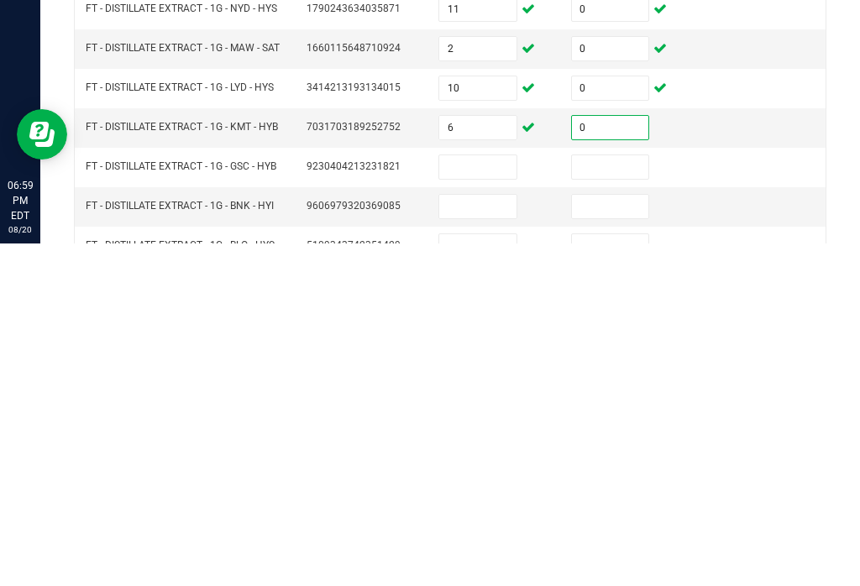
scroll to position [97, 0]
click at [483, 497] on input at bounding box center [477, 509] width 77 height 24
click at [603, 497] on input at bounding box center [610, 509] width 77 height 24
click at [489, 536] on input at bounding box center [477, 548] width 77 height 24
click at [584, 536] on input at bounding box center [610, 548] width 77 height 24
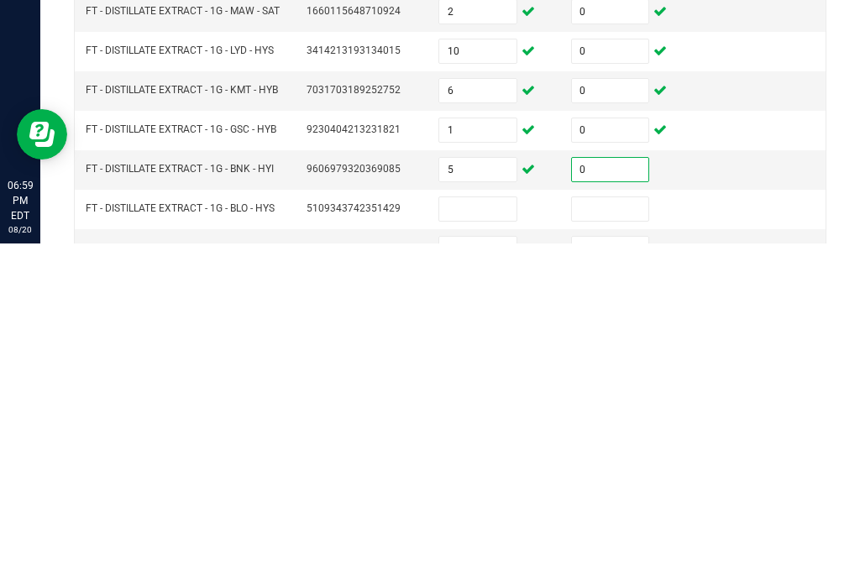
scroll to position [190, 0]
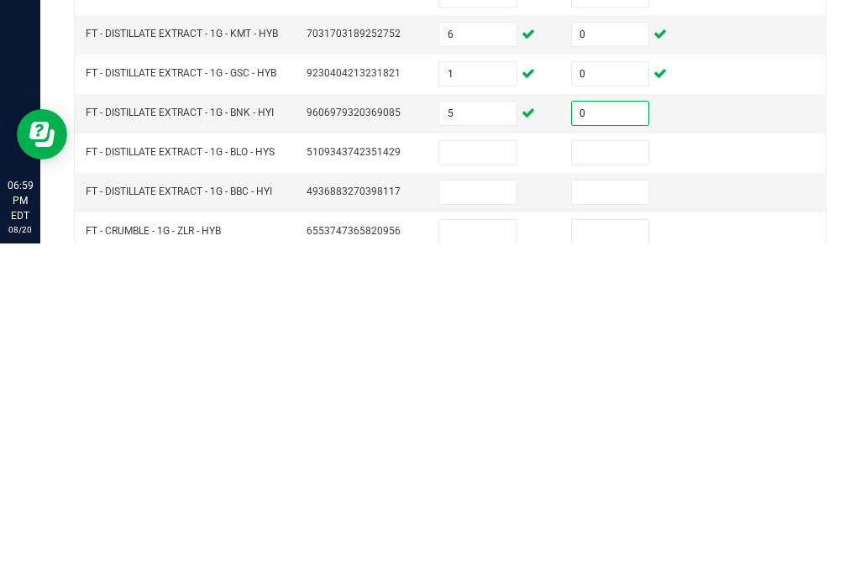
click at [481, 484] on input at bounding box center [477, 496] width 77 height 24
click at [639, 484] on input at bounding box center [610, 496] width 77 height 24
click at [487, 523] on input at bounding box center [477, 535] width 77 height 24
click at [641, 523] on input at bounding box center [610, 535] width 77 height 24
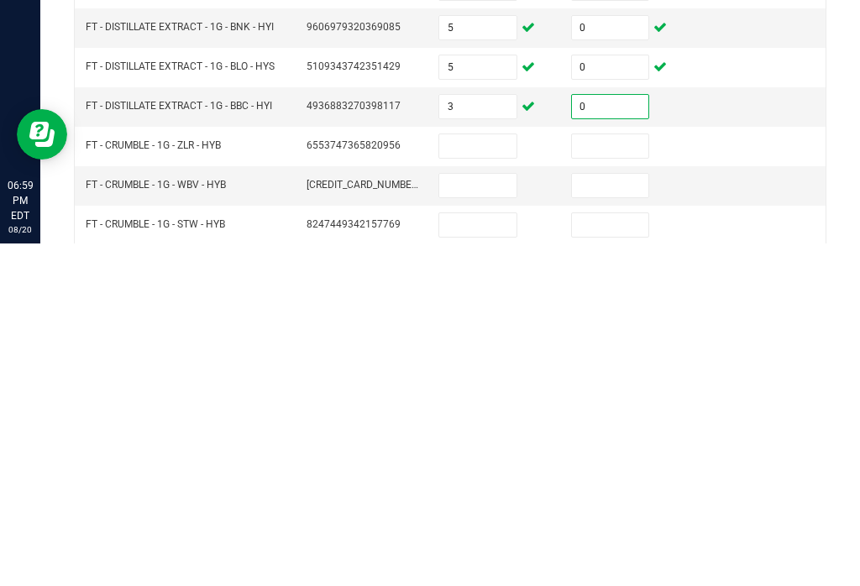
scroll to position [274, 0]
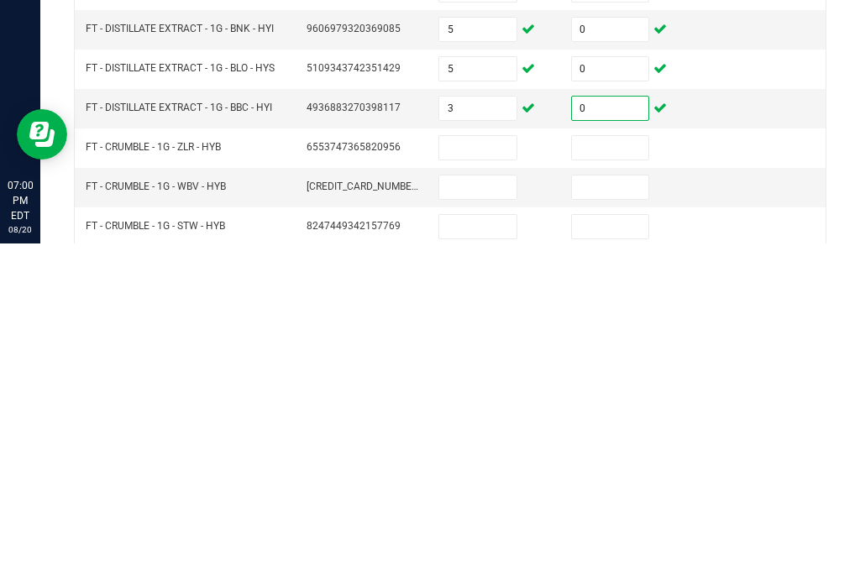
click at [479, 479] on input at bounding box center [477, 491] width 77 height 24
click at [608, 479] on input at bounding box center [610, 491] width 77 height 24
click at [475, 518] on input at bounding box center [477, 530] width 77 height 24
click at [636, 518] on input at bounding box center [610, 530] width 77 height 24
click at [468, 557] on input at bounding box center [477, 569] width 77 height 24
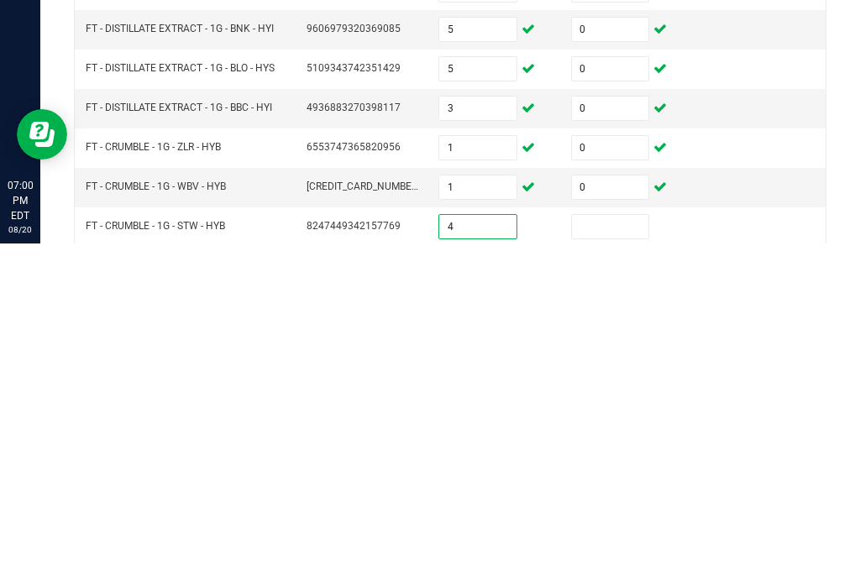
click at [610, 557] on input at bounding box center [610, 569] width 77 height 24
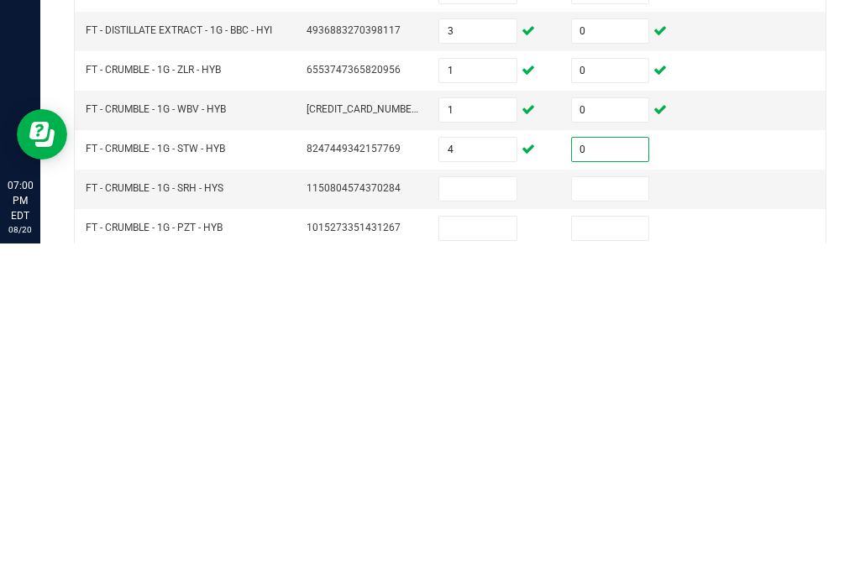
scroll to position [377, 0]
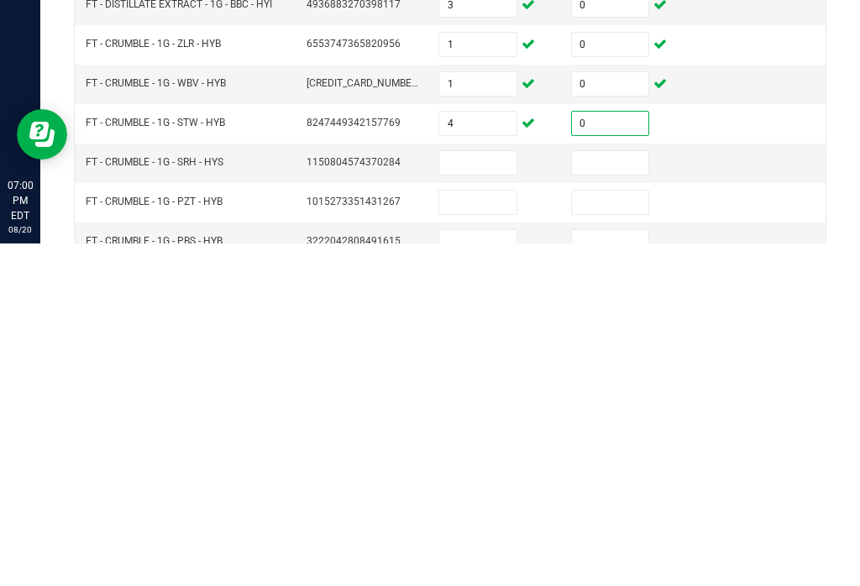
click at [505, 494] on input at bounding box center [477, 506] width 77 height 24
click at [616, 494] on input at bounding box center [610, 506] width 77 height 24
click at [505, 533] on input at bounding box center [477, 545] width 77 height 24
click at [631, 533] on input at bounding box center [610, 545] width 77 height 24
click at [494, 573] on input at bounding box center [477, 585] width 77 height 24
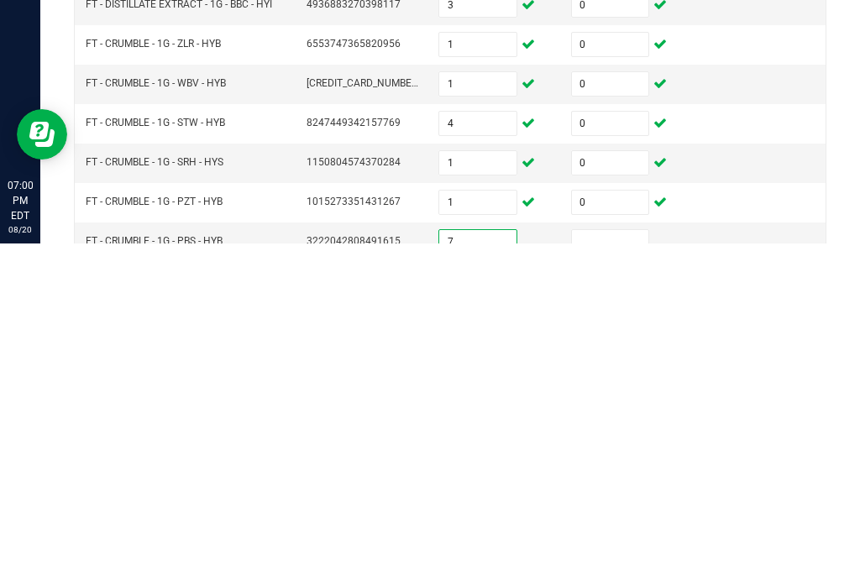
click at [631, 573] on input at bounding box center [610, 585] width 77 height 24
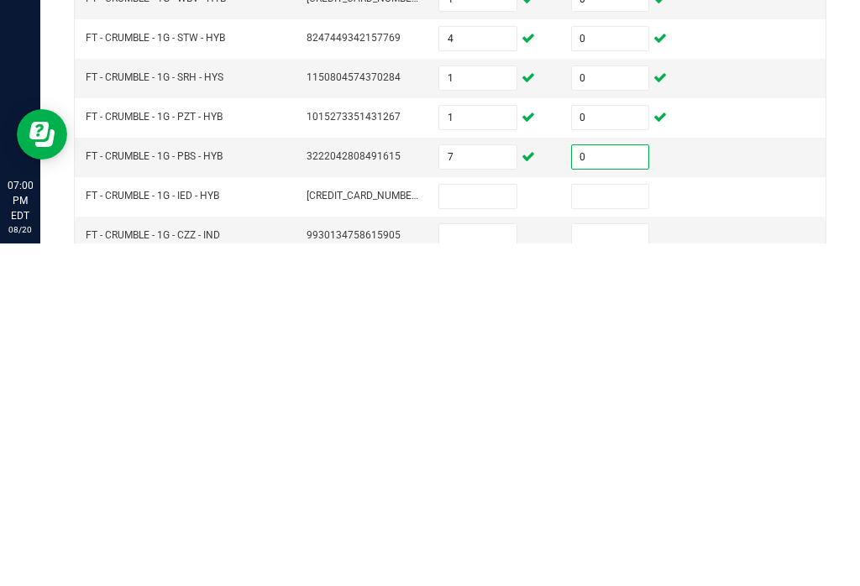
scroll to position [480, 0]
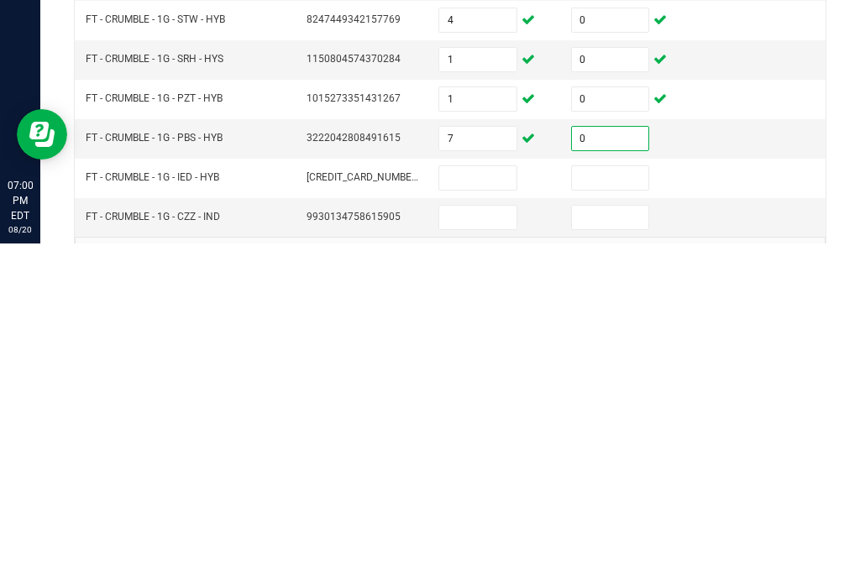
click at [490, 509] on input at bounding box center [477, 521] width 77 height 24
click at [635, 509] on input at bounding box center [610, 521] width 77 height 24
click at [484, 548] on input at bounding box center [477, 560] width 77 height 24
click at [608, 548] on input at bounding box center [610, 560] width 77 height 24
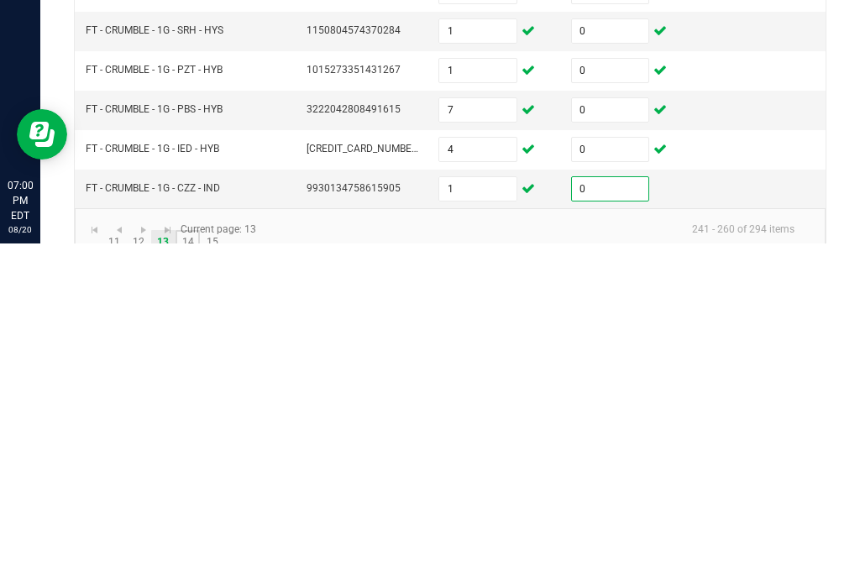
click at [183, 573] on link "14" at bounding box center [187, 585] width 24 height 25
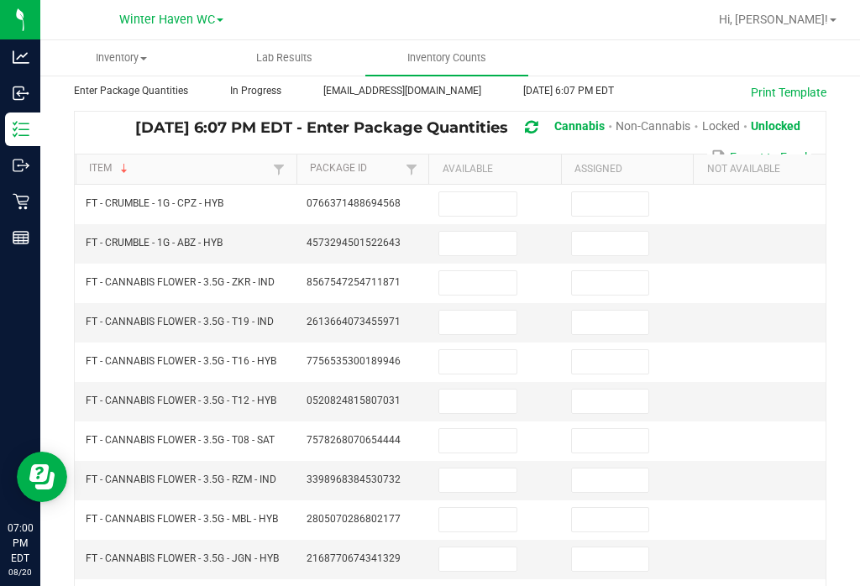
scroll to position [86, 0]
click at [476, 192] on input at bounding box center [477, 204] width 77 height 24
click at [646, 192] on input at bounding box center [610, 204] width 77 height 24
click at [491, 232] on input at bounding box center [477, 244] width 77 height 24
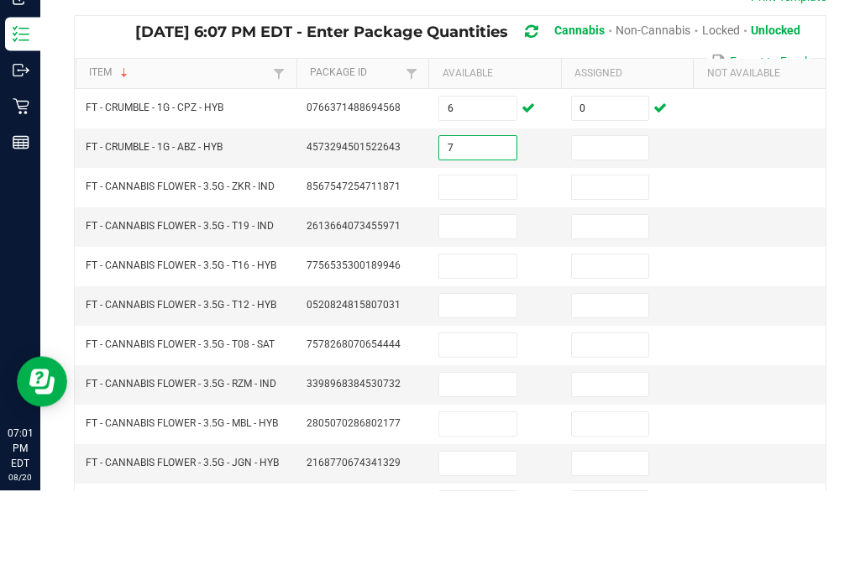
click at [646, 232] on input at bounding box center [610, 244] width 77 height 24
click at [483, 271] on input at bounding box center [477, 283] width 77 height 24
click at [622, 271] on input at bounding box center [610, 283] width 77 height 24
click at [502, 311] on input at bounding box center [477, 323] width 77 height 24
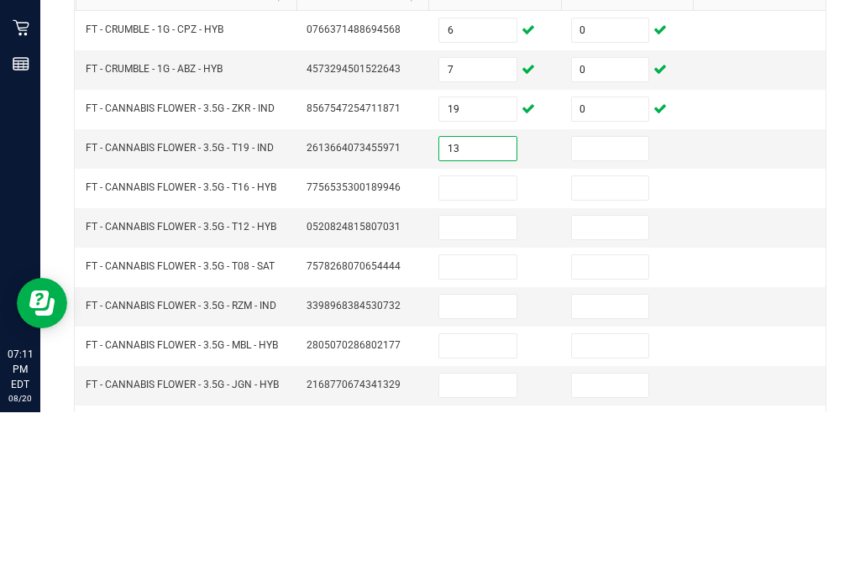
click at [622, 311] on input at bounding box center [610, 323] width 77 height 24
click at [508, 350] on input at bounding box center [477, 362] width 77 height 24
click at [626, 350] on input at bounding box center [610, 362] width 77 height 24
click at [474, 390] on input at bounding box center [477, 402] width 77 height 24
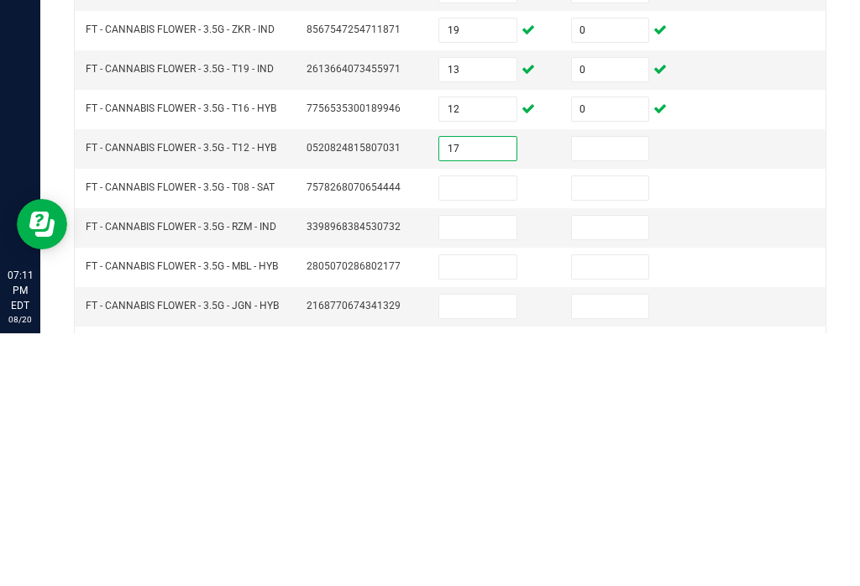
click at [623, 390] on input at bounding box center [610, 402] width 77 height 24
click at [489, 429] on input at bounding box center [477, 441] width 77 height 24
click at [618, 429] on input at bounding box center [610, 441] width 77 height 24
click at [489, 468] on input at bounding box center [477, 480] width 77 height 24
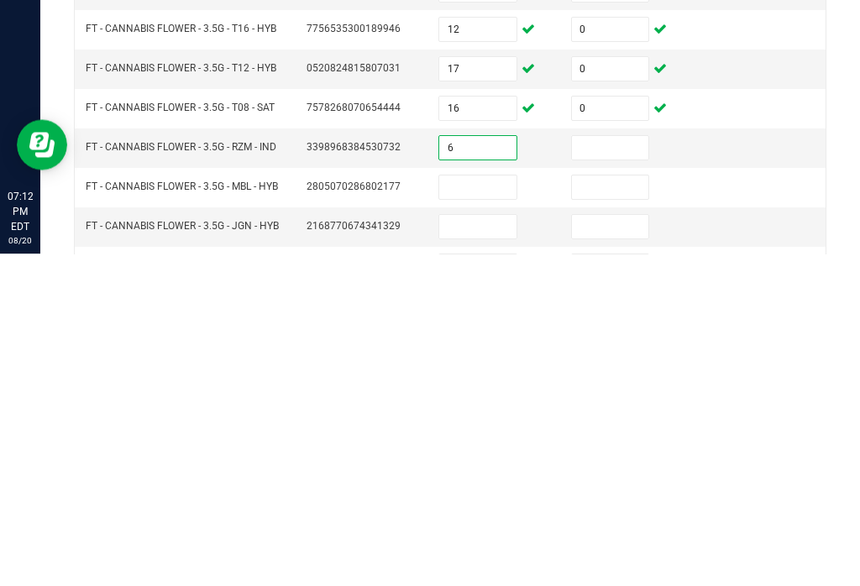
click at [620, 508] on input at bounding box center [610, 520] width 77 height 24
click at [622, 468] on input at bounding box center [610, 480] width 77 height 24
click at [488, 508] on input at bounding box center [477, 520] width 77 height 24
click at [621, 508] on input at bounding box center [610, 520] width 77 height 24
click at [474, 547] on input at bounding box center [477, 559] width 77 height 24
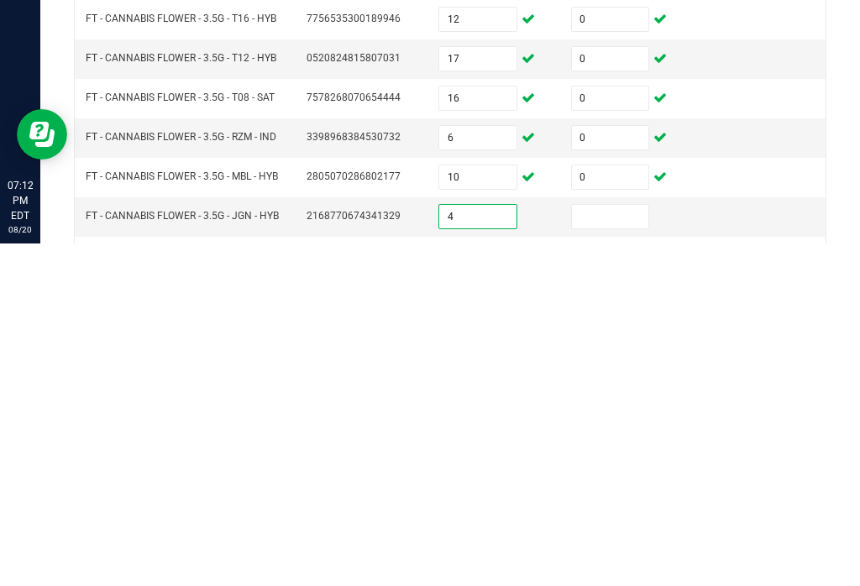
click at [633, 547] on input at bounding box center [610, 559] width 77 height 24
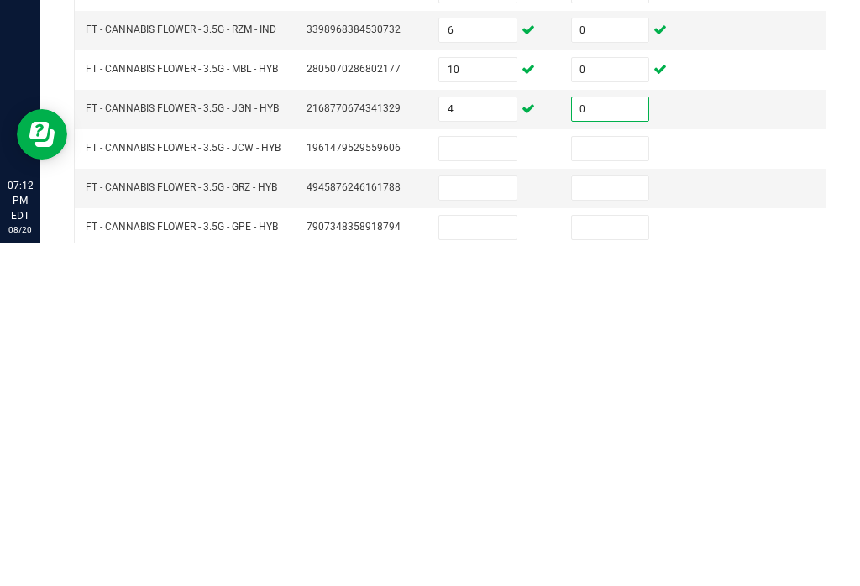
scroll to position [194, 0]
click at [488, 479] on input at bounding box center [477, 491] width 77 height 24
click at [622, 479] on input at bounding box center [610, 491] width 77 height 24
click at [480, 519] on input at bounding box center [477, 531] width 77 height 24
click at [621, 519] on input at bounding box center [610, 531] width 77 height 24
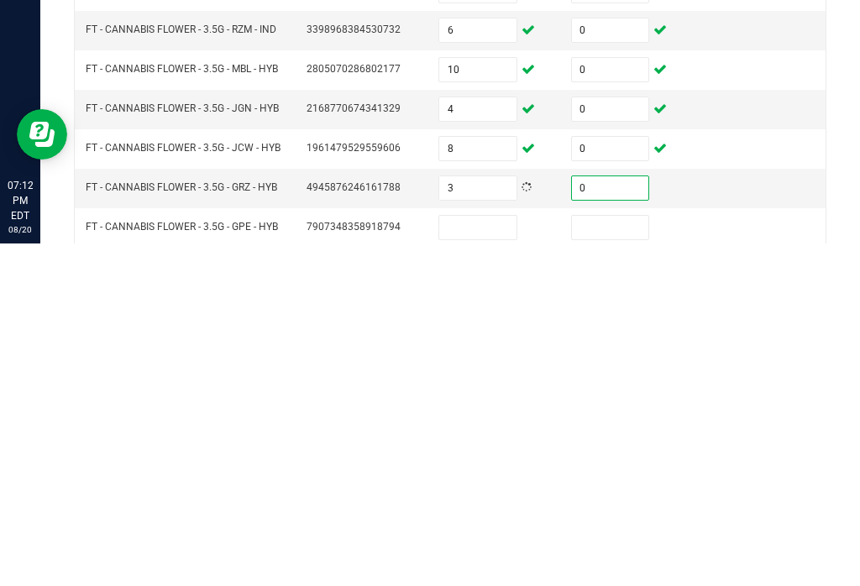
click at [468, 558] on input at bounding box center [477, 570] width 77 height 24
click at [631, 558] on input at bounding box center [610, 570] width 77 height 24
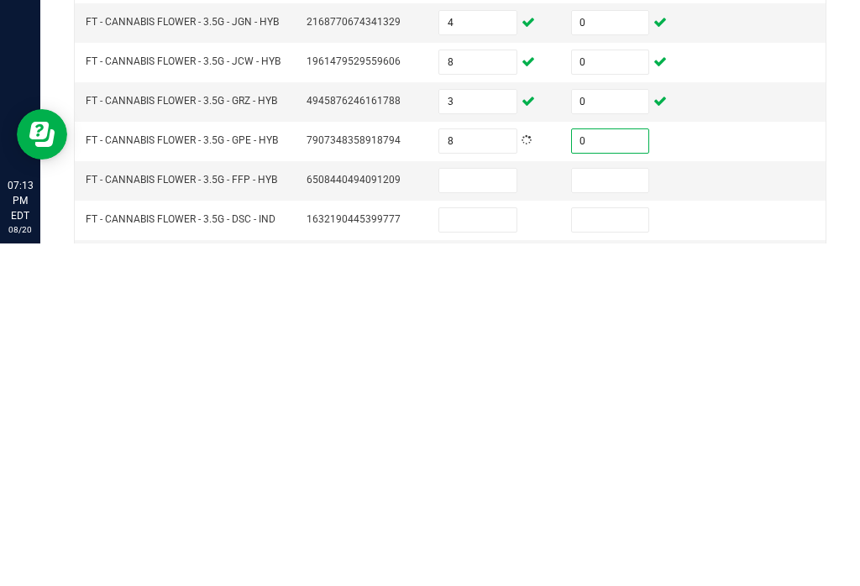
scroll to position [291, 0]
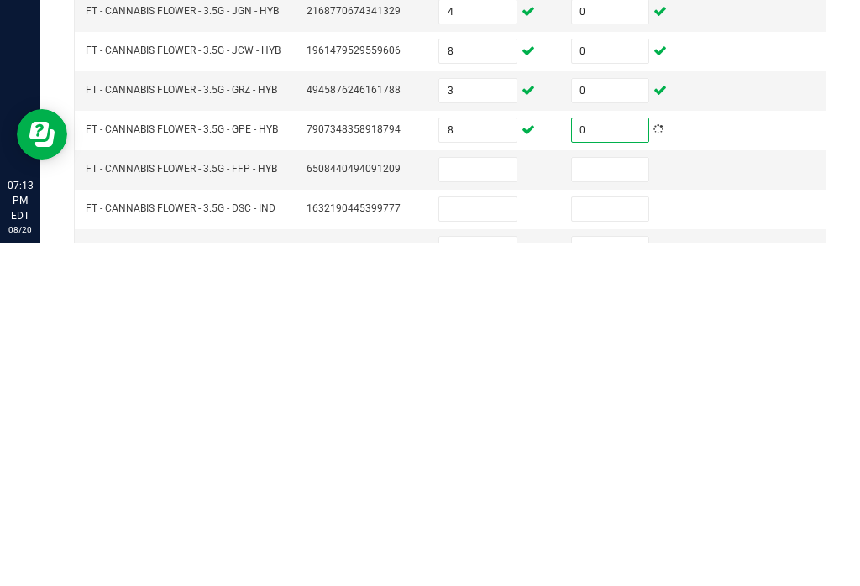
click at [478, 500] on input at bounding box center [477, 512] width 77 height 24
click at [640, 500] on input at bounding box center [610, 512] width 77 height 24
click at [472, 540] on input at bounding box center [477, 552] width 77 height 24
click at [614, 540] on input at bounding box center [610, 552] width 77 height 24
click at [489, 579] on input at bounding box center [477, 591] width 77 height 24
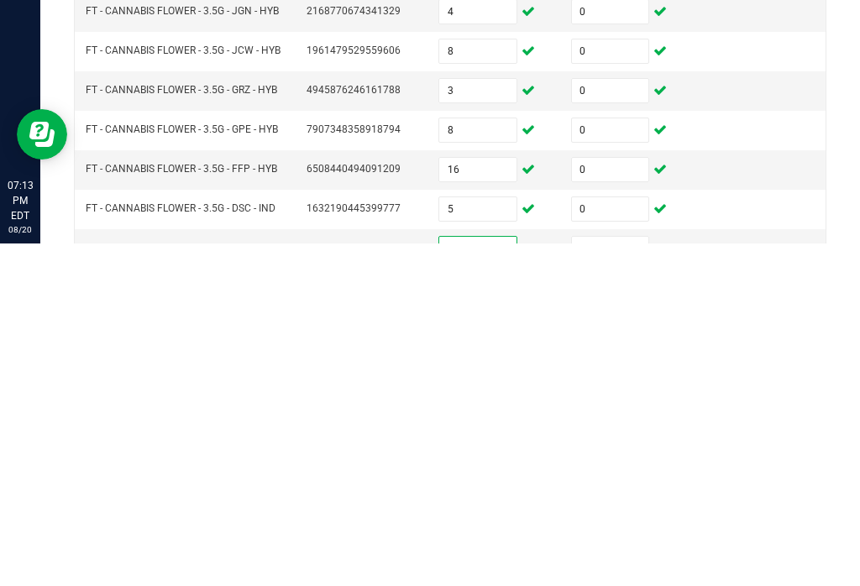
click at [641, 579] on input at bounding box center [610, 591] width 77 height 24
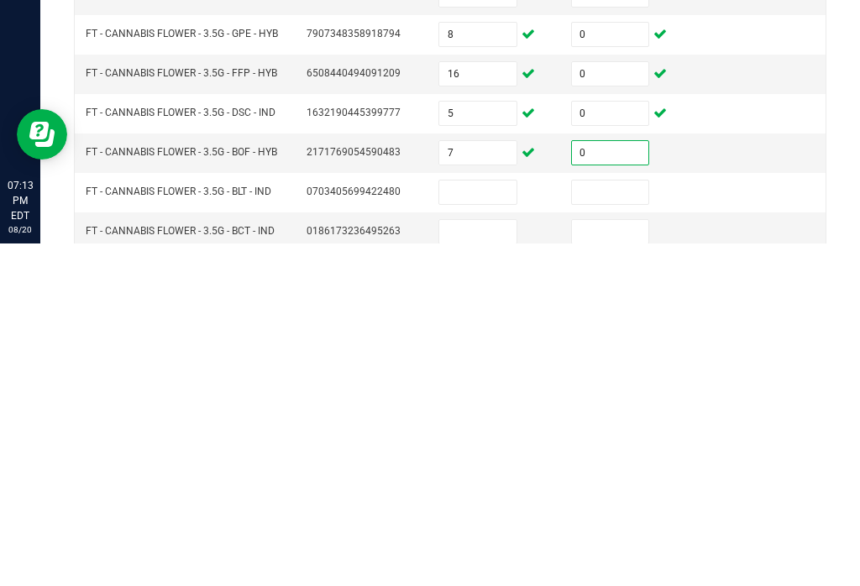
scroll to position [386, 0]
click at [466, 524] on input at bounding box center [477, 536] width 77 height 24
click at [596, 524] on input at bounding box center [610, 536] width 77 height 24
click at [459, 563] on input at bounding box center [477, 575] width 77 height 24
click at [634, 563] on input at bounding box center [610, 575] width 77 height 24
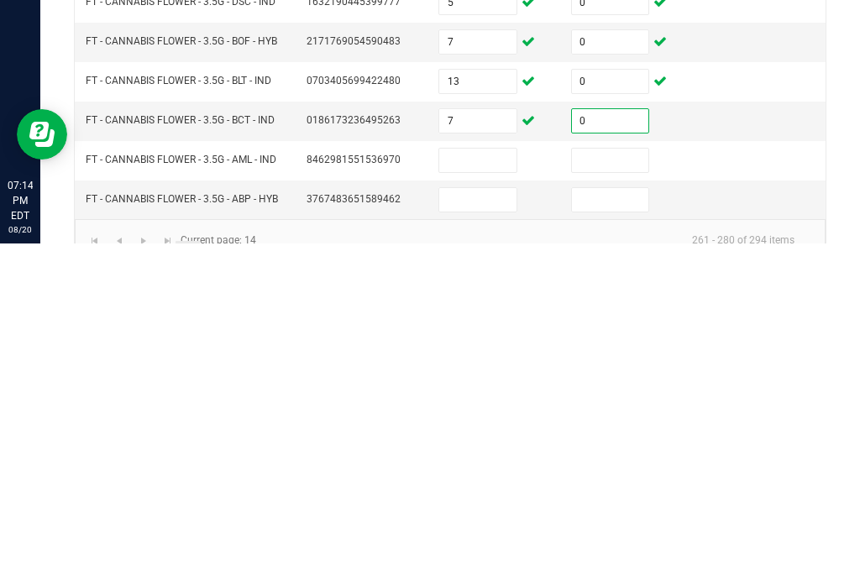
scroll to position [499, 0]
click at [490, 490] on input at bounding box center [477, 502] width 77 height 24
click at [624, 490] on input at bounding box center [610, 502] width 77 height 24
click at [476, 530] on input at bounding box center [477, 542] width 77 height 24
click at [624, 490] on input at bounding box center [610, 502] width 77 height 24
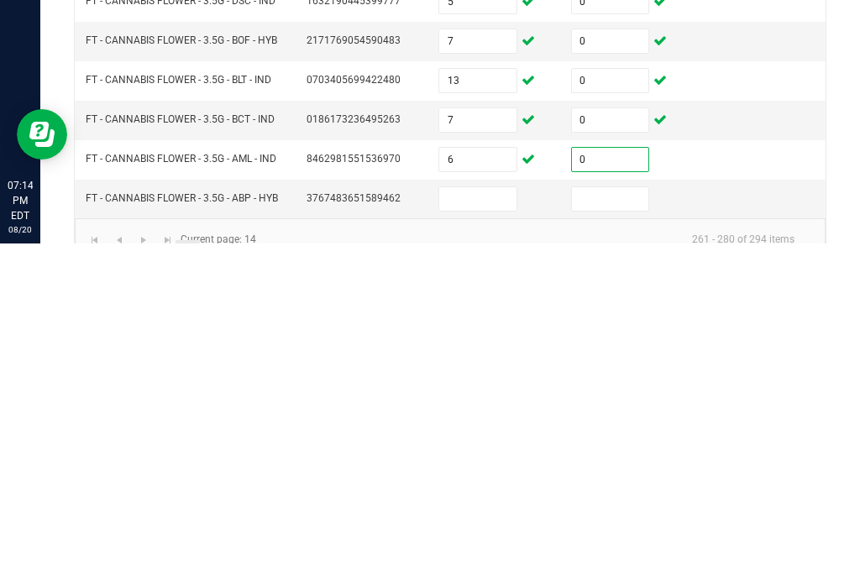
click at [483, 530] on input at bounding box center [477, 542] width 77 height 24
click at [602, 530] on input at bounding box center [610, 542] width 77 height 24
click at [219, 583] on link "15" at bounding box center [212, 595] width 24 height 25
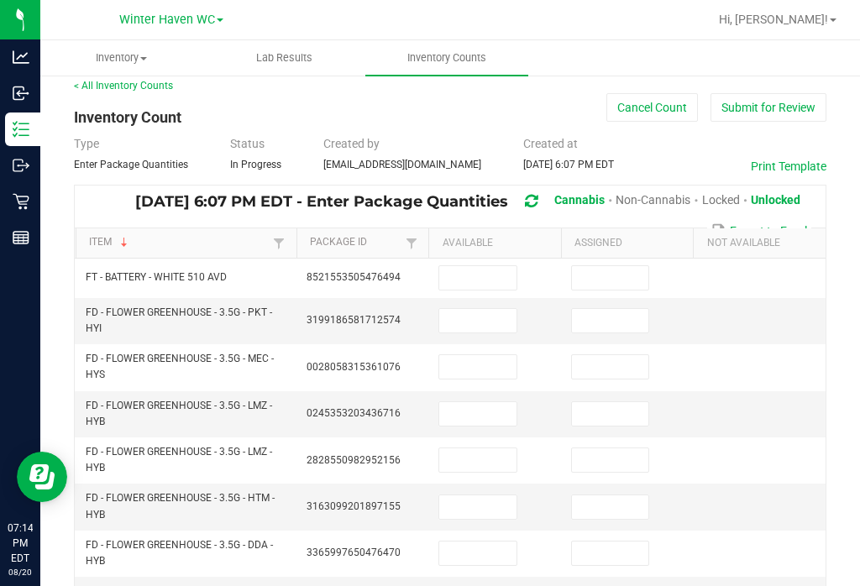
scroll to position [6, 0]
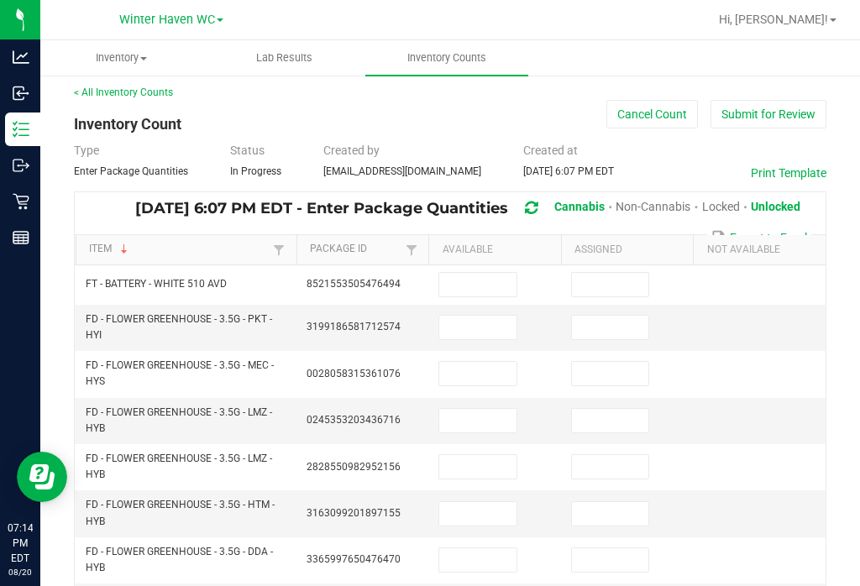
click at [472, 316] on input at bounding box center [477, 328] width 77 height 24
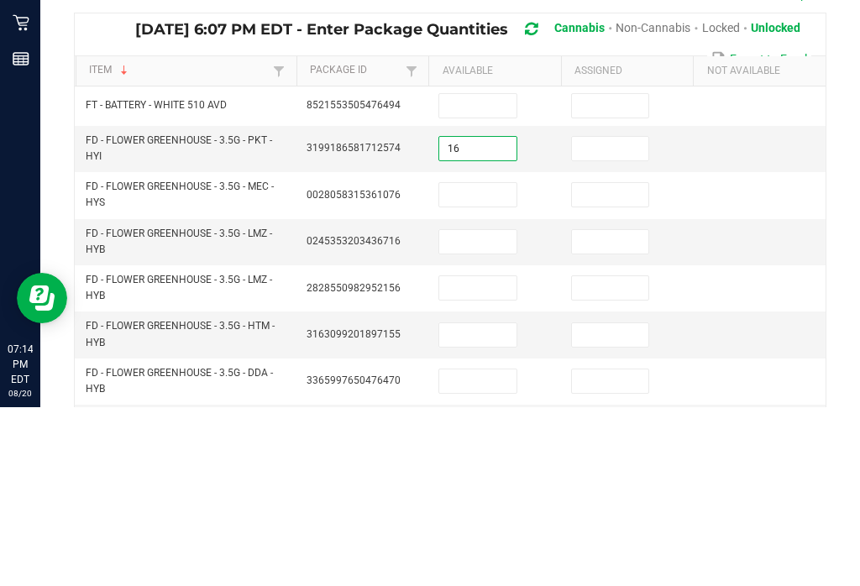
click at [642, 305] on td at bounding box center [627, 328] width 133 height 46
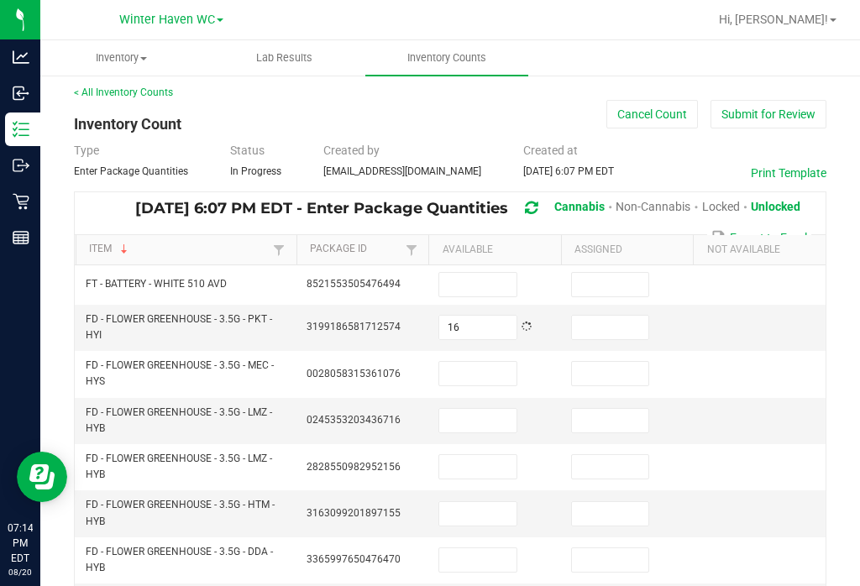
click at [643, 316] on input at bounding box center [610, 328] width 77 height 24
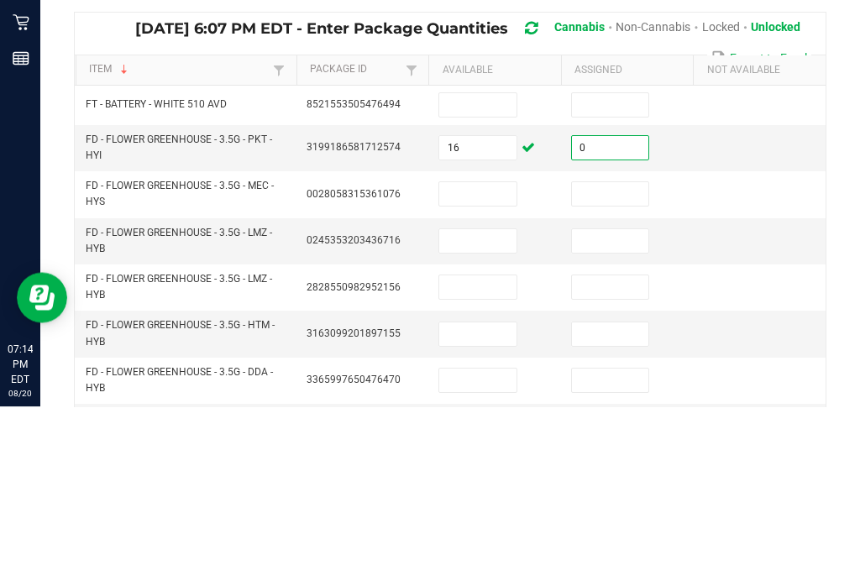
click at [465, 362] on input at bounding box center [477, 374] width 77 height 24
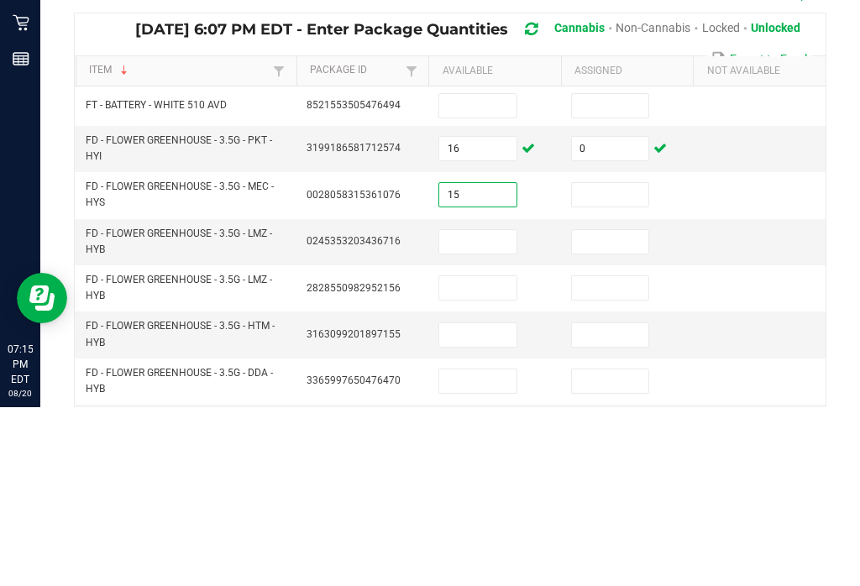
click at [604, 362] on input at bounding box center [610, 374] width 77 height 24
click at [464, 409] on input at bounding box center [477, 421] width 77 height 24
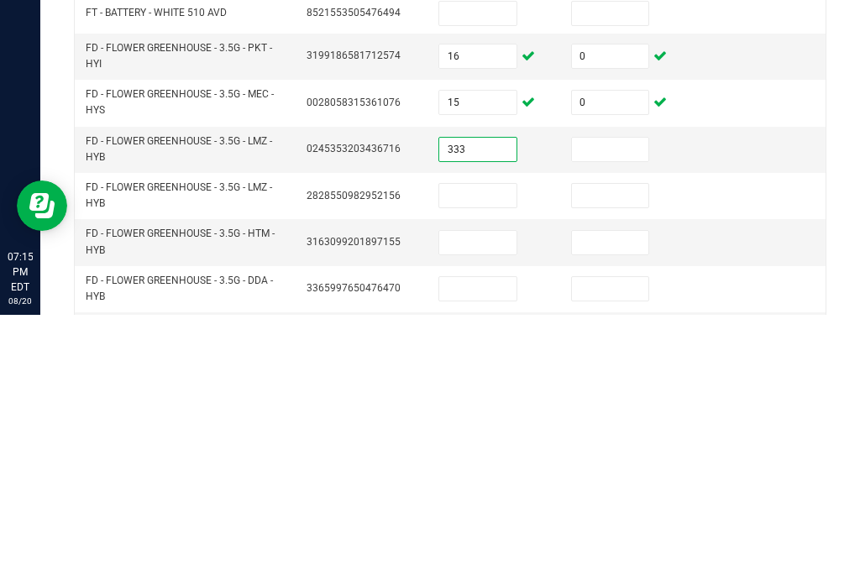
click at [489, 455] on input at bounding box center [477, 467] width 77 height 24
click at [618, 409] on input at bounding box center [610, 421] width 77 height 24
click at [623, 455] on input at bounding box center [610, 467] width 77 height 24
click at [489, 502] on input at bounding box center [477, 514] width 77 height 24
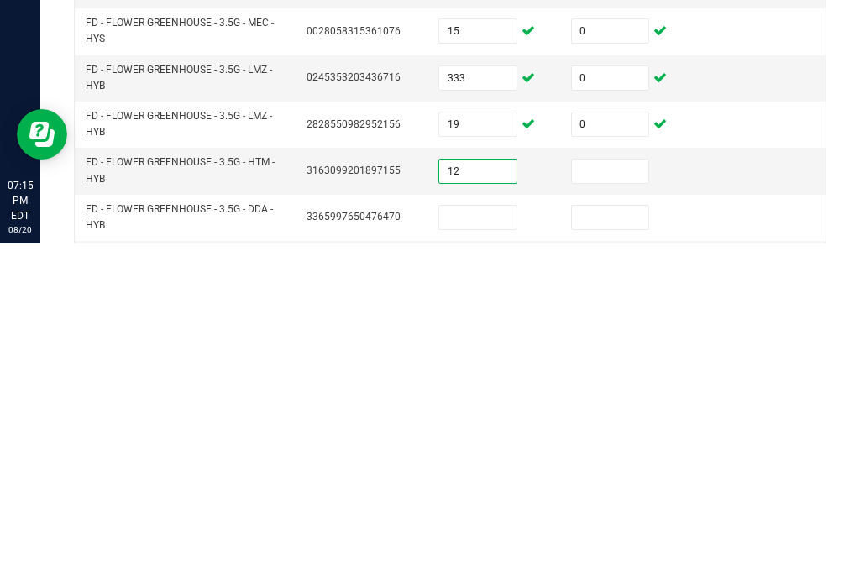
click at [599, 502] on input at bounding box center [610, 514] width 77 height 24
click at [465, 548] on input at bounding box center [477, 560] width 77 height 24
click at [619, 548] on input at bounding box center [610, 560] width 77 height 24
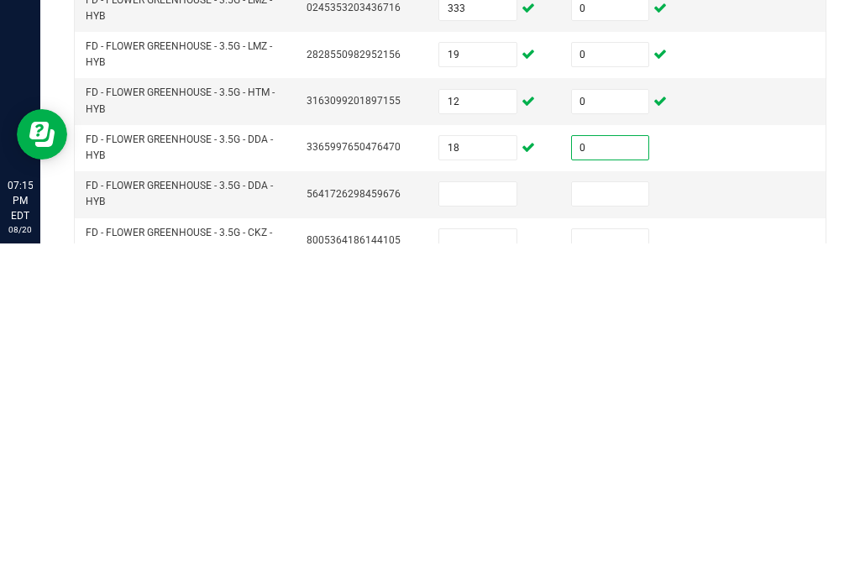
scroll to position [86, 0]
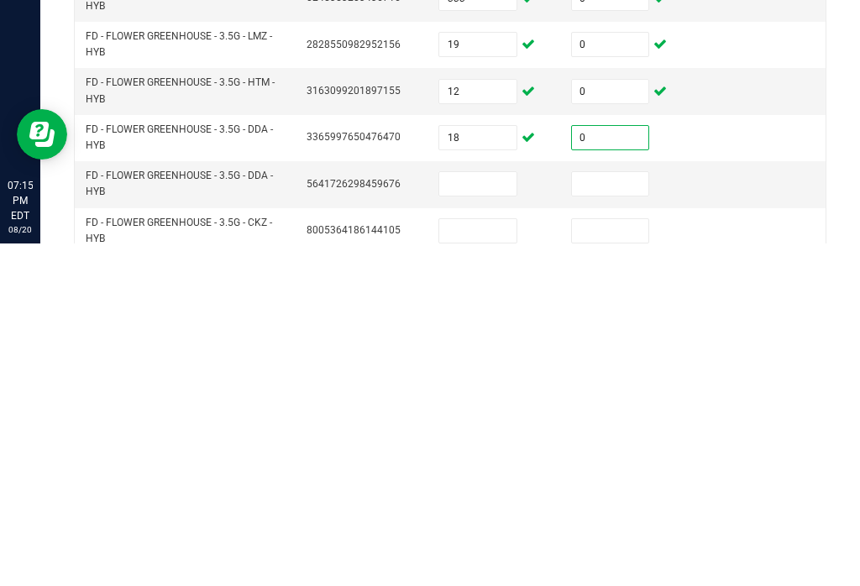
click at [471, 515] on input at bounding box center [477, 527] width 77 height 24
click at [614, 515] on input at bounding box center [610, 527] width 77 height 24
click at [453, 562] on input at bounding box center [477, 574] width 77 height 24
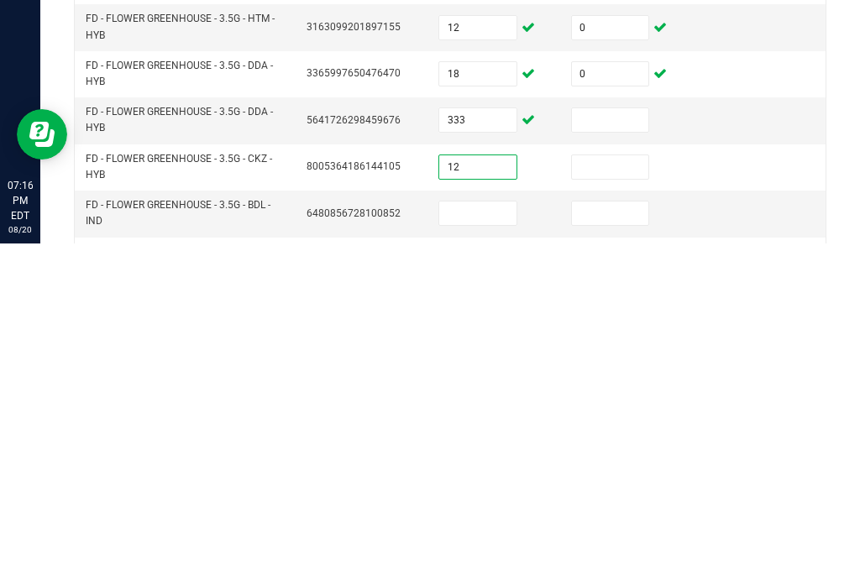
scroll to position [166, 0]
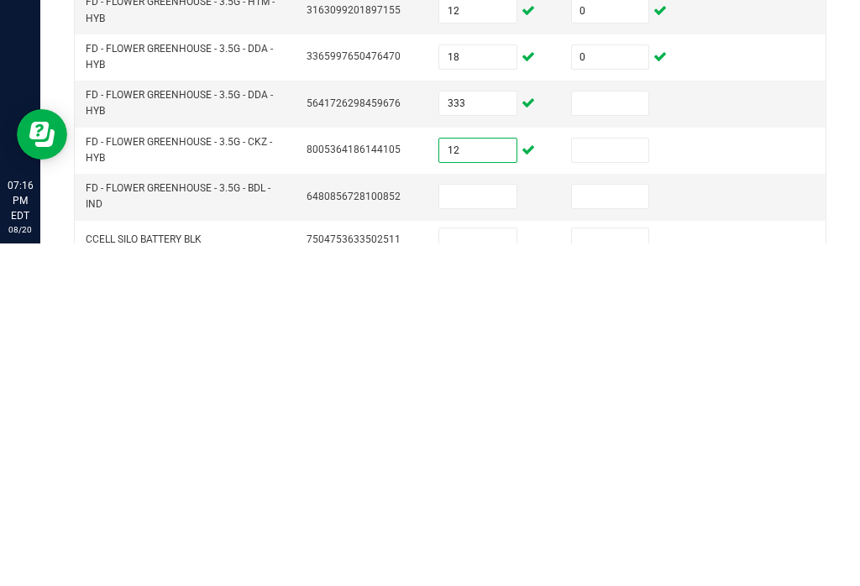
click at [619, 481] on input at bounding box center [610, 493] width 77 height 24
click at [479, 527] on input at bounding box center [477, 539] width 77 height 24
click at [631, 527] on input at bounding box center [610, 539] width 77 height 24
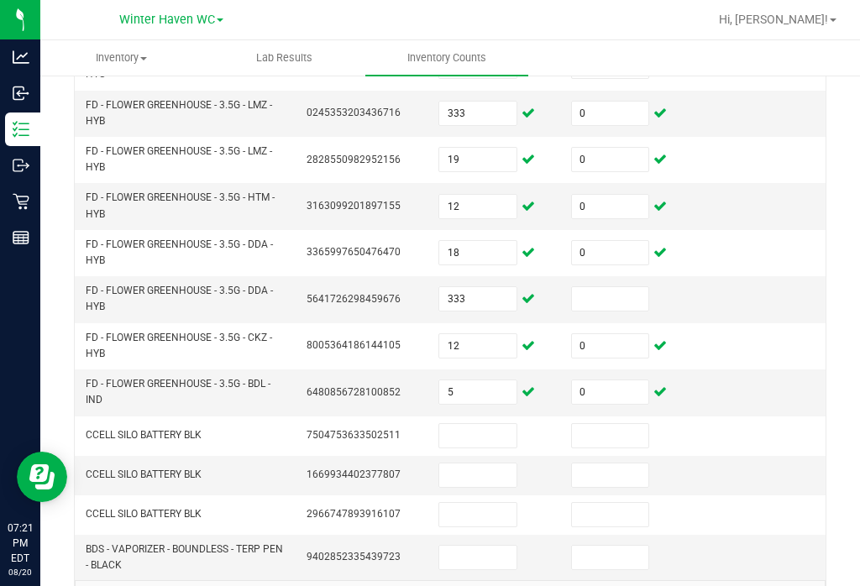
scroll to position [312, 0]
click at [616, 381] on input "0" at bounding box center [610, 393] width 77 height 24
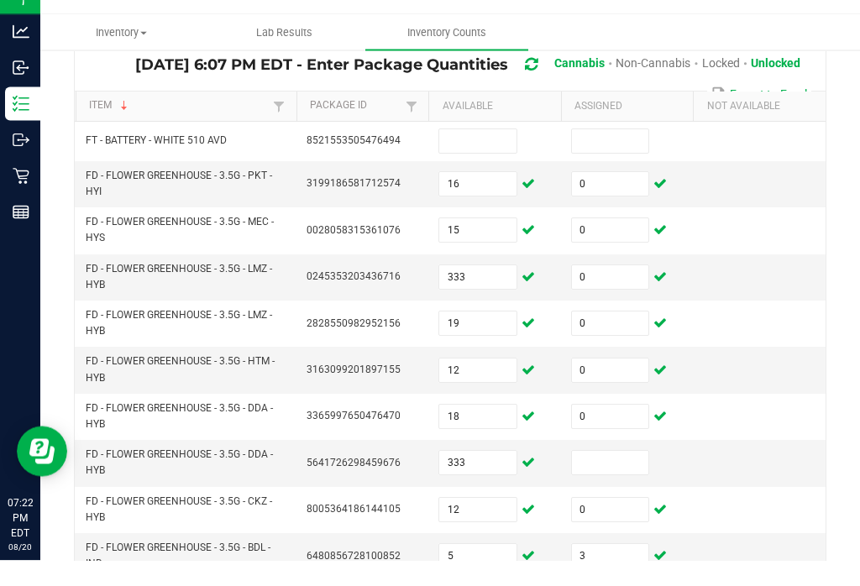
scroll to position [26, 0]
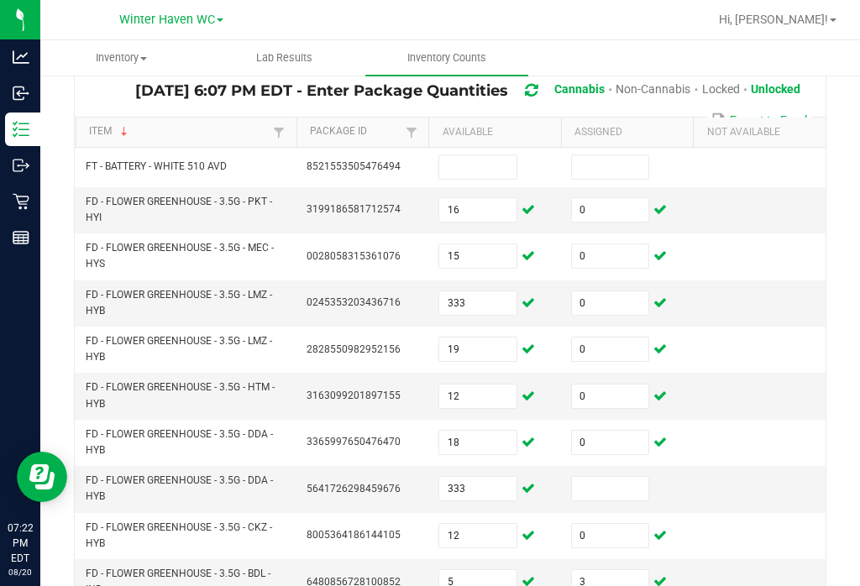
click at [618, 291] on input "0" at bounding box center [610, 303] width 77 height 24
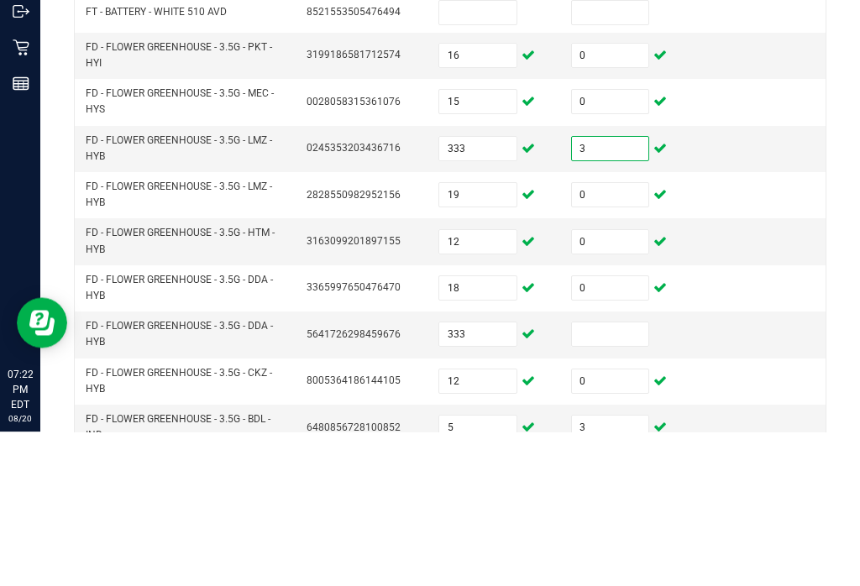
click at [484, 291] on input "333" at bounding box center [477, 303] width 77 height 24
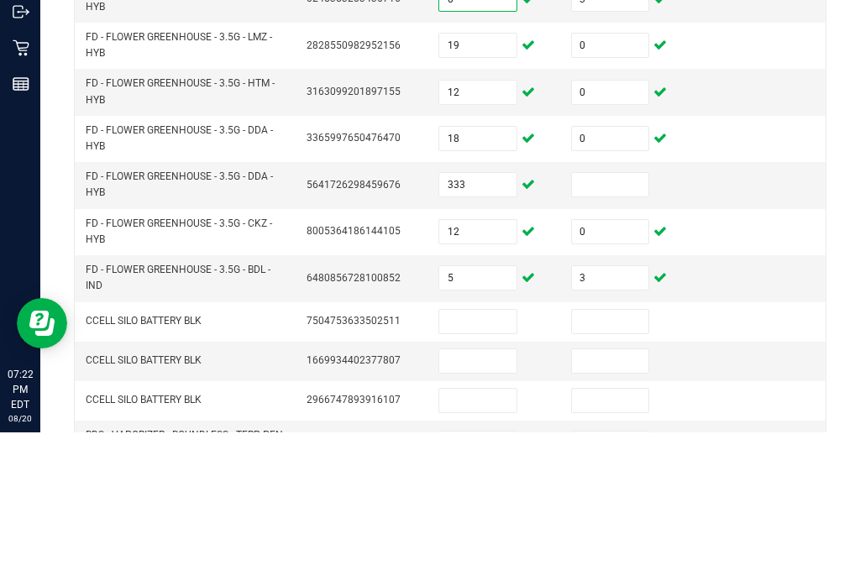
scroll to position [275, 0]
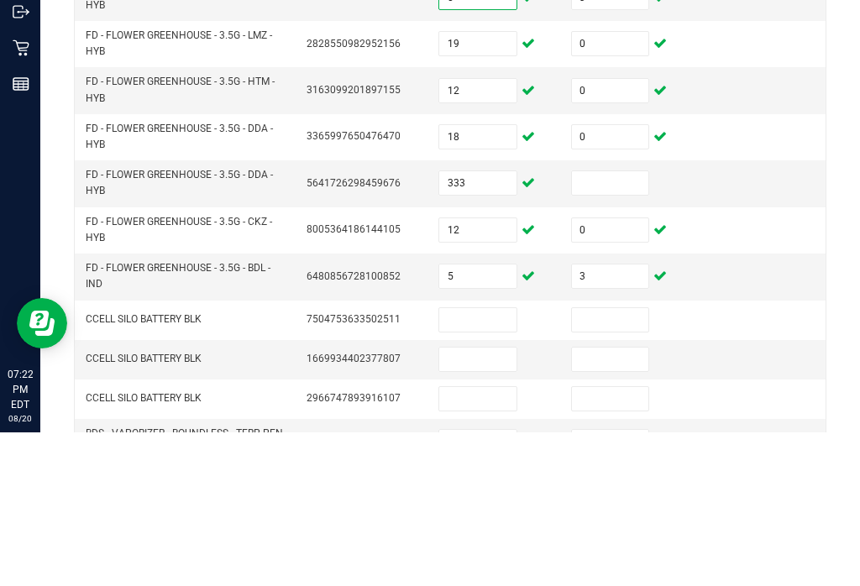
click at [484, 325] on input "333" at bounding box center [477, 337] width 77 height 24
click at [612, 325] on input at bounding box center [610, 337] width 77 height 24
click at [475, 325] on input "333" at bounding box center [477, 337] width 77 height 24
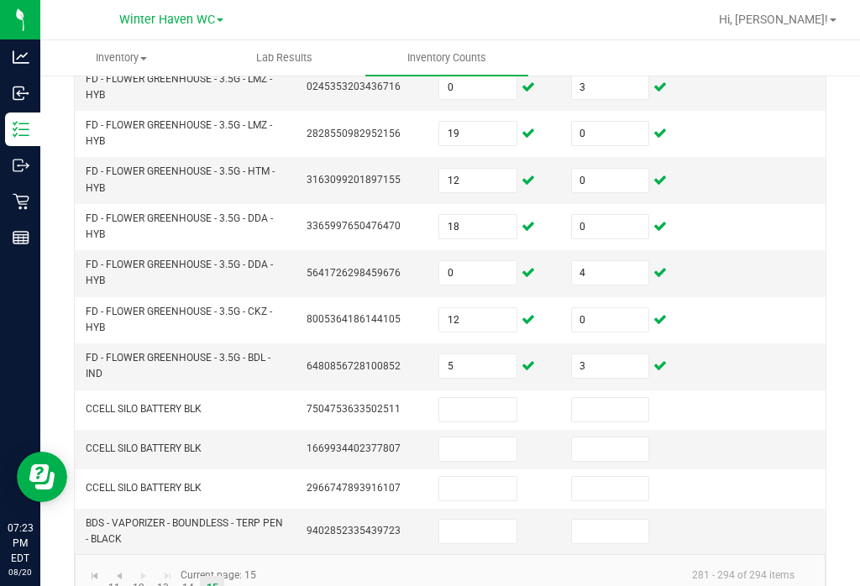
scroll to position [338, 0]
click at [92, 577] on link "..." at bounding box center [89, 589] width 24 height 25
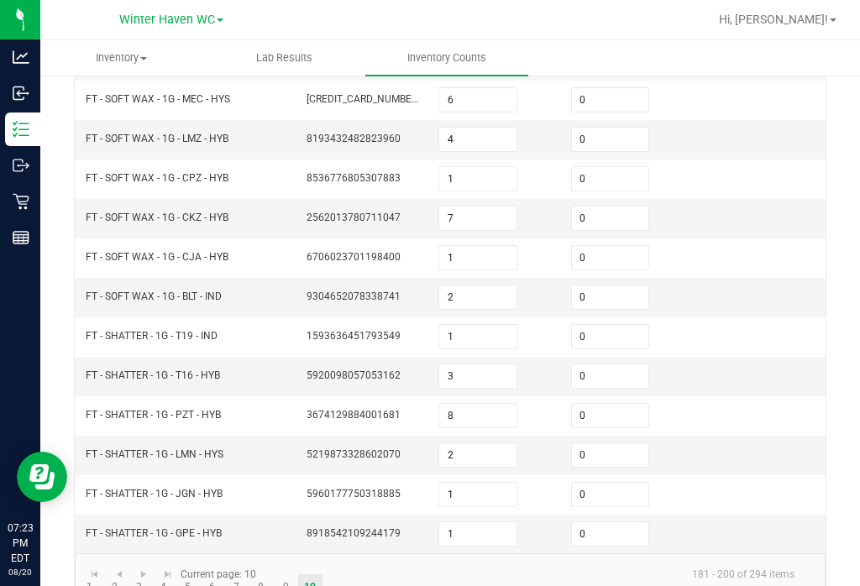
scroll to position [555, 0]
click at [116, 575] on link "2" at bounding box center [114, 587] width 24 height 25
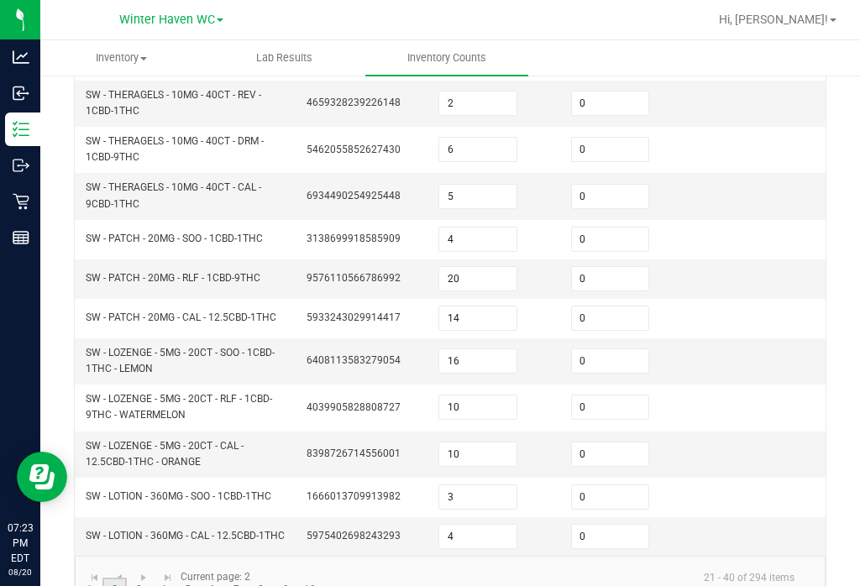
scroll to position [609, 0]
click at [622, 443] on input "0" at bounding box center [610, 455] width 77 height 24
click at [90, 578] on link "1" at bounding box center [89, 590] width 24 height 25
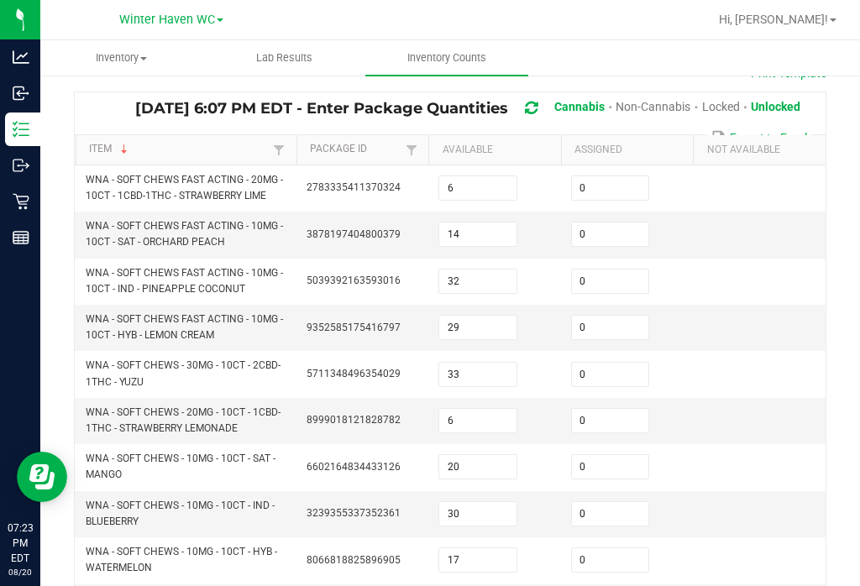
scroll to position [92, 0]
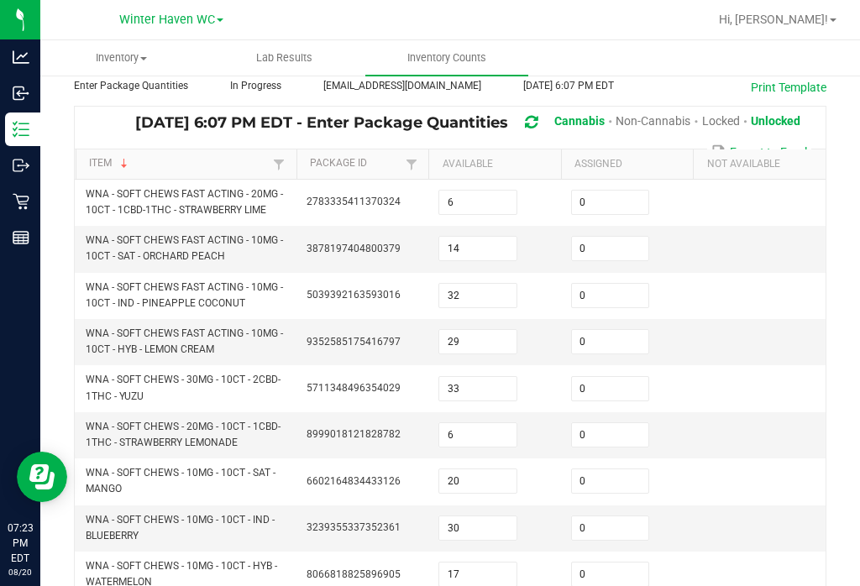
click at [618, 284] on input "0" at bounding box center [610, 296] width 77 height 24
click at [615, 469] on input "0" at bounding box center [610, 481] width 77 height 24
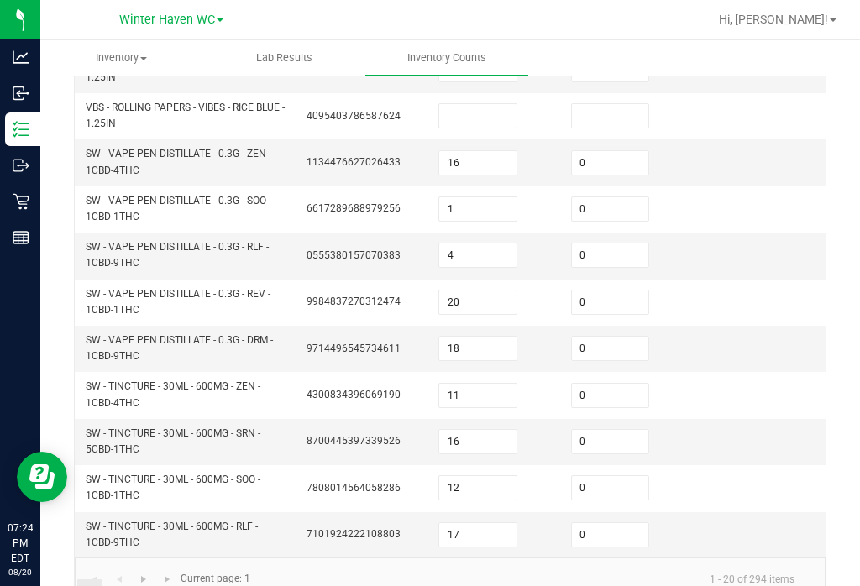
scroll to position [642, 0]
click at [115, 580] on link "2" at bounding box center [114, 592] width 24 height 25
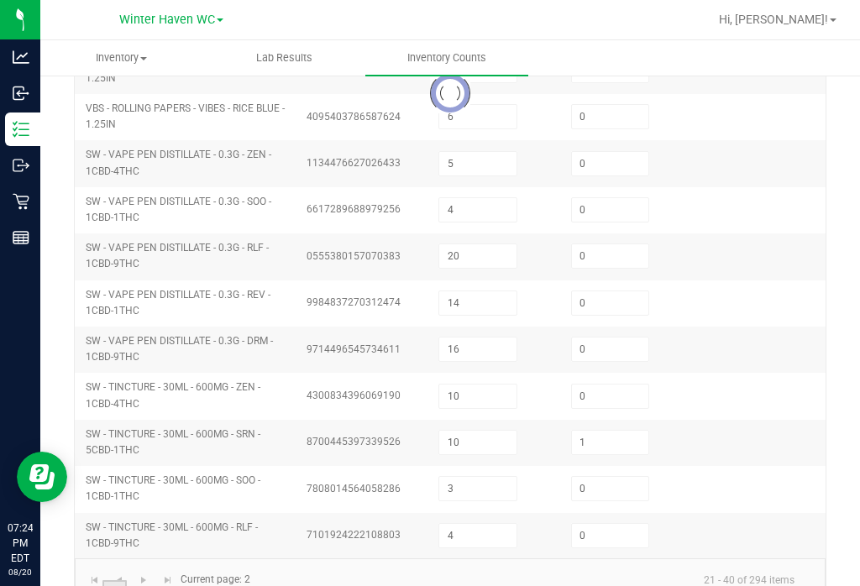
scroll to position [609, 0]
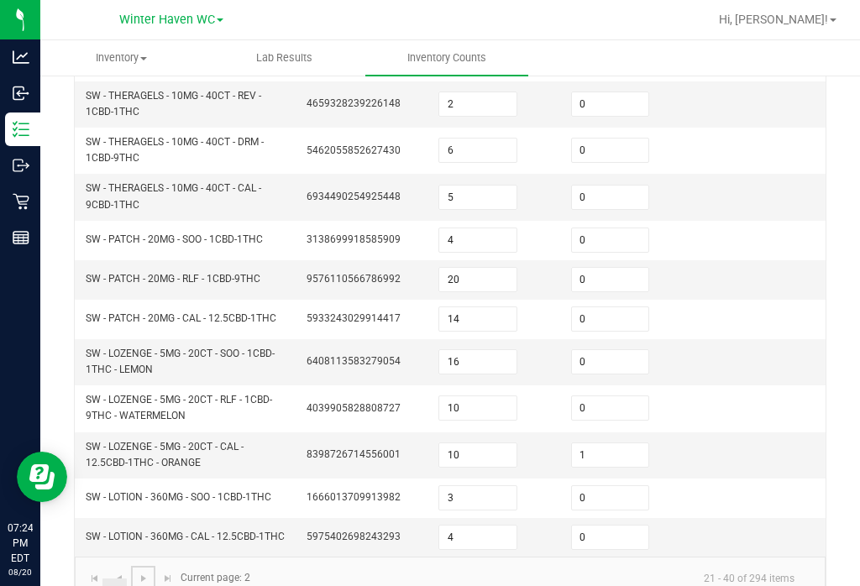
click at [139, 566] on link at bounding box center [143, 578] width 24 height 25
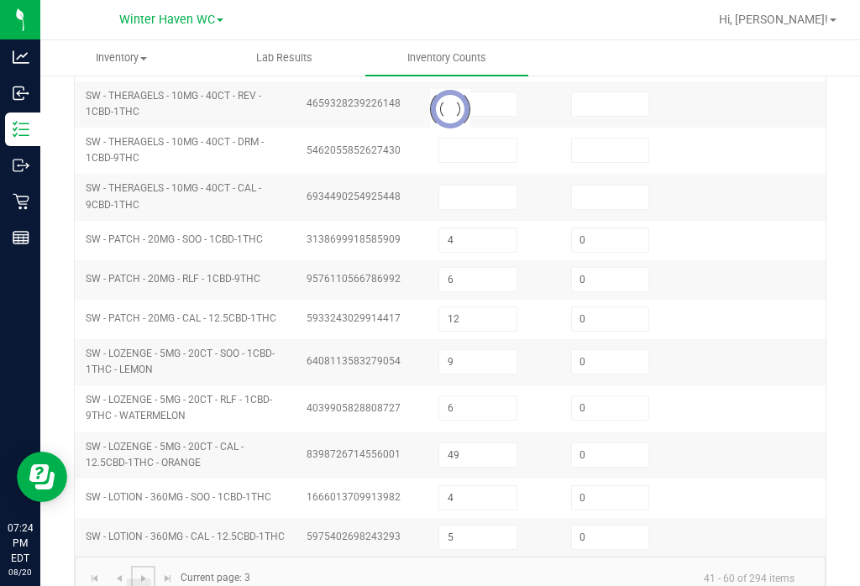
scroll to position [602, 0]
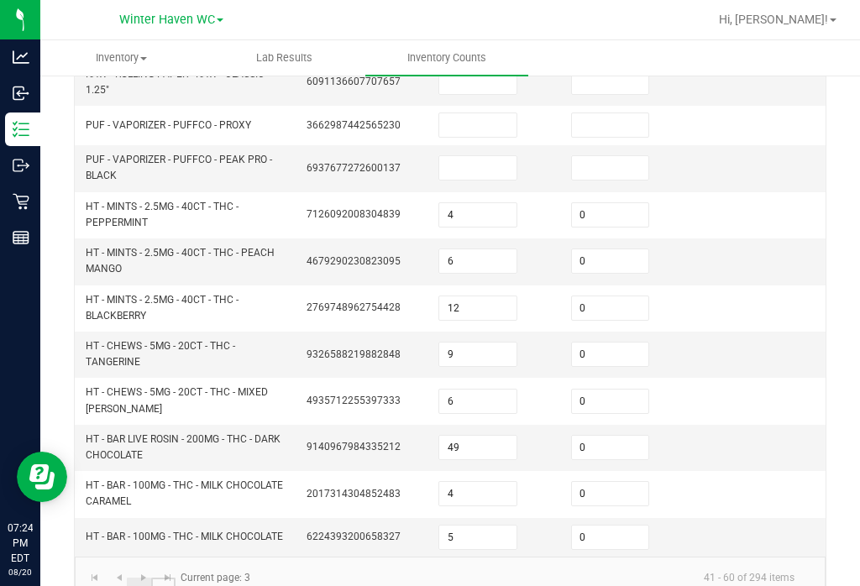
click at [162, 578] on link "4" at bounding box center [163, 590] width 24 height 25
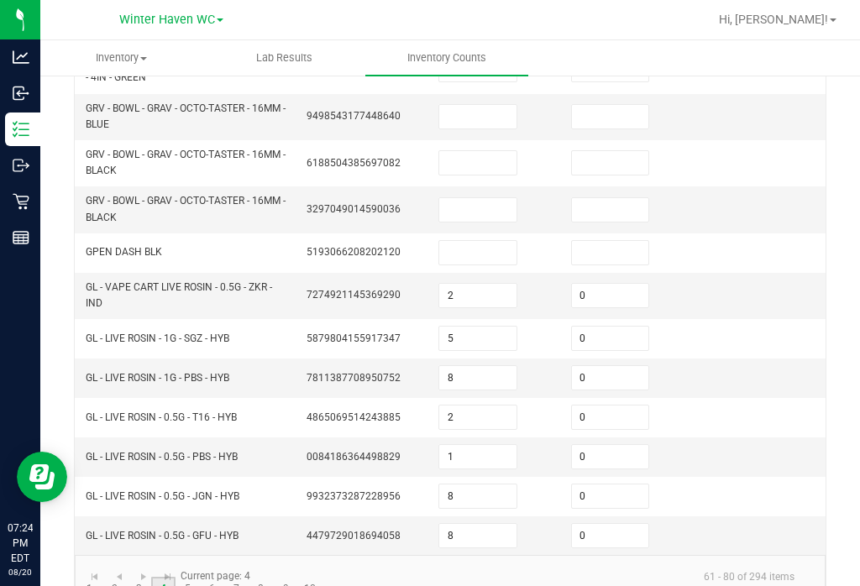
scroll to position [595, 0]
click at [187, 578] on link "5" at bounding box center [187, 590] width 24 height 25
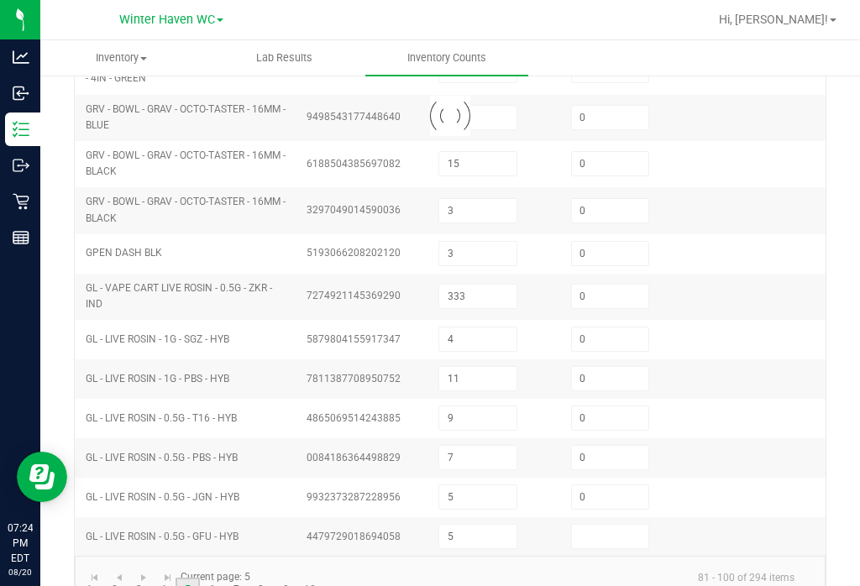
scroll to position [548, 0]
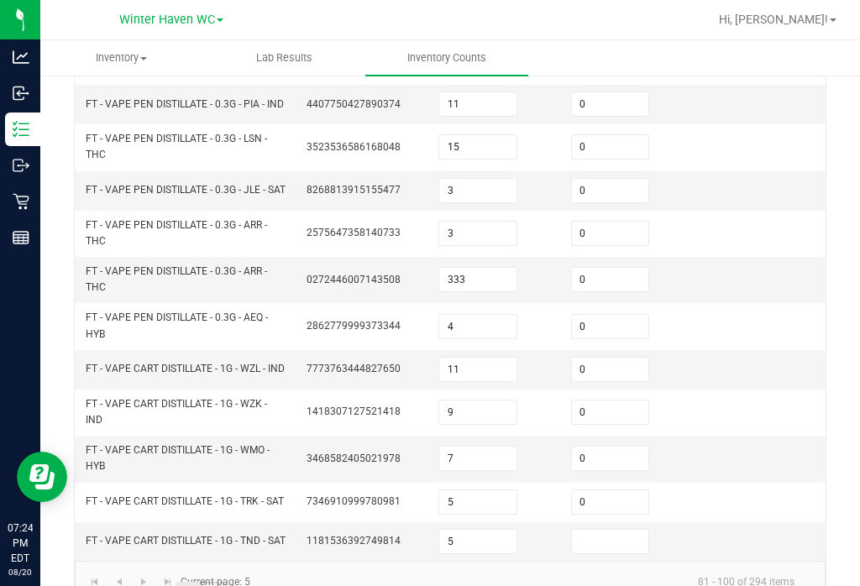
click at [209, 582] on link "6" at bounding box center [212, 594] width 24 height 25
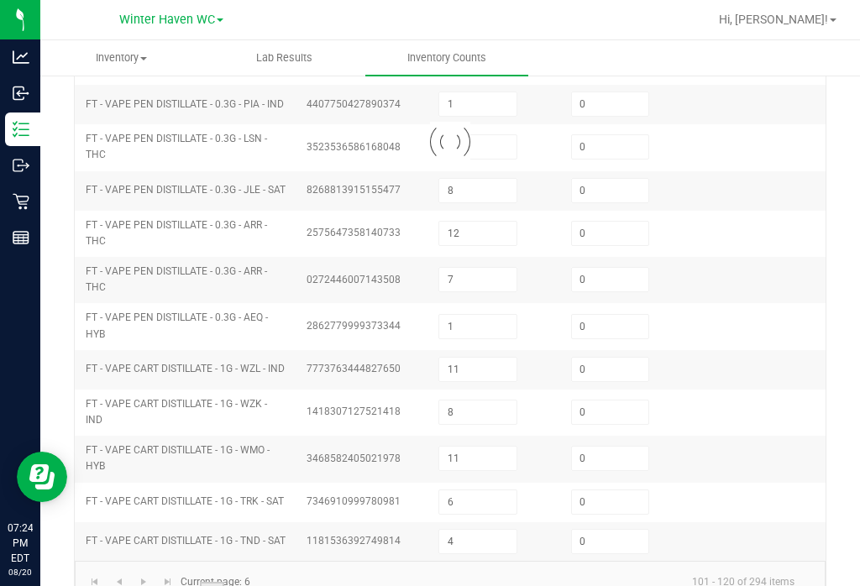
scroll to position [535, 0]
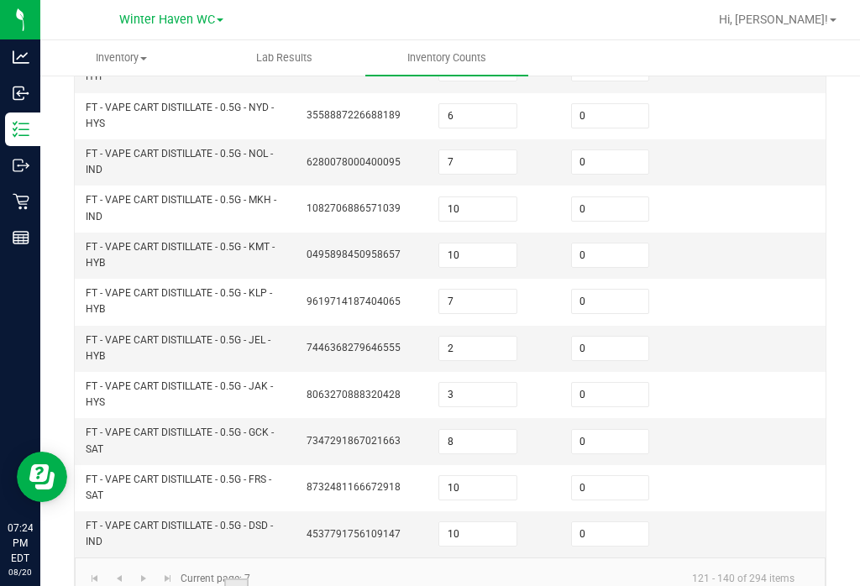
scroll to position [636, 0]
click at [260, 579] on link "8" at bounding box center [261, 591] width 24 height 25
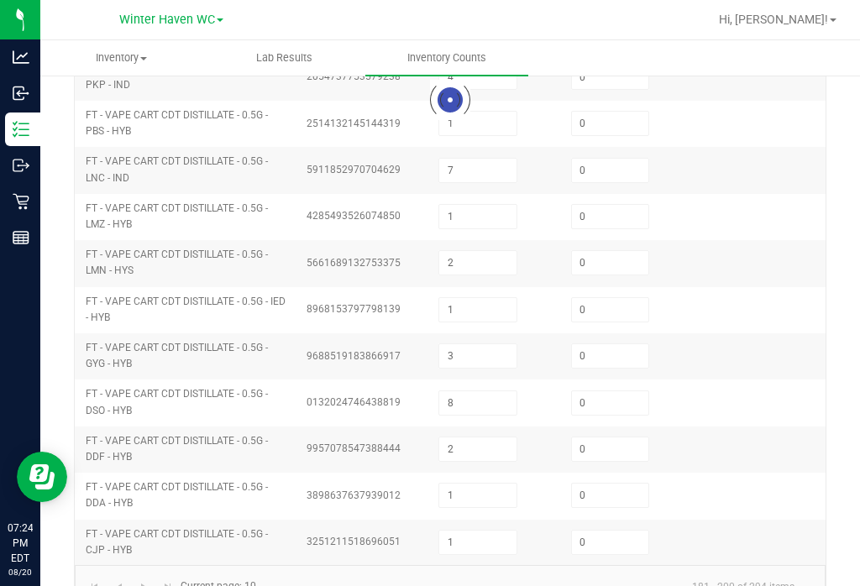
scroll to position [555, 0]
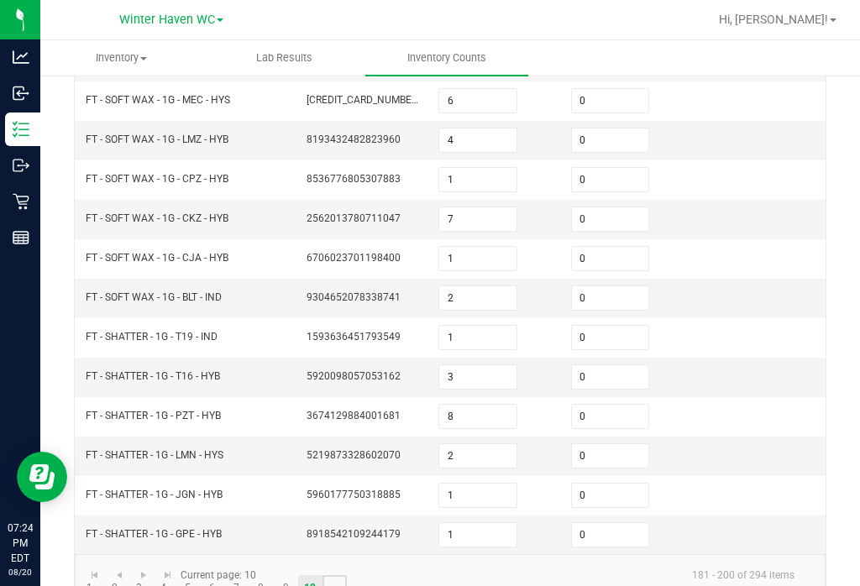
click at [327, 575] on link "..." at bounding box center [334, 587] width 24 height 25
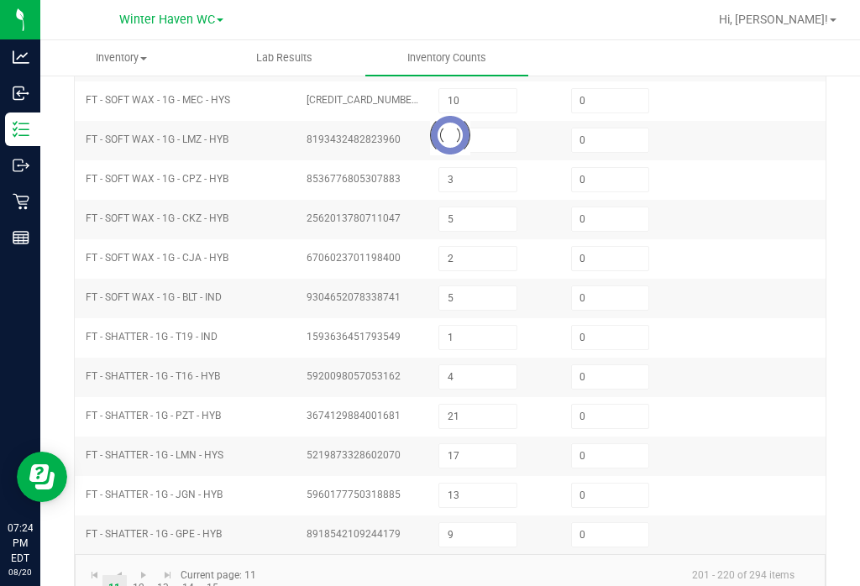
scroll to position [508, 0]
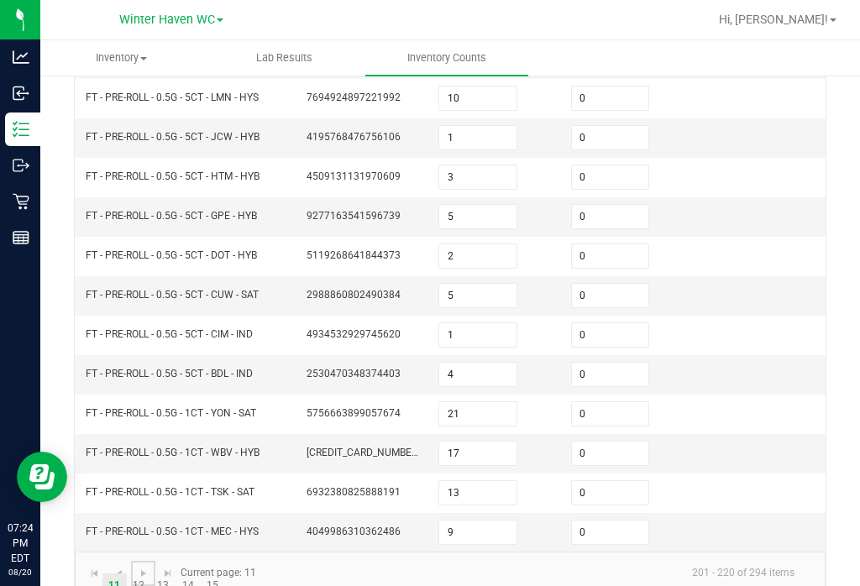
click at [132, 561] on link at bounding box center [143, 573] width 24 height 25
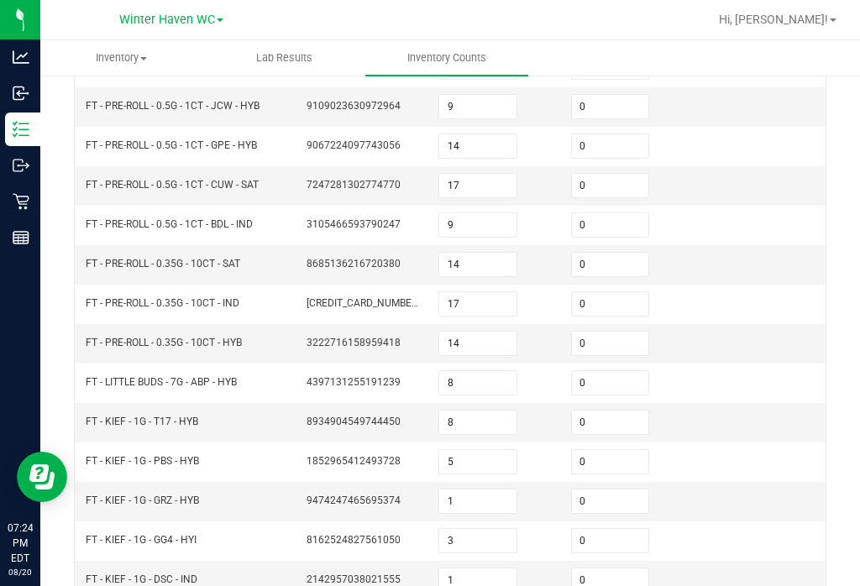
scroll to position [186, 0]
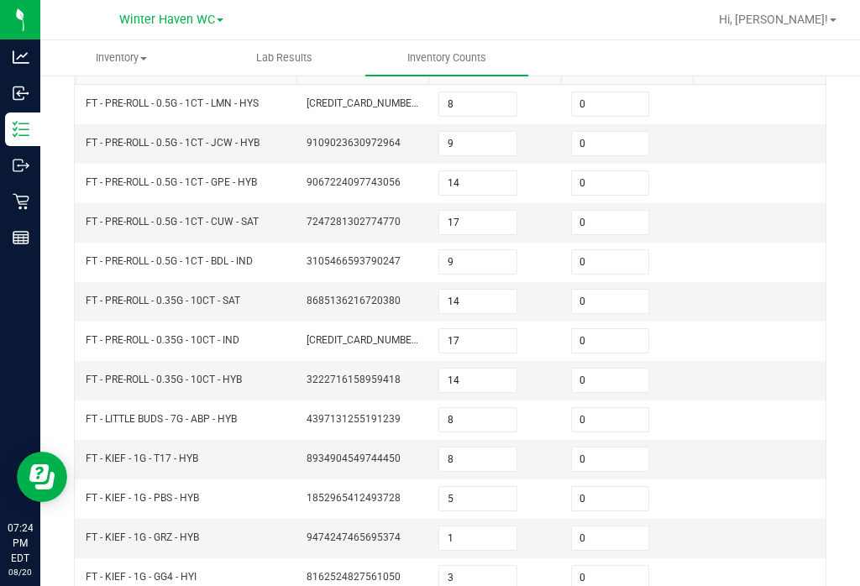
click at [616, 250] on input "0" at bounding box center [610, 262] width 77 height 24
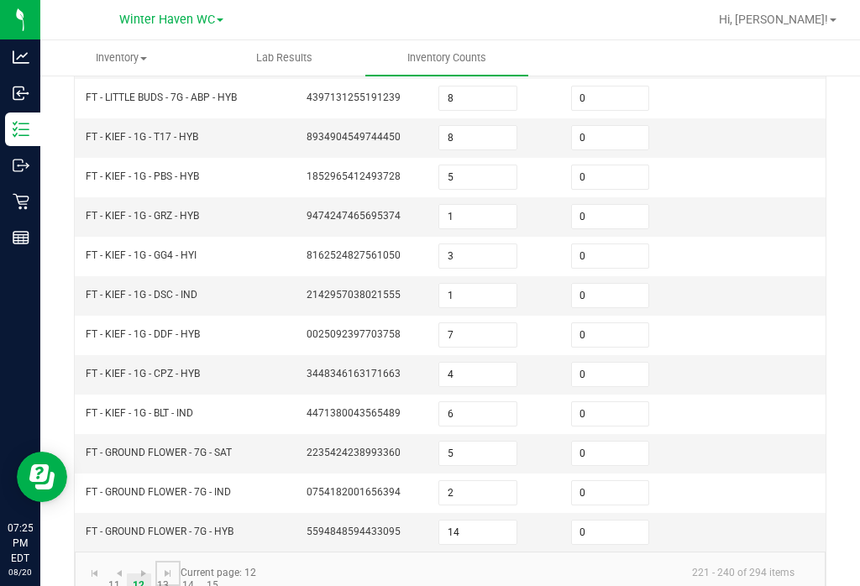
click at [164, 561] on link at bounding box center [167, 573] width 24 height 25
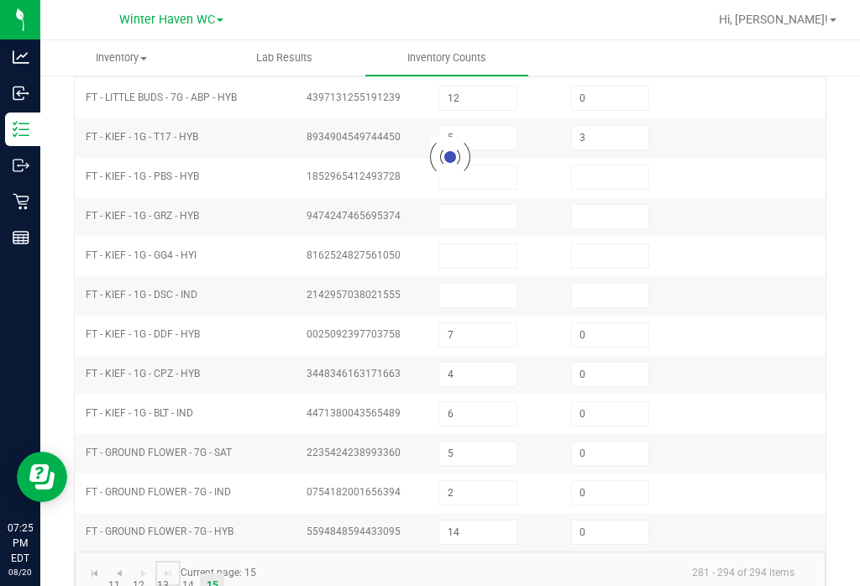
scroll to position [338, 0]
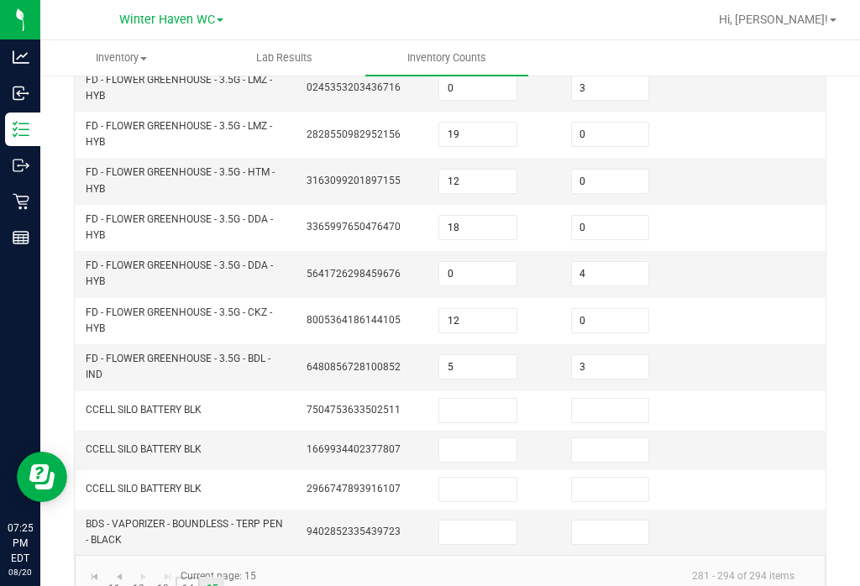
click at [186, 577] on link "14" at bounding box center [187, 589] width 24 height 25
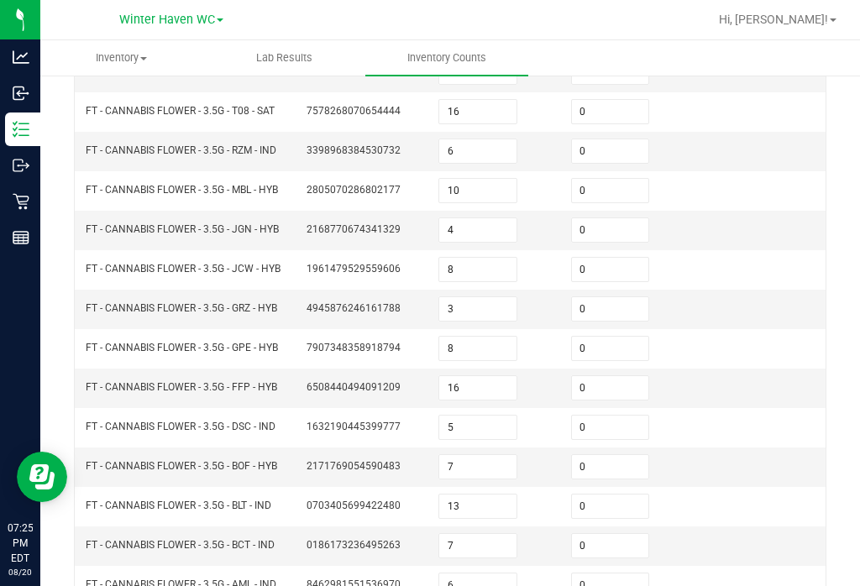
scroll to position [416, 0]
click at [622, 415] on input "0" at bounding box center [610, 427] width 77 height 24
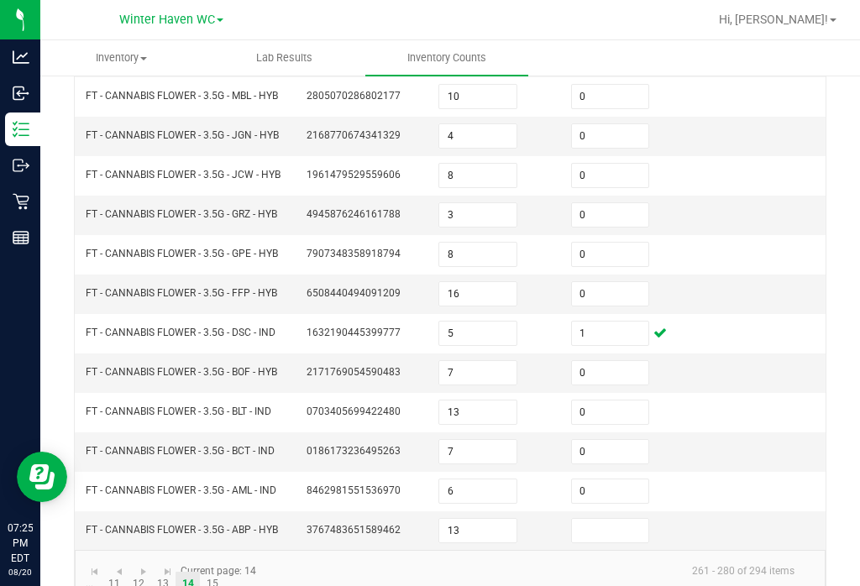
scroll to position [508, 0]
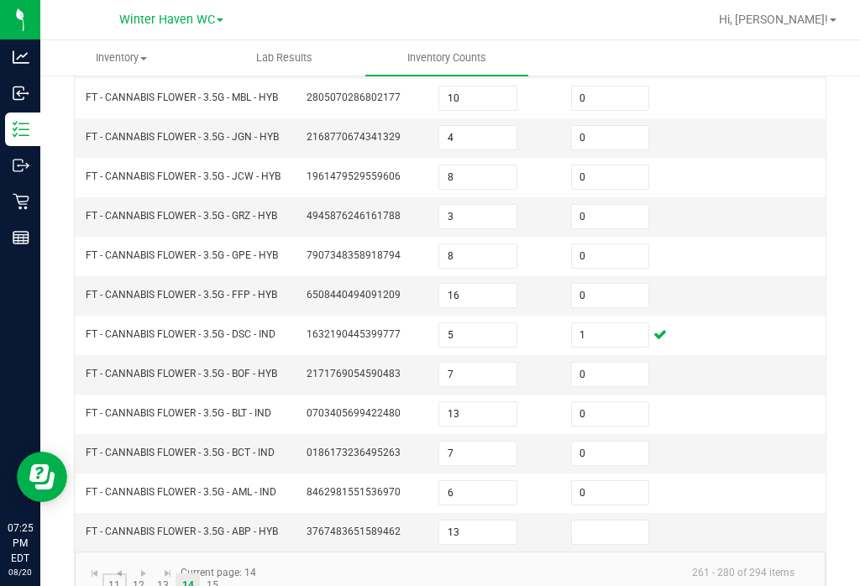
click at [103, 573] on link "11" at bounding box center [114, 585] width 24 height 25
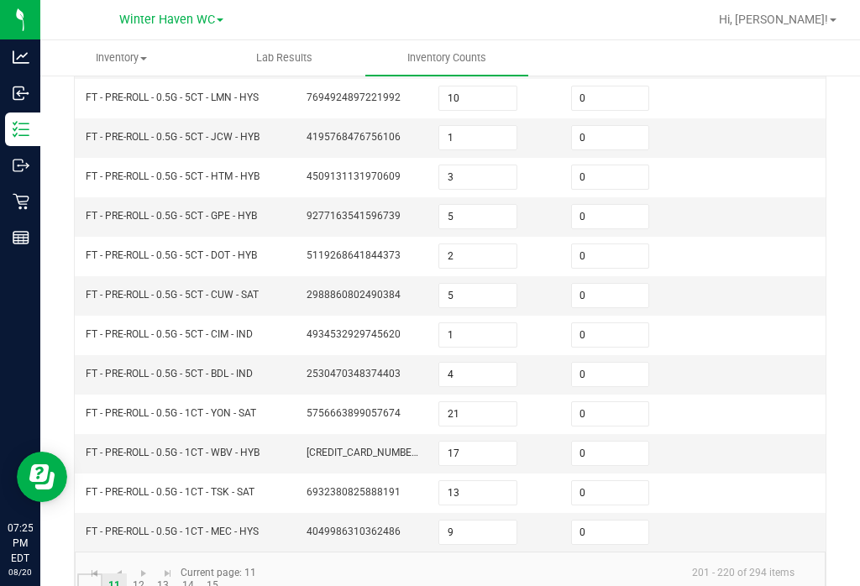
click at [92, 573] on link "..." at bounding box center [89, 585] width 24 height 25
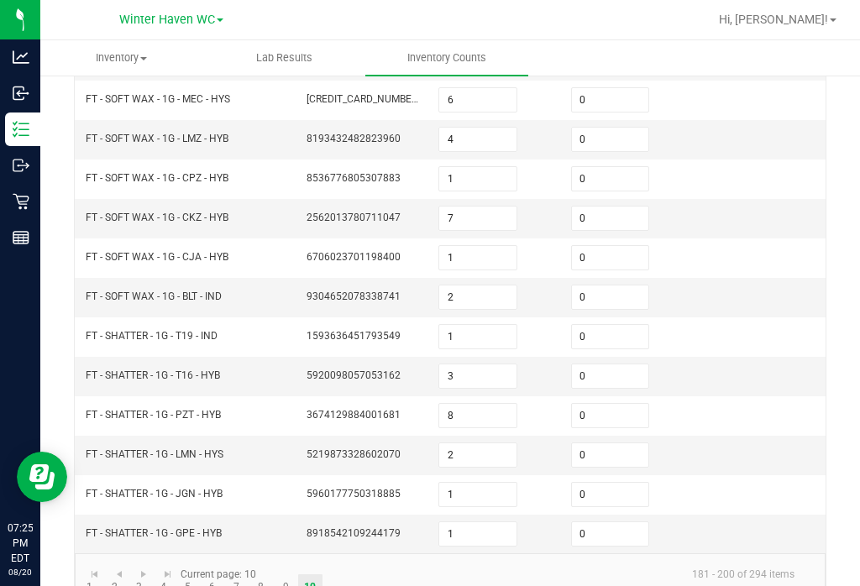
scroll to position [555, 0]
click at [251, 575] on link "8" at bounding box center [261, 587] width 24 height 25
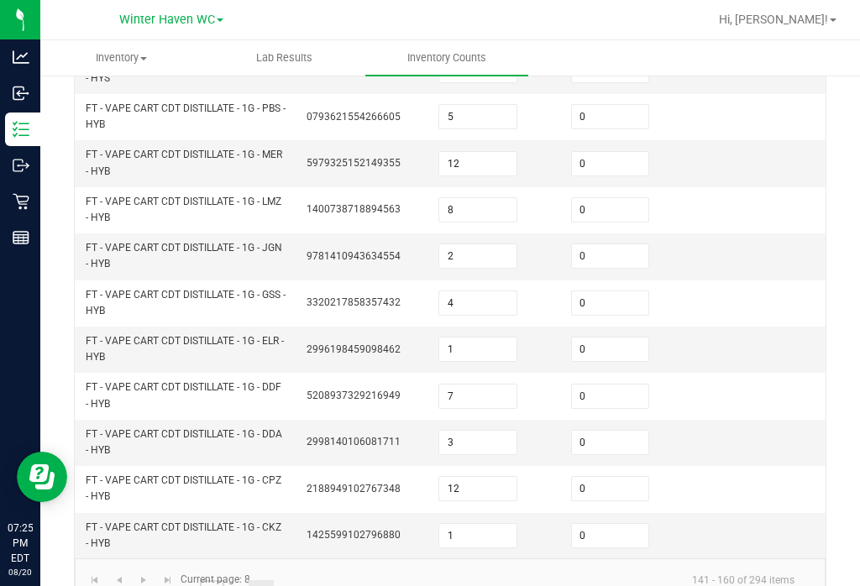
click at [212, 580] on link "6" at bounding box center [212, 592] width 24 height 25
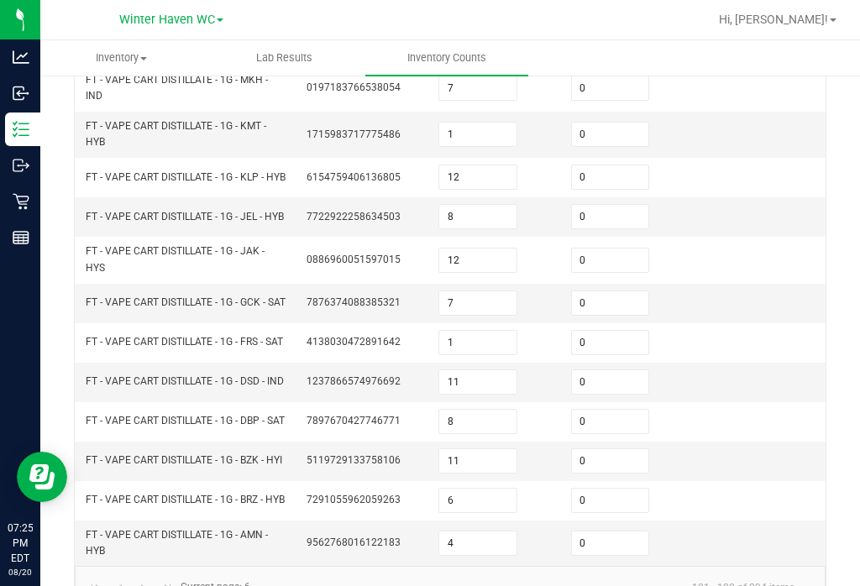
scroll to position [535, 0]
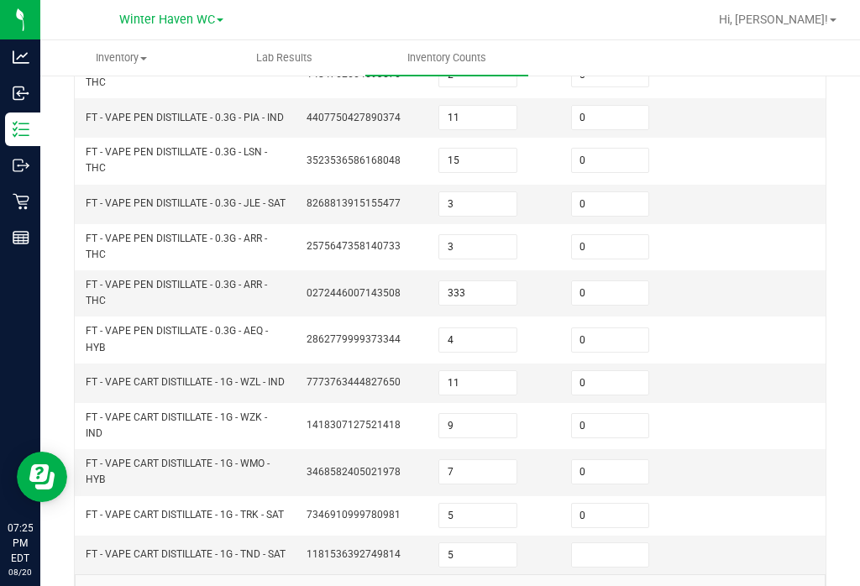
click at [618, 414] on input "0" at bounding box center [610, 426] width 77 height 24
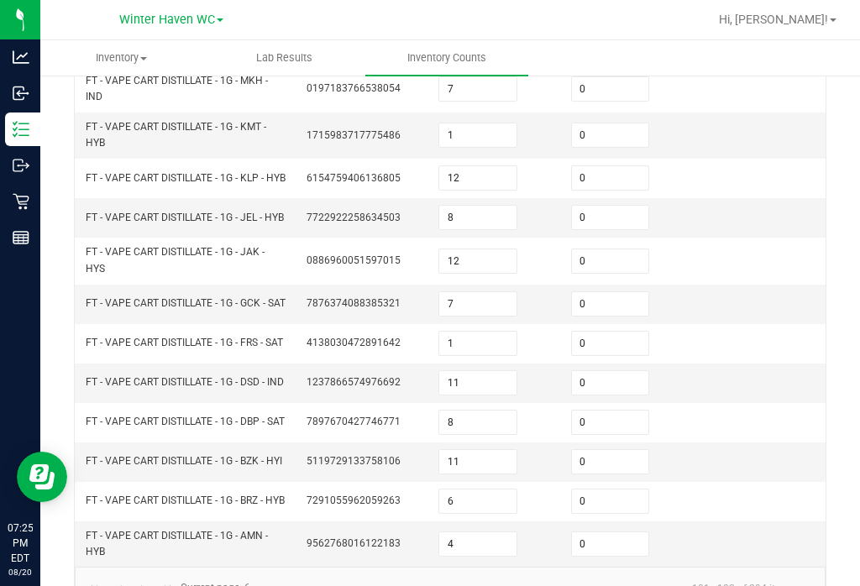
click at [594, 532] on input "0" at bounding box center [610, 544] width 77 height 24
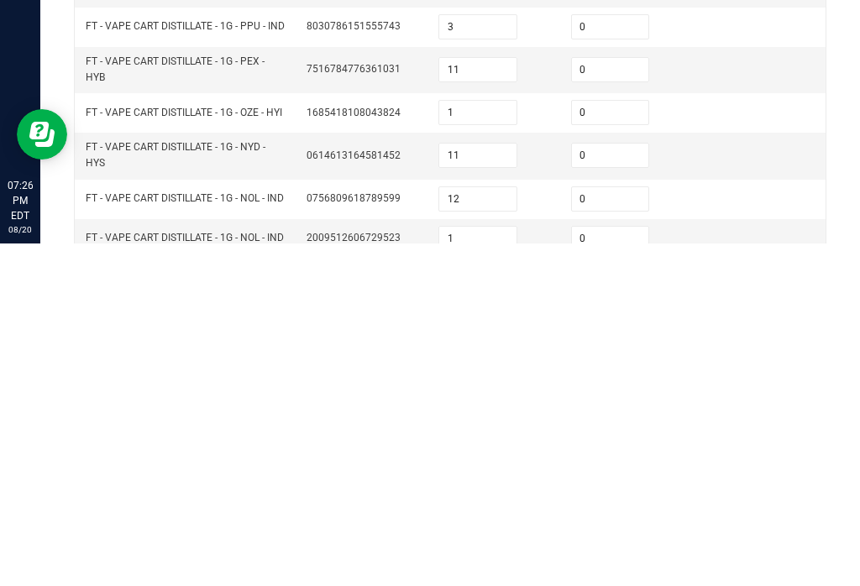
scroll to position [-1, 0]
click at [610, 443] on input "0" at bounding box center [610, 455] width 77 height 24
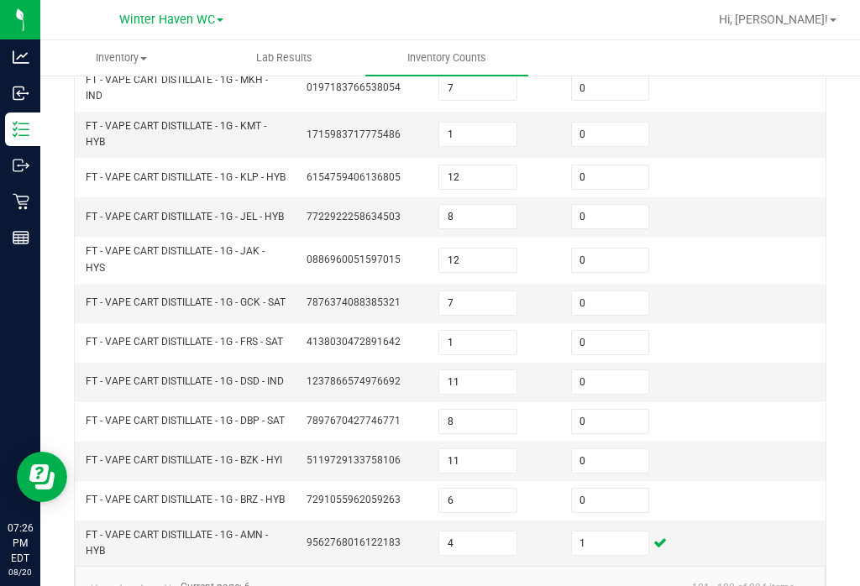
scroll to position [535, 0]
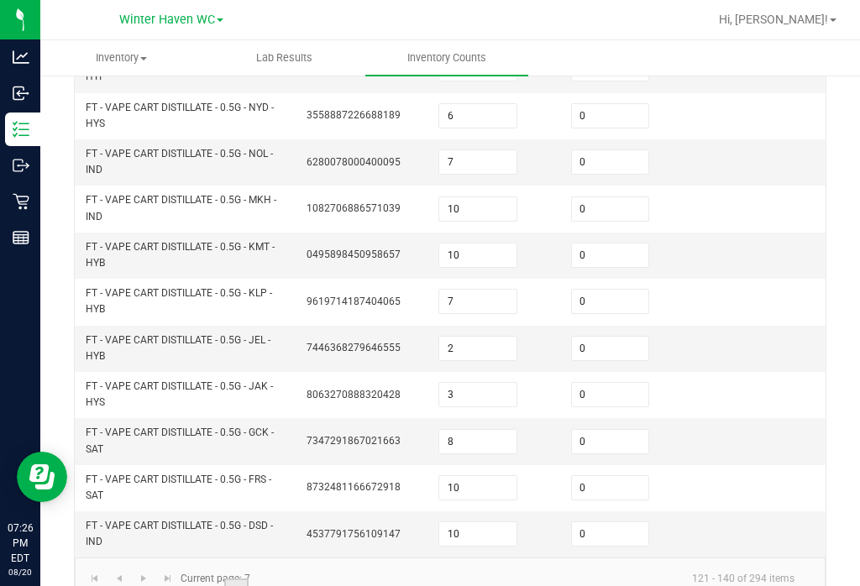
scroll to position [636, 0]
click at [259, 579] on link "8" at bounding box center [261, 591] width 24 height 25
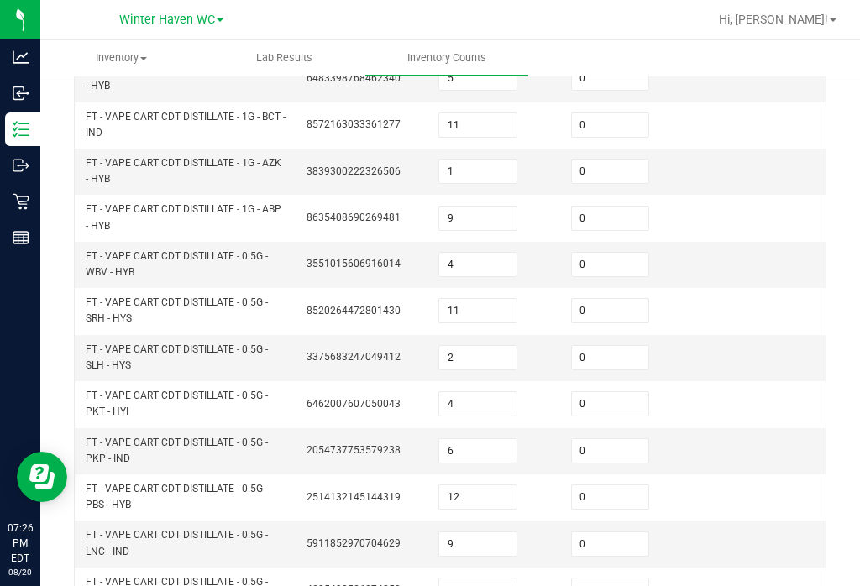
scroll to position [261, 0]
click at [615, 207] on input "0" at bounding box center [610, 219] width 77 height 24
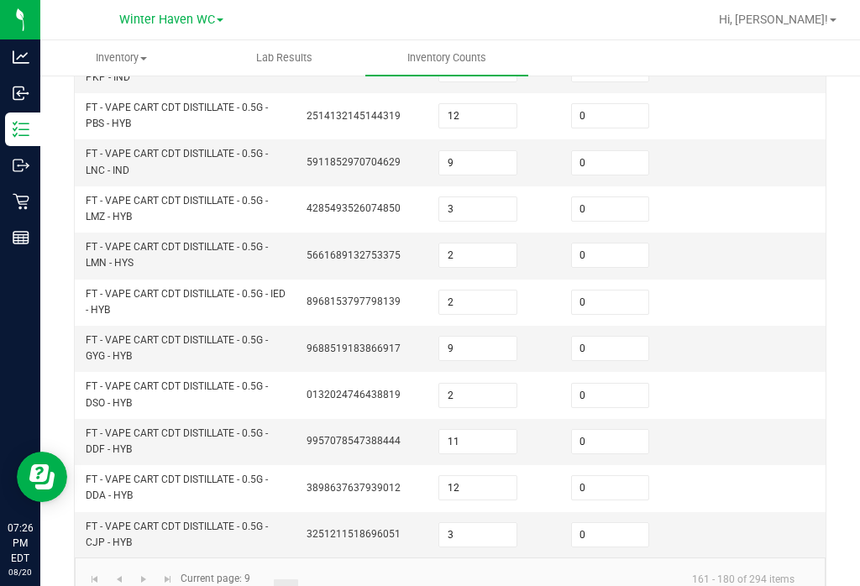
scroll to position [642, 0]
click at [304, 580] on link "10" at bounding box center [310, 592] width 24 height 25
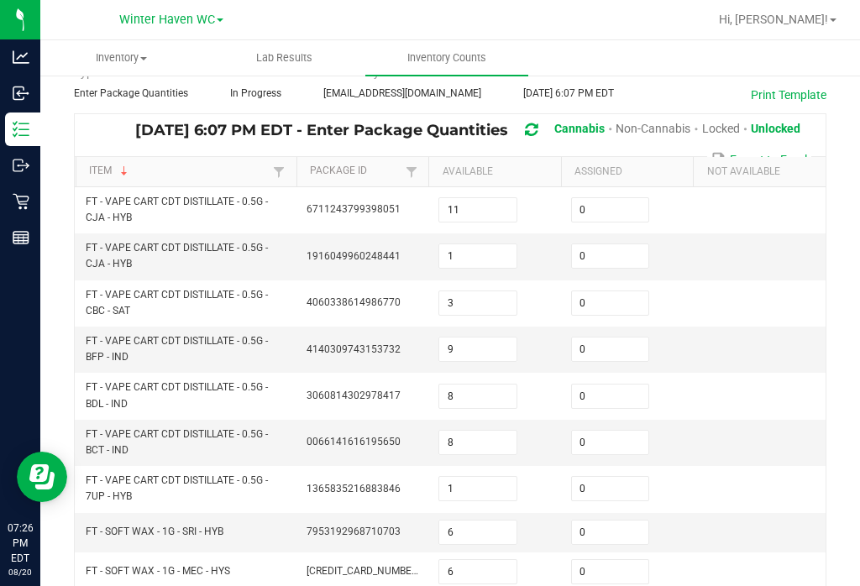
scroll to position [71, 0]
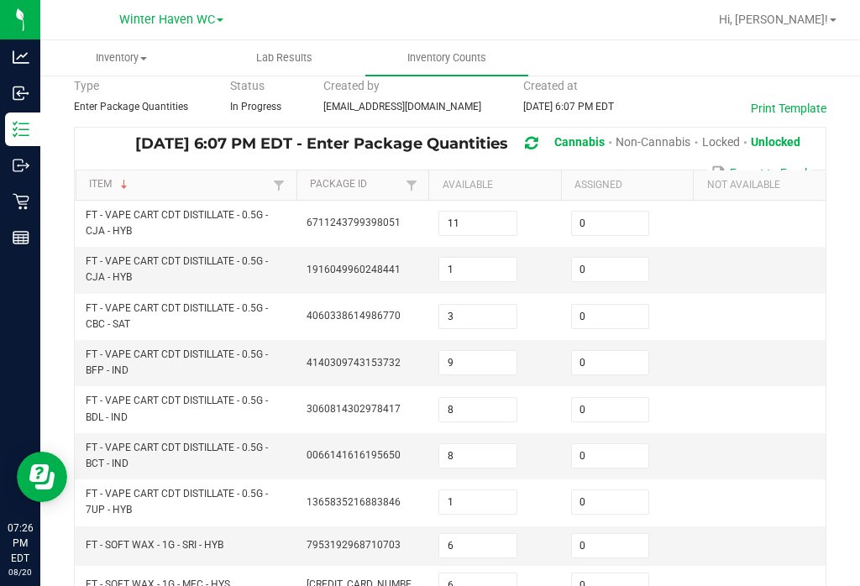
click at [489, 212] on input "11" at bounding box center [477, 224] width 77 height 24
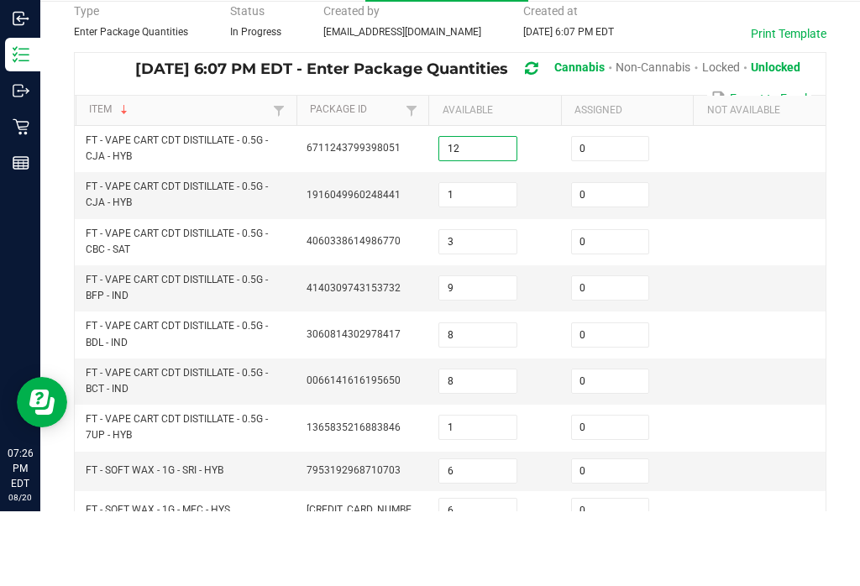
click at [631, 258] on input "0" at bounding box center [610, 270] width 77 height 24
click at [515, 258] on input "1" at bounding box center [477, 270] width 77 height 24
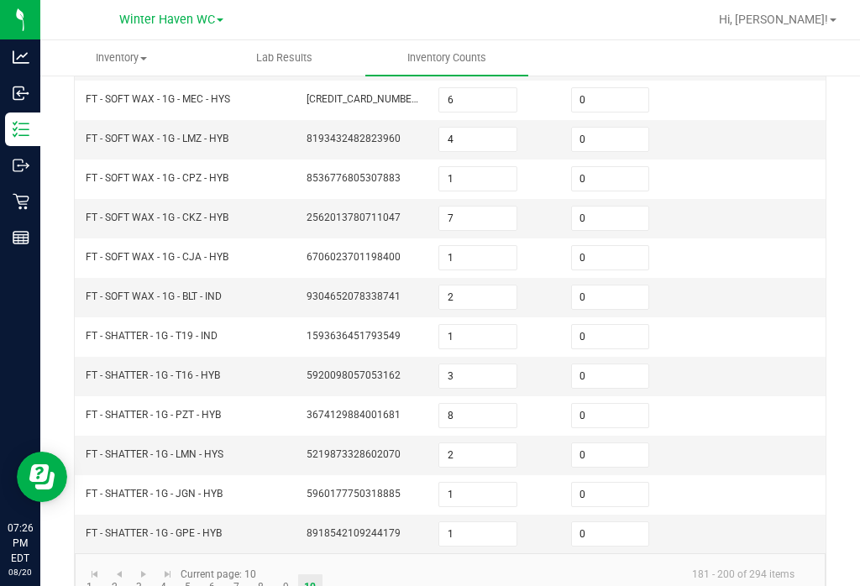
scroll to position [555, 0]
click at [263, 575] on link "8" at bounding box center [261, 587] width 24 height 25
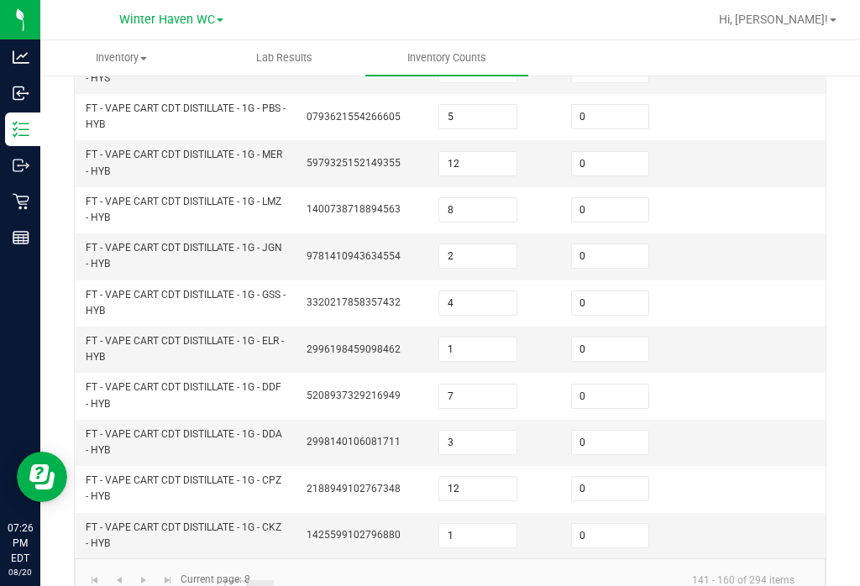
click at [233, 580] on link "7" at bounding box center [236, 592] width 24 height 25
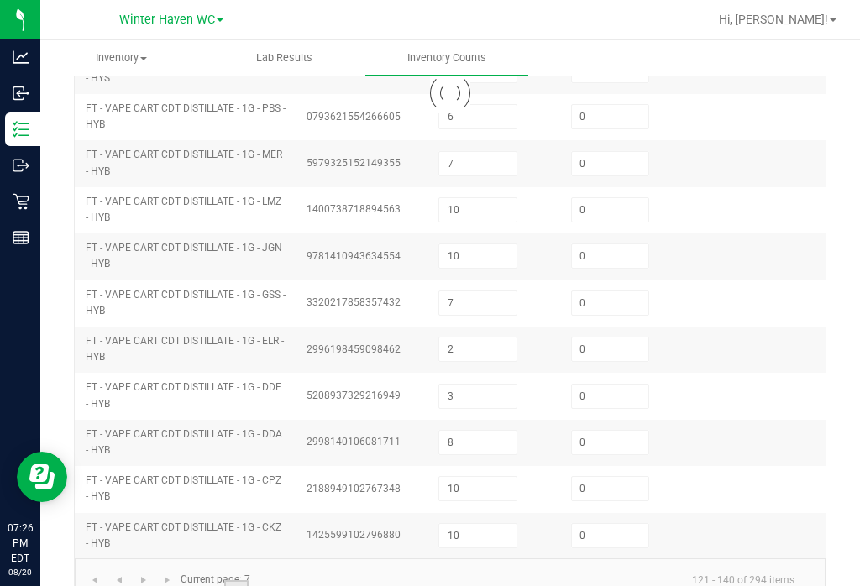
scroll to position [636, 0]
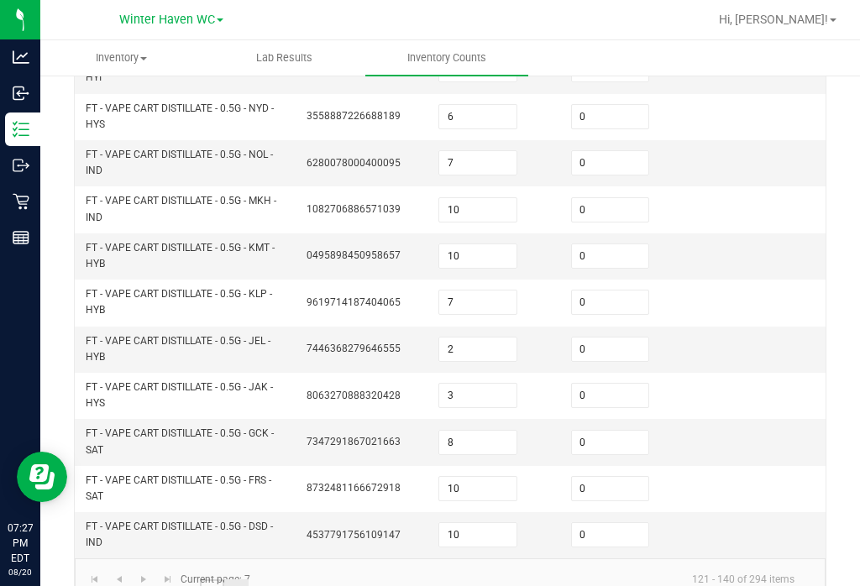
click at [212, 579] on link "6" at bounding box center [212, 591] width 24 height 25
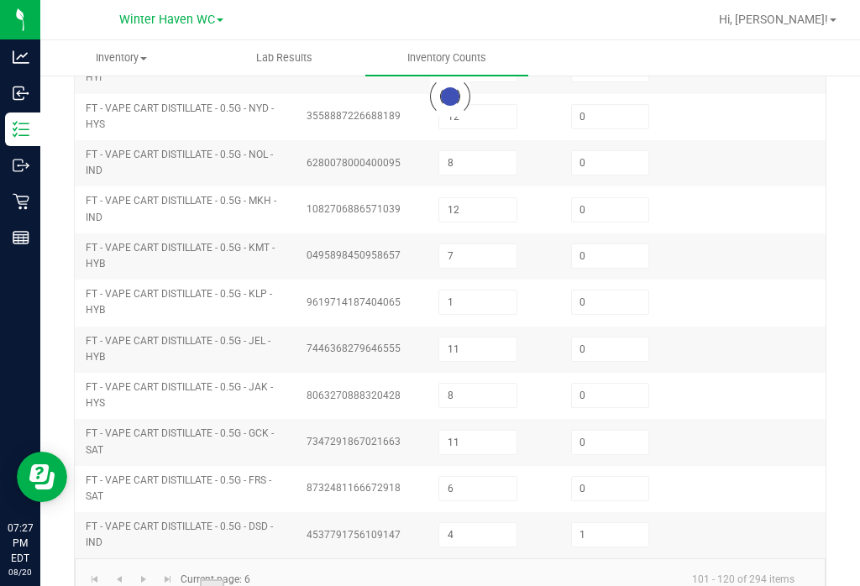
scroll to position [535, 0]
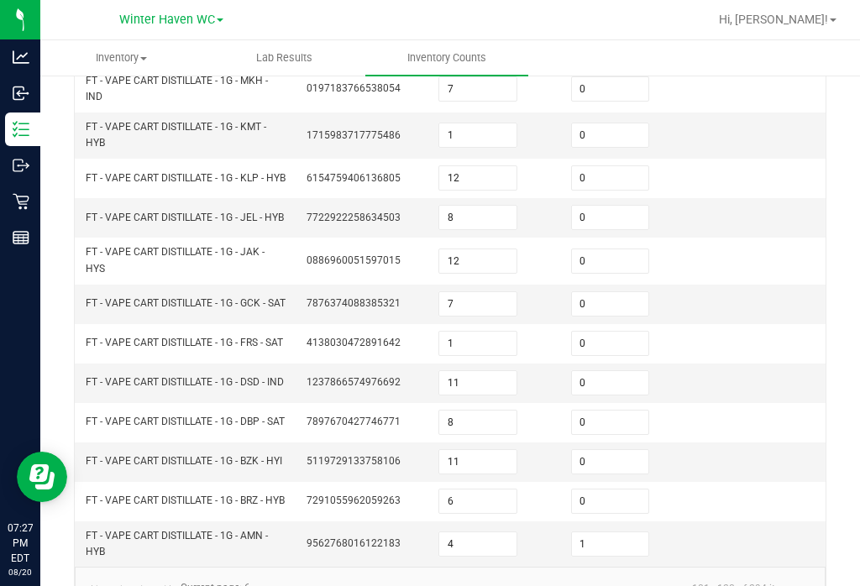
click at [620, 532] on input "1" at bounding box center [610, 544] width 77 height 24
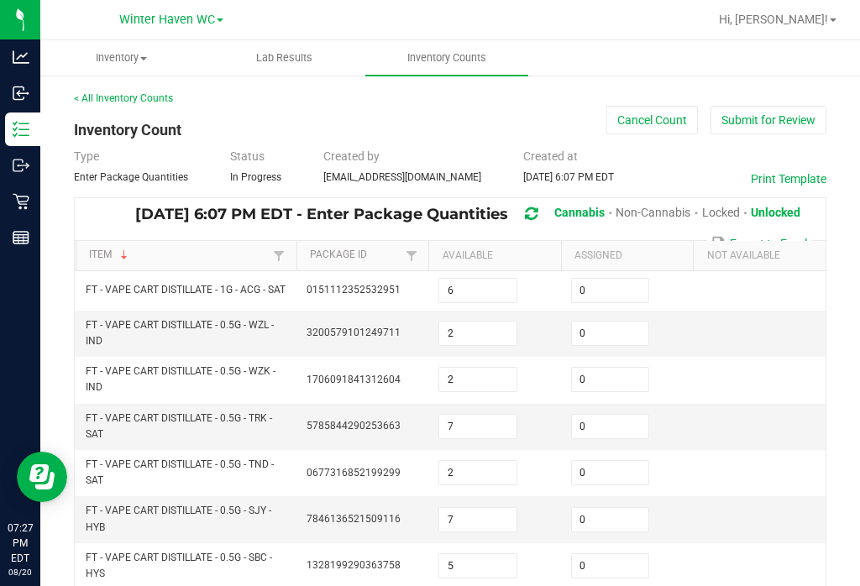
scroll to position [0, 0]
click at [616, 279] on input "0" at bounding box center [610, 291] width 77 height 24
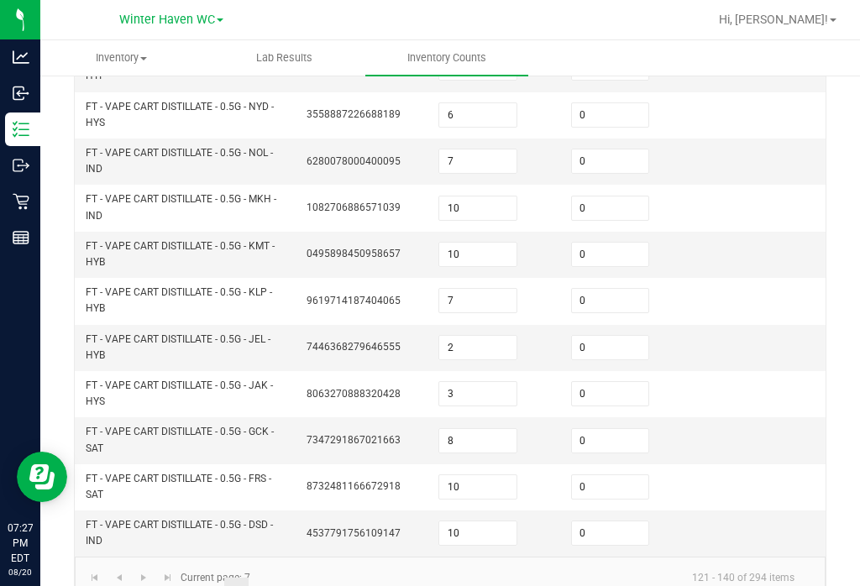
scroll to position [636, 0]
click at [259, 579] on link "8" at bounding box center [261, 591] width 24 height 25
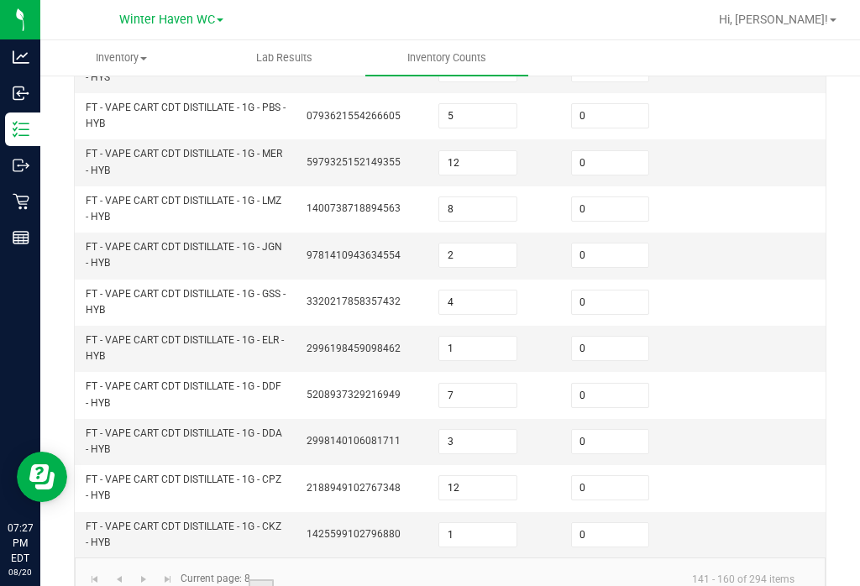
scroll to position [642, 0]
click at [290, 580] on link "9" at bounding box center [286, 592] width 24 height 25
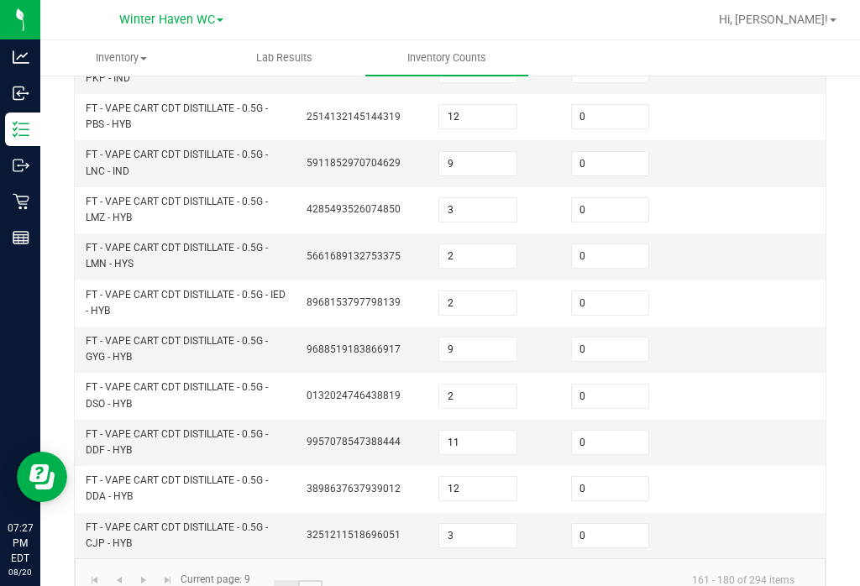
click at [317, 580] on link "10" at bounding box center [310, 592] width 24 height 25
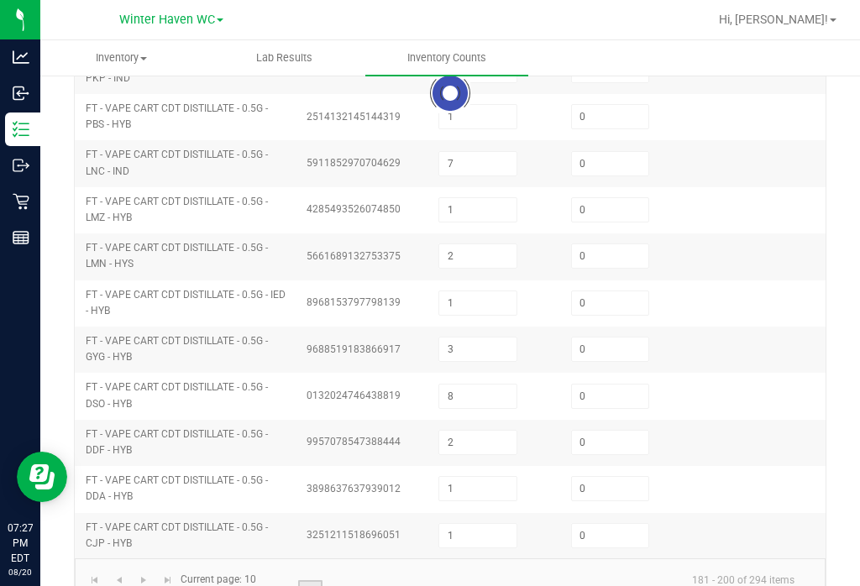
scroll to position [555, 0]
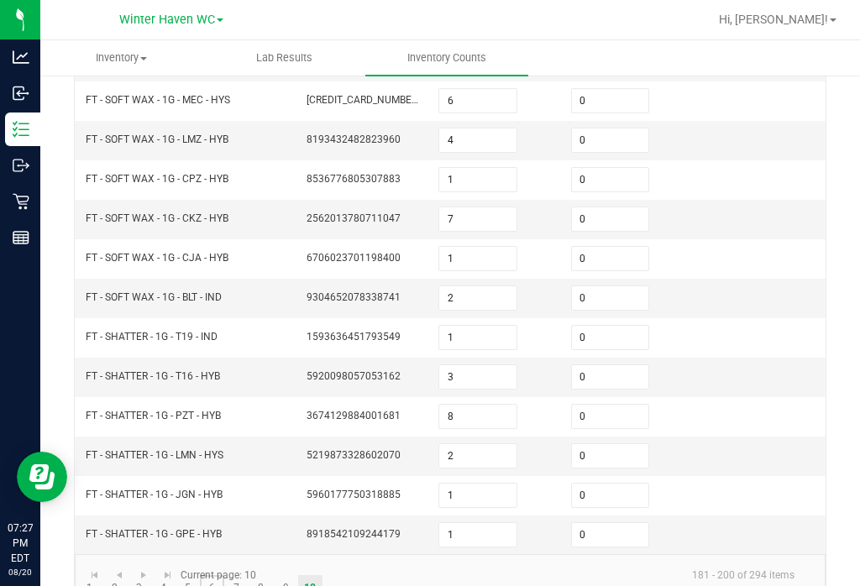
click at [214, 575] on link "6" at bounding box center [212, 587] width 24 height 25
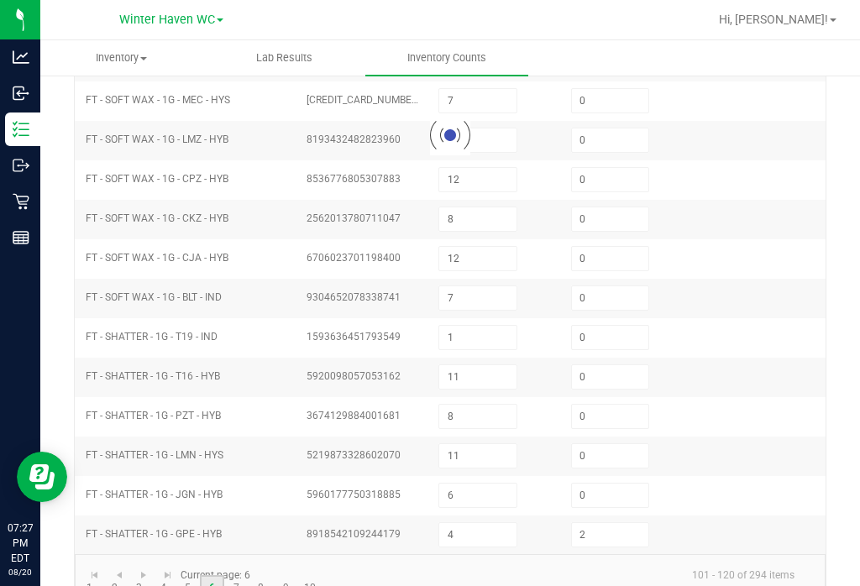
scroll to position [535, 0]
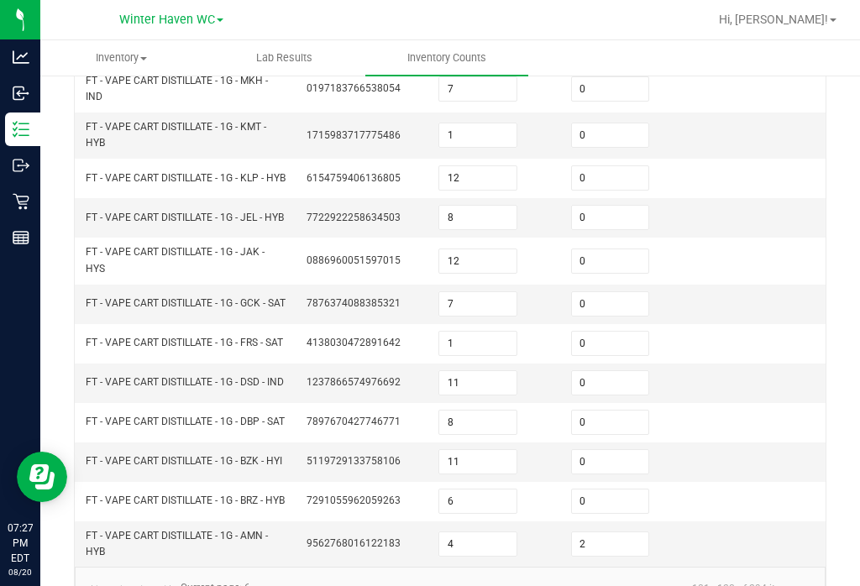
click at [618, 532] on input "2" at bounding box center [610, 544] width 77 height 24
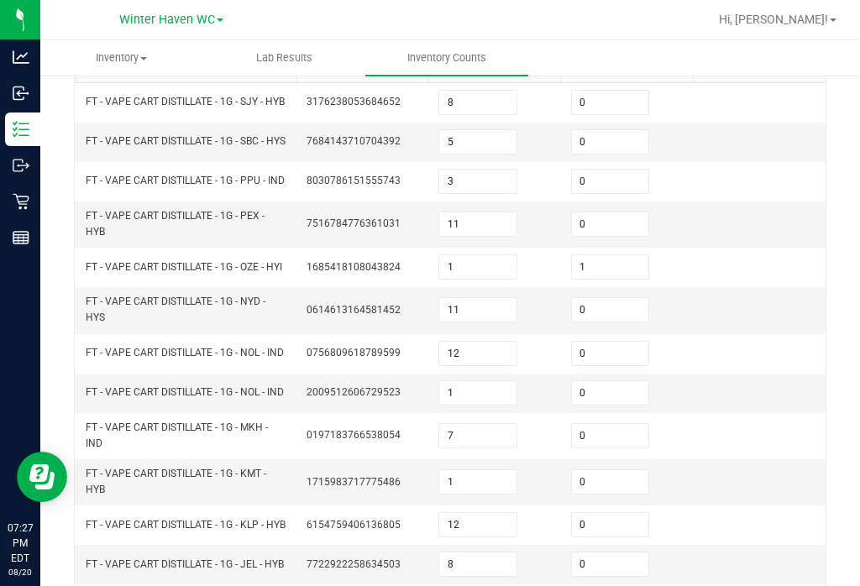
scroll to position [175, 0]
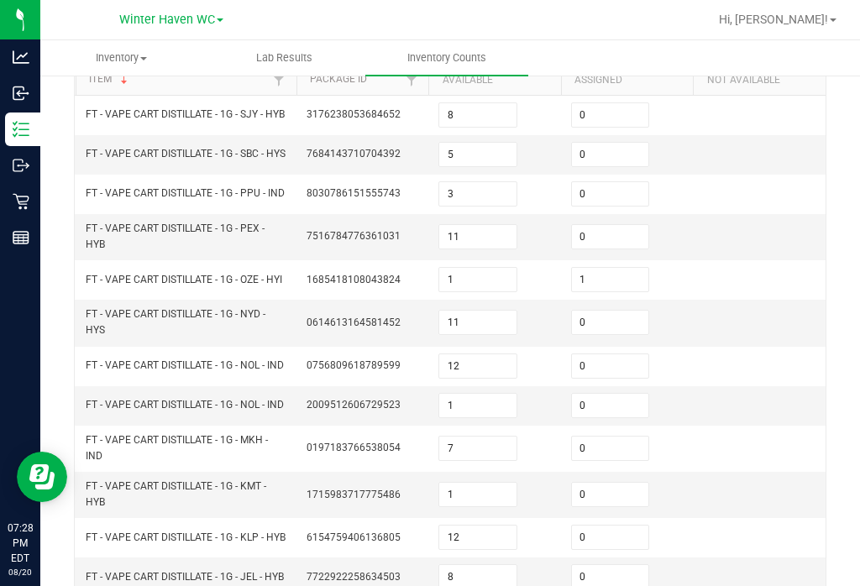
click at [610, 268] on input "1" at bounding box center [610, 280] width 77 height 24
click at [618, 143] on input "0" at bounding box center [610, 155] width 77 height 24
click at [621, 394] on input "0" at bounding box center [610, 406] width 77 height 24
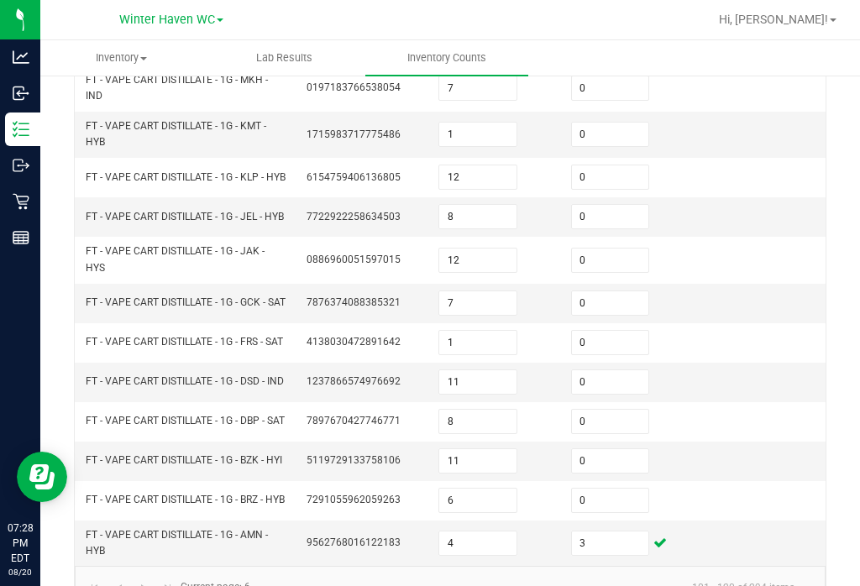
scroll to position [535, 0]
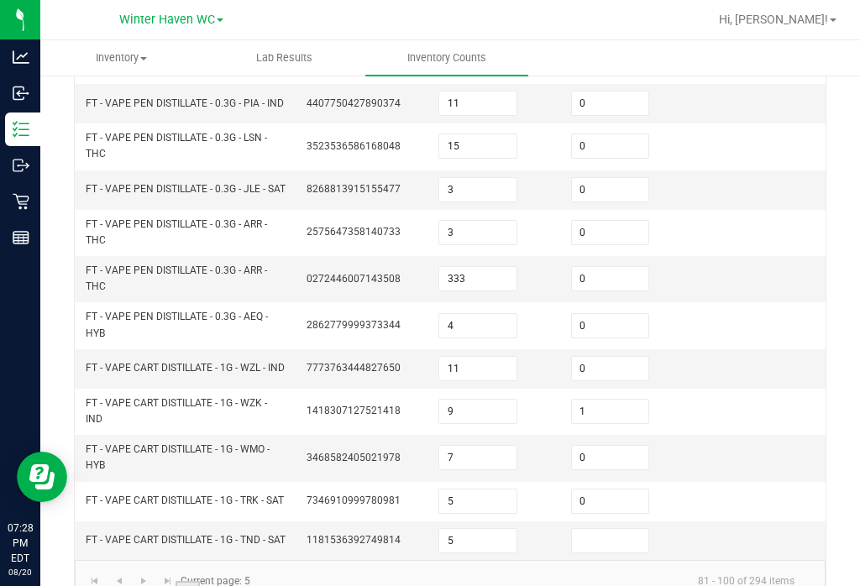
scroll to position [548, 0]
click at [604, 530] on input at bounding box center [610, 542] width 77 height 24
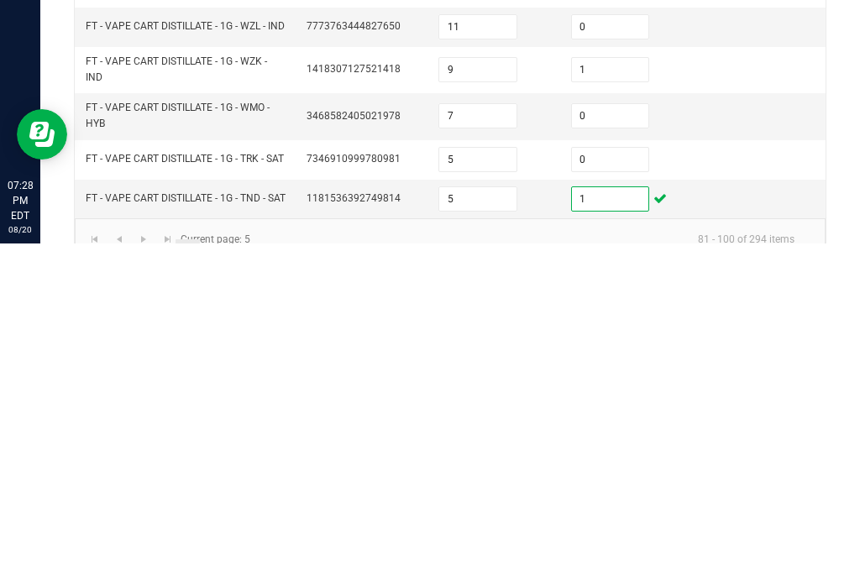
click at [630, 490] on input "0" at bounding box center [610, 502] width 77 height 24
click at [169, 575] on span "Go to the last page" at bounding box center [167, 581] width 13 height 13
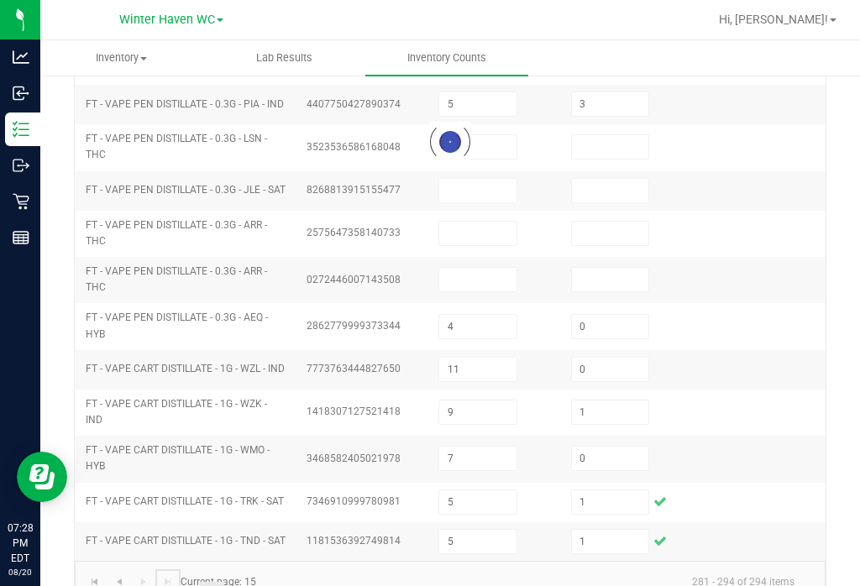
scroll to position [338, 0]
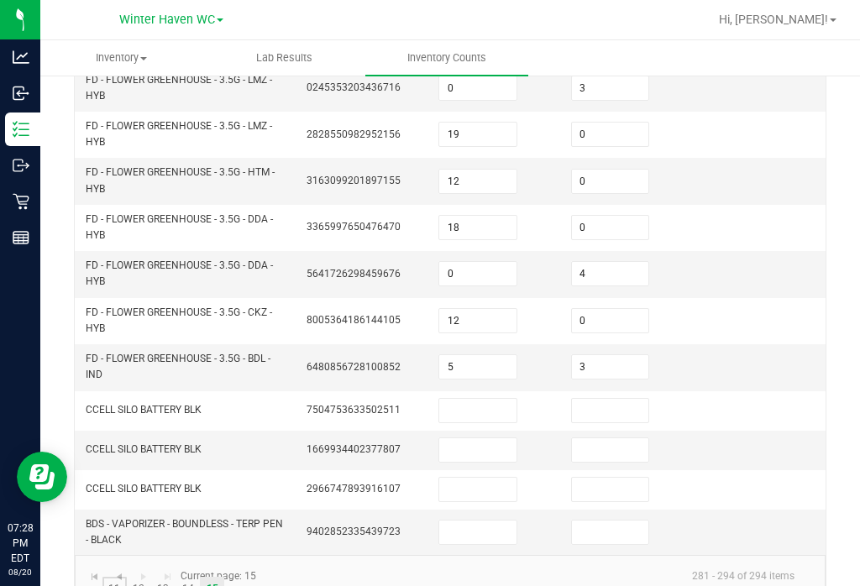
click at [107, 577] on link "11" at bounding box center [114, 589] width 24 height 25
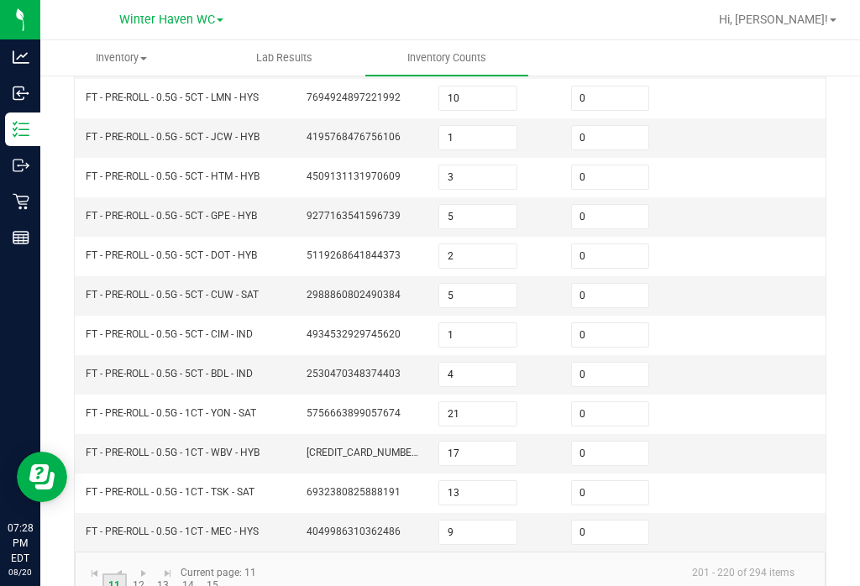
scroll to position [507, 0]
click at [91, 574] on link "..." at bounding box center [89, 586] width 24 height 25
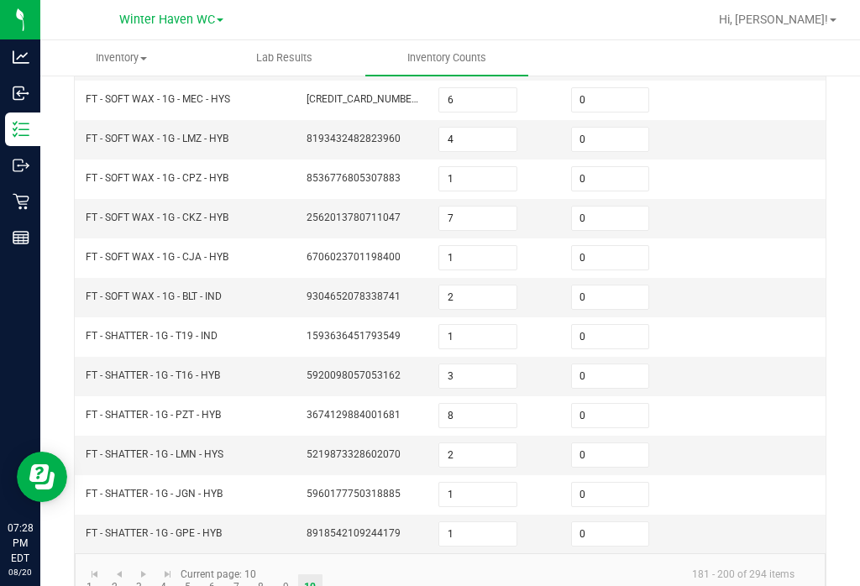
scroll to position [554, 0]
click at [241, 576] on link "7" at bounding box center [236, 588] width 24 height 25
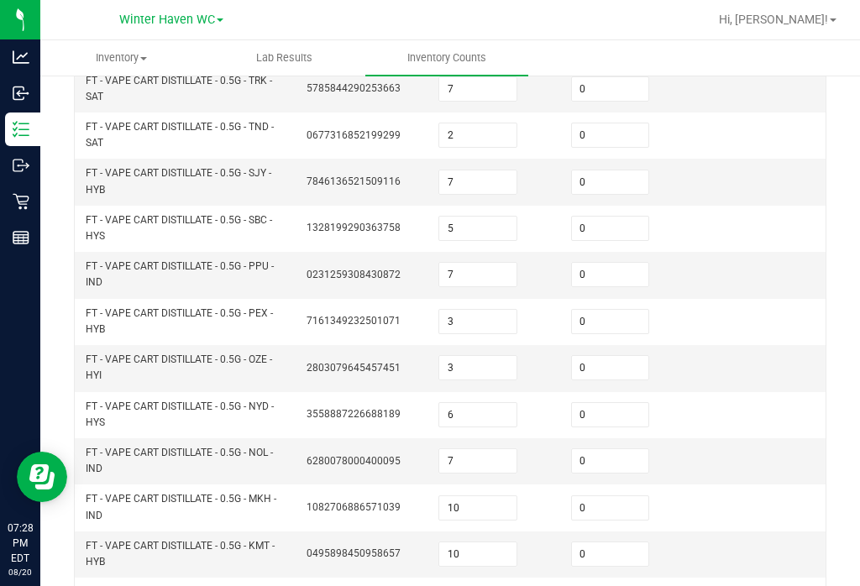
scroll to position [329, 0]
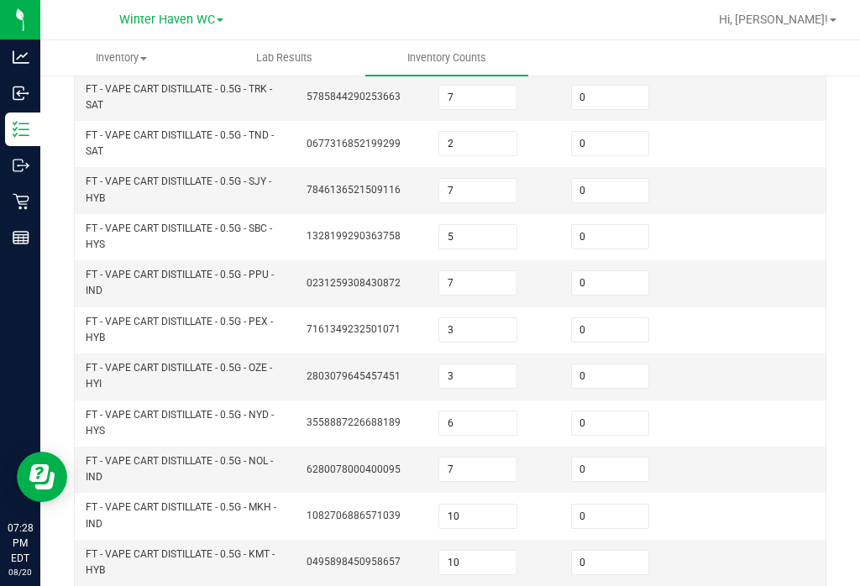
click at [608, 271] on input "0" at bounding box center [610, 283] width 77 height 24
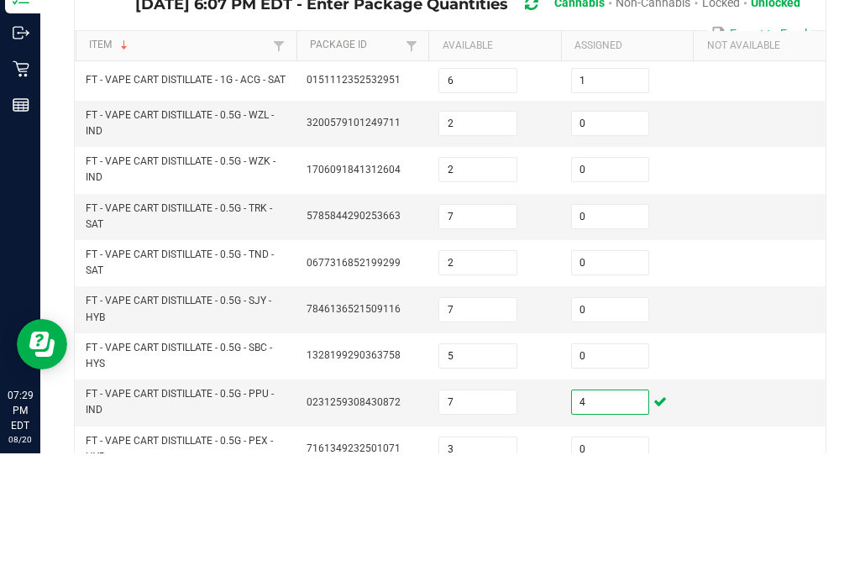
scroll to position [54, 0]
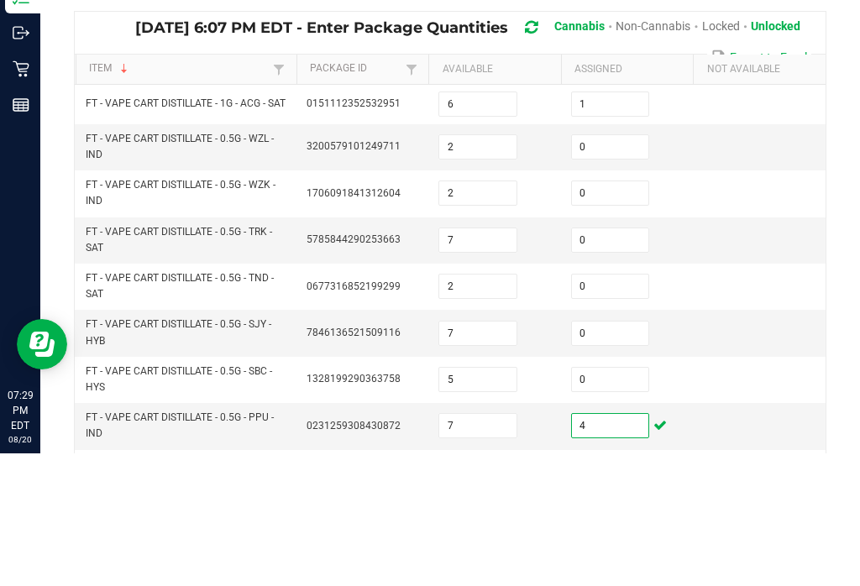
click at [618, 314] on input "0" at bounding box center [610, 326] width 77 height 24
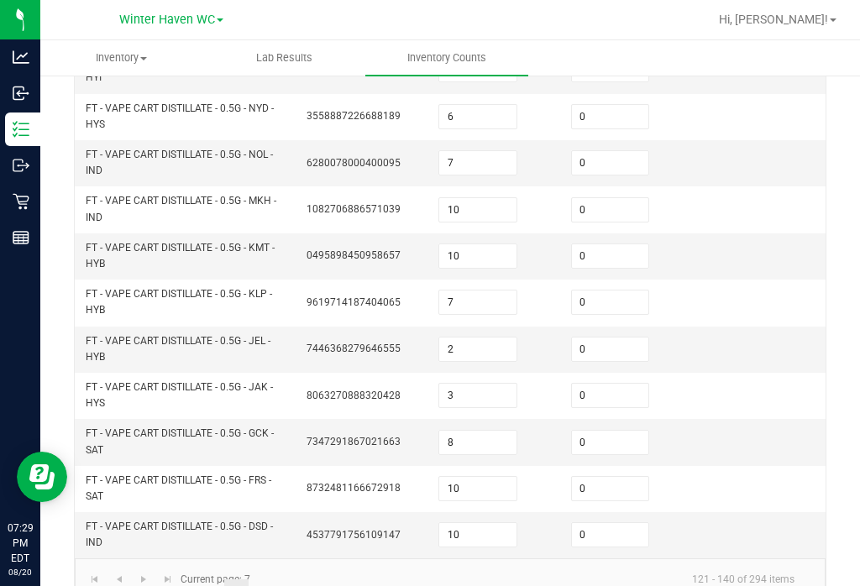
scroll to position [635, 0]
click at [259, 580] on link "8" at bounding box center [261, 592] width 24 height 25
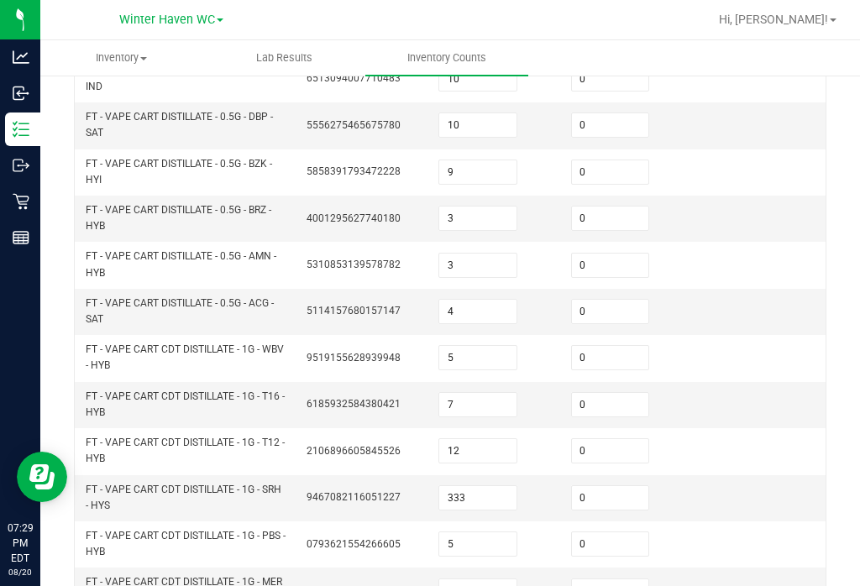
scroll to position [211, 0]
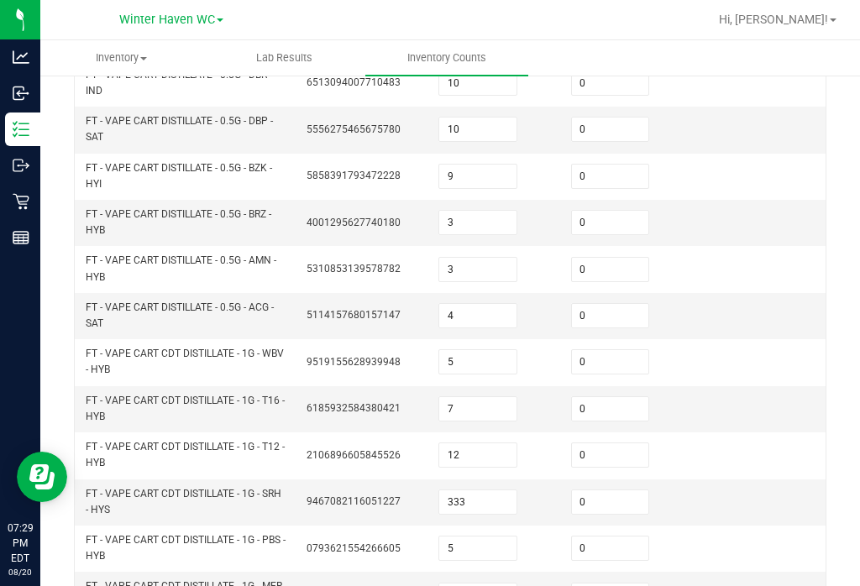
click at [616, 165] on input "0" at bounding box center [610, 177] width 77 height 24
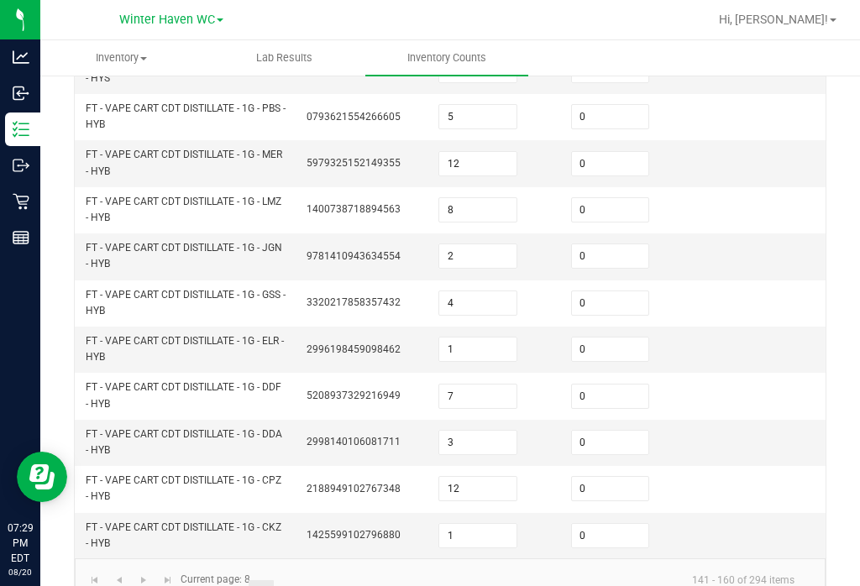
scroll to position [641, 0]
click at [288, 581] on link "9" at bounding box center [286, 593] width 24 height 25
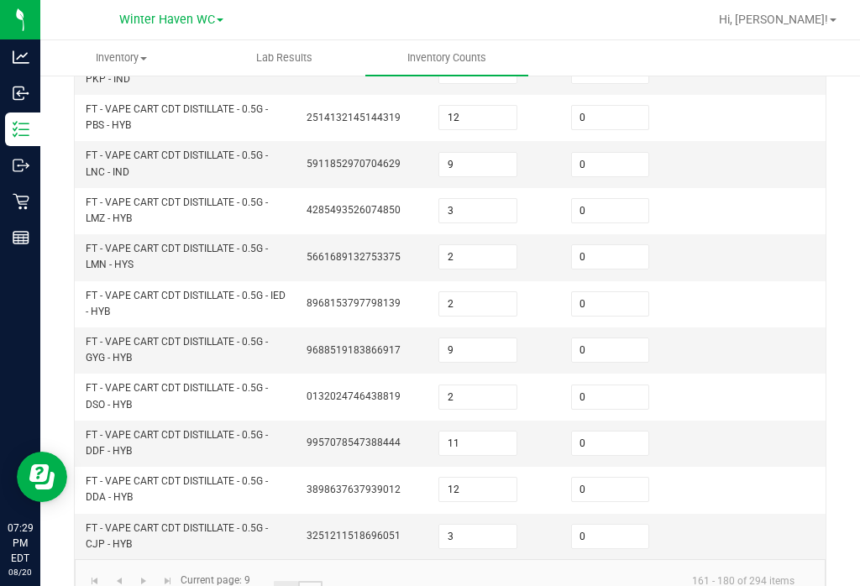
click at [308, 581] on link "10" at bounding box center [310, 593] width 24 height 25
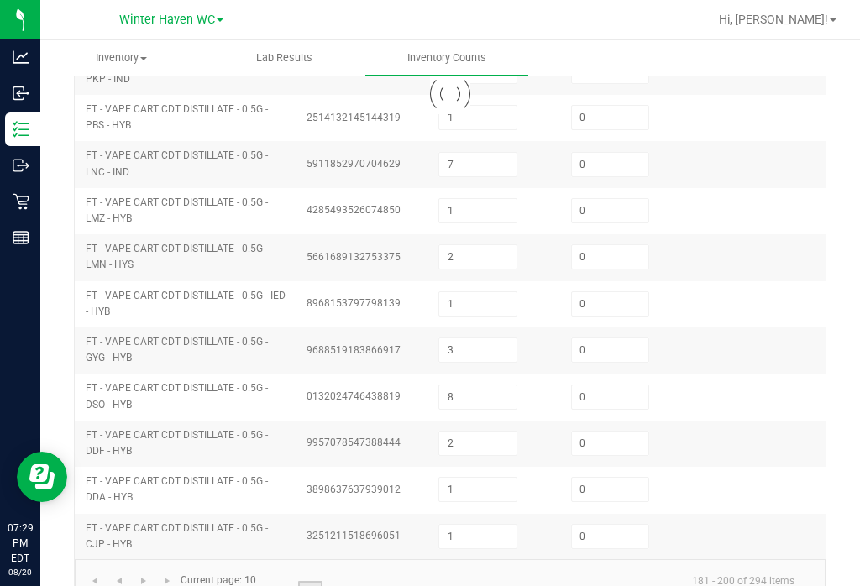
scroll to position [554, 0]
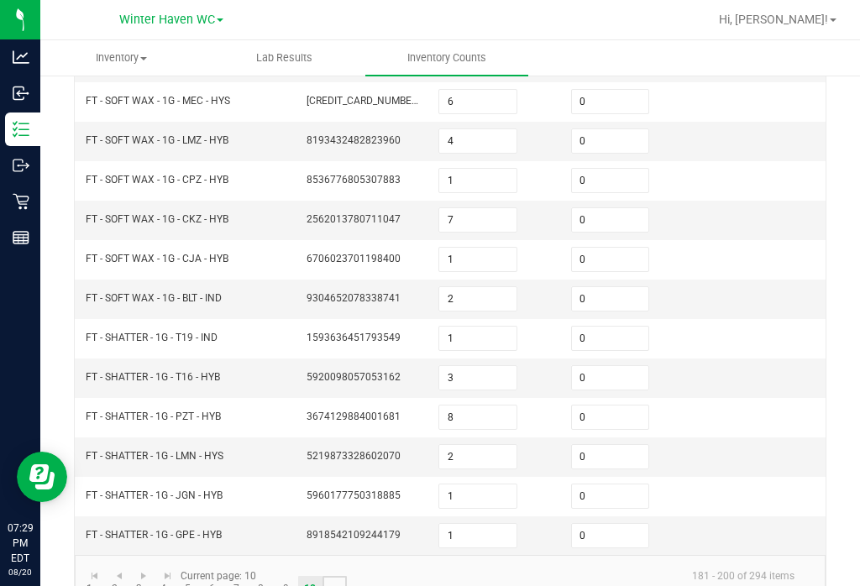
click at [332, 576] on link "..." at bounding box center [334, 588] width 24 height 25
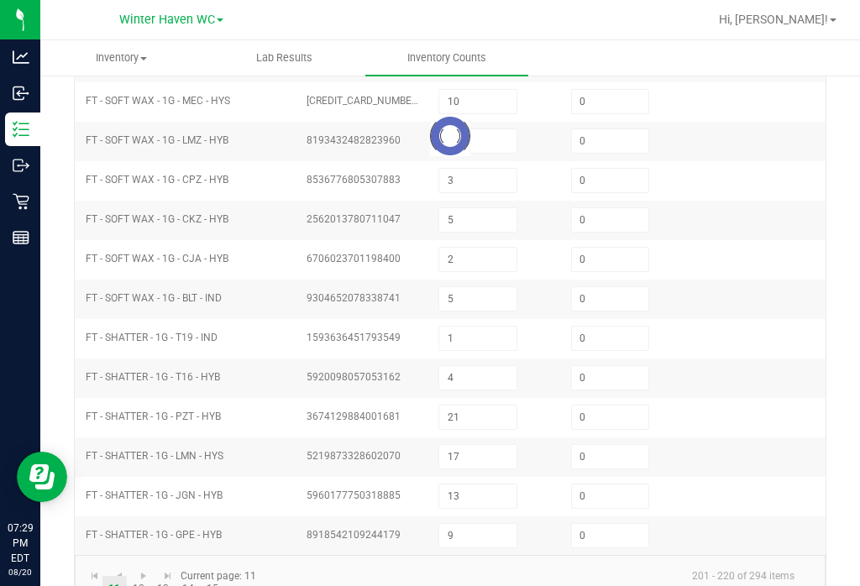
scroll to position [507, 0]
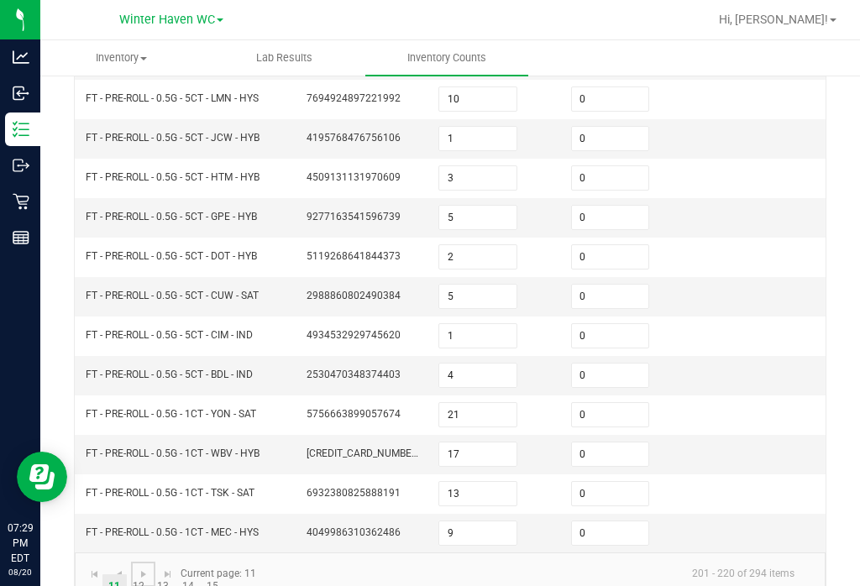
click at [139, 562] on link at bounding box center [143, 574] width 24 height 25
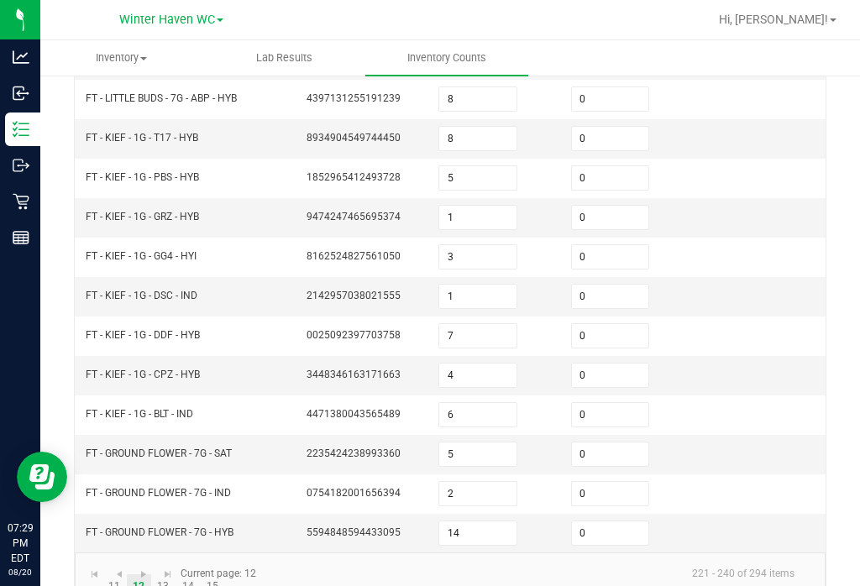
click at [619, 521] on input "0" at bounding box center [610, 533] width 77 height 24
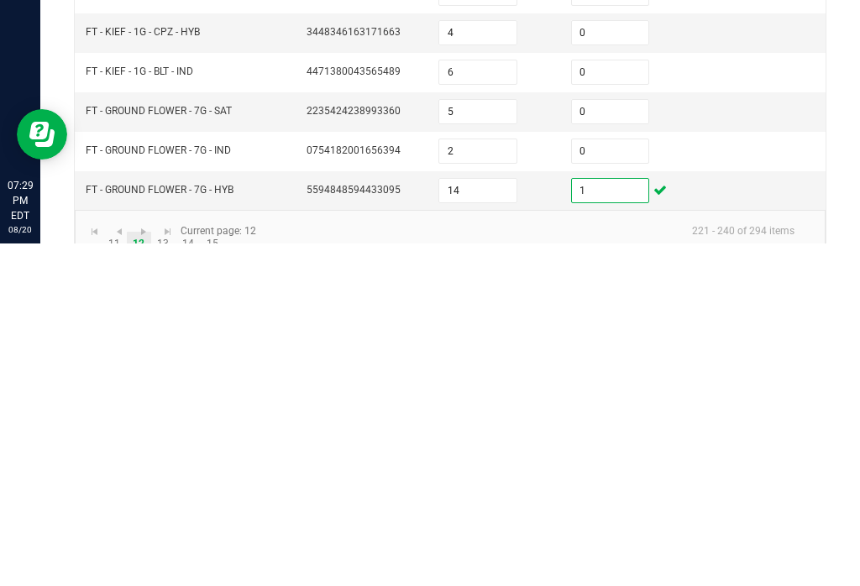
click at [612, 482] on input "0" at bounding box center [610, 494] width 77 height 24
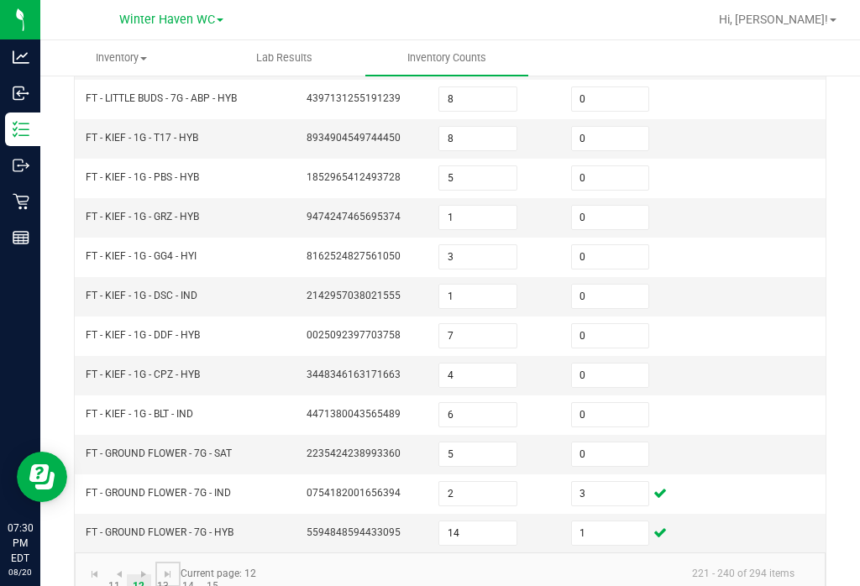
click at [170, 568] on span "Go to the last page" at bounding box center [167, 574] width 13 height 13
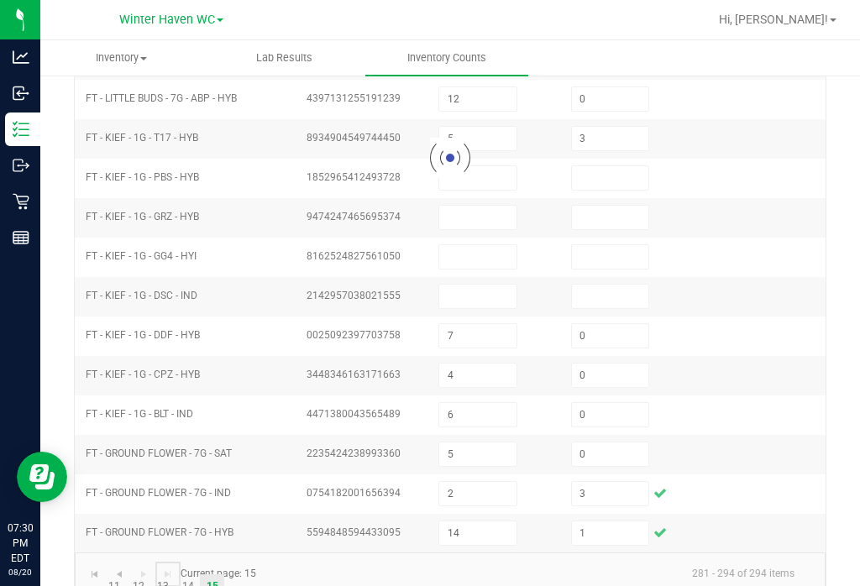
scroll to position [338, 0]
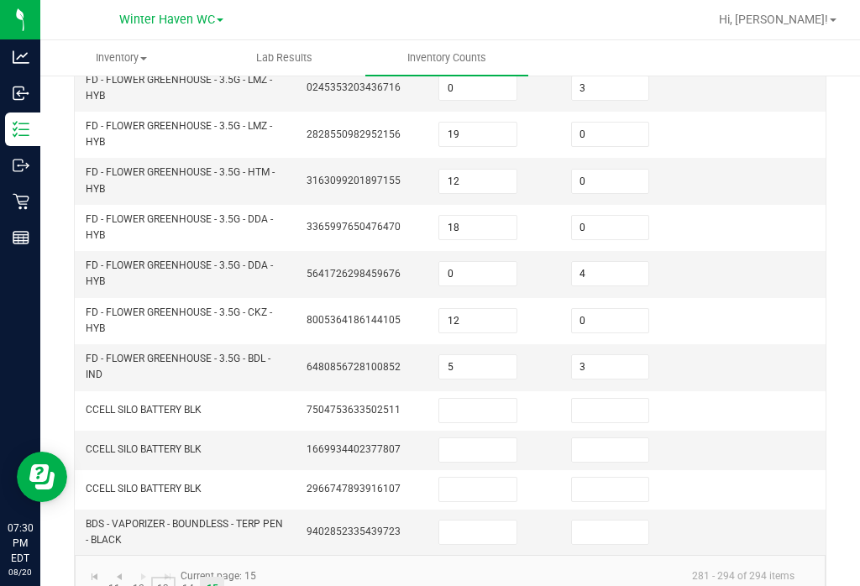
click at [165, 577] on link "13" at bounding box center [163, 589] width 24 height 25
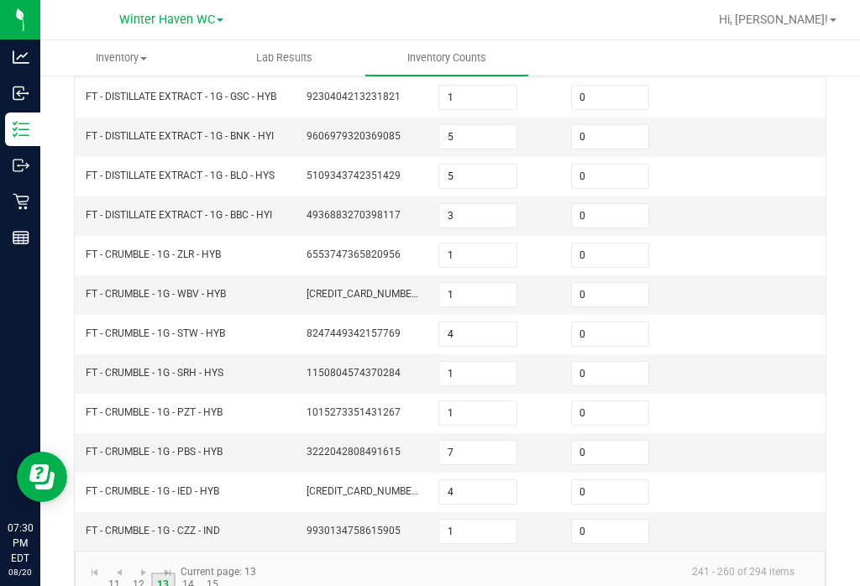
scroll to position [508, 0]
click at [191, 573] on link "14" at bounding box center [187, 585] width 24 height 25
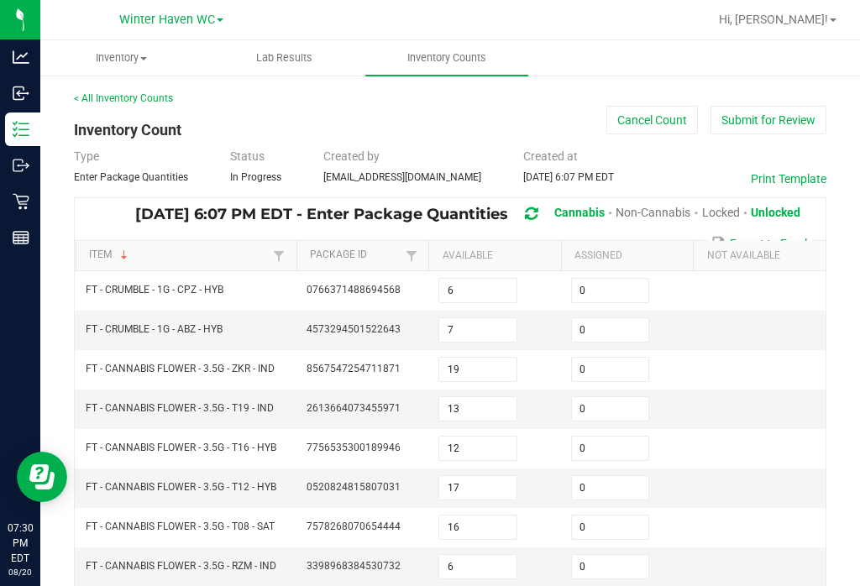
scroll to position [0, 0]
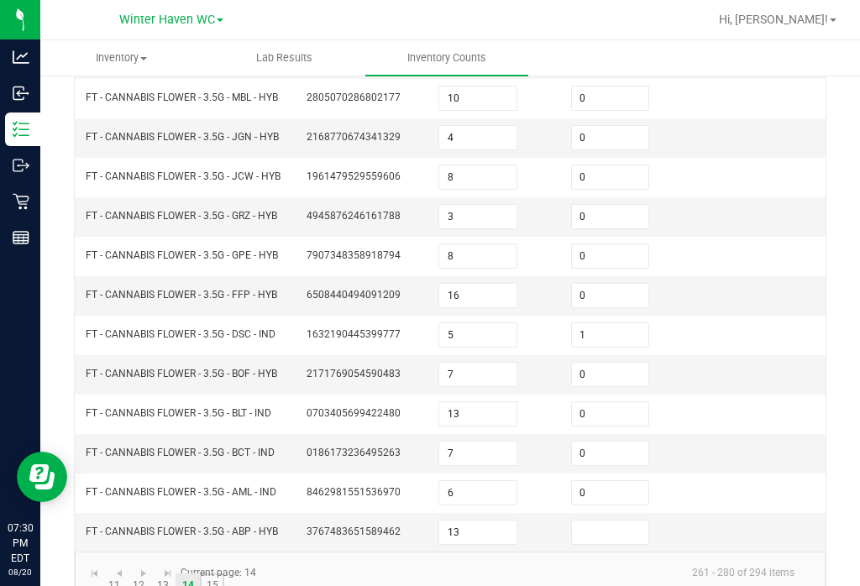
click at [216, 573] on link "15" at bounding box center [212, 585] width 24 height 25
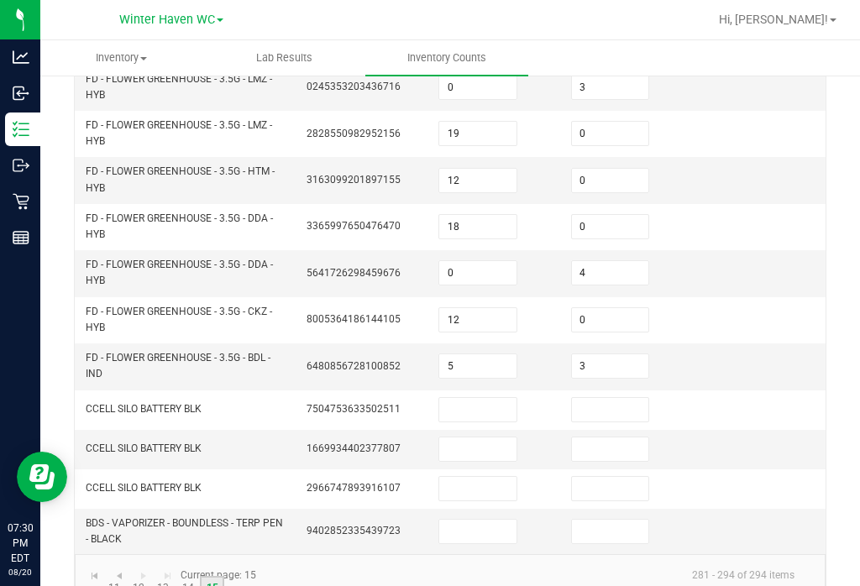
scroll to position [338, 0]
click at [161, 577] on link "13" at bounding box center [163, 589] width 24 height 25
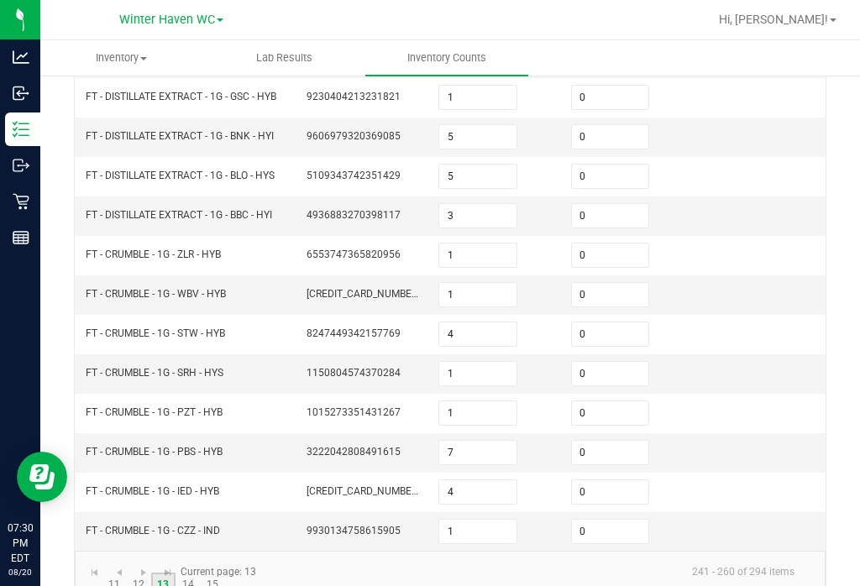
scroll to position [508, 0]
click at [135, 573] on link "12" at bounding box center [139, 585] width 24 height 25
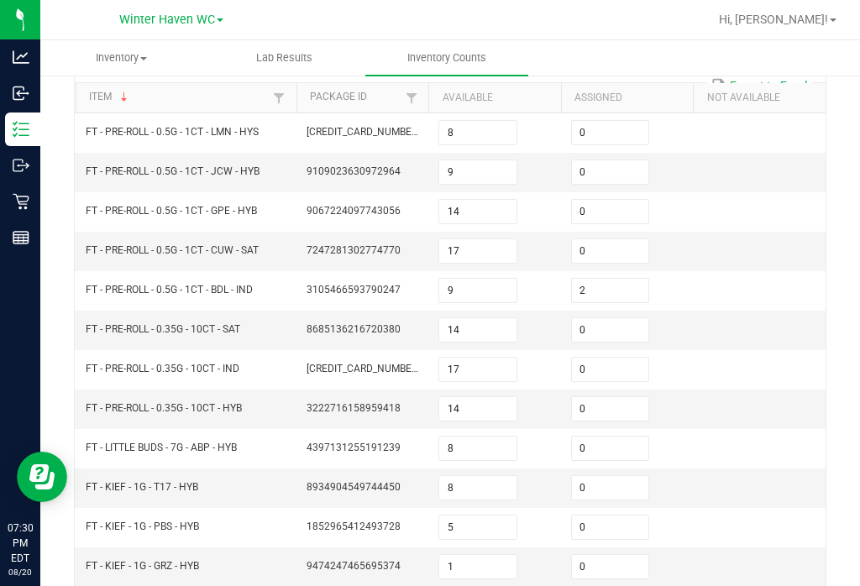
scroll to position [151, 0]
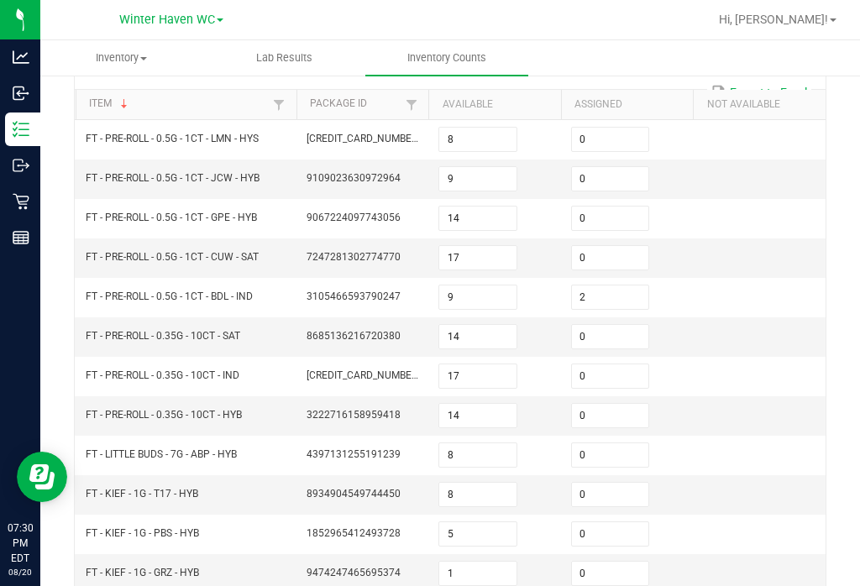
click at [622, 443] on input "0" at bounding box center [610, 455] width 77 height 24
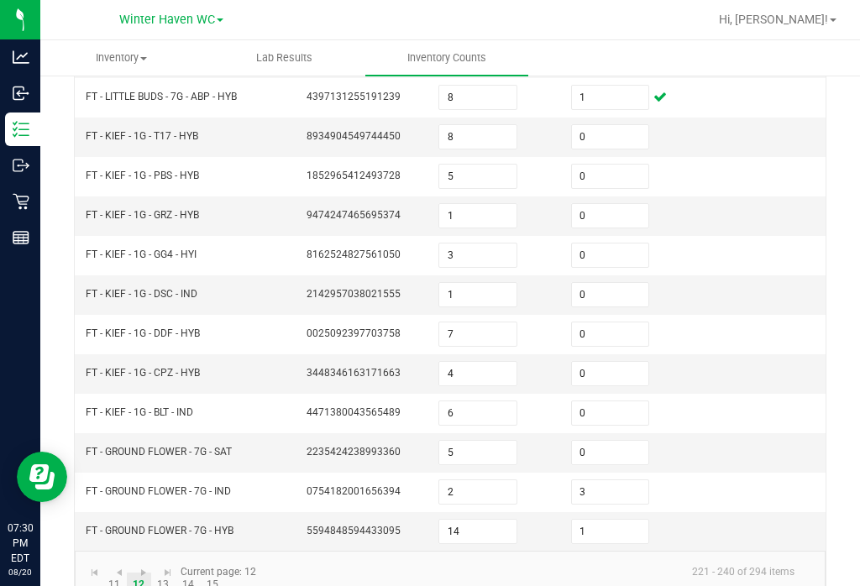
scroll to position [508, 0]
